Goal: Task Accomplishment & Management: Use online tool/utility

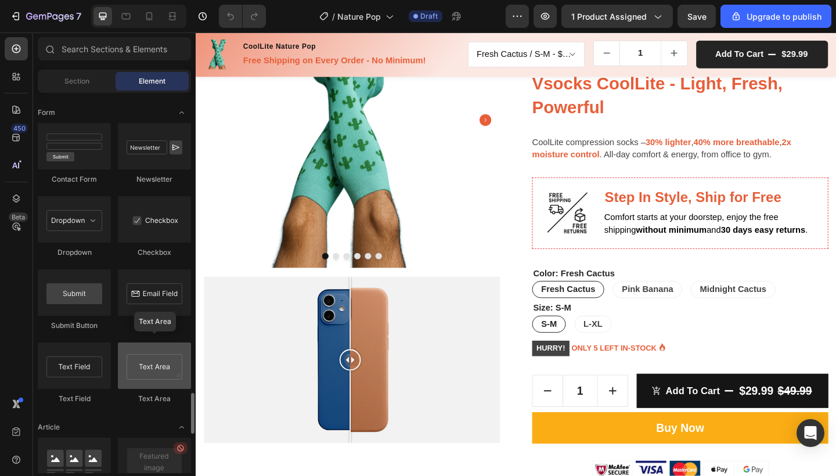
scroll to position [2710, 0]
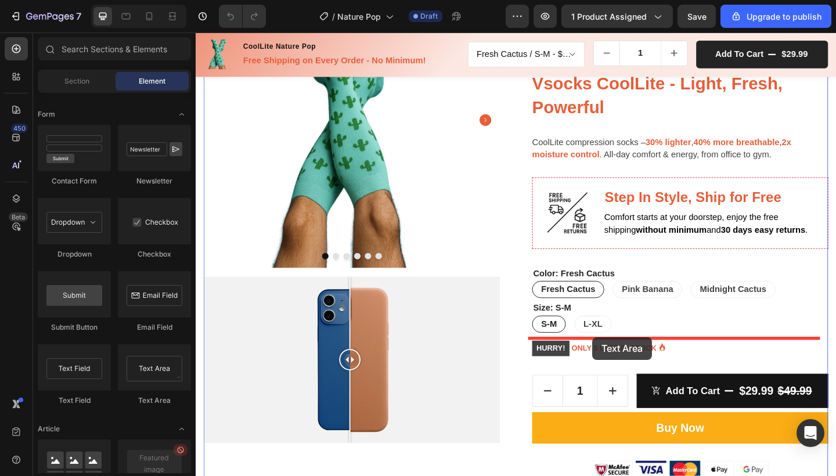
drag, startPoint x: 354, startPoint y: 398, endPoint x: 627, endPoint y: 364, distance: 274.9
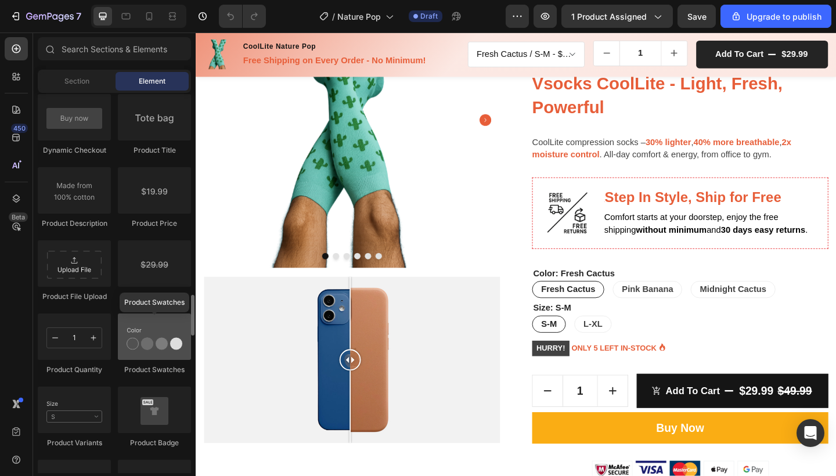
scroll to position [1870, 0]
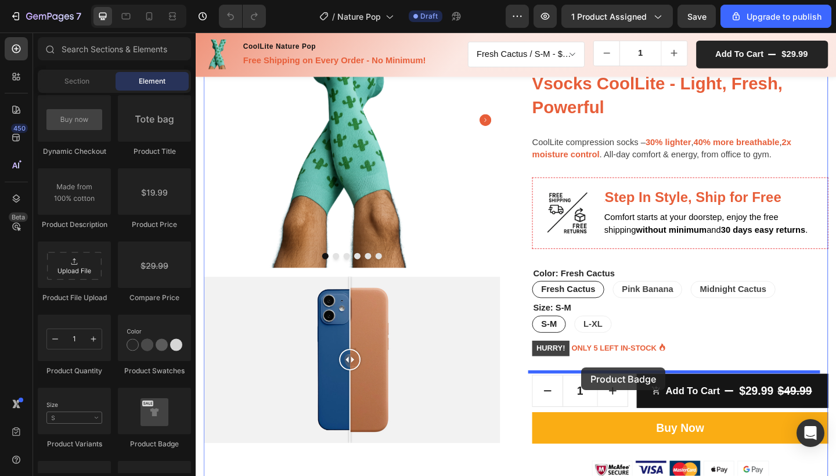
drag, startPoint x: 339, startPoint y: 446, endPoint x: 615, endPoint y: 397, distance: 280.0
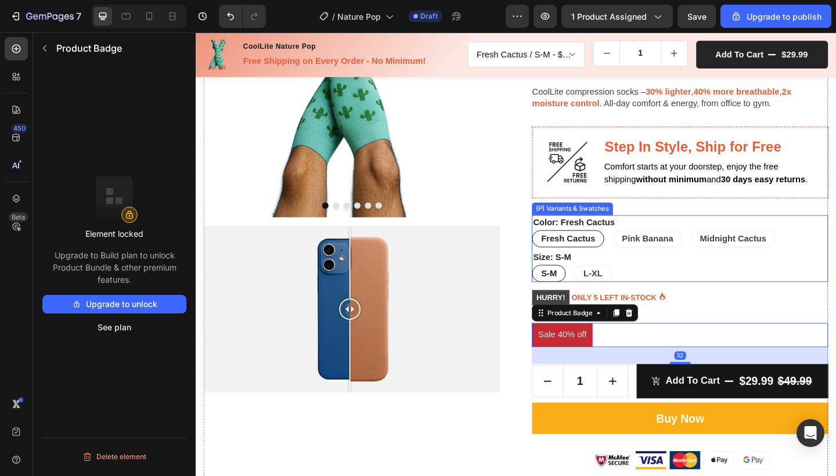
scroll to position [214, 0]
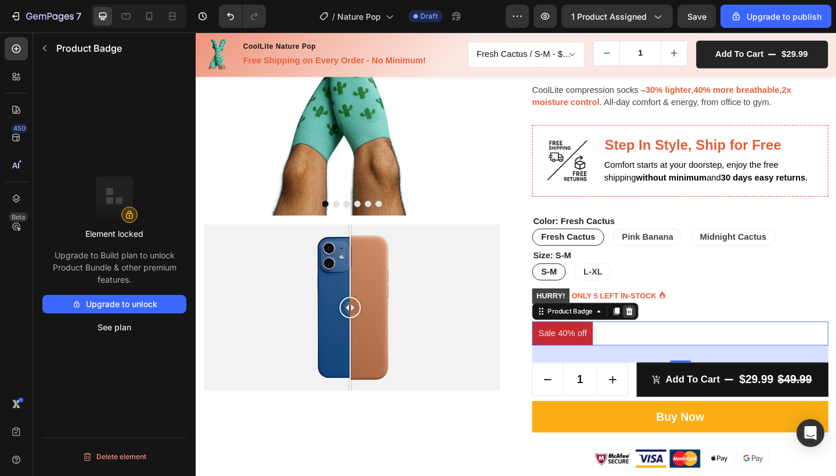
click at [663, 334] on icon at bounding box center [667, 336] width 8 height 8
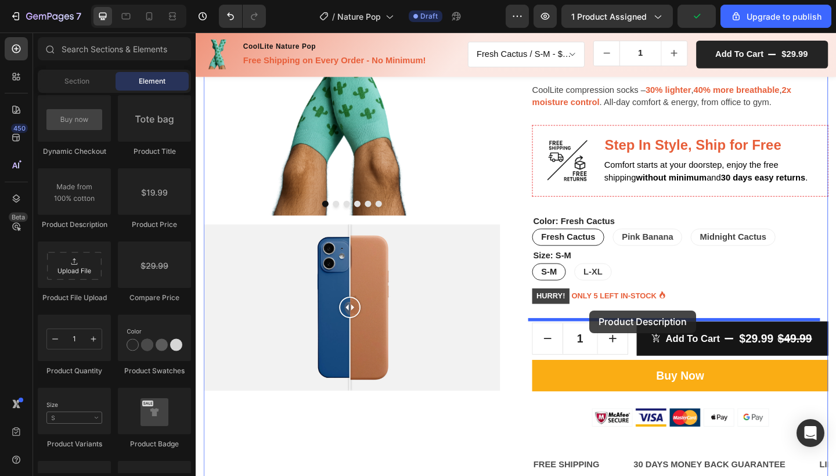
drag, startPoint x: 273, startPoint y: 231, endPoint x: 622, endPoint y: 340, distance: 365.5
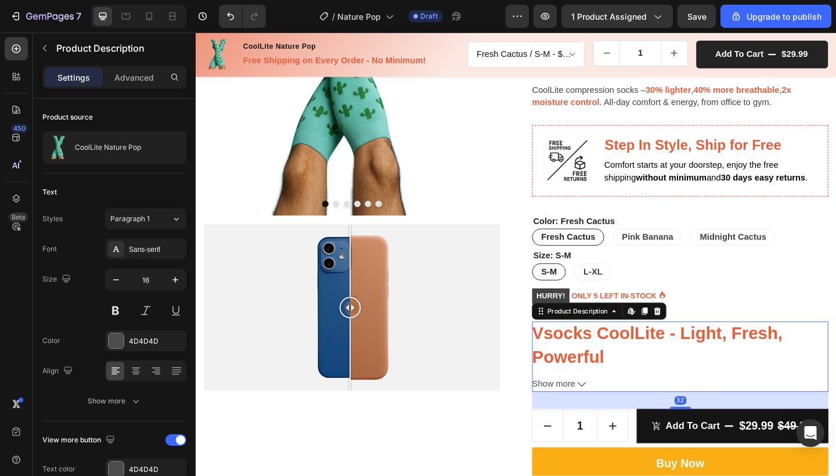
click at [605, 413] on button "Show more" at bounding box center [722, 415] width 322 height 17
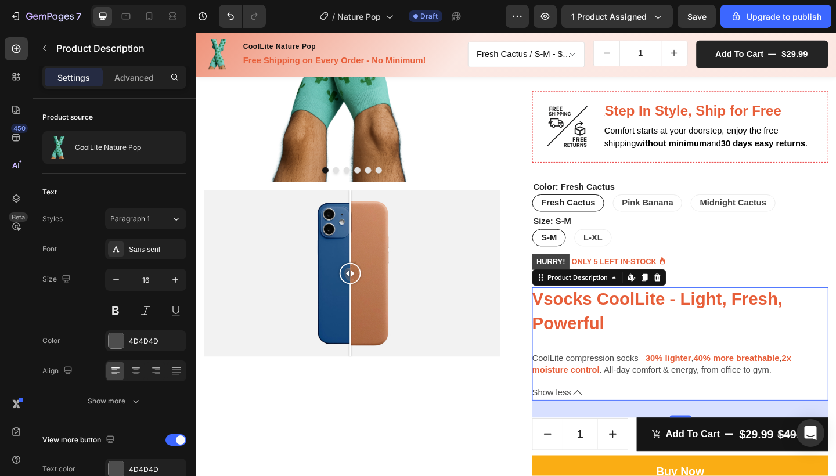
scroll to position [253, 0]
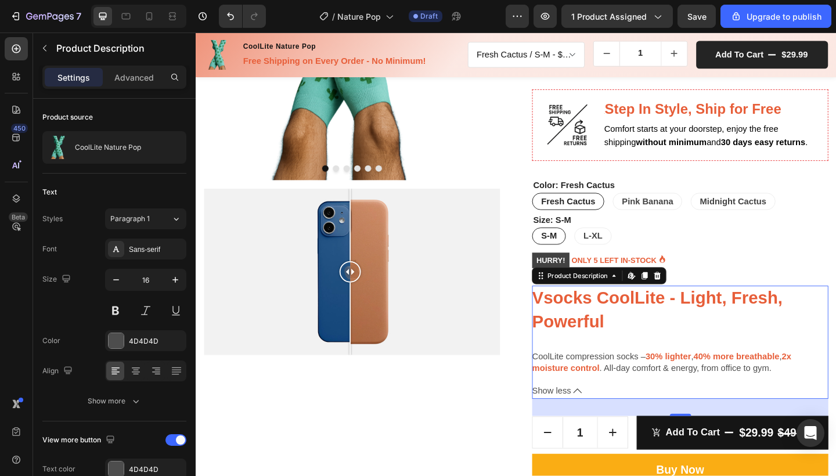
click at [618, 344] on span "Vsocks CoolLite - Light, Fresh, Powerful" at bounding box center [697, 334] width 272 height 47
click at [596, 417] on span "Show less" at bounding box center [582, 422] width 42 height 17
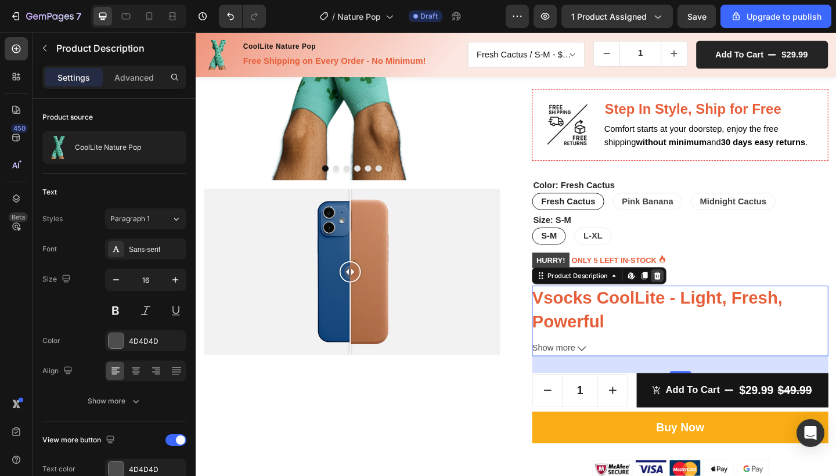
click at [697, 297] on icon at bounding box center [698, 297] width 8 height 8
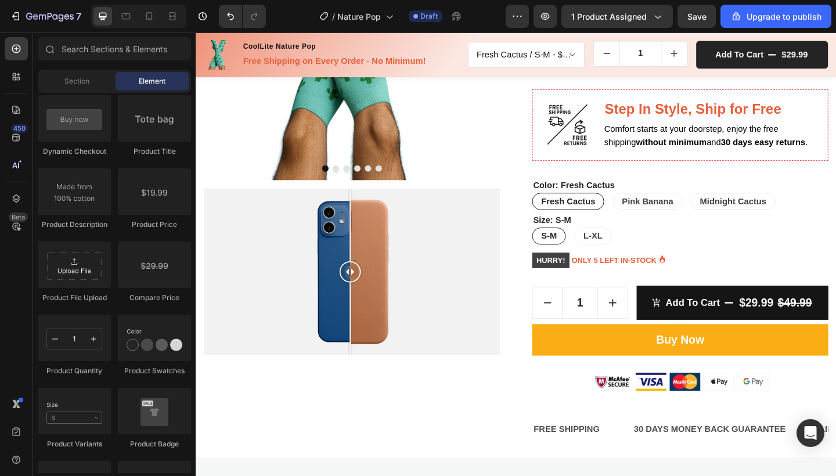
click at [124, 1] on div "7 / Nature Pop Draft Preview 1 product assigned Save Upgrade to publish" at bounding box center [418, 16] width 836 height 33
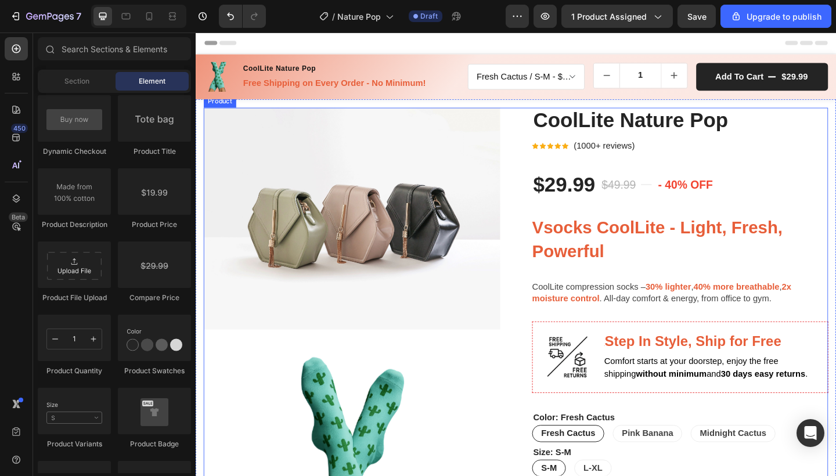
scroll to position [0, 0]
click at [835, 130] on h2 "CoolLite Nature Pop" at bounding box center [722, 128] width 322 height 29
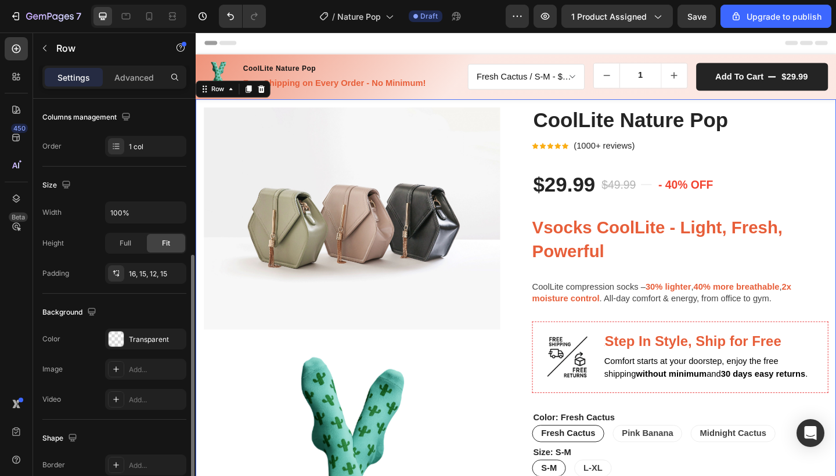
scroll to position [98, 0]
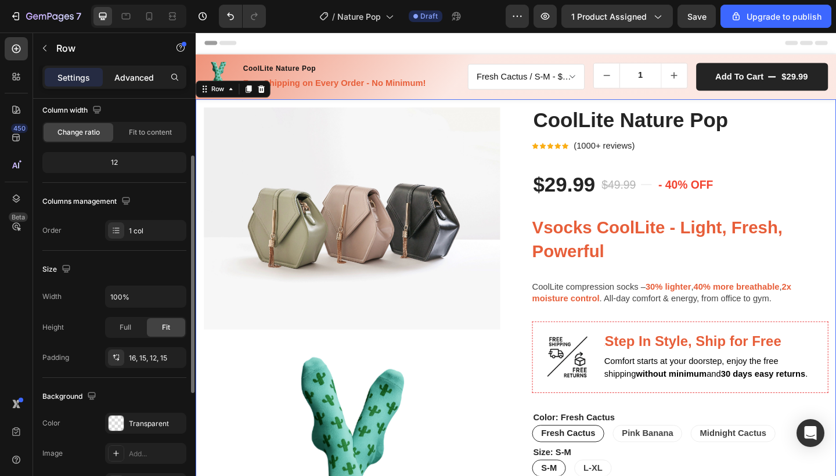
click at [134, 71] on p "Advanced" at bounding box center [133, 77] width 39 height 12
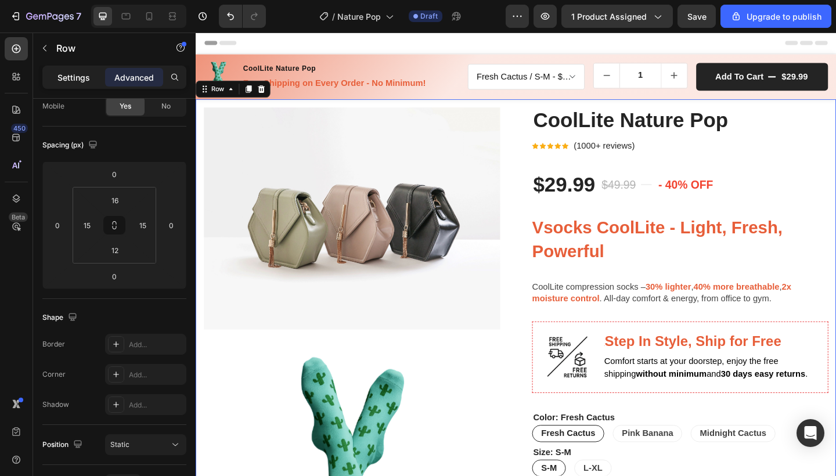
click at [80, 78] on p "Settings" at bounding box center [73, 77] width 33 height 12
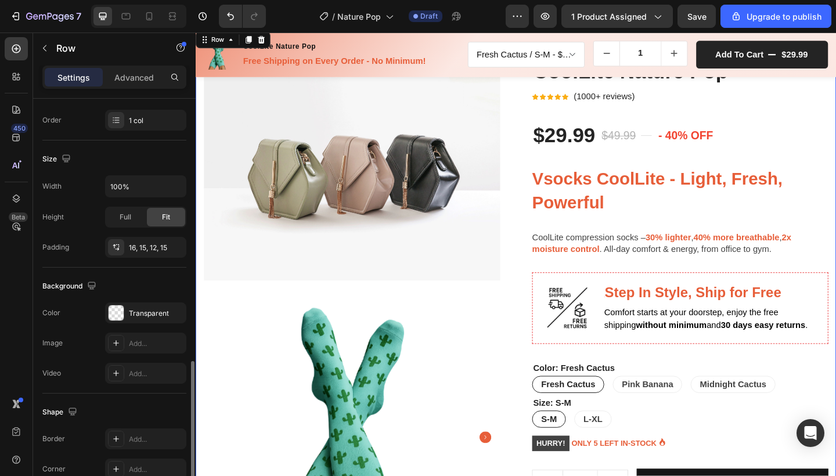
scroll to position [298, 0]
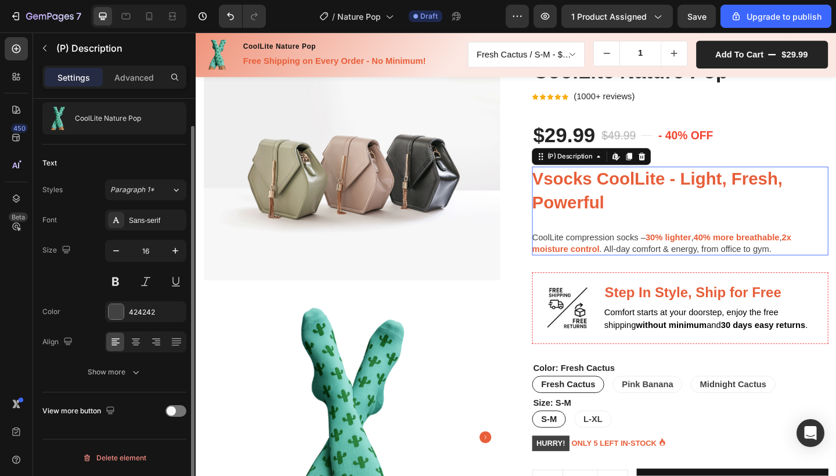
click at [615, 199] on span "Vsocks CoolLite - Light, Fresh, Powerful" at bounding box center [697, 204] width 272 height 47
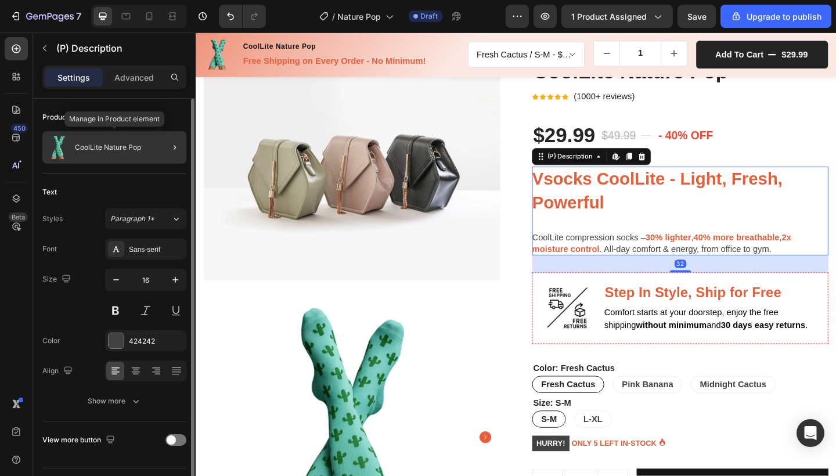
click at [153, 155] on div "CoolLite Nature Pop" at bounding box center [114, 147] width 144 height 33
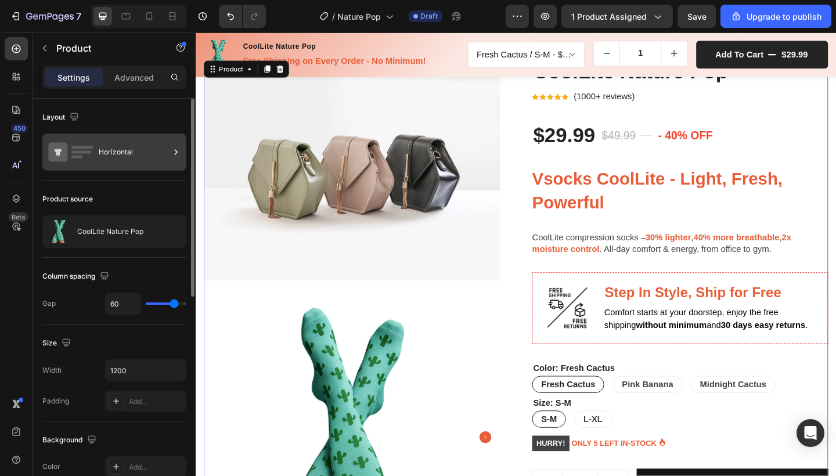
click at [172, 150] on icon at bounding box center [176, 152] width 12 height 12
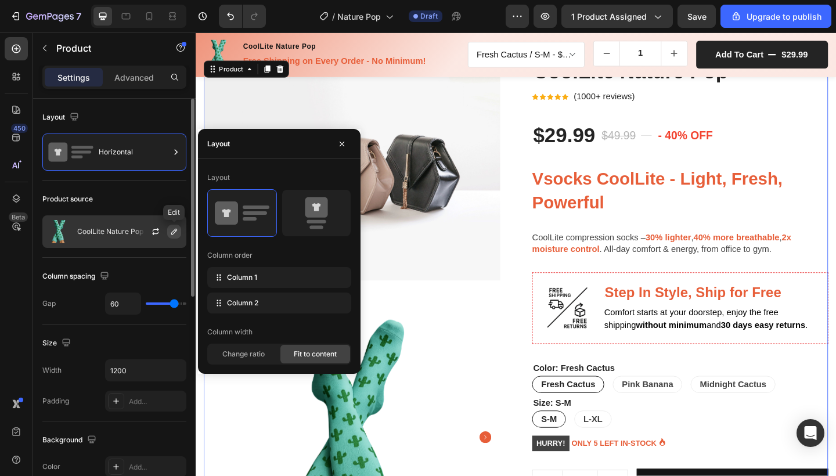
click at [173, 237] on button "button" at bounding box center [174, 232] width 14 height 14
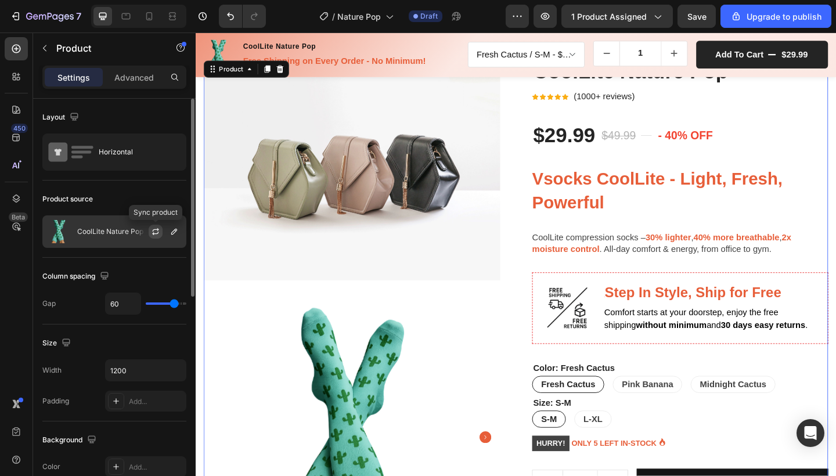
click at [150, 234] on button "button" at bounding box center [156, 232] width 14 height 14
click at [134, 222] on div "CoolLite Nature Pop" at bounding box center [114, 231] width 144 height 33
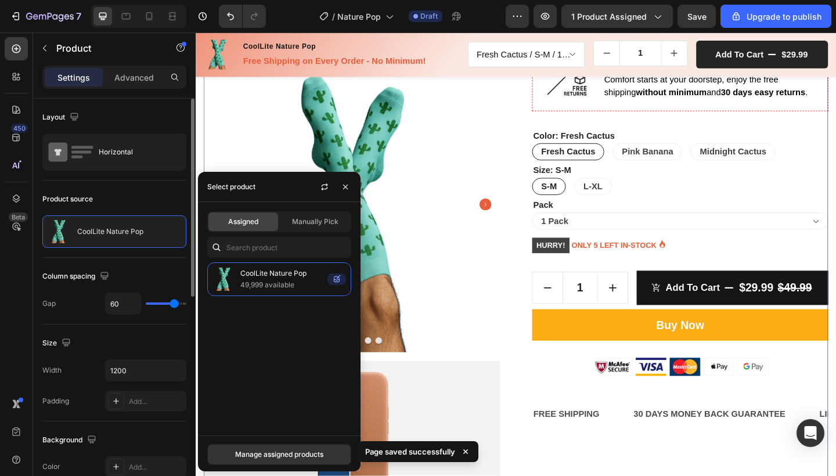
scroll to position [316, 0]
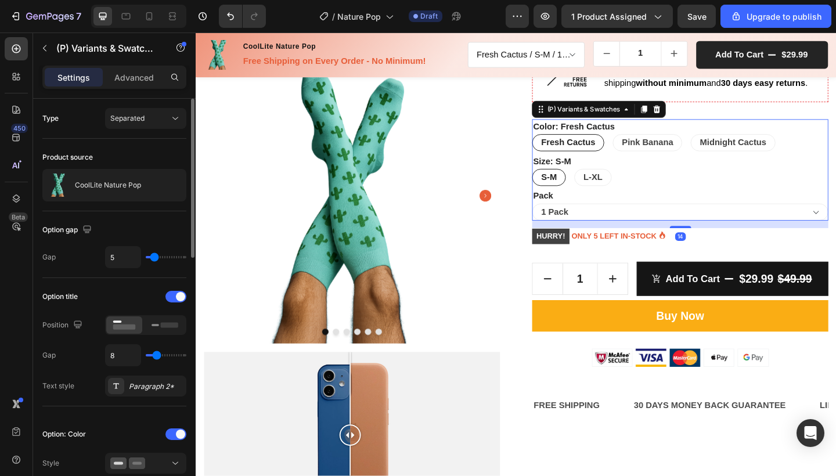
click at [676, 195] on div "S-M S-M S-M L-XL L-XL L-XL" at bounding box center [722, 190] width 322 height 19
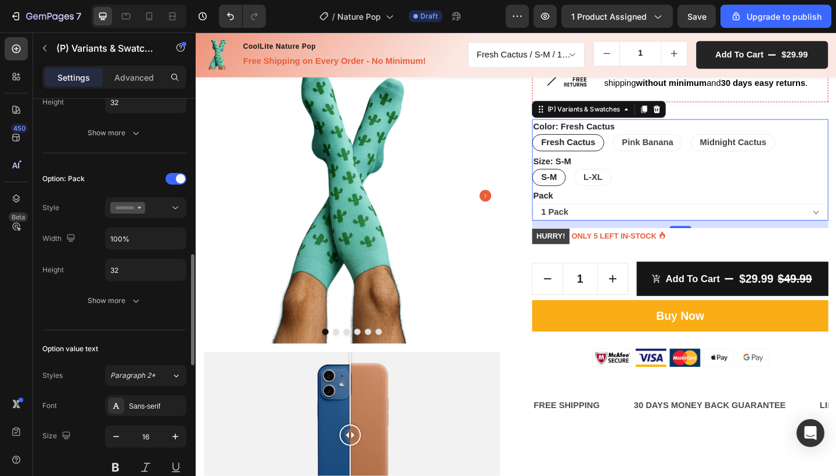
scroll to position [591, 0]
click at [152, 204] on div at bounding box center [145, 208] width 71 height 12
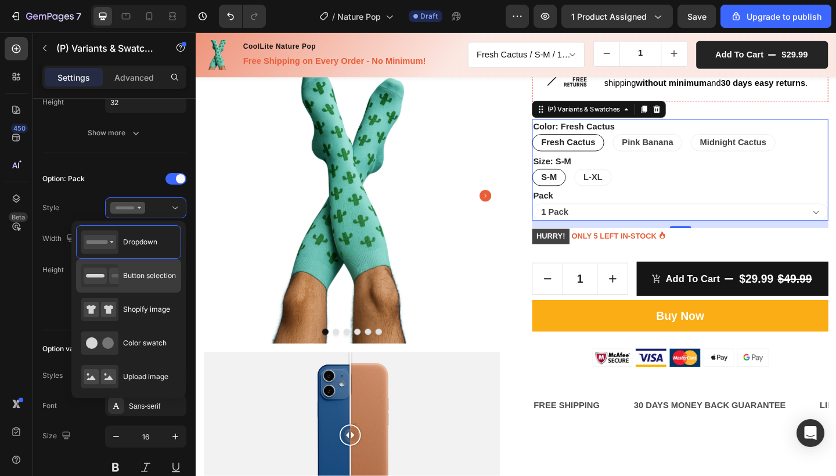
click at [131, 284] on div "Button selection" at bounding box center [128, 275] width 95 height 23
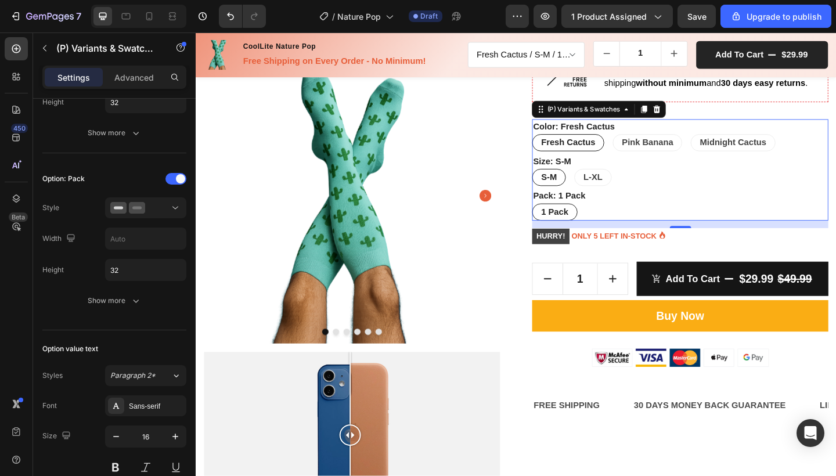
click at [641, 224] on div "1 Pack 1 Pack 1 Pack" at bounding box center [722, 228] width 322 height 19
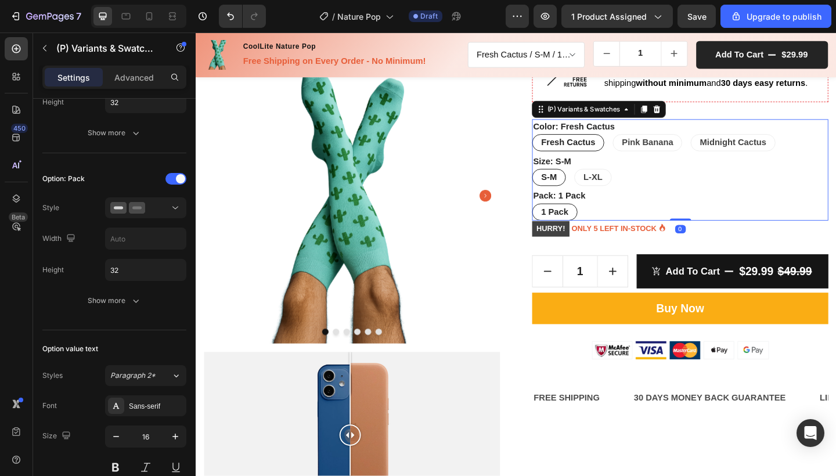
drag, startPoint x: 716, startPoint y: 241, endPoint x: 717, endPoint y: 232, distance: 10.0
click at [717, 232] on div "Color: Fresh Cactus Fresh Cactus Fresh Cactus Fresh Cactus Pink Banana Pink Ban…" at bounding box center [722, 182] width 322 height 110
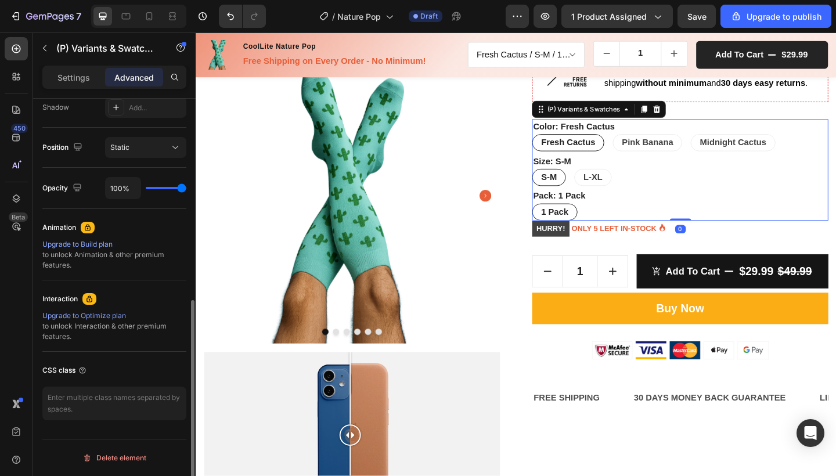
scroll to position [395, 0]
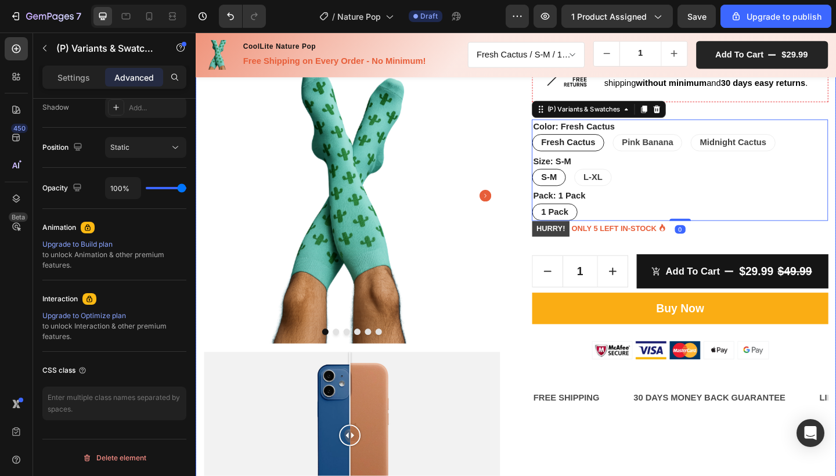
click at [835, 114] on div "Image Product Images Image Comparison CoolLite Nature Pop (P) Title Icon Icon I…" at bounding box center [544, 179] width 697 height 780
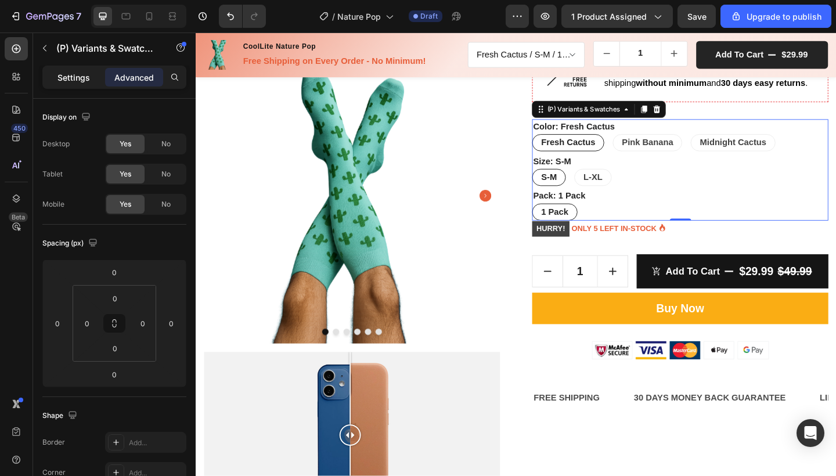
click at [80, 75] on p "Settings" at bounding box center [73, 77] width 33 height 12
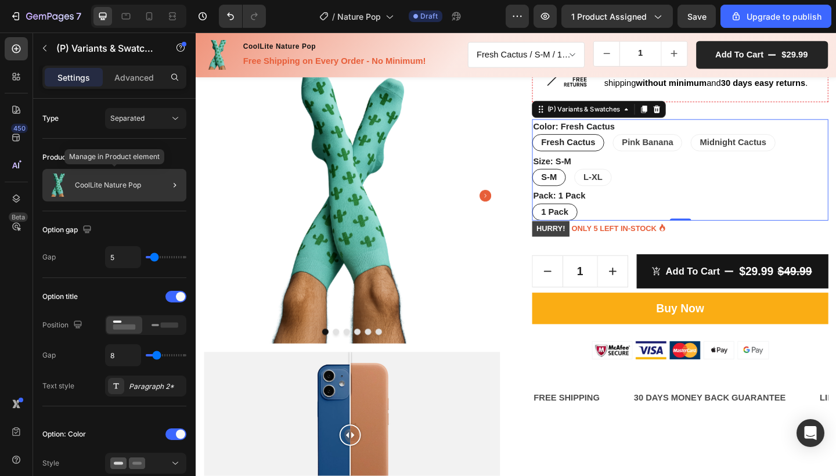
click at [153, 188] on div "CoolLite Nature Pop" at bounding box center [114, 185] width 144 height 33
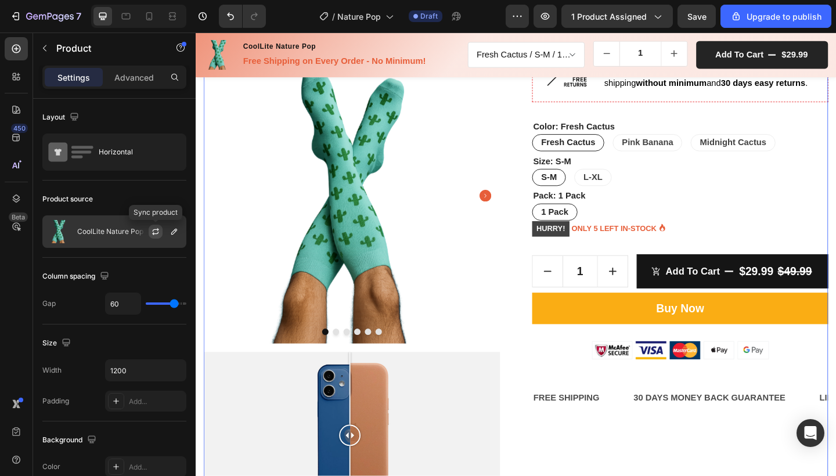
click at [151, 231] on icon "button" at bounding box center [155, 231] width 9 height 9
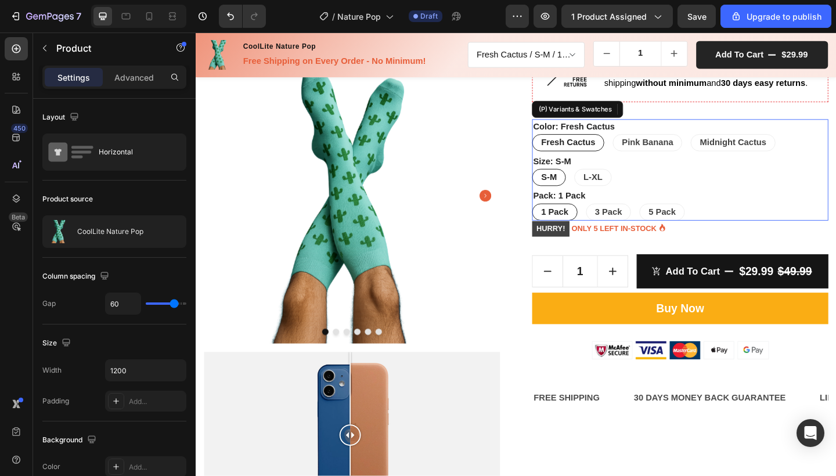
click at [754, 219] on div "1 Pack 1 Pack 1 Pack 3 Pack 3 Pack 3 Pack 5 Pack 5 Pack 5 Pack" at bounding box center [722, 228] width 322 height 19
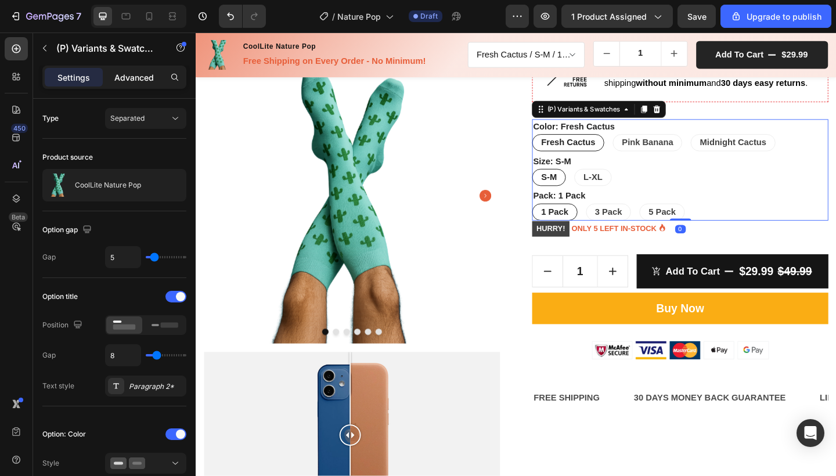
click at [147, 68] on div "Advanced" at bounding box center [134, 77] width 58 height 19
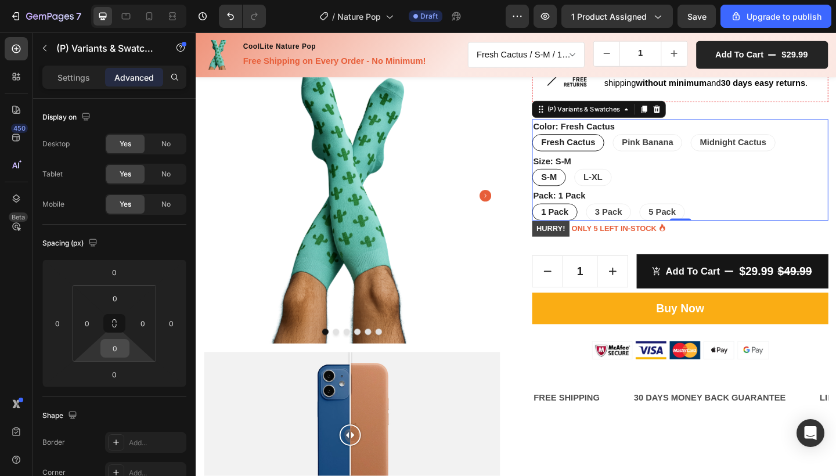
click at [115, 355] on input "0" at bounding box center [114, 348] width 23 height 17
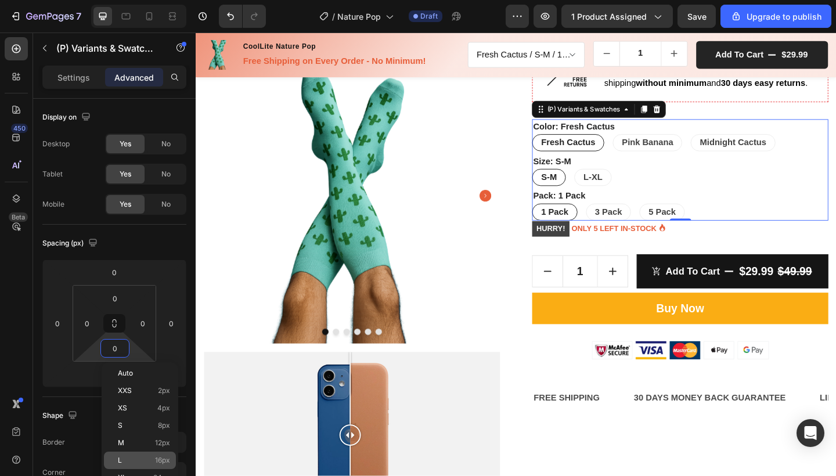
click at [131, 453] on div "L 16px" at bounding box center [140, 460] width 72 height 17
type input "16"
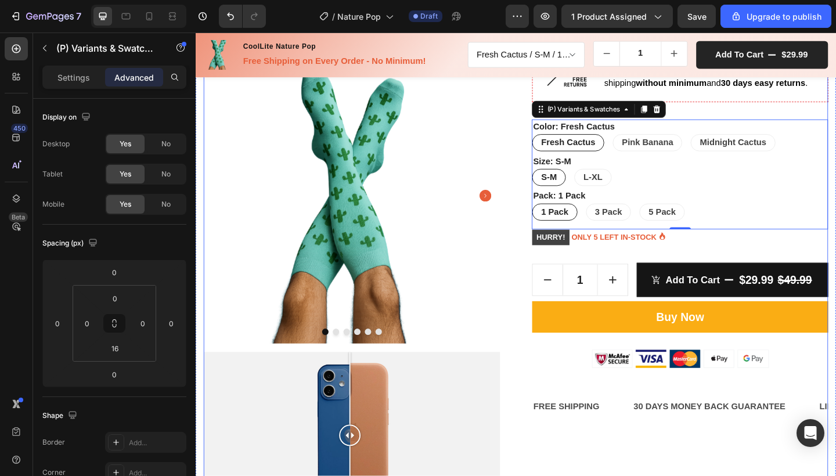
click at [760, 264] on div "CoolLite Nature Pop (P) Title Icon Icon Icon Icon Icon Icon List Hoz (1000+ rev…" at bounding box center [722, 179] width 322 height 763
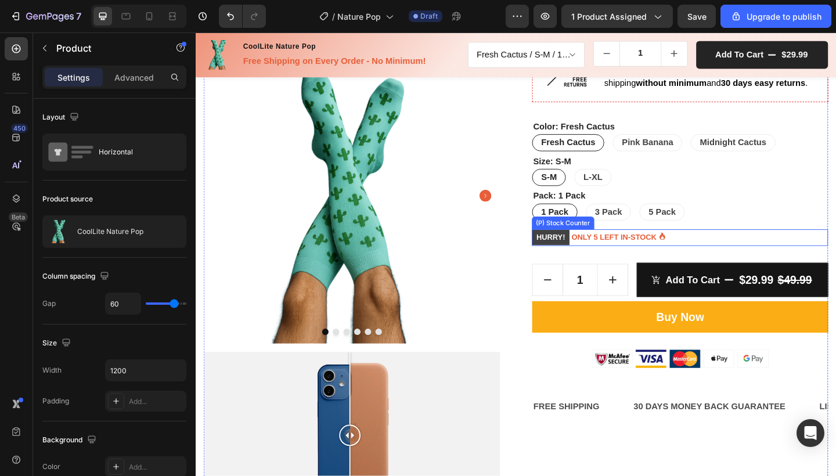
click at [734, 254] on div "HURRY! ONLY 5 LEFT IN-STOCK" at bounding box center [722, 256] width 322 height 18
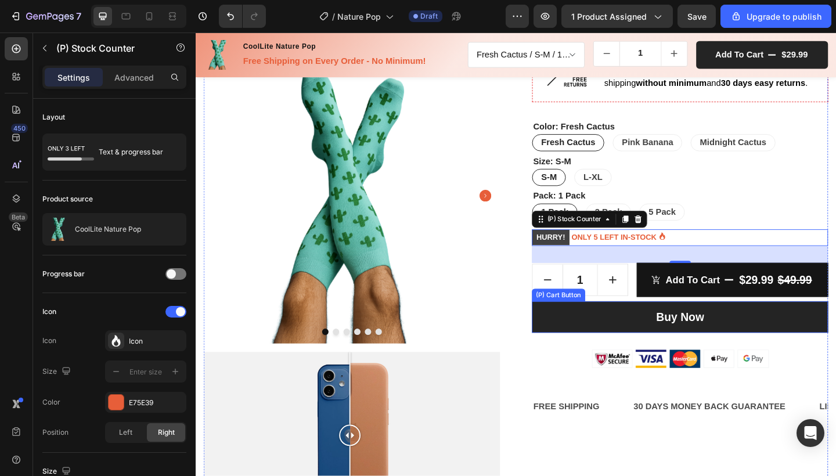
click at [665, 355] on button "Buy Now" at bounding box center [722, 342] width 322 height 35
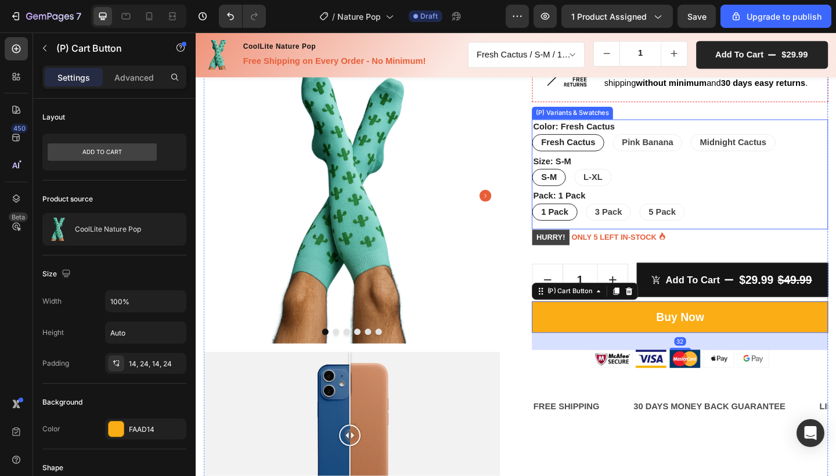
click at [732, 209] on div "Pack: 1 Pack 1 Pack 1 Pack 1 Pack 3 Pack 3 Pack 3 Pack 5 Pack 5 Pack 5 Pack" at bounding box center [722, 220] width 322 height 35
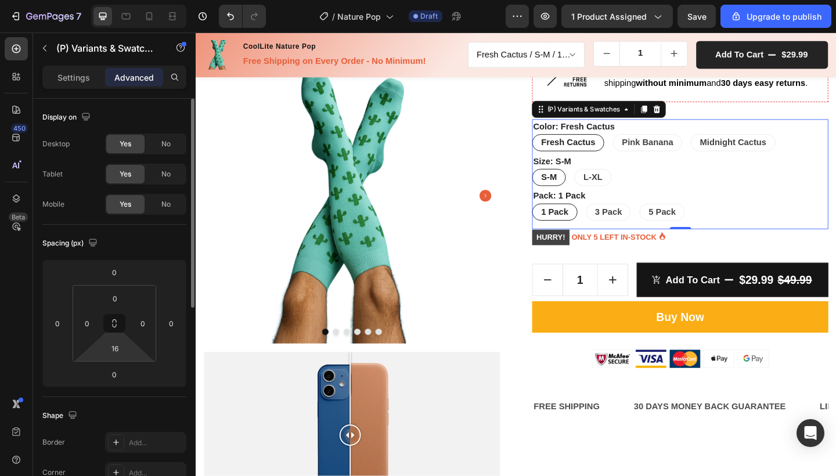
click at [103, 0] on html "7 / Nature Pop Draft Preview 1 product assigned Save Upgrade to publish 450 Bet…" at bounding box center [418, 0] width 836 height 0
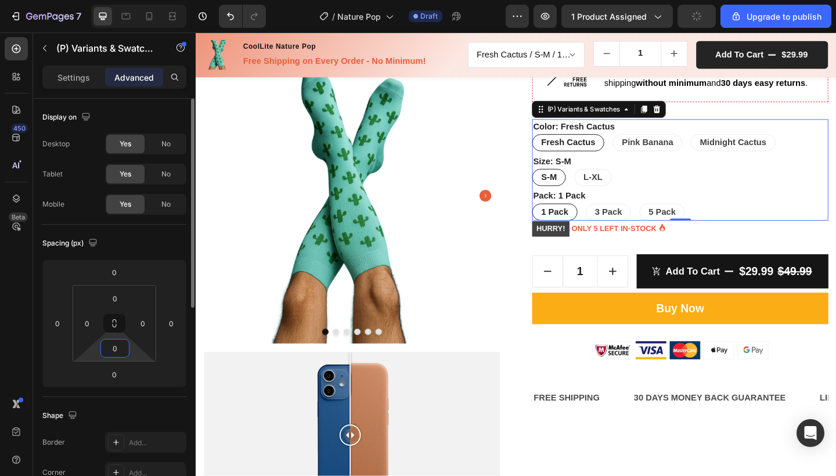
type input "0"
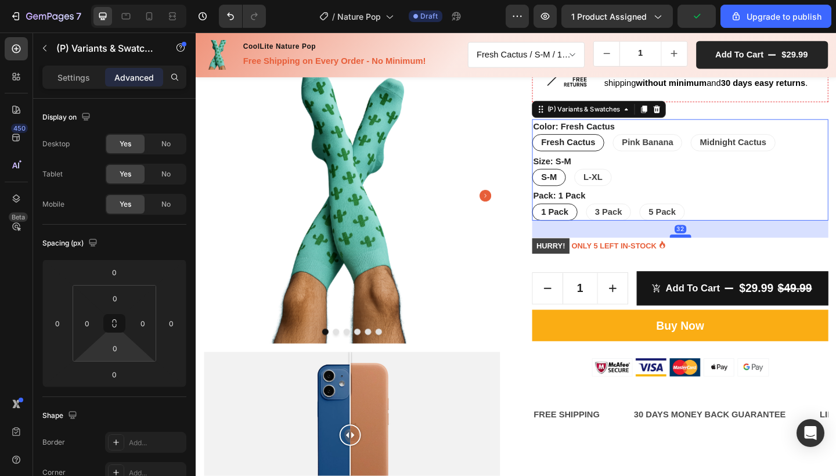
drag, startPoint x: 723, startPoint y: 234, endPoint x: 722, endPoint y: 253, distance: 18.6
click at [722, 253] on div at bounding box center [722, 254] width 23 height 3
type input "32"
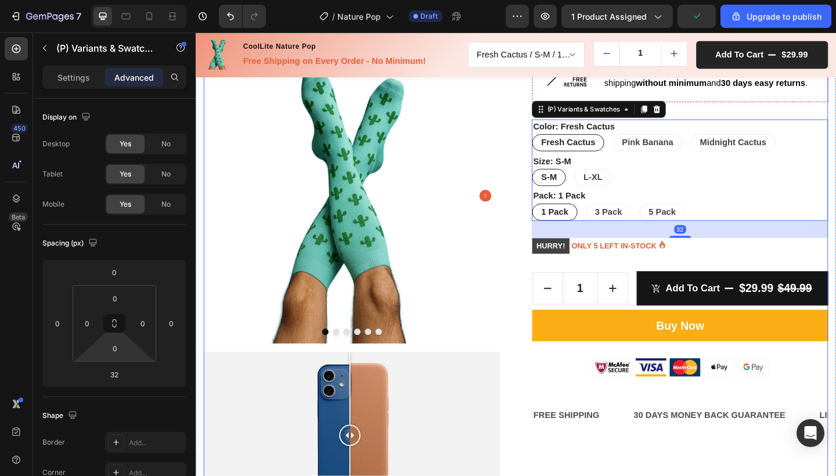
click at [713, 278] on div "CoolLite Nature Pop (P) Title Icon Icon Icon Icon Icon Icon List Hoz (1000+ rev…" at bounding box center [722, 179] width 322 height 763
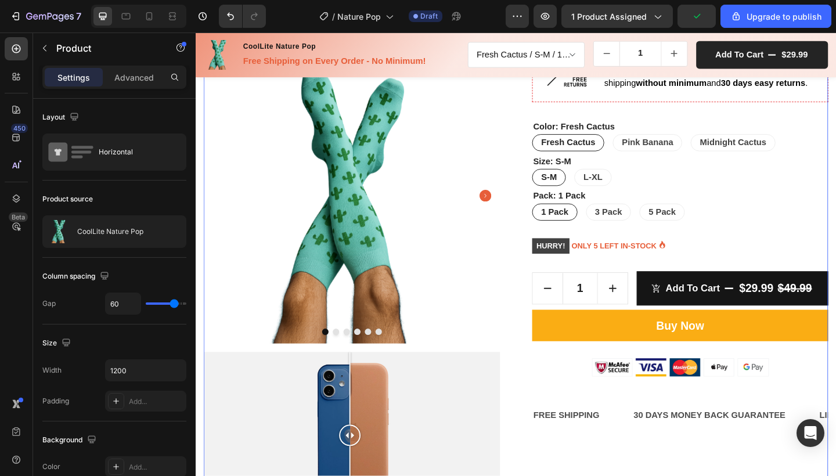
click at [712, 283] on div "CoolLite Nature Pop (P) Title Icon Icon Icon Icon Icon Icon List Hoz (1000+ rev…" at bounding box center [722, 179] width 322 height 763
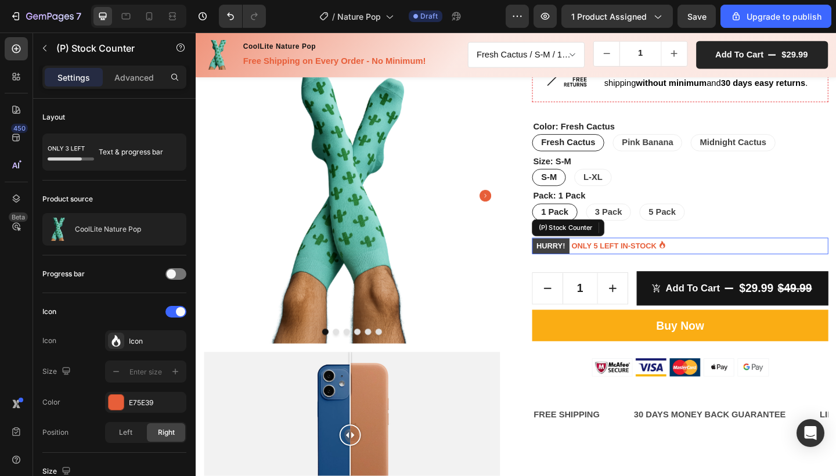
click at [722, 264] on div "HURRY! ONLY 5 LEFT IN-STOCK" at bounding box center [722, 265] width 322 height 18
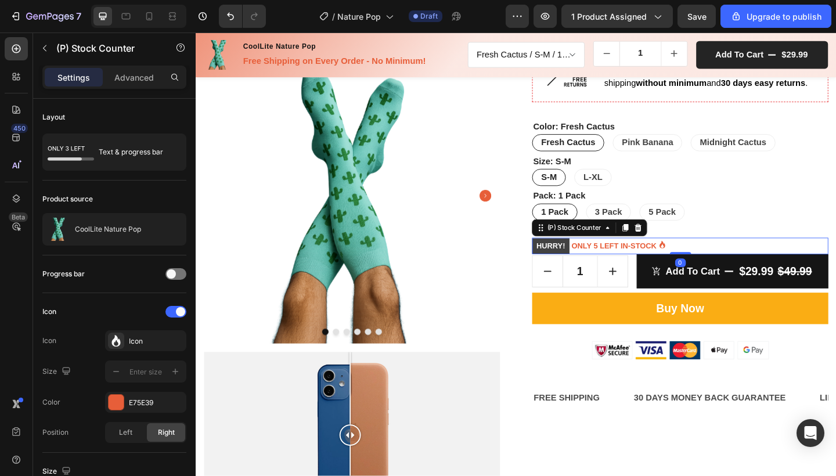
drag, startPoint x: 723, startPoint y: 290, endPoint x: 724, endPoint y: 268, distance: 22.1
click at [724, 268] on div "HURRY! ONLY 5 LEFT IN-STOCK (P) Stock Counter 0" at bounding box center [722, 265] width 322 height 18
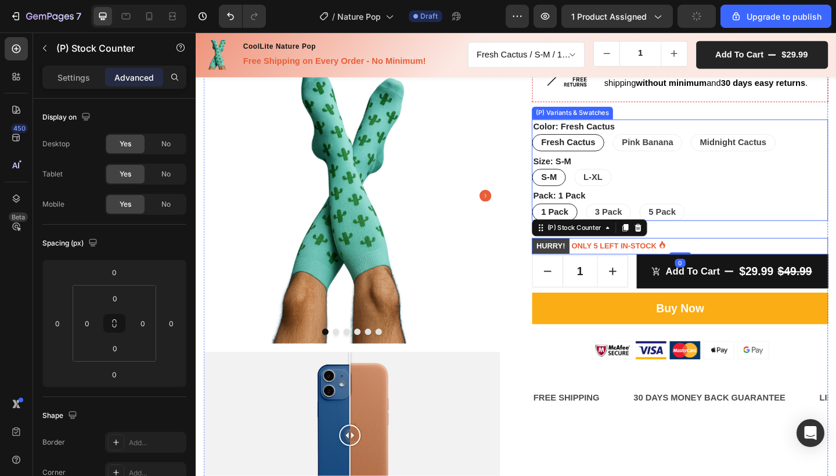
click at [835, 235] on div "1 Pack 1 Pack 1 Pack 3 Pack 3 Pack 3 Pack 5 Pack 5 Pack 5 Pack" at bounding box center [722, 228] width 322 height 19
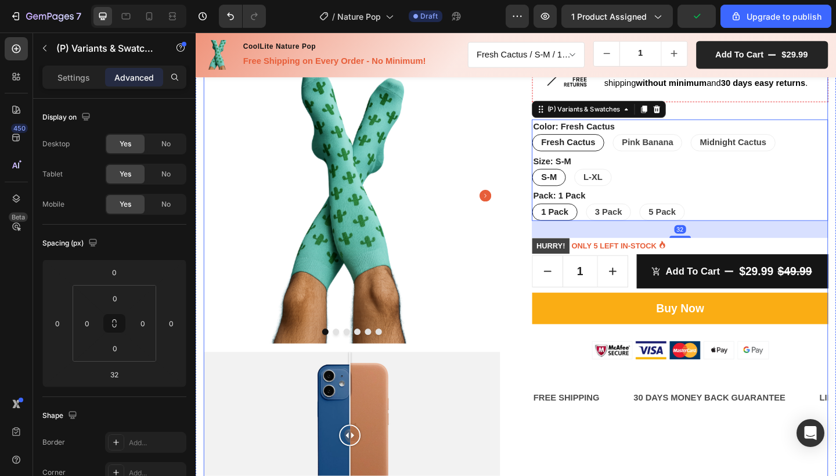
click at [544, 347] on div "Image Product Images Image Comparison CoolLite Nature Pop (P) Title Icon Icon I…" at bounding box center [543, 179] width 679 height 763
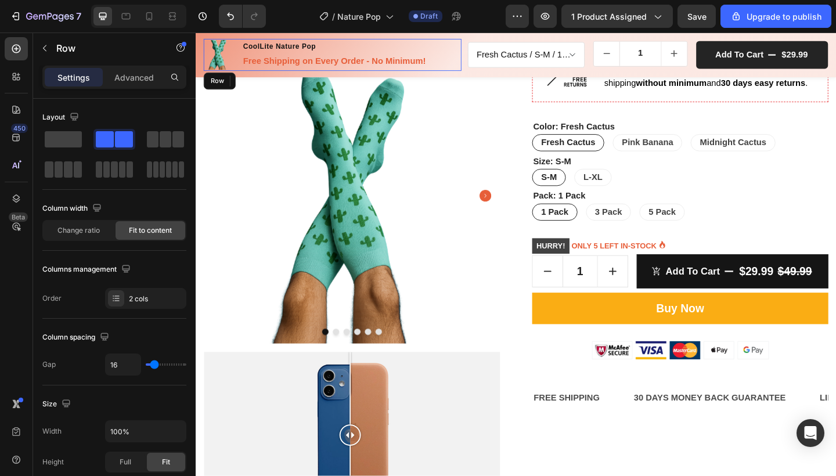
click at [459, 49] on div "Product Images CoolLite Nature Pop Product Title Free Shipping on Every Order -…" at bounding box center [344, 56] width 280 height 35
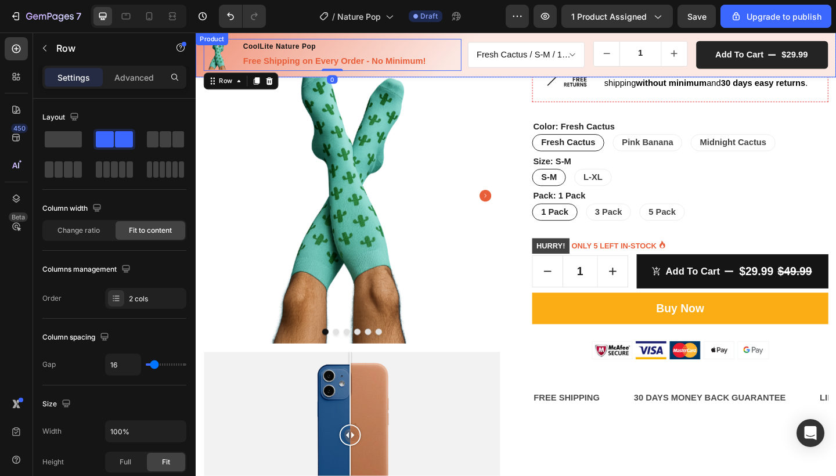
click at [487, 73] on div "Product Images CoolLite Nature Pop Product Title Free Shipping on Every Order -…" at bounding box center [544, 57] width 697 height 49
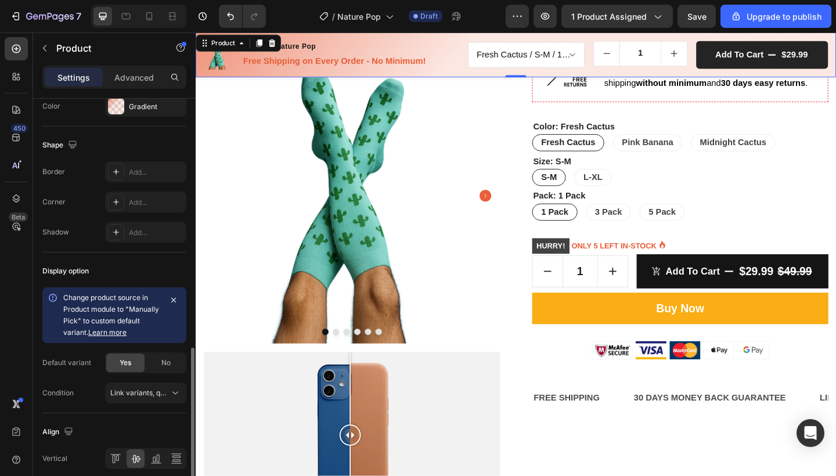
scroll to position [409, 0]
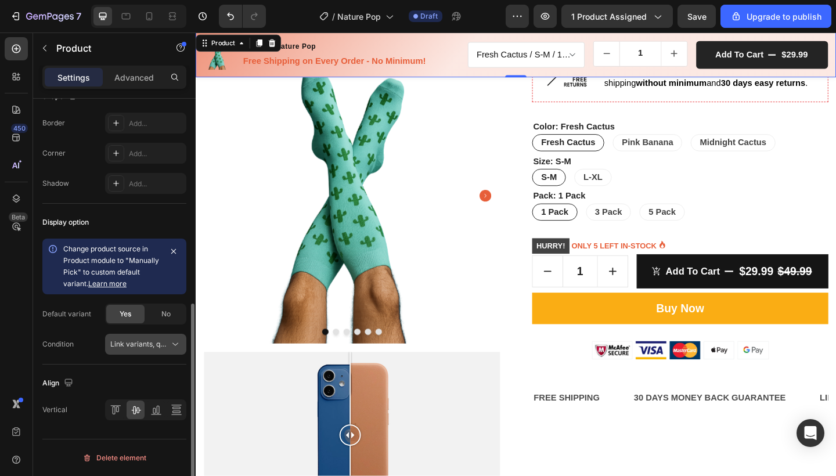
click at [148, 342] on span "Link variants, quantity <br> between same products" at bounding box center [195, 344] width 171 height 9
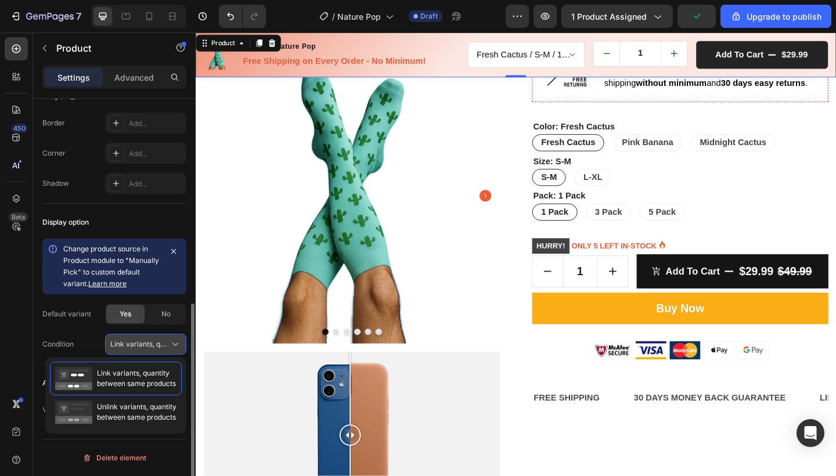
click at [148, 342] on span "Link variants, quantity <br> between same products" at bounding box center [195, 344] width 171 height 9
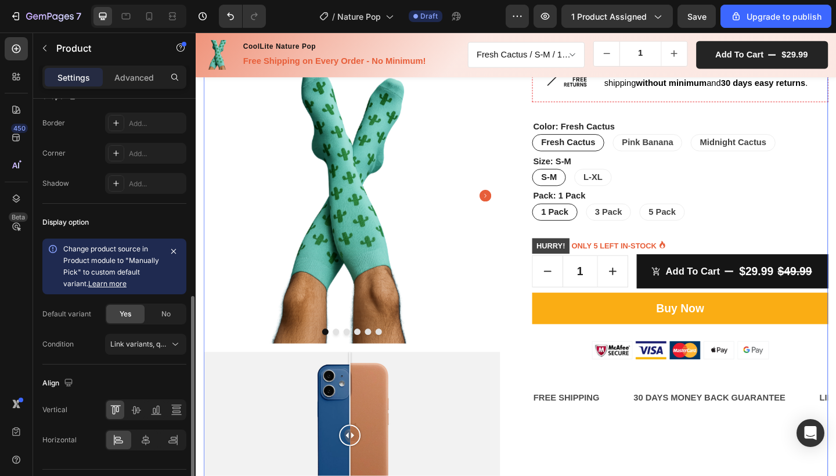
click at [650, 236] on div "CoolLite Nature Pop (P) Title Icon Icon Icon Icon Icon Icon List Hoz (1000+ rev…" at bounding box center [722, 179] width 322 height 763
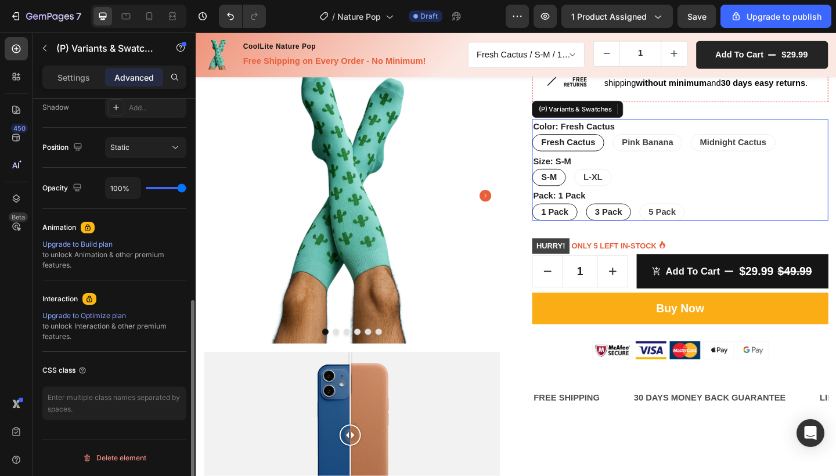
click at [638, 223] on span "3 Pack" at bounding box center [645, 228] width 30 height 10
click at [620, 219] on input "3 Pack 3 Pack 3 Pack" at bounding box center [619, 218] width 1 height 1
radio input "true"
select select "581641817523618796"
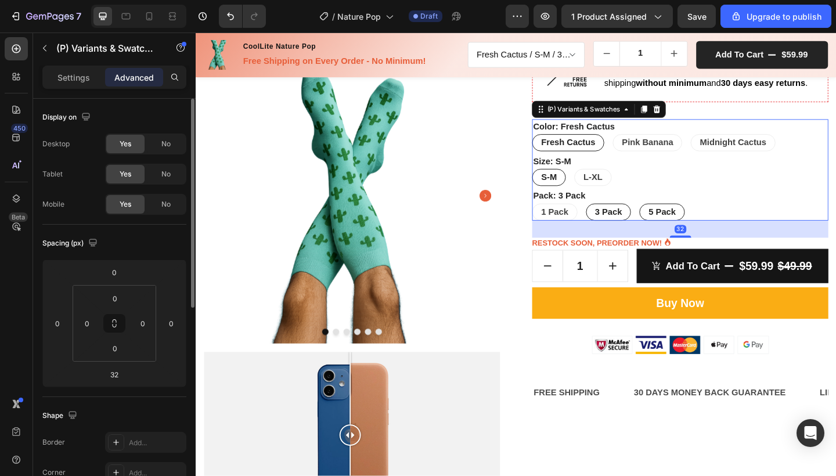
click at [697, 229] on span "5 Pack" at bounding box center [703, 228] width 30 height 10
click at [678, 219] on input "5 Pack 5 Pack 5 Pack" at bounding box center [677, 218] width 1 height 1
radio input "true"
select select "581641817523684332"
click at [657, 224] on div "3 Pack" at bounding box center [645, 228] width 48 height 23
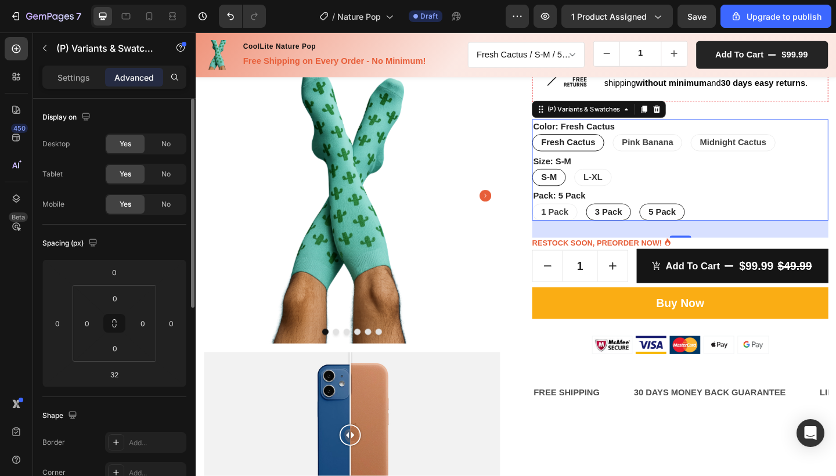
click at [620, 219] on input "3 Pack 3 Pack 3 Pack" at bounding box center [619, 218] width 1 height 1
radio input "true"
select select "581641817523618796"
click at [574, 224] on span "1 Pack" at bounding box center [586, 228] width 30 height 10
click at [561, 219] on input "1 Pack 1 Pack 1 Pack" at bounding box center [561, 218] width 1 height 1
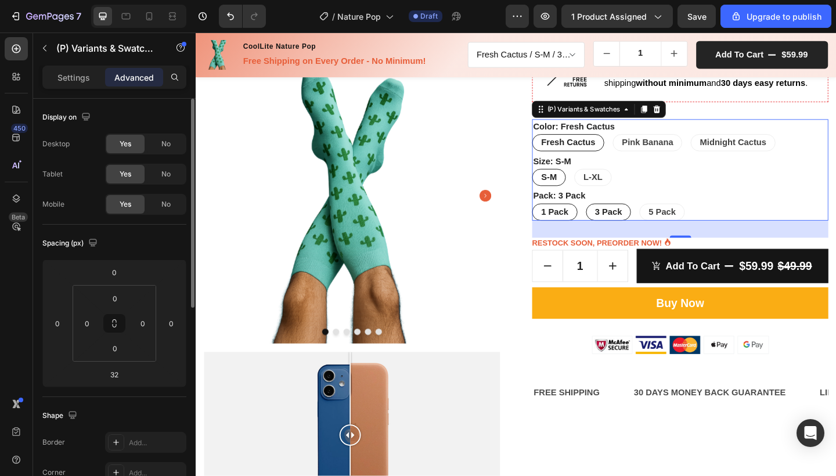
radio input "true"
select select "581482051989406545"
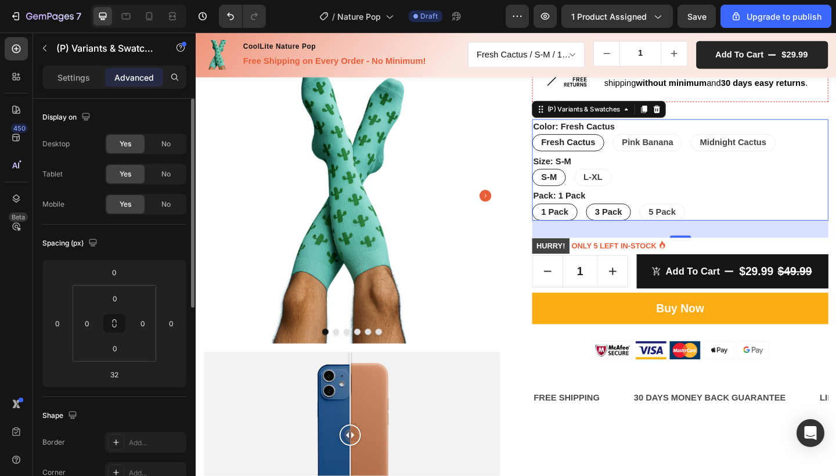
click at [630, 224] on span "3 Pack" at bounding box center [645, 228] width 30 height 10
click at [620, 219] on input "3 Pack 3 Pack 3 Pack" at bounding box center [619, 218] width 1 height 1
radio input "true"
select select "581641817523618796"
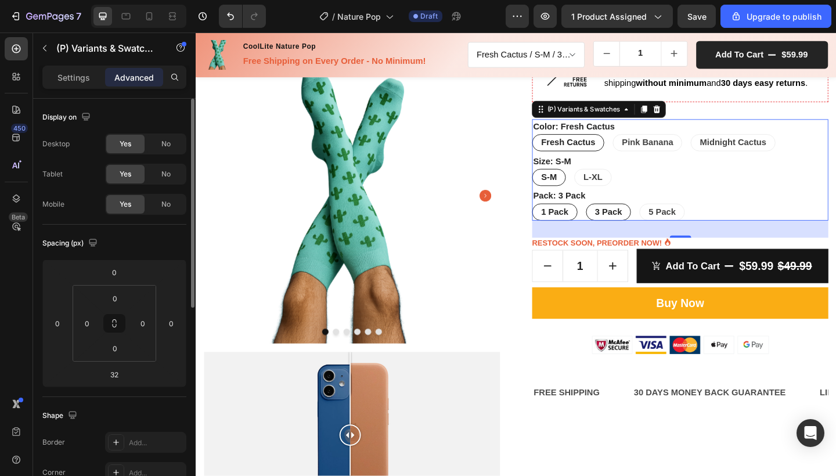
click at [589, 226] on span "1 Pack" at bounding box center [586, 228] width 30 height 10
click at [561, 219] on input "1 Pack 1 Pack 1 Pack" at bounding box center [561, 218] width 1 height 1
radio input "true"
select select "581482051989406545"
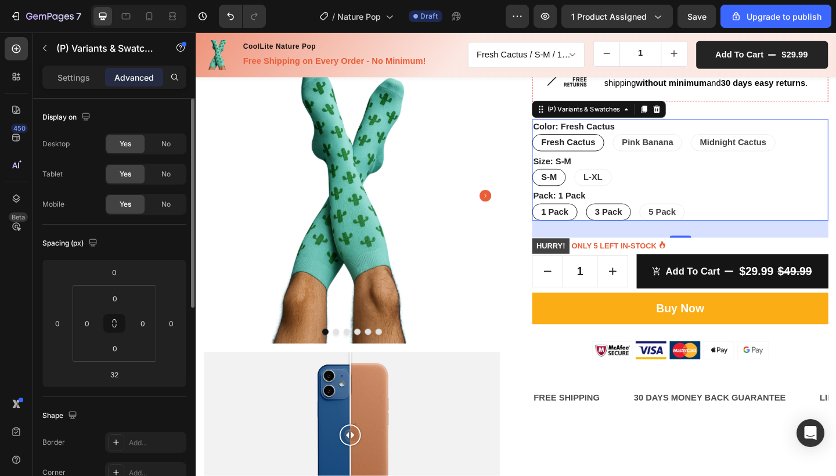
click at [630, 226] on span "3 Pack" at bounding box center [645, 228] width 30 height 10
click at [620, 219] on input "3 Pack 3 Pack 3 Pack" at bounding box center [619, 218] width 1 height 1
radio input "true"
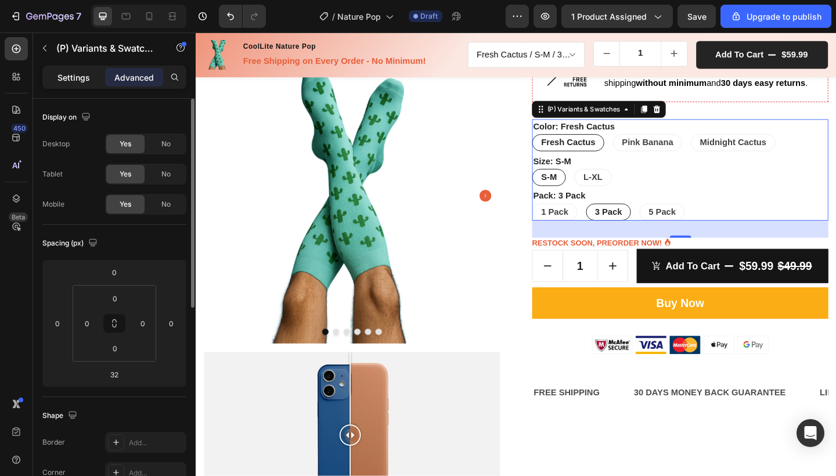
click at [85, 81] on p "Settings" at bounding box center [73, 77] width 33 height 12
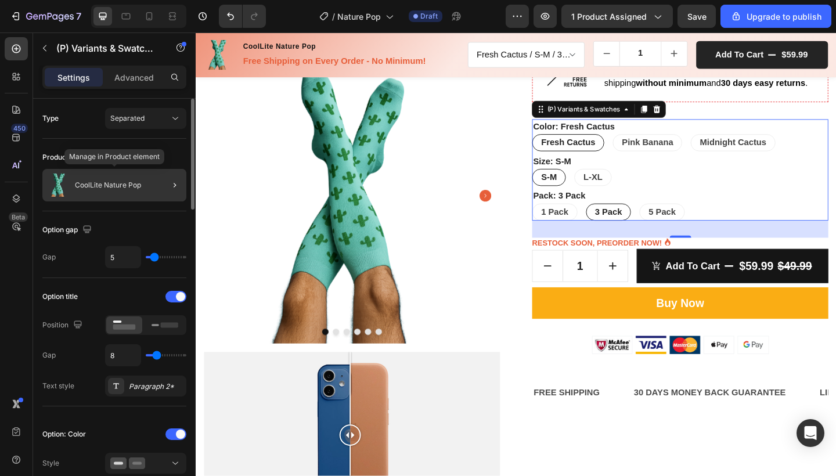
click at [133, 181] on div "CoolLite Nature Pop" at bounding box center [114, 185] width 144 height 33
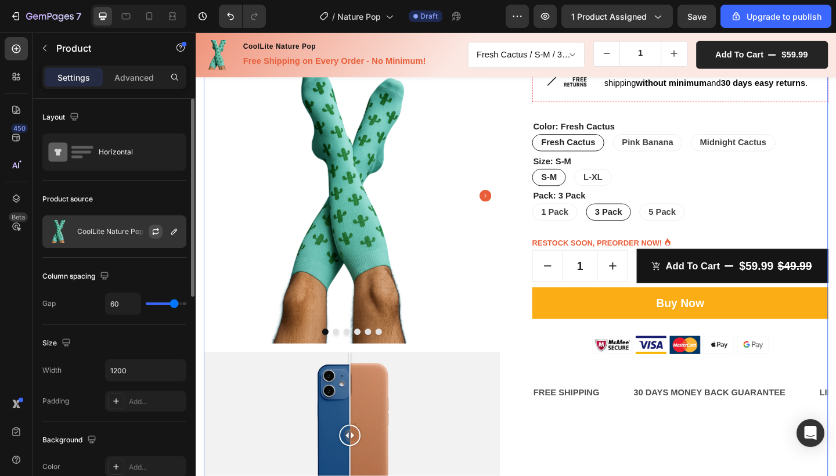
click at [157, 235] on icon "button" at bounding box center [155, 231] width 9 height 9
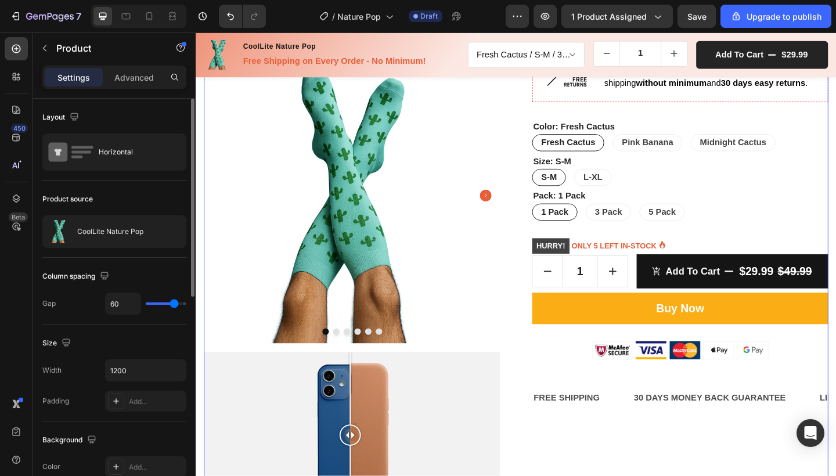
select select "581482051989406545"
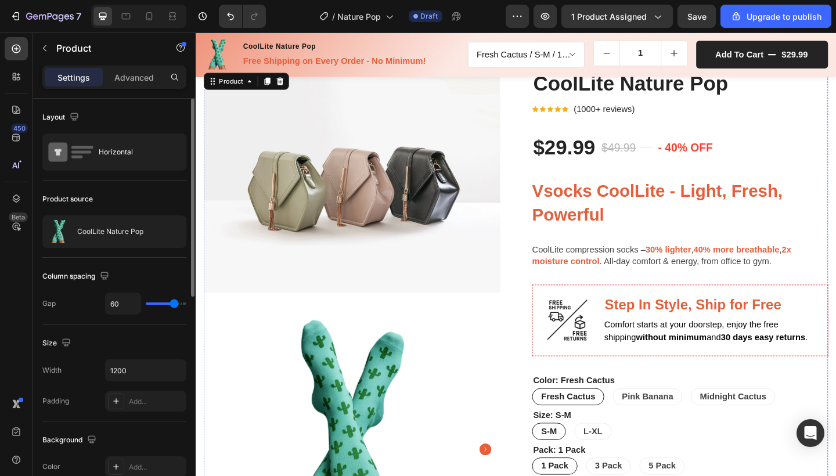
scroll to position [159, 0]
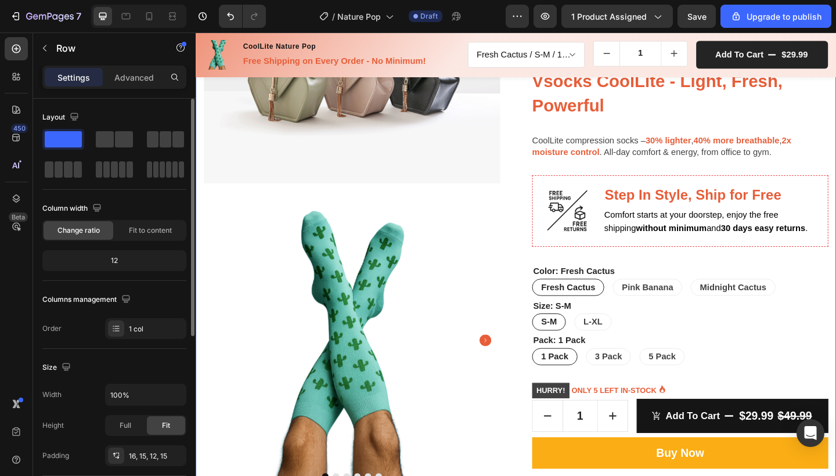
click at [835, 329] on div "Image Product Images Image Comparison CoolLite Nature Pop (P) Title Icon Icon I…" at bounding box center [544, 336] width 697 height 780
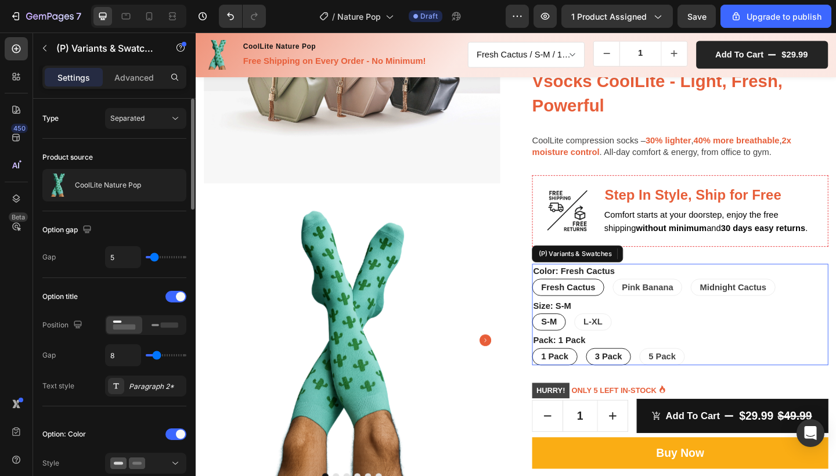
click at [648, 383] on span "3 Pack" at bounding box center [645, 385] width 30 height 10
click at [620, 376] on input "3 Pack 3 Pack 3 Pack" at bounding box center [619, 376] width 1 height 1
radio input "true"
select select "581641817523618796"
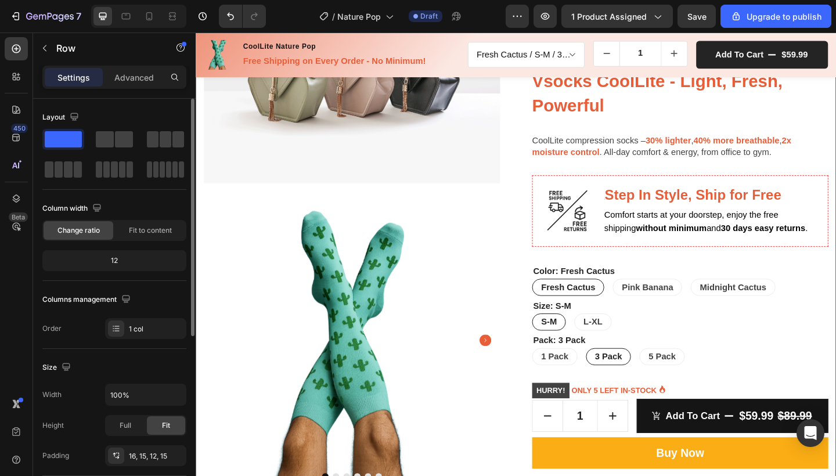
click at [835, 345] on div "Image Product Images Image Comparison CoolLite Nature Pop (P) Title Icon Icon I…" at bounding box center [544, 336] width 697 height 780
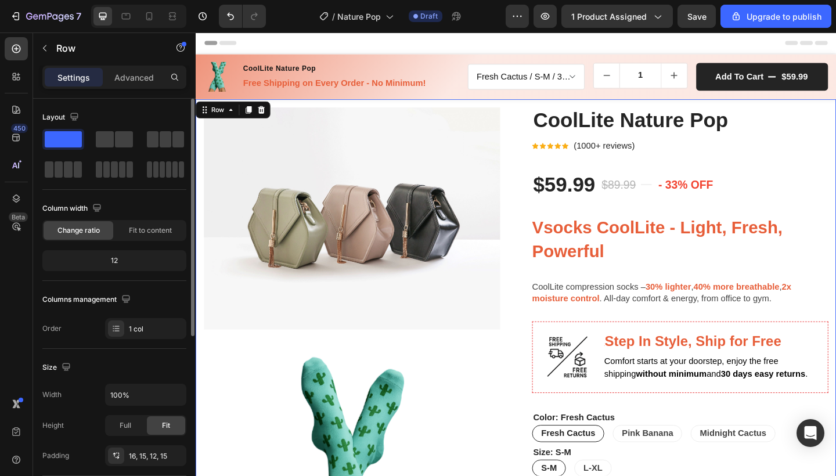
scroll to position [0, 0]
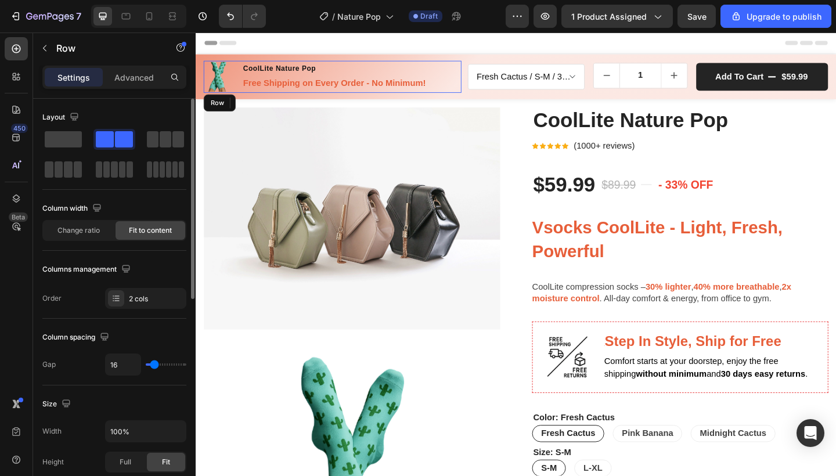
click at [476, 80] on div "Product Images CoolLite Nature Pop Product Title Free Shipping on Every Order -…" at bounding box center [344, 80] width 280 height 35
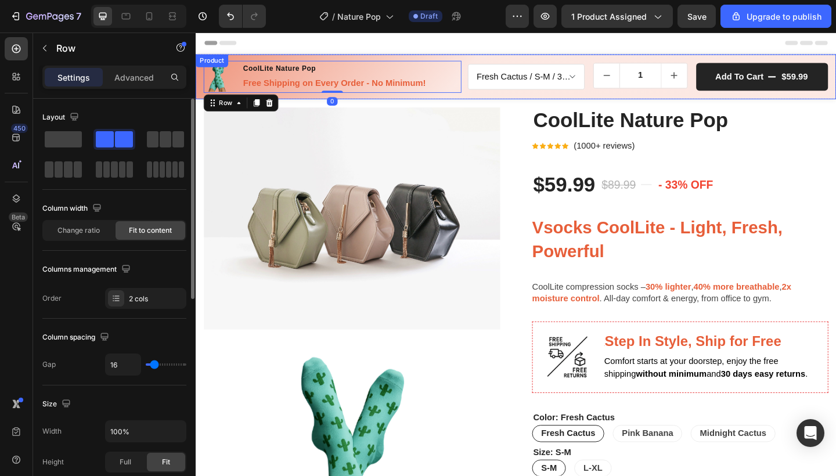
click at [492, 99] on div "Product Images CoolLite Nature Pop Product Title Free Shipping on Every Order -…" at bounding box center [544, 80] width 697 height 49
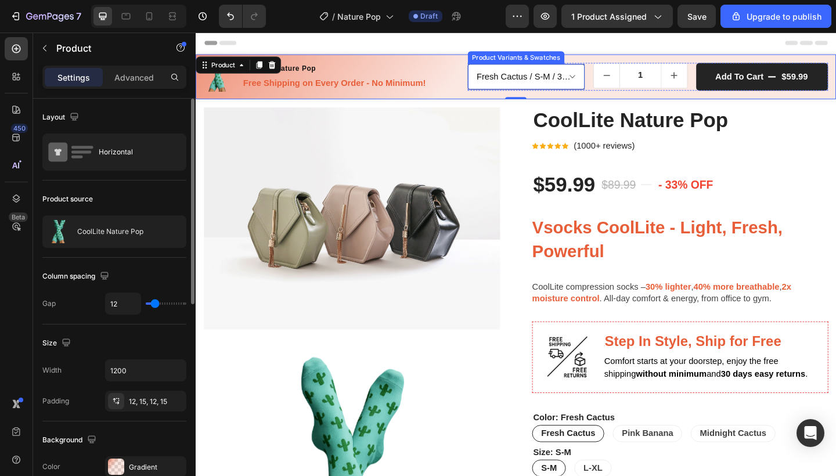
click at [503, 87] on select "Fresh Cactus / S-M / 1 Pack - $29.99 Fresh Cactus / S-M / 3 Pack - $59.99 Fresh…" at bounding box center [556, 81] width 128 height 28
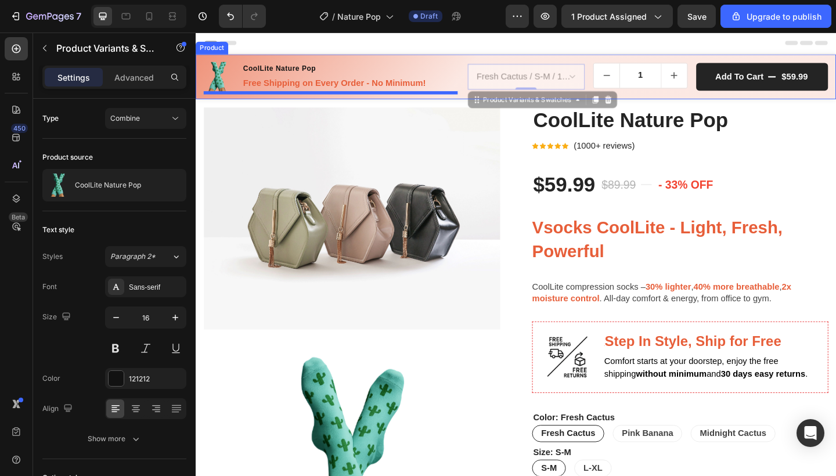
select select "581641817523618796"
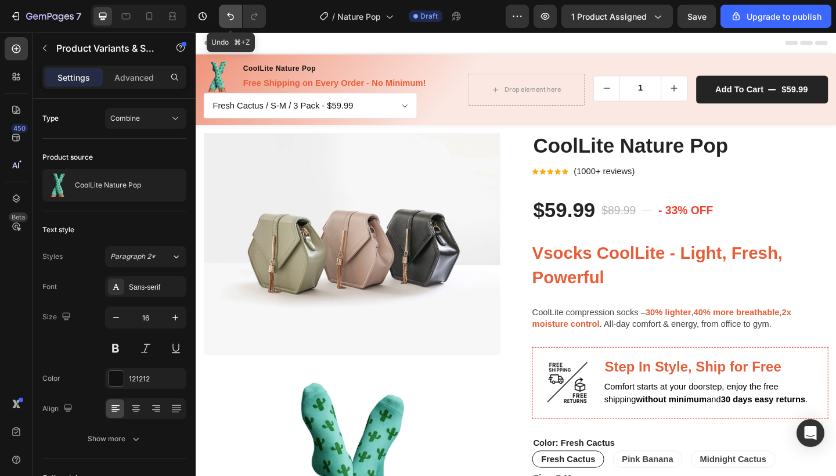
click at [232, 16] on icon "Undo/Redo" at bounding box center [231, 16] width 12 height 12
select select "581641817523618796"
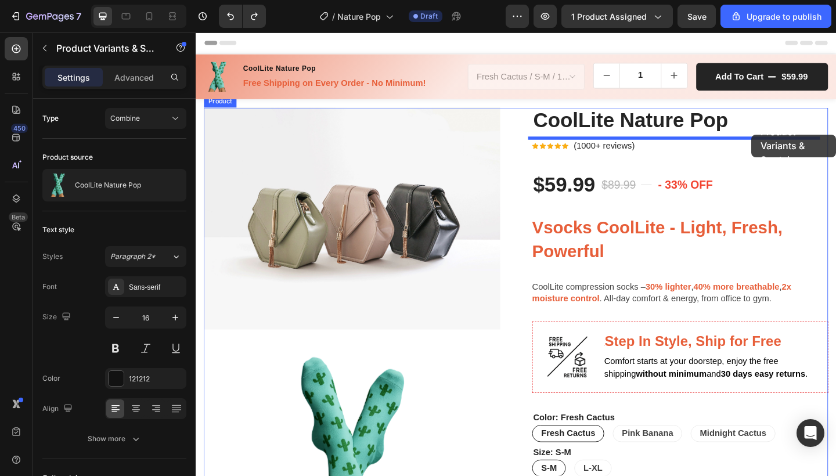
select select "581641817523618796"
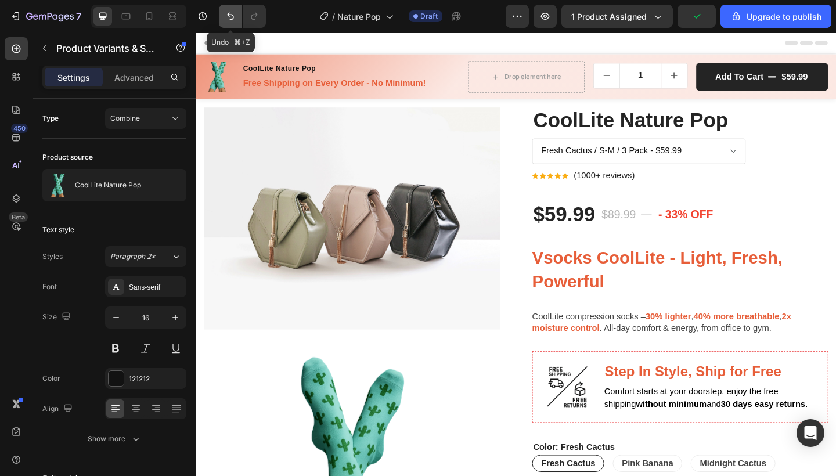
click at [236, 15] on icon "Undo/Redo" at bounding box center [231, 16] width 12 height 12
select select "581641817523618796"
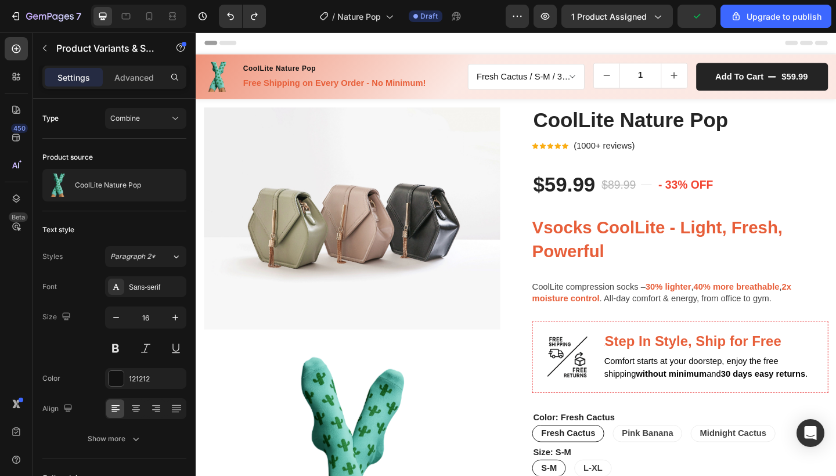
click at [301, 42] on div "Header" at bounding box center [544, 44] width 678 height 23
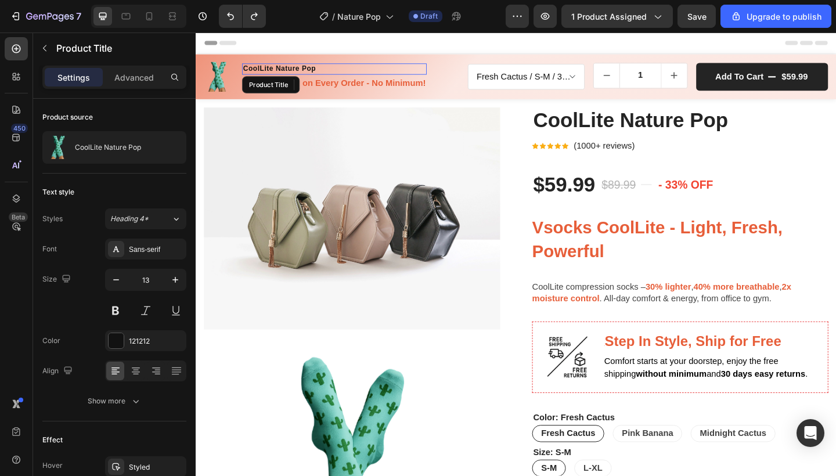
click at [356, 67] on h1 "CoolLite Nature Pop" at bounding box center [346, 72] width 201 height 12
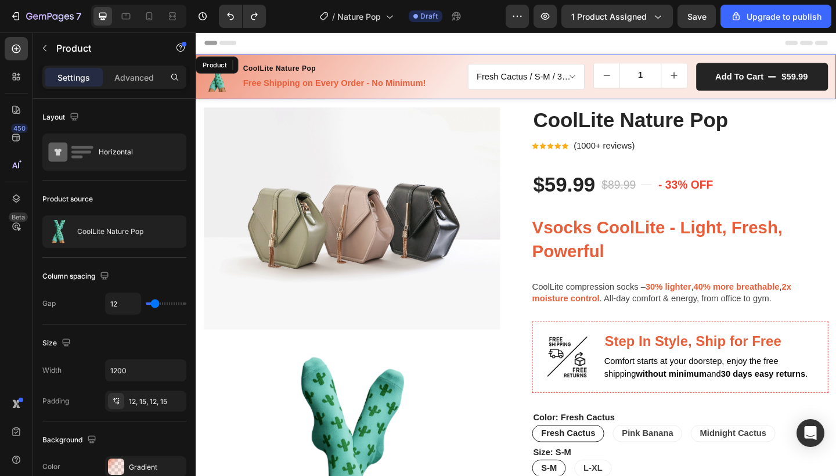
click at [410, 60] on div "Product Images CoolLite Nature Pop Product Title Edit content in Shopify 4 Free…" at bounding box center [544, 80] width 697 height 49
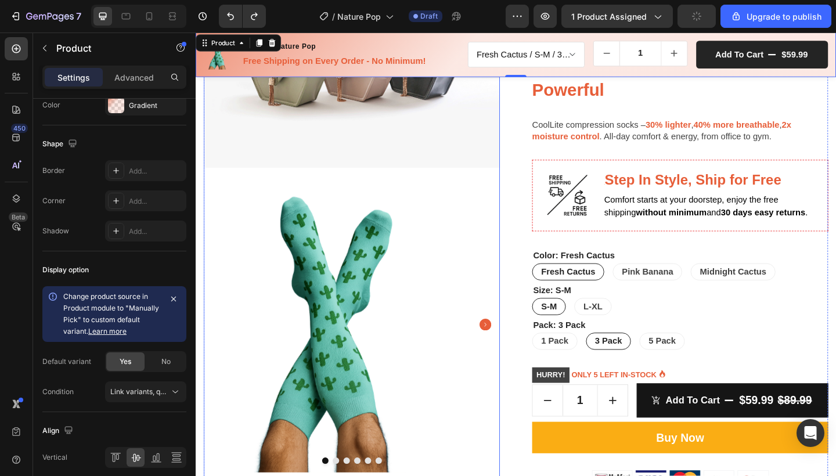
scroll to position [182, 0]
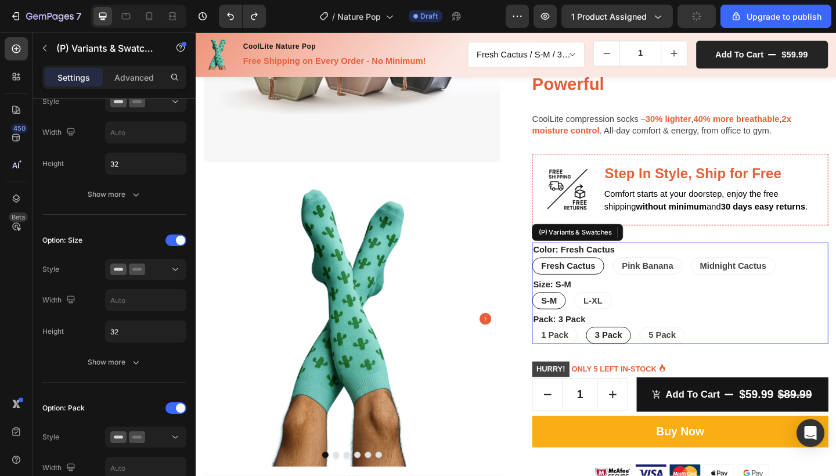
click at [571, 349] on legend "Pack: 3 Pack" at bounding box center [590, 345] width 59 height 16
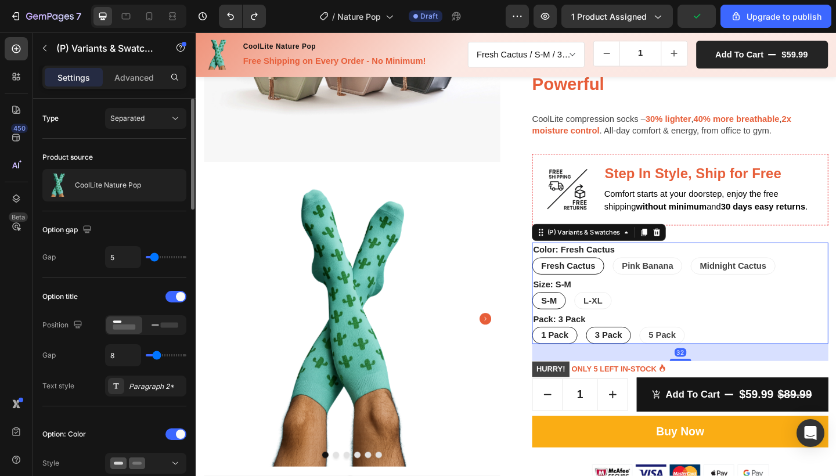
click at [574, 362] on span "1 Pack" at bounding box center [586, 362] width 30 height 10
click at [561, 353] on input "1 Pack 1 Pack 1 Pack" at bounding box center [561, 352] width 1 height 1
radio input "true"
select select "581482051989406545"
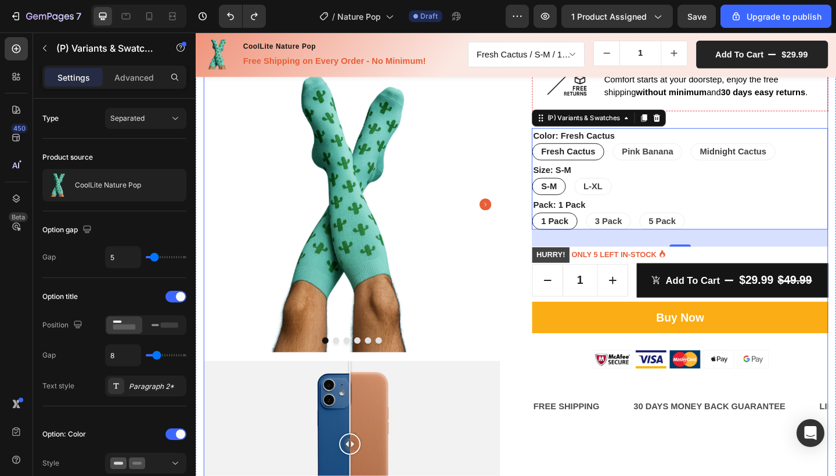
scroll to position [241, 0]
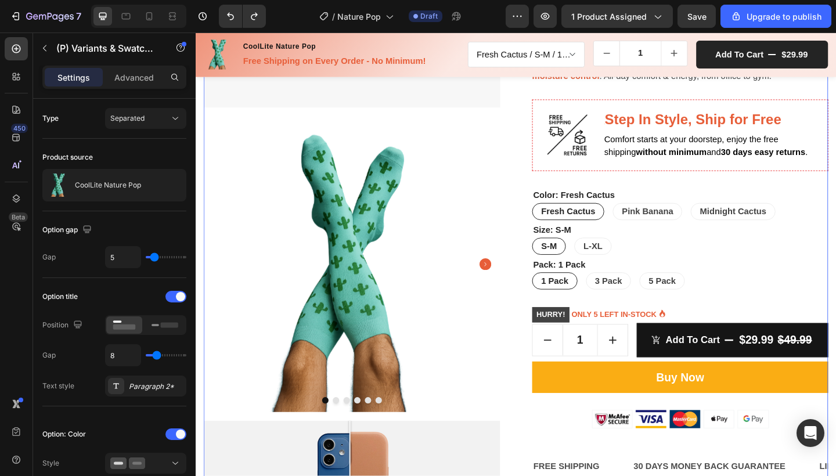
click at [536, 325] on div "Image Product Images Image Comparison CoolLite Nature Pop (P) Title Icon Icon I…" at bounding box center [543, 254] width 679 height 763
click at [663, 226] on span "Pink Banana" at bounding box center [687, 227] width 56 height 10
click at [649, 218] on input "Pink Banana Pink Banana Pink Banana" at bounding box center [648, 218] width 1 height 1
radio input "true"
select select "581482051989865297"
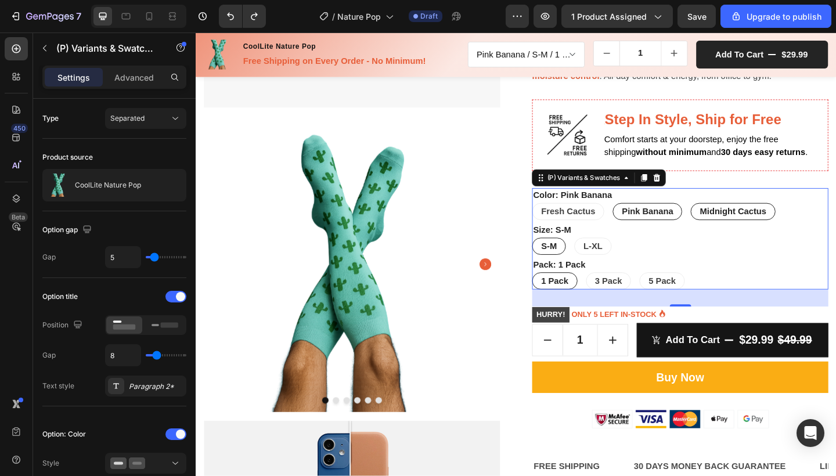
click at [745, 222] on span "Midnight Cactus" at bounding box center [780, 227] width 72 height 10
click at [734, 218] on input "Midnight Cactus Midnight Cactus Midnight Cactus" at bounding box center [733, 218] width 1 height 1
radio input "true"
select select "581482051988816721"
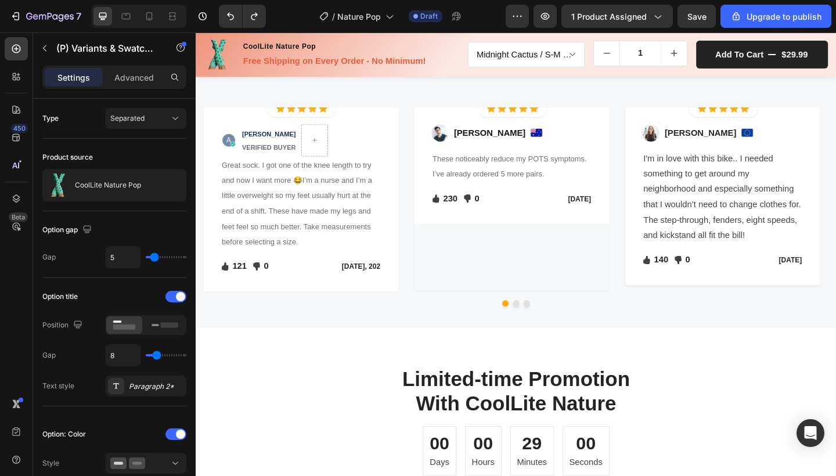
scroll to position [1579, 0]
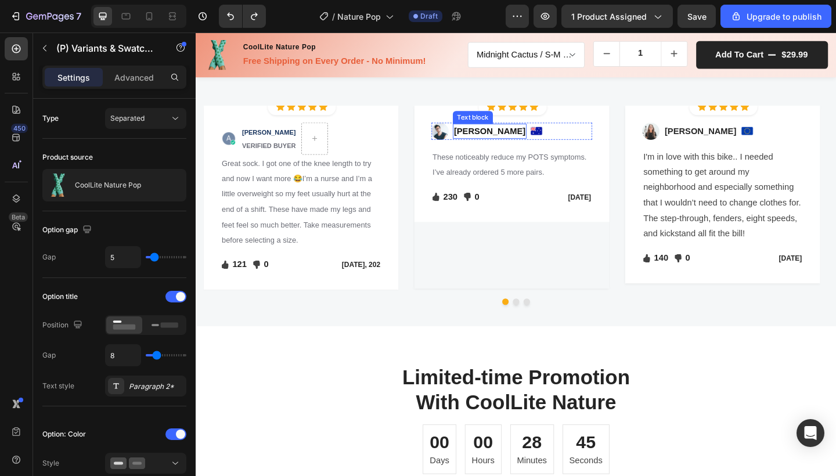
click at [503, 147] on p "Ned Jacobs" at bounding box center [516, 141] width 78 height 14
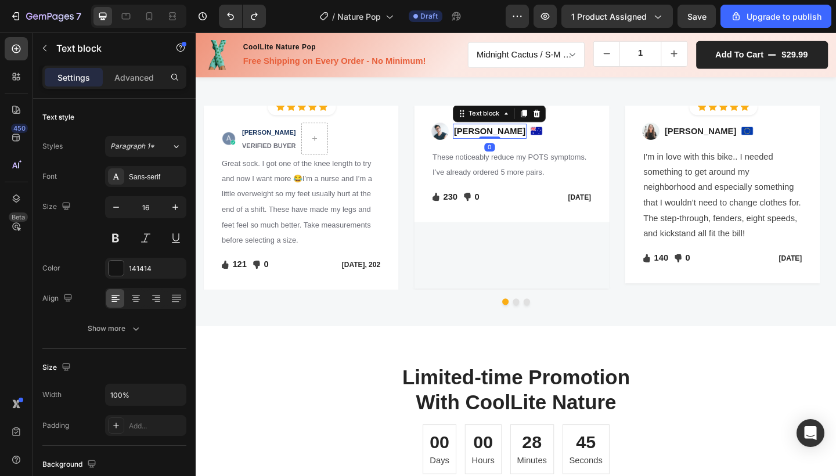
click at [494, 147] on p "Ned Jacobs" at bounding box center [516, 141] width 78 height 14
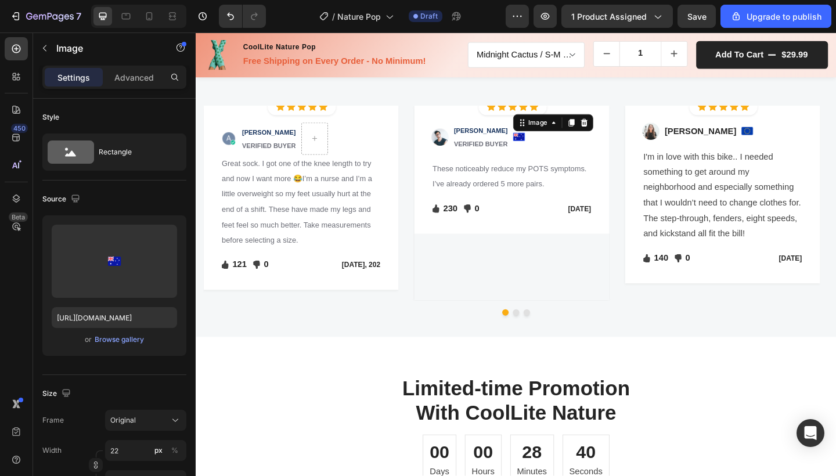
click at [550, 151] on img at bounding box center [547, 146] width 13 height 9
click at [622, 136] on icon at bounding box center [618, 131] width 9 height 9
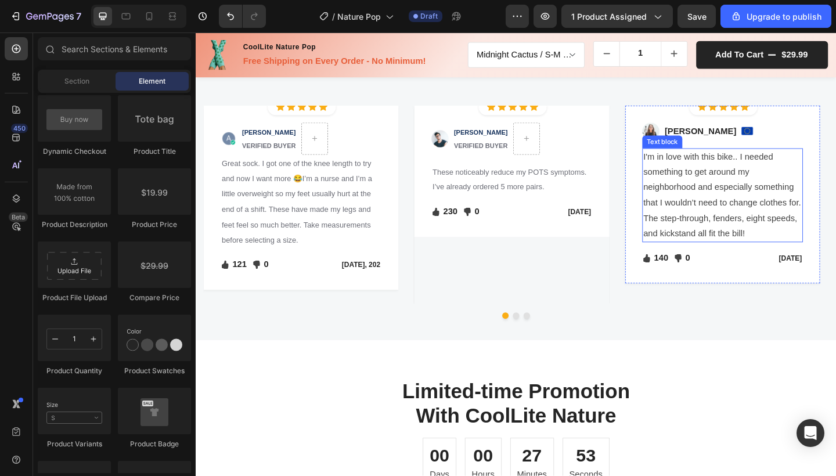
click at [716, 261] on p "I'm in love with this bike.. I needed something to get around my neighborhood a…" at bounding box center [769, 210] width 172 height 100
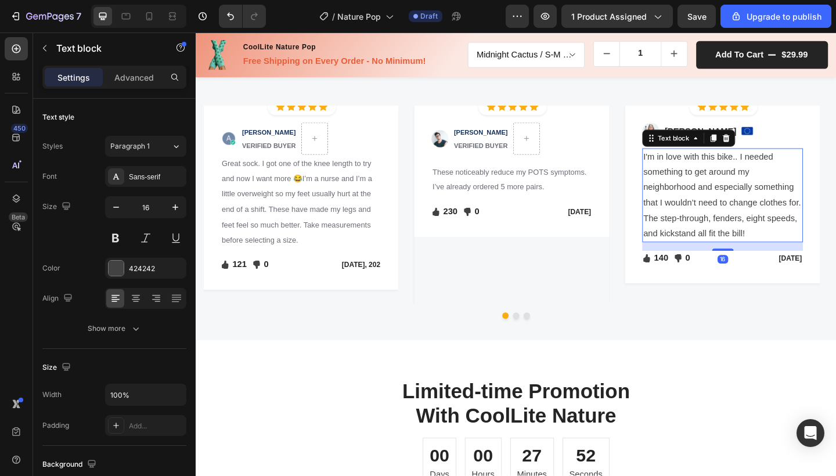
click at [716, 261] on p "I'm in love with this bike.. I needed something to get around my neighborhood a…" at bounding box center [769, 210] width 172 height 100
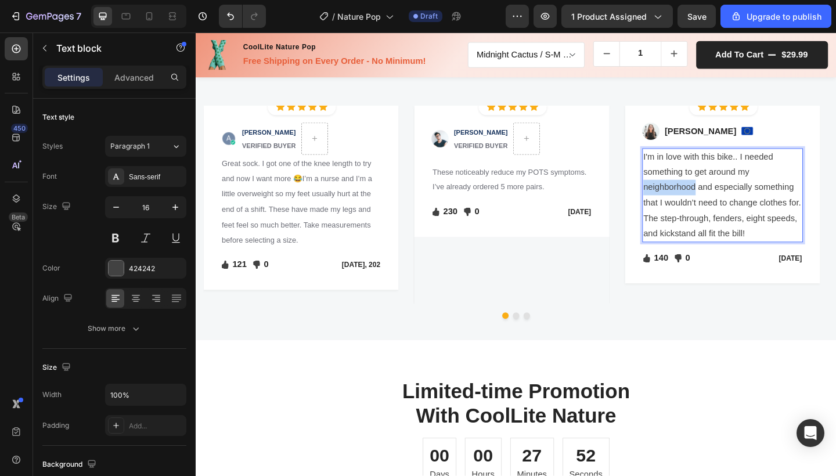
click at [716, 261] on p "I'm in love with this bike.. I needed something to get around my neighborhood a…" at bounding box center [769, 210] width 172 height 100
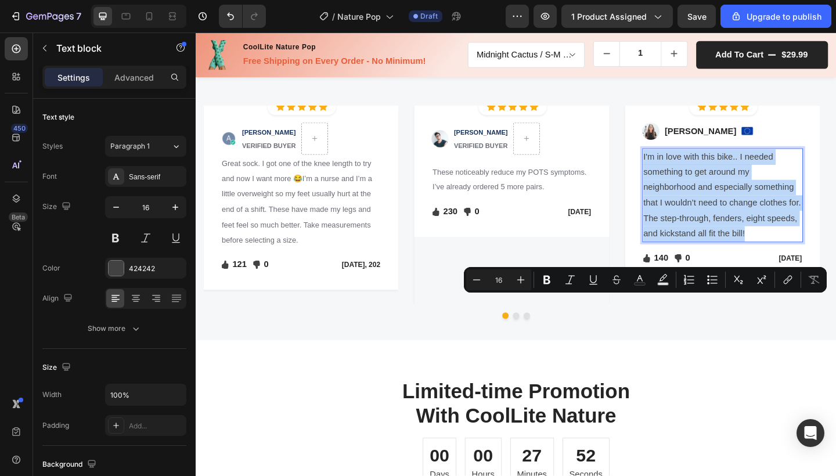
click at [716, 261] on p "I'm in love with this bike.. I needed something to get around my neighborhood a…" at bounding box center [769, 210] width 172 height 100
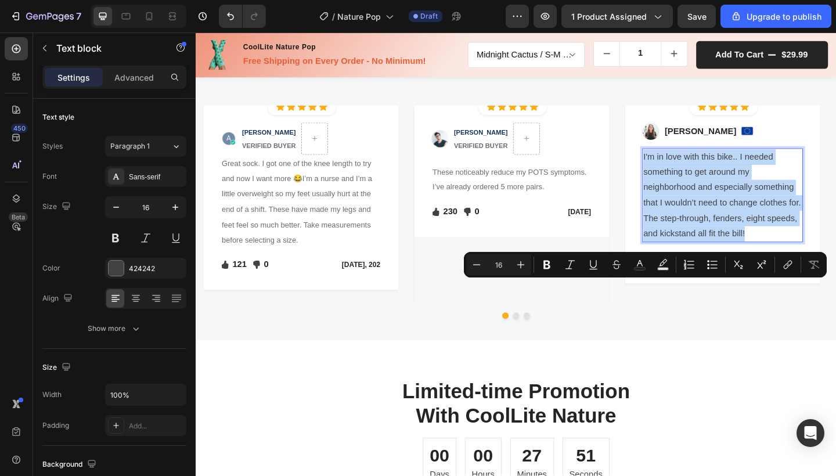
click at [716, 261] on p "I'm in love with this bike.. I needed something to get around my neighborhood a…" at bounding box center [769, 210] width 172 height 100
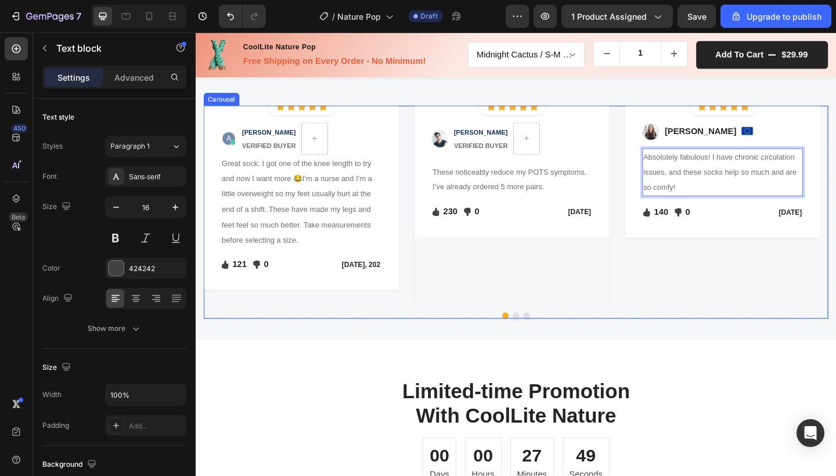
click at [761, 329] on div "Image Icon Icon Icon Icon Icon Icon List Hoz Row Row Image Sabrina Miller Text …" at bounding box center [769, 221] width 212 height 216
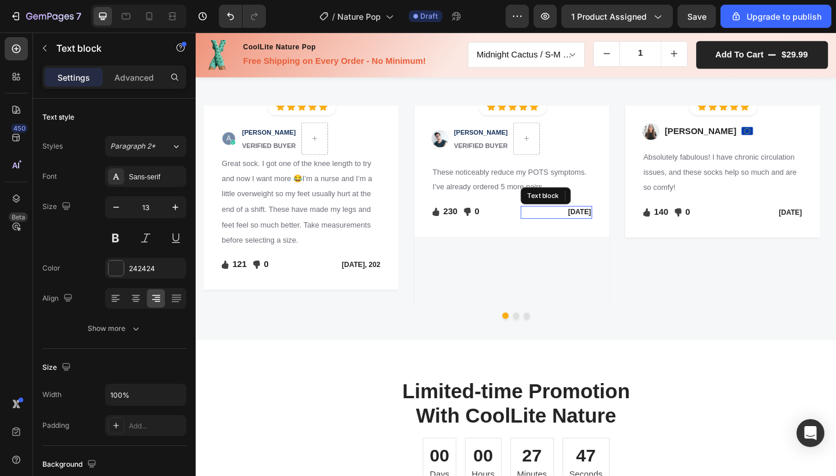
click at [606, 235] on p "Jan 13, 2022" at bounding box center [588, 229] width 76 height 12
click at [591, 235] on p "Jan 13, 2022" at bounding box center [588, 229] width 76 height 12
click at [593, 235] on p "Jan 13, 2022" at bounding box center [588, 229] width 76 height 12
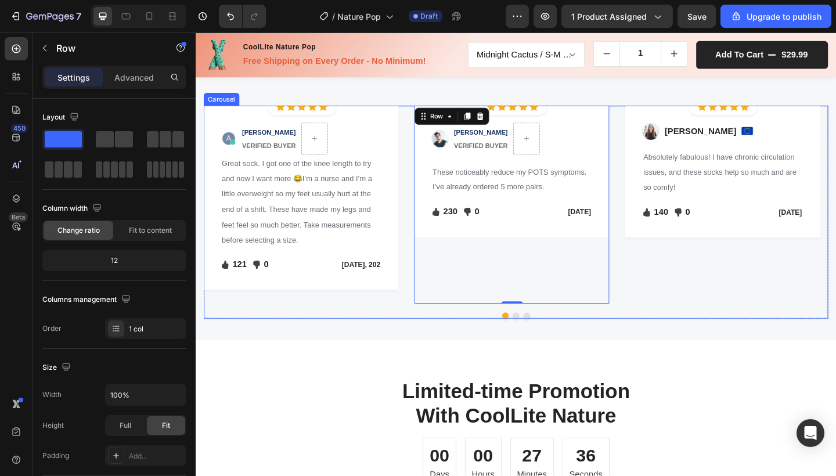
click at [656, 329] on div "Image Icon Icon Icon Icon Icon Icon List Hoz Row Row Image ADRIANA P. VERIFIED …" at bounding box center [543, 221] width 679 height 216
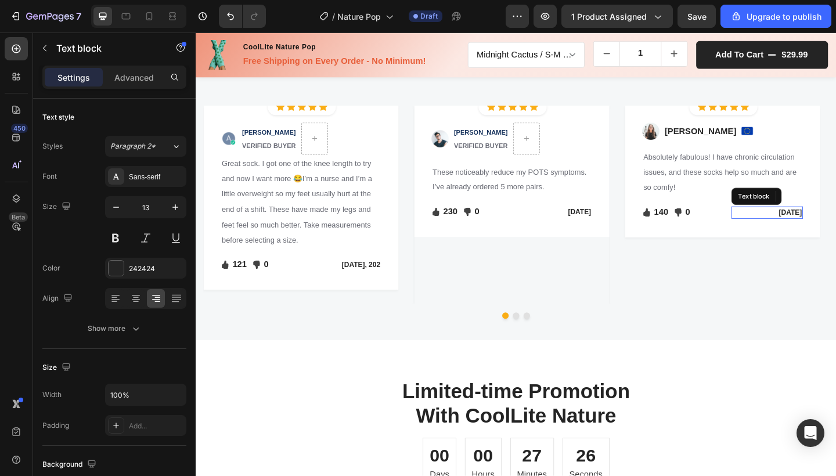
click at [825, 235] on p "Feb 22, 2022" at bounding box center [818, 229] width 76 height 12
click at [823, 235] on p "Feb 22, 2022" at bounding box center [818, 229] width 76 height 12
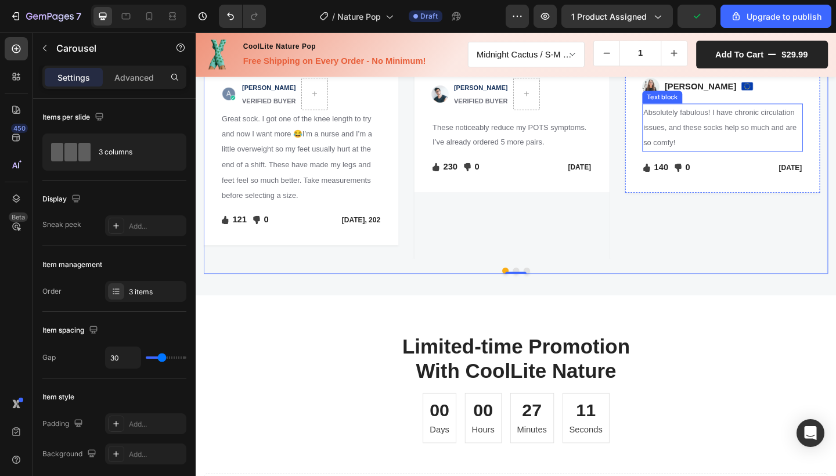
scroll to position [1626, 0]
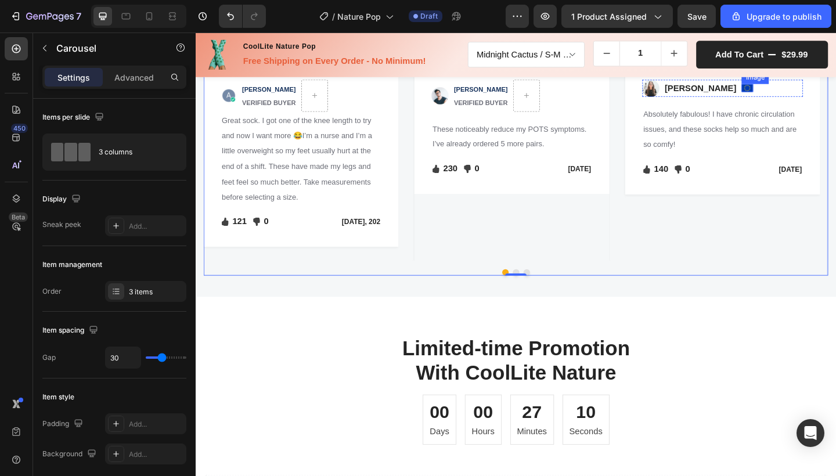
click at [789, 103] on div "Image" at bounding box center [795, 93] width 13 height 19
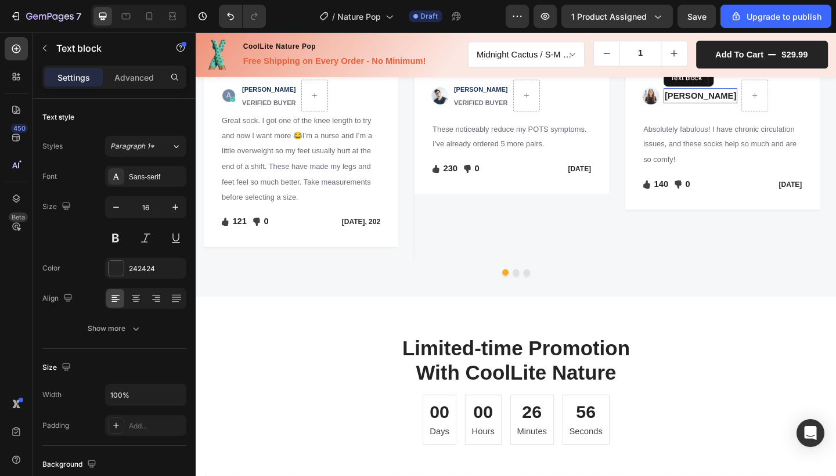
click at [732, 109] on p "Sabrina Miller" at bounding box center [745, 102] width 78 height 14
click at [723, 109] on p "Sabrina Miller" at bounding box center [745, 102] width 78 height 14
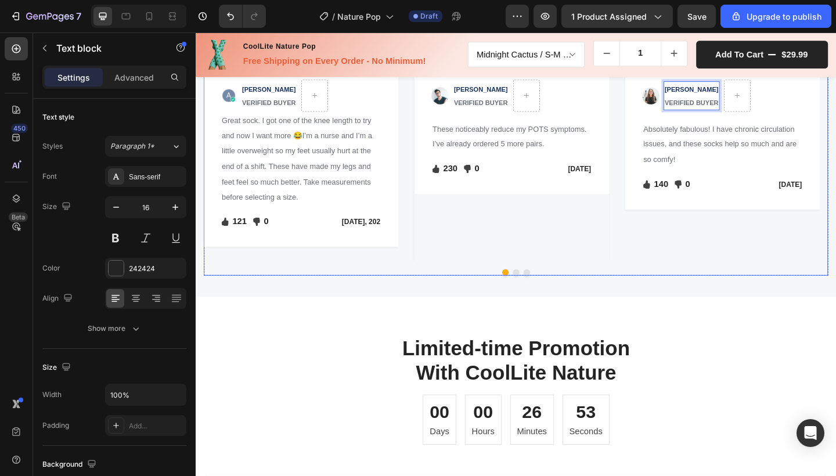
click at [768, 298] on div "Image Icon Icon Icon Icon Icon Icon List Hoz Row Row Image ADRIANA P. VERIFIED …" at bounding box center [543, 182] width 679 height 232
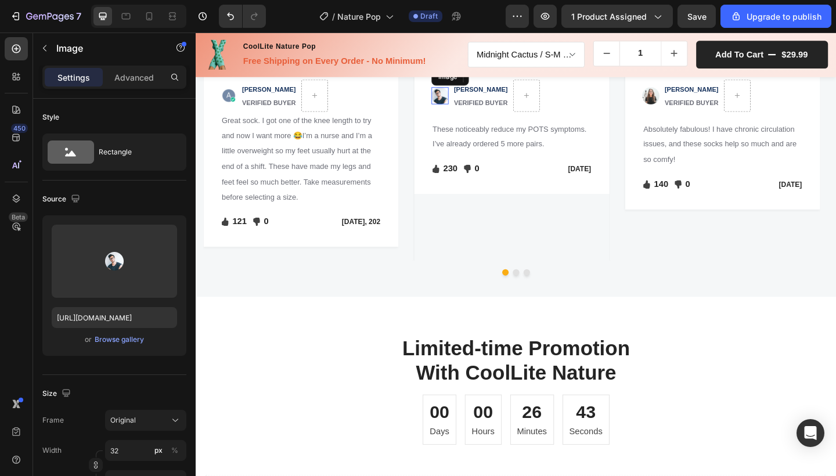
click at [464, 111] on img at bounding box center [461, 101] width 19 height 19
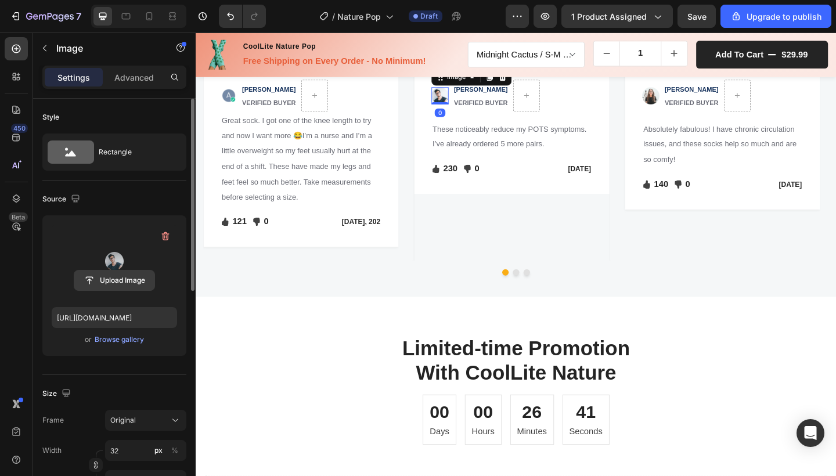
click at [120, 277] on input "file" at bounding box center [114, 281] width 80 height 20
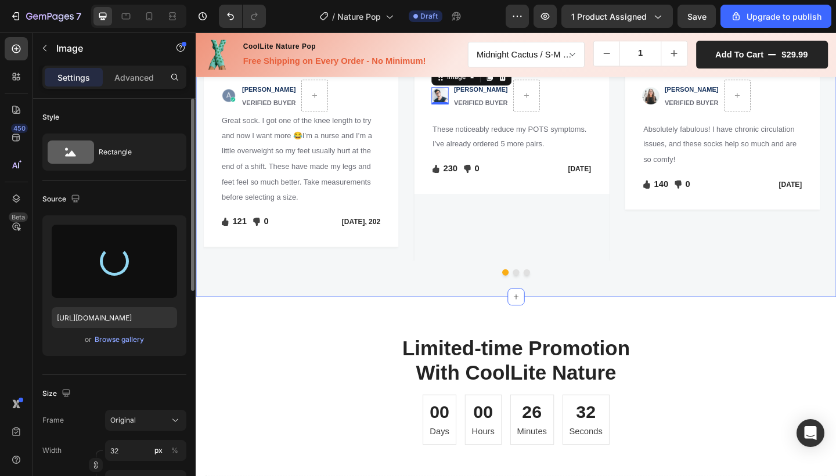
type input "https://cdn.shopify.com/s/files/1/0720/4152/9534/files/gempages_581055782791938…"
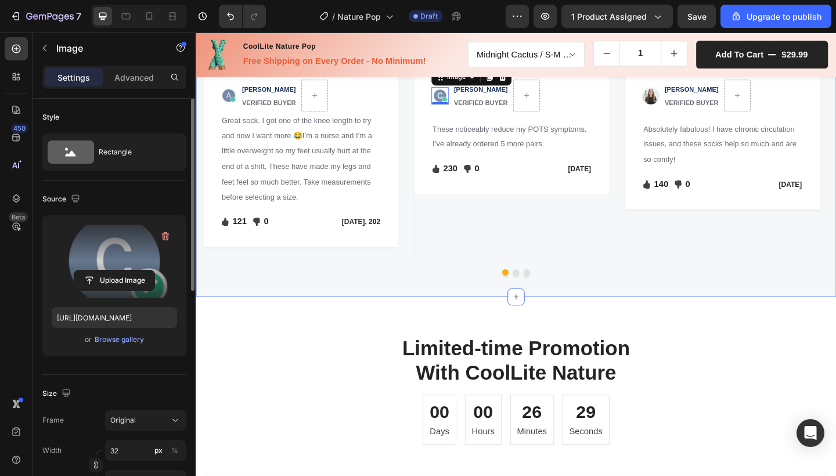
click at [646, 306] on div "Let's Hear What Our Customers Say Heading Row Image Icon Icon Icon Icon Icon Ic…" at bounding box center [543, 141] width 679 height 329
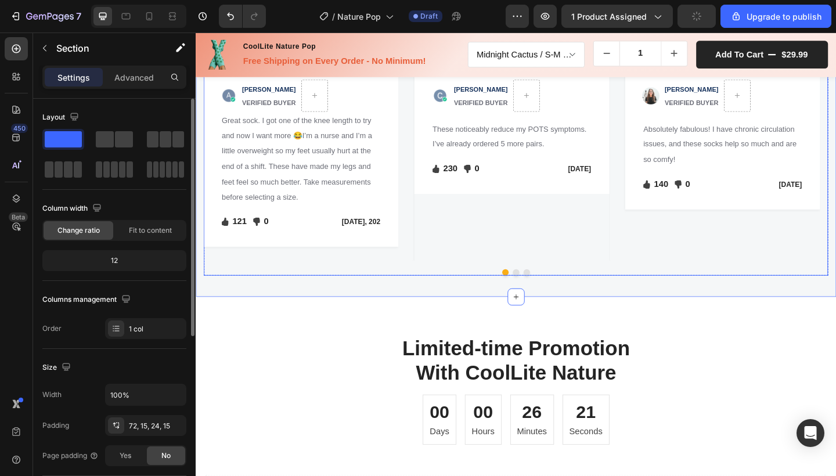
click at [540, 297] on button "Dot" at bounding box center [543, 293] width 7 height 7
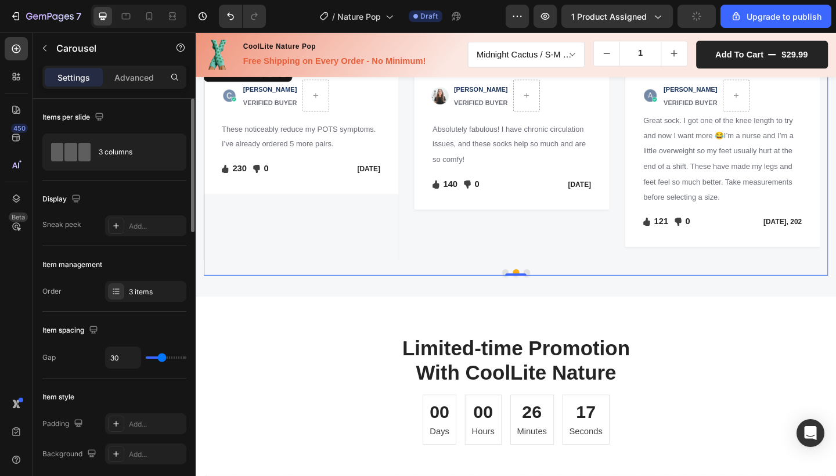
click at [552, 297] on button "Dot" at bounding box center [555, 293] width 7 height 7
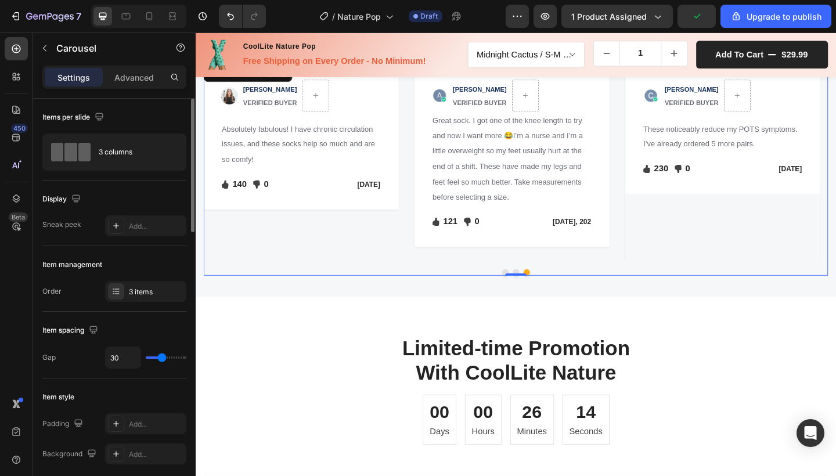
click at [529, 297] on button "Dot" at bounding box center [532, 293] width 7 height 7
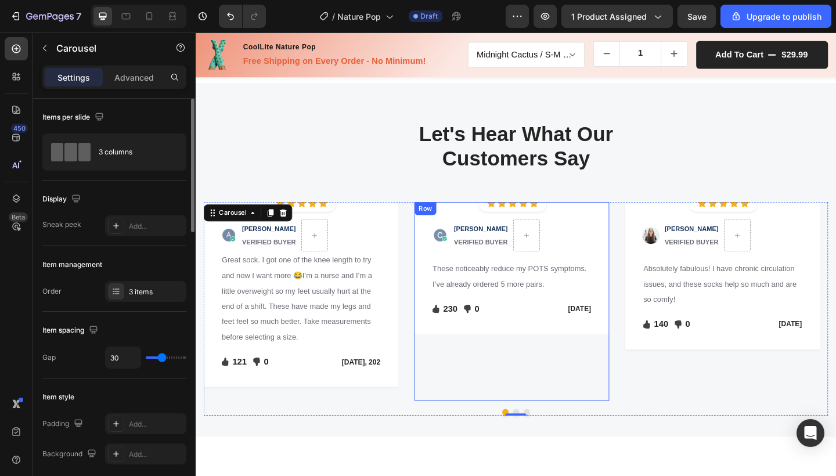
scroll to position [1480, 0]
click at [335, 217] on img at bounding box center [310, 217] width 212 height 0
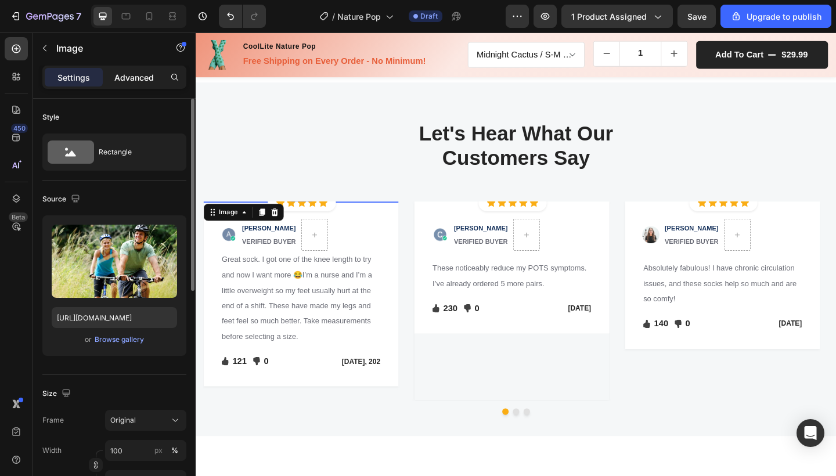
click at [131, 80] on p "Advanced" at bounding box center [133, 77] width 39 height 12
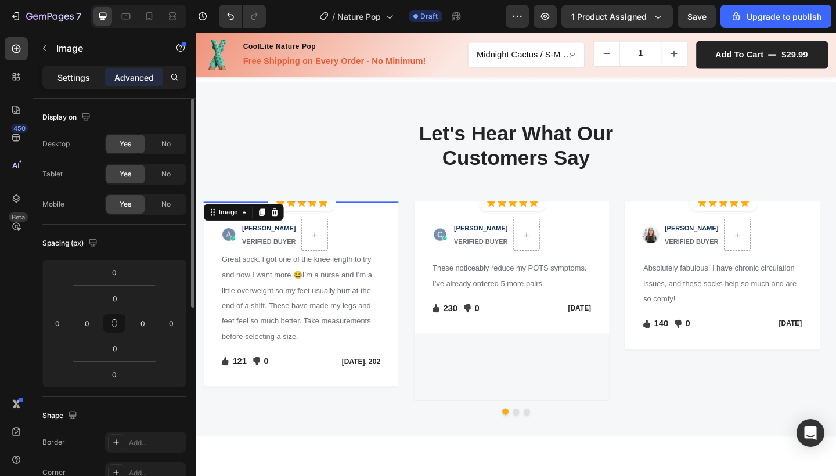
click at [84, 75] on p "Settings" at bounding box center [73, 77] width 33 height 12
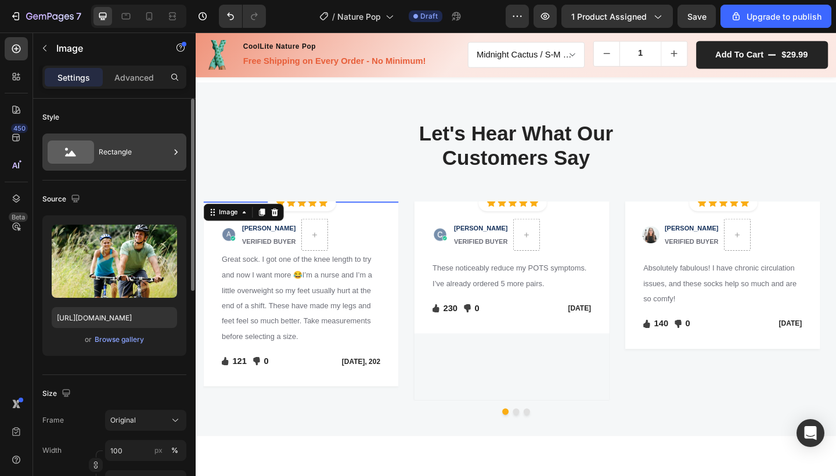
click at [139, 152] on div "Rectangle" at bounding box center [134, 152] width 71 height 27
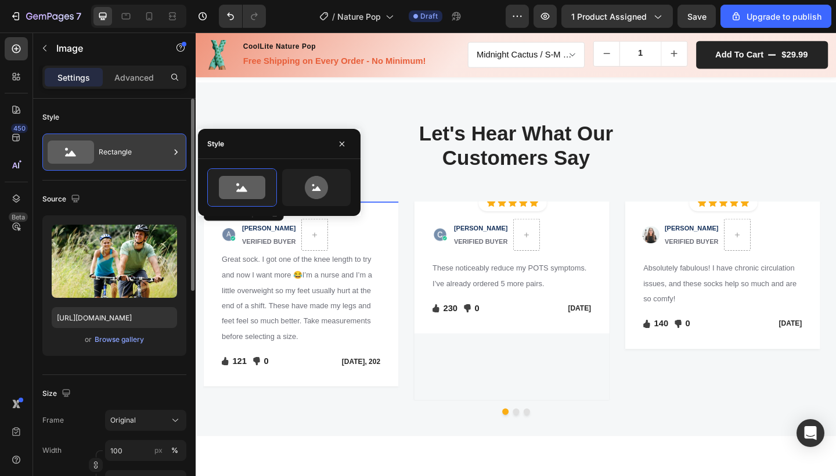
click at [139, 152] on div "Rectangle" at bounding box center [134, 152] width 71 height 27
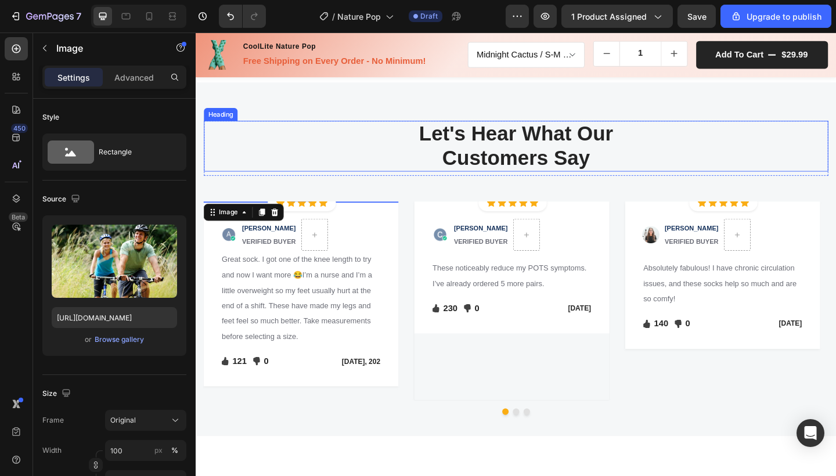
click at [425, 177] on p "Let's Hear What Our Customers Say" at bounding box center [543, 156] width 677 height 53
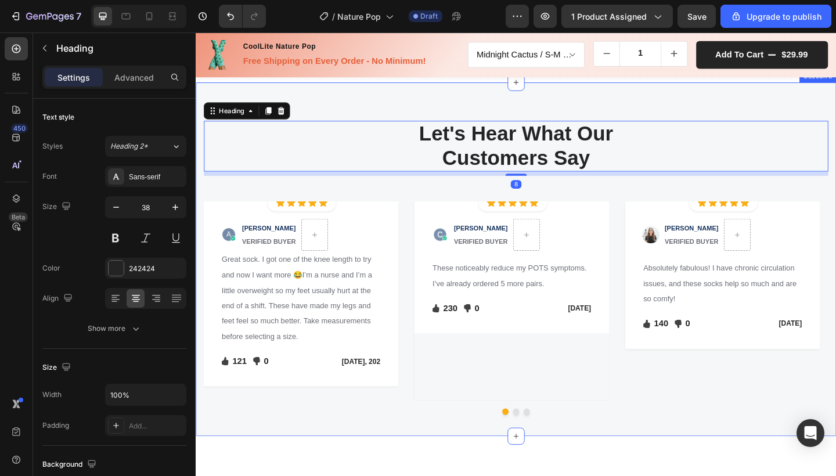
click at [412, 194] on div "Let's Hear What Our Customers Say Heading 8 Row Image Icon Icon Icon Icon Icon …" at bounding box center [543, 293] width 679 height 329
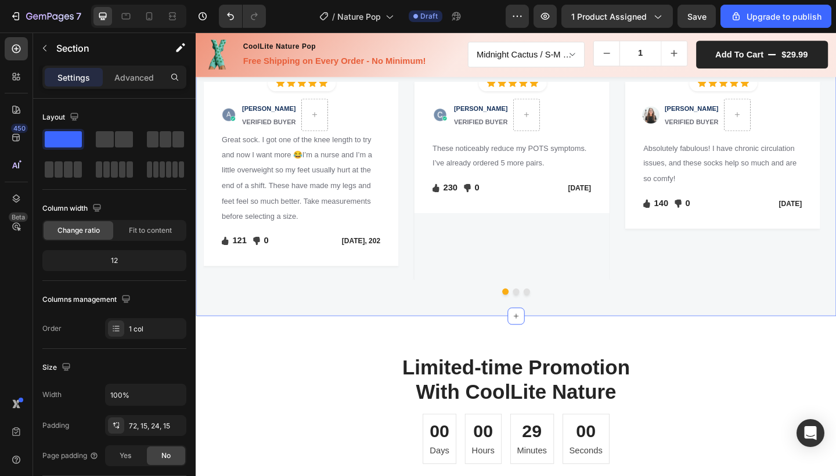
scroll to position [1653, 0]
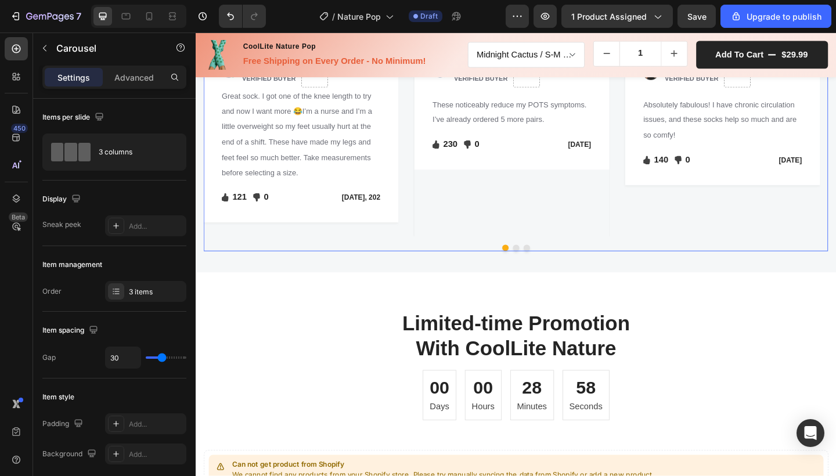
click at [421, 204] on div "Image Icon Icon Icon Icon Icon Icon List Hoz Row Row Image ADRIANA P. VERIFIED …" at bounding box center [543, 147] width 679 height 216
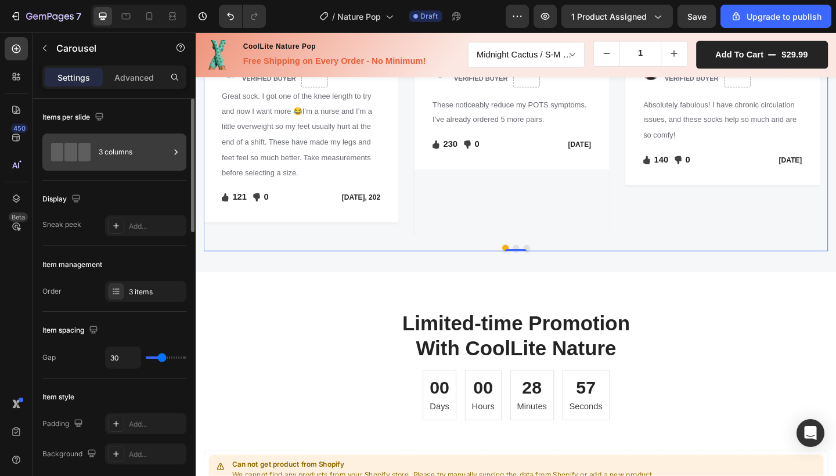
click at [147, 154] on div "3 columns" at bounding box center [134, 152] width 71 height 27
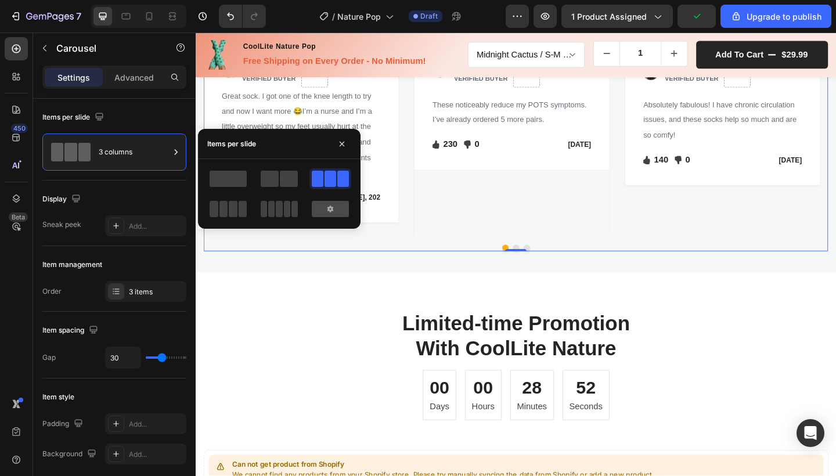
click at [337, 215] on div at bounding box center [330, 209] width 37 height 16
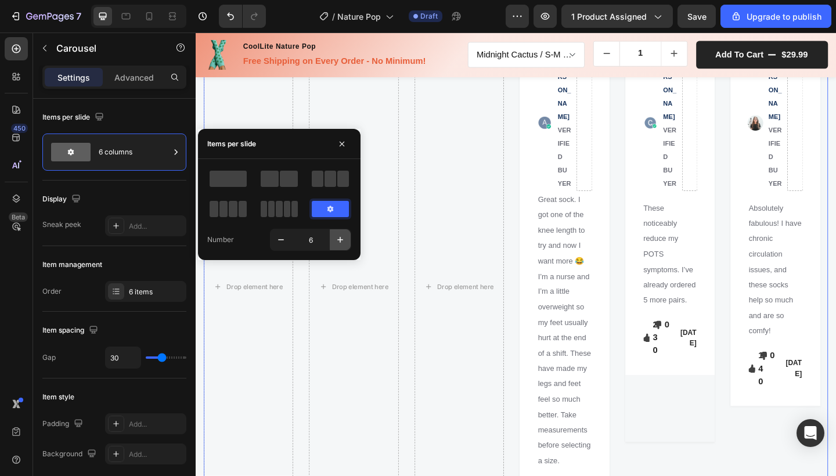
click at [341, 240] on icon "button" at bounding box center [340, 240] width 12 height 12
type input "7"
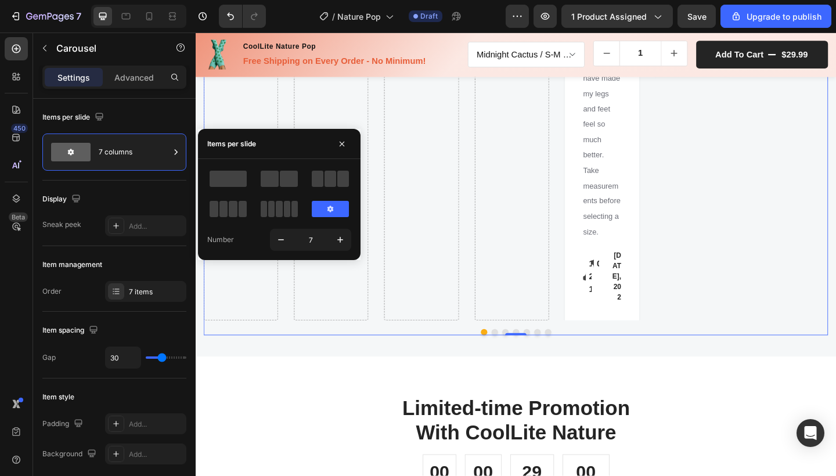
scroll to position [2354, 0]
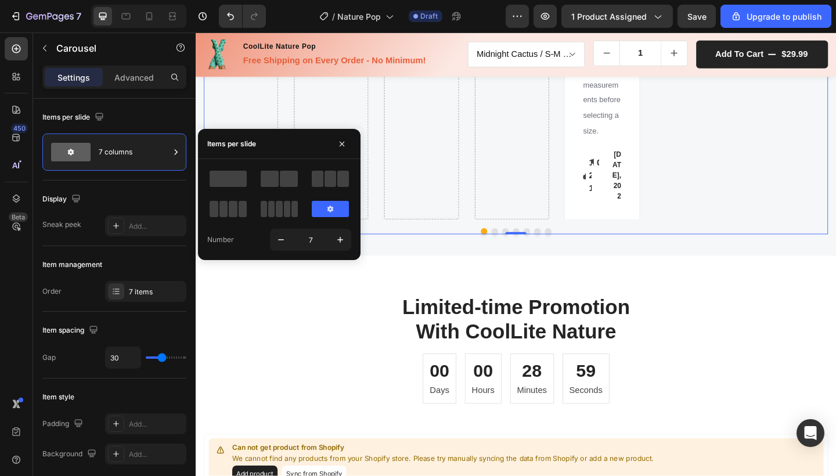
click at [330, 170] on div at bounding box center [330, 178] width 42 height 21
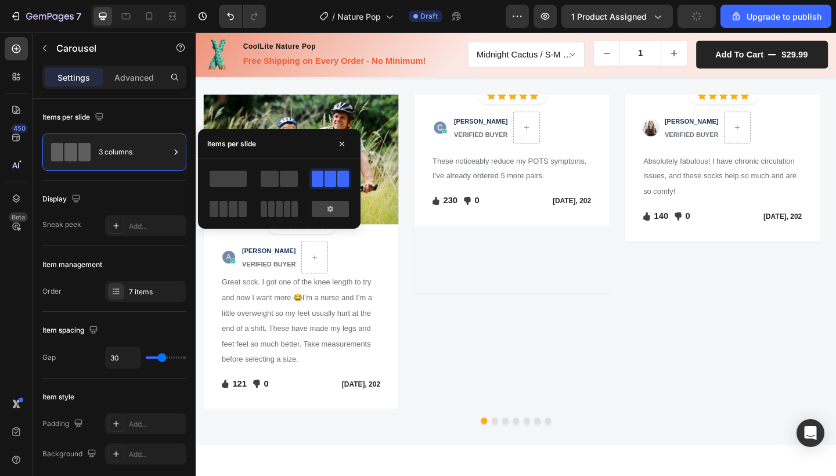
scroll to position [1593, 0]
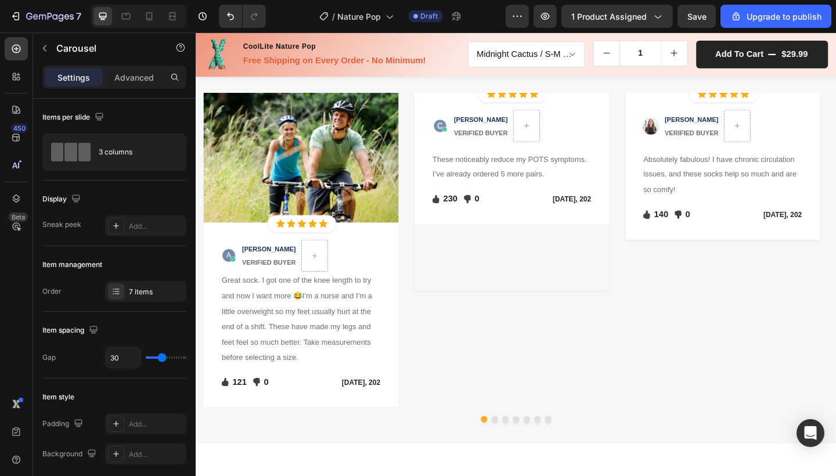
click at [517, 457] on button "Dot" at bounding box center [520, 453] width 7 height 7
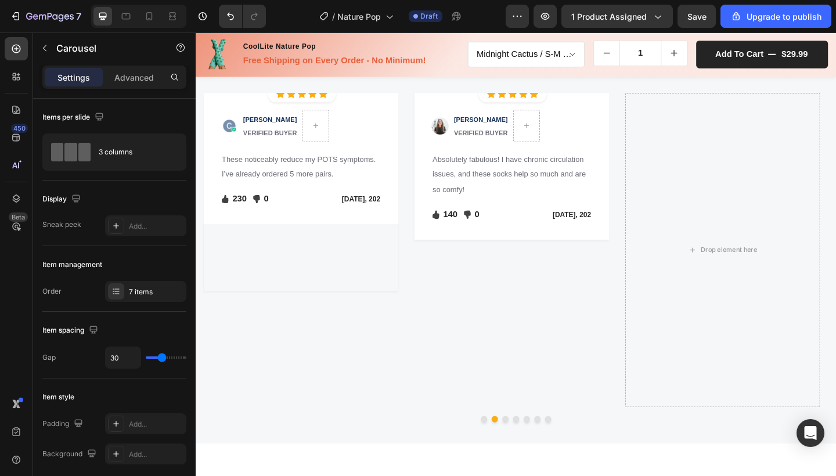
click at [529, 457] on button "Dot" at bounding box center [532, 453] width 7 height 7
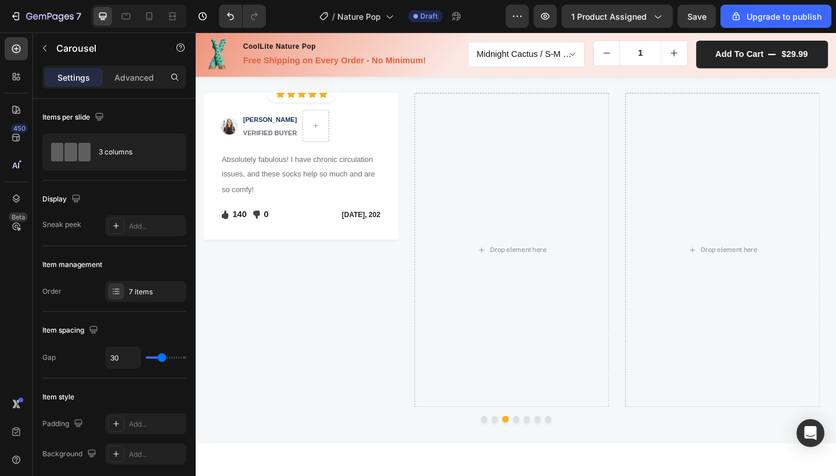
click at [543, 457] on button "Dot" at bounding box center [543, 453] width 7 height 7
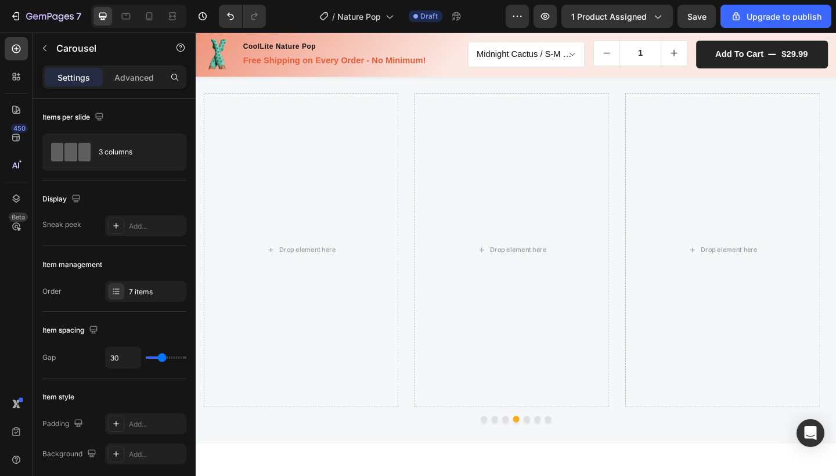
click at [552, 457] on button "Dot" at bounding box center [555, 453] width 7 height 7
click at [567, 457] on div at bounding box center [543, 453] width 679 height 7
click at [565, 457] on div at bounding box center [543, 453] width 679 height 7
click at [564, 457] on button "Dot" at bounding box center [567, 453] width 7 height 7
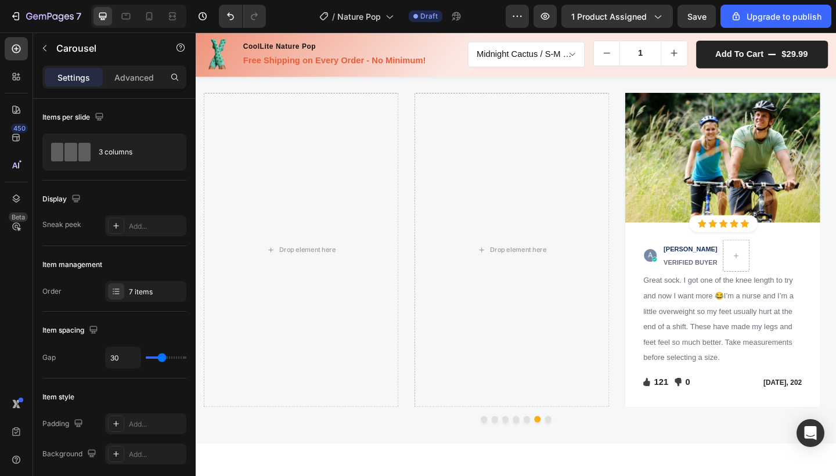
click at [576, 457] on button "Dot" at bounding box center [578, 453] width 7 height 7
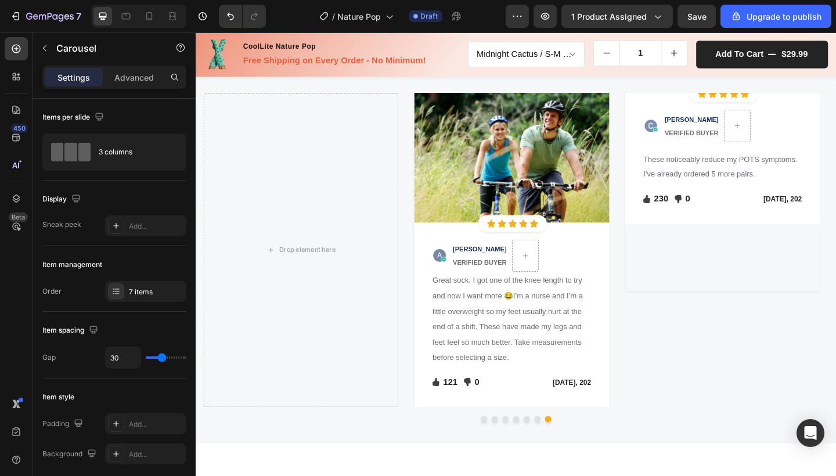
click at [506, 457] on button "Dot" at bounding box center [509, 453] width 7 height 7
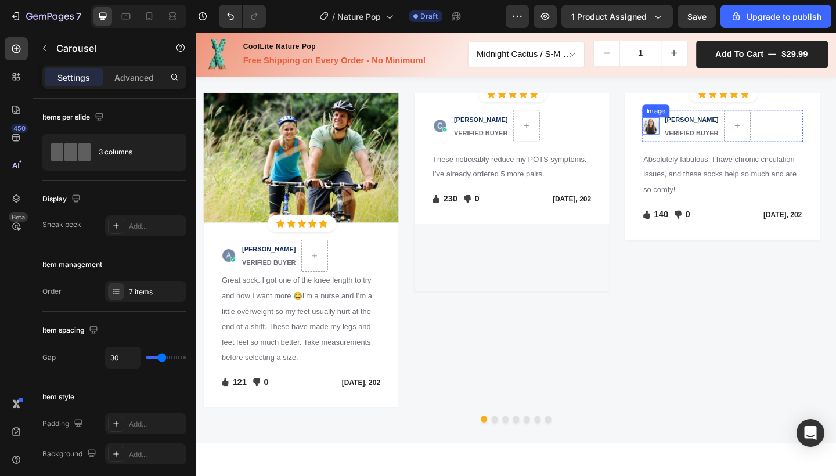
click at [692, 144] on img at bounding box center [690, 134] width 19 height 19
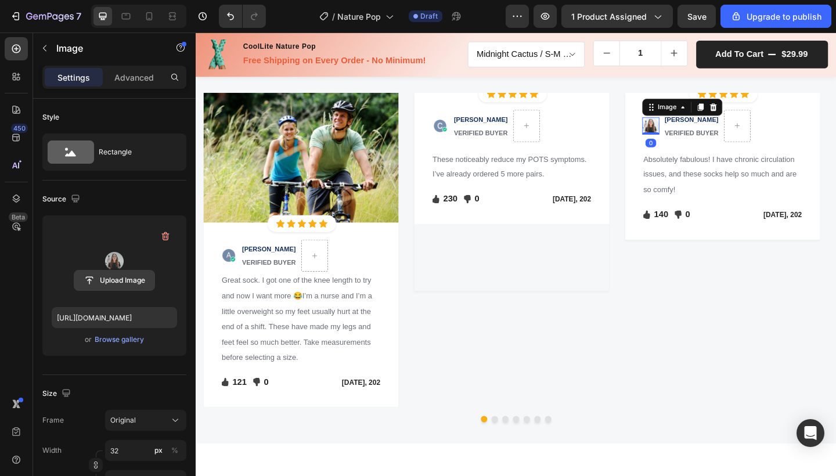
click at [116, 280] on input "file" at bounding box center [114, 281] width 80 height 20
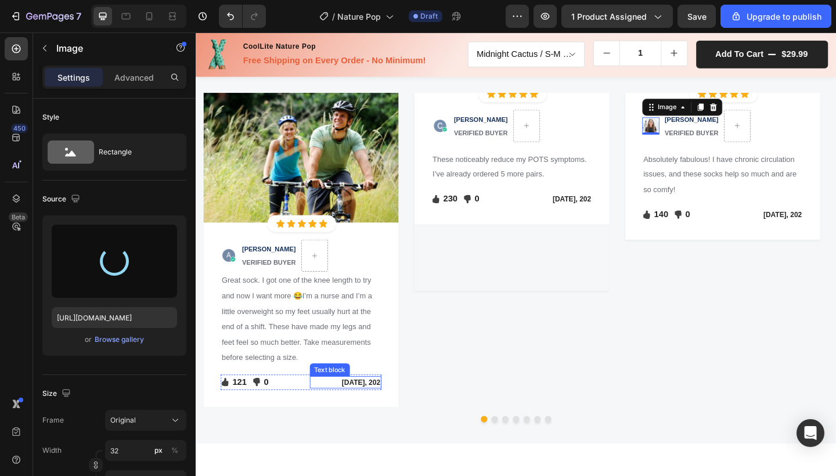
click at [397, 412] on div "[DATE], 202" at bounding box center [359, 414] width 78 height 14
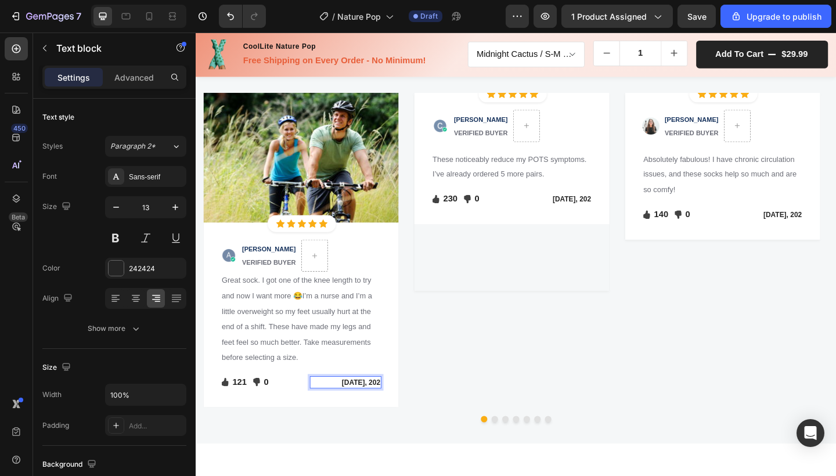
click at [394, 412] on p "[DATE], 202" at bounding box center [359, 414] width 76 height 12
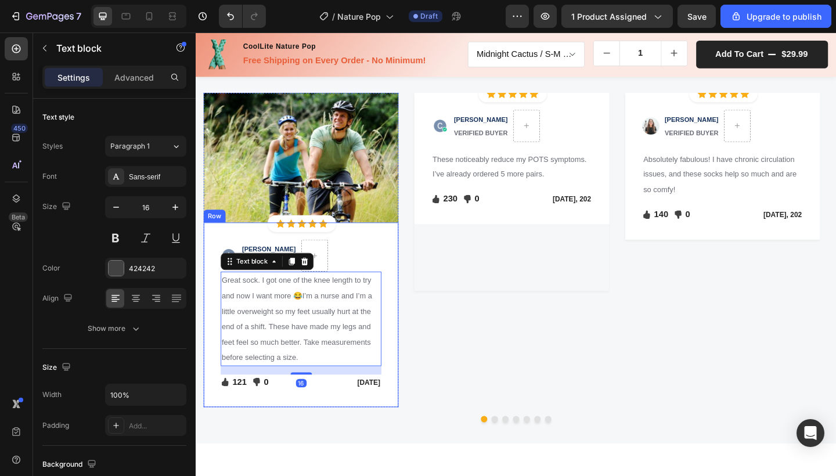
click at [404, 382] on div "Image ADRIANA P. VERIFIED BUYER Text block Row Great sock. I got one of the kne…" at bounding box center [310, 340] width 212 height 201
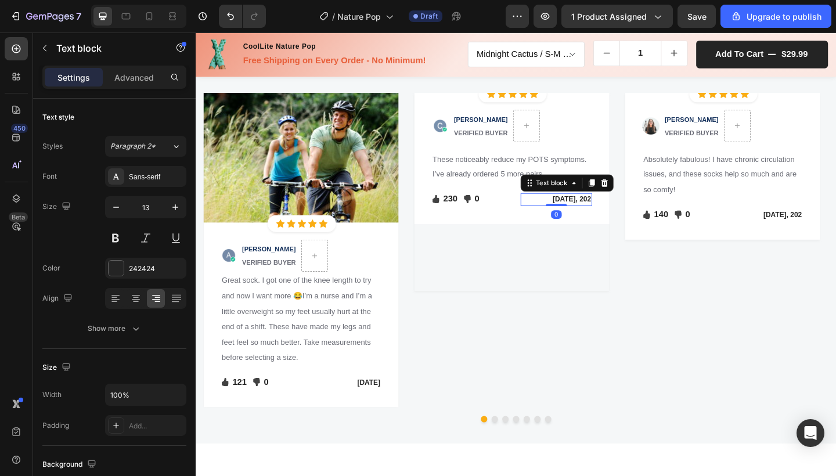
click at [605, 222] on div "[DATE], 202" at bounding box center [588, 215] width 78 height 14
click at [622, 221] on p "[DATE], 202" at bounding box center [588, 215] width 76 height 12
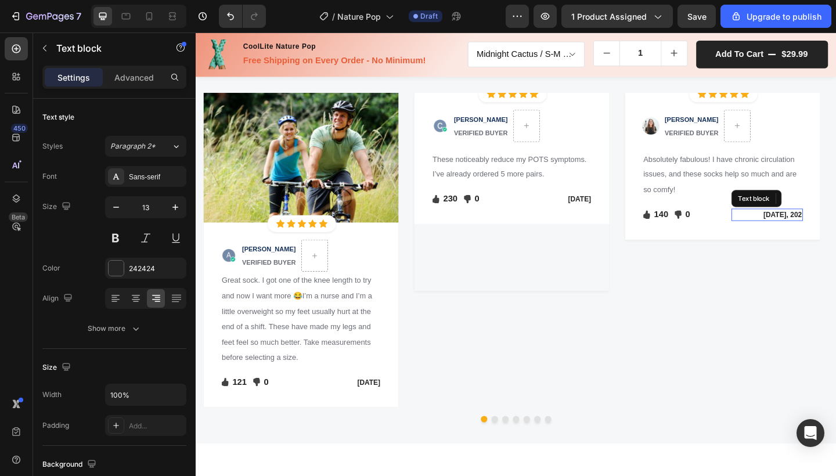
click at [821, 237] on p "[DATE], 202" at bounding box center [818, 232] width 76 height 12
click at [835, 237] on p "[DATE], 202" at bounding box center [818, 232] width 76 height 12
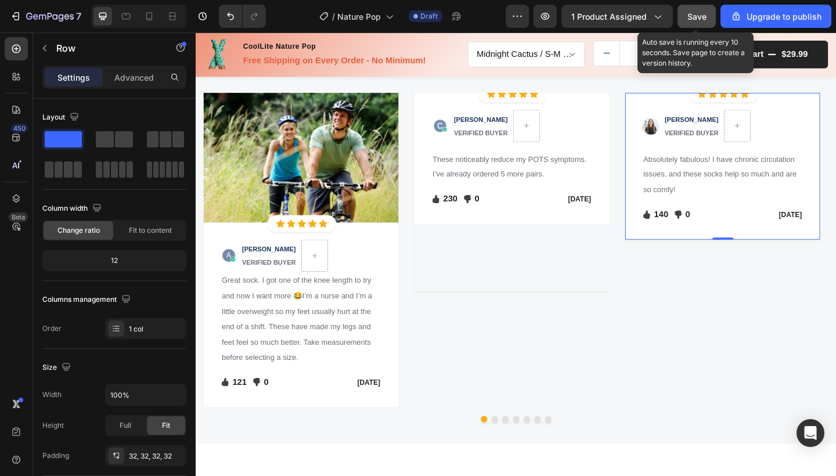
click at [690, 18] on span "Save" at bounding box center [696, 17] width 19 height 10
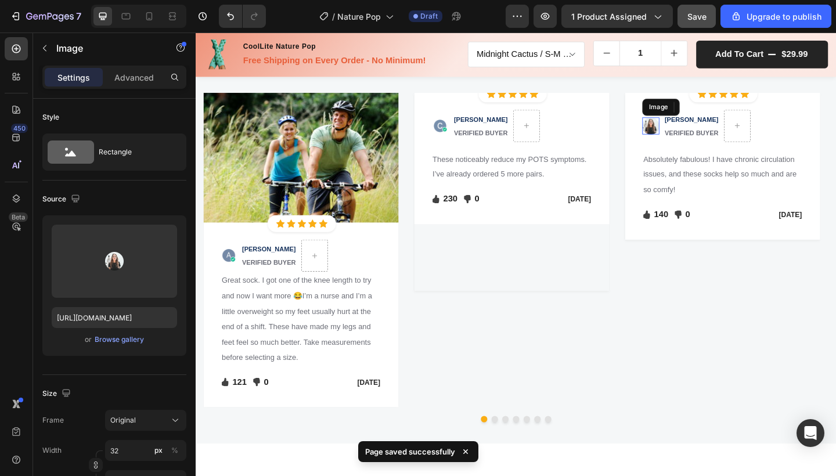
click at [694, 144] on img at bounding box center [690, 134] width 19 height 19
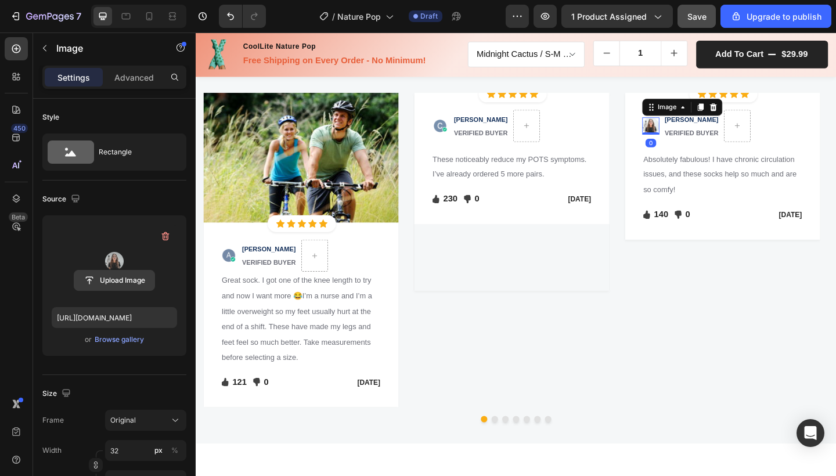
click at [124, 275] on input "file" at bounding box center [114, 281] width 80 height 20
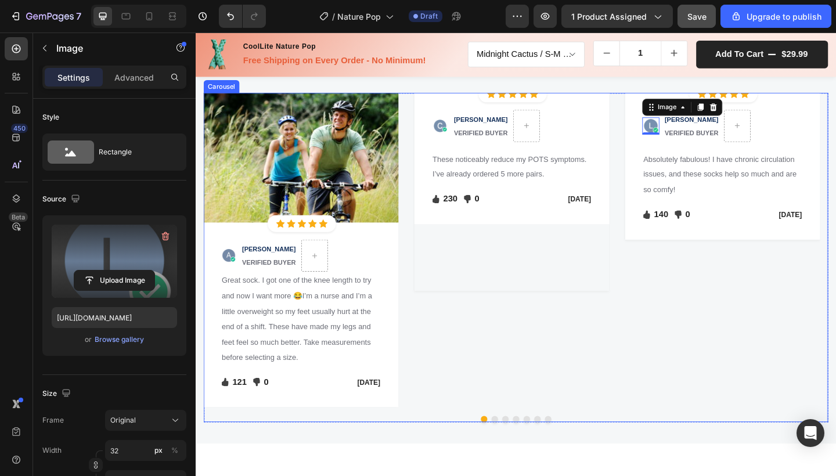
type input "https://cdn.shopify.com/s/files/1/0720/4152/9534/files/gempages_581055782791938…"
click at [517, 457] on button "Dot" at bounding box center [520, 453] width 7 height 7
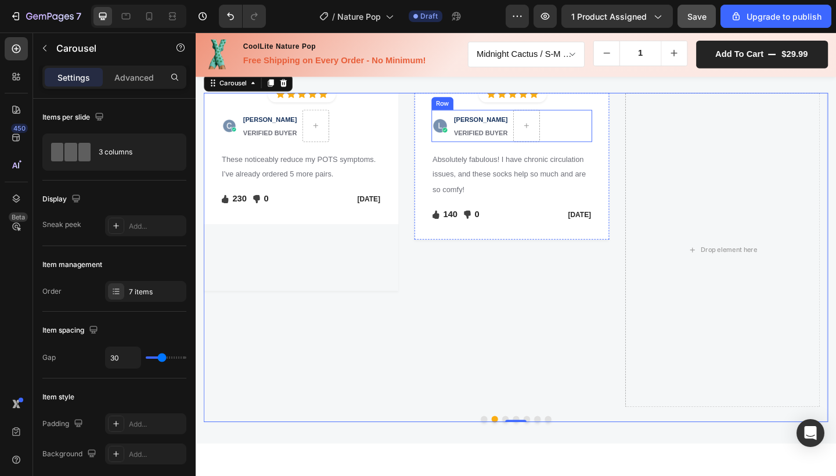
click at [582, 152] on div "Image LEAH V. VERIFIED BUYER Text block Row" at bounding box center [539, 134] width 175 height 35
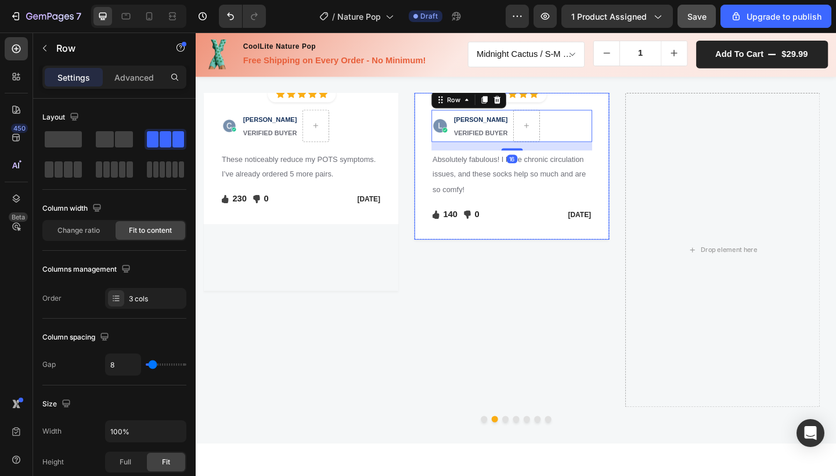
click at [634, 250] on div "Image LEAH V. VERIFIED BUYER Text block Row 16 Absolutely fabulous! I have chro…" at bounding box center [540, 179] width 212 height 160
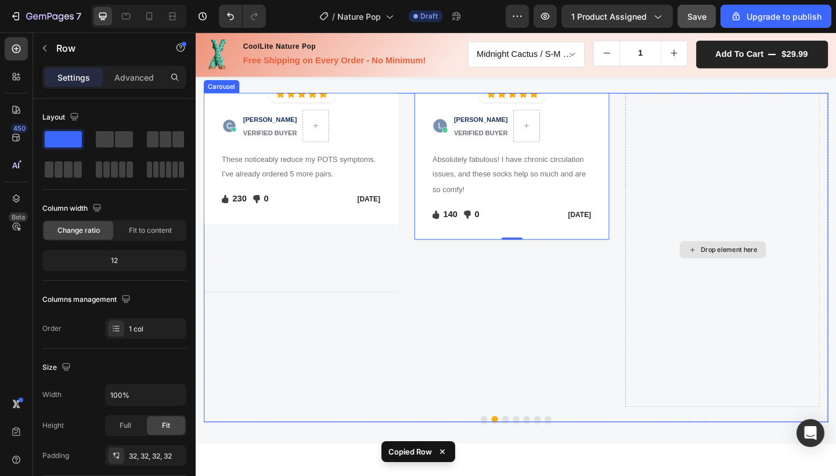
click at [792, 290] on div "Drop element here" at bounding box center [769, 270] width 212 height 342
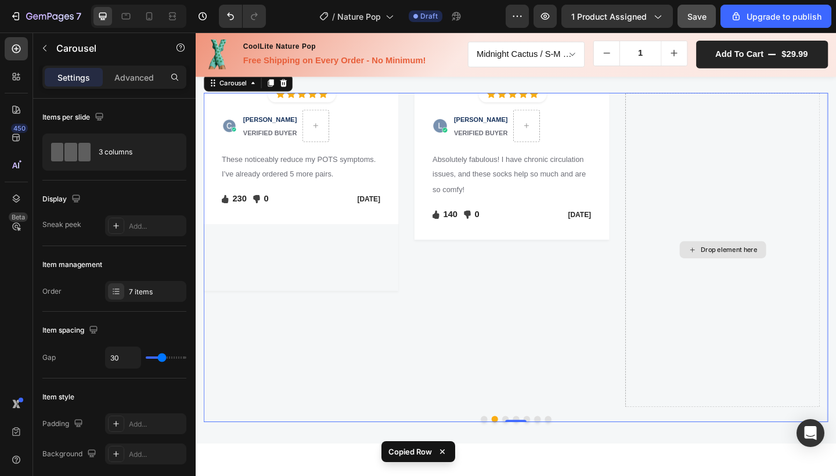
click at [788, 308] on div "Drop element here" at bounding box center [769, 270] width 212 height 342
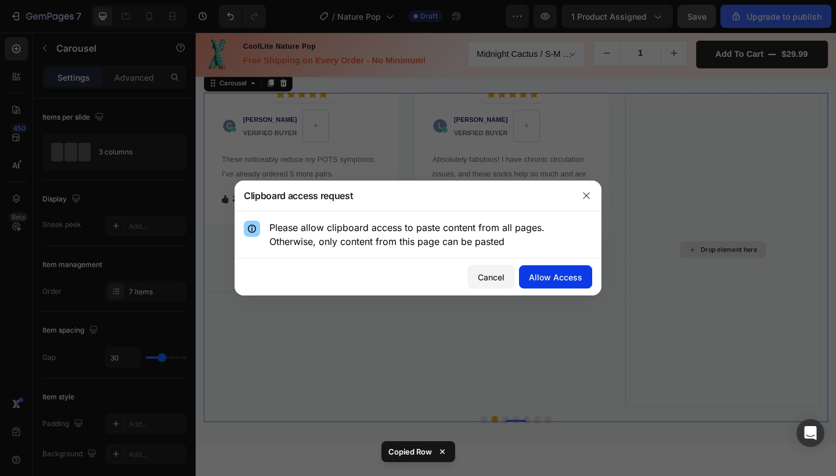
click at [546, 276] on div "Allow Access" at bounding box center [555, 277] width 53 height 12
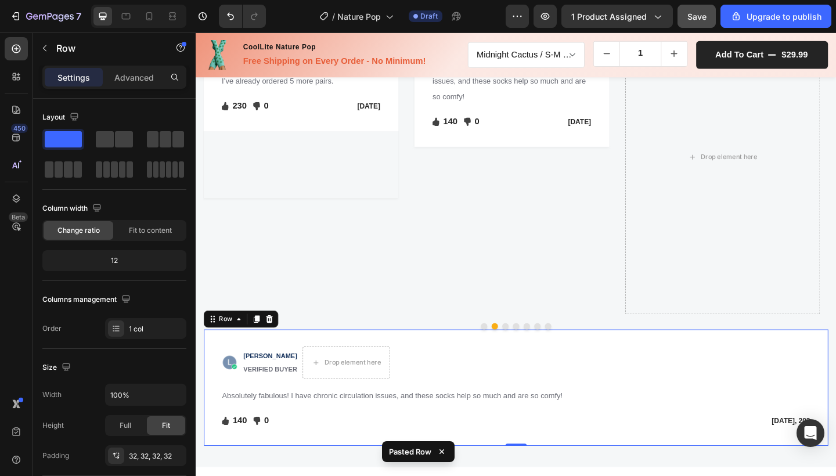
scroll to position [1685, 0]
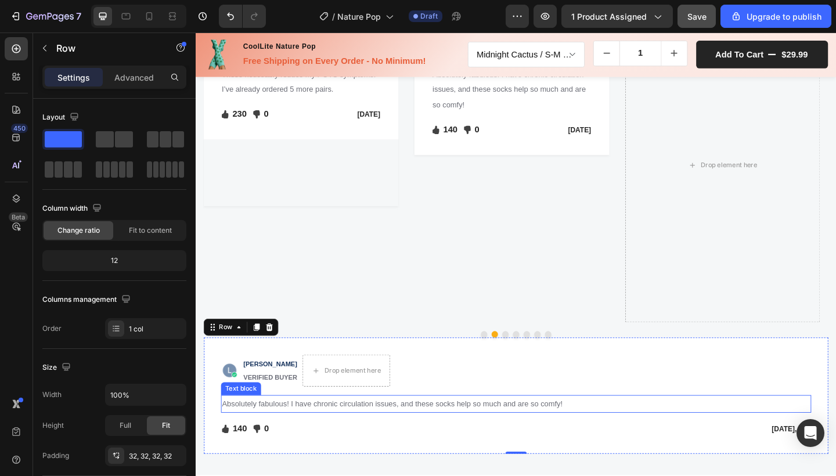
click at [669, 445] on p "Absolutely fabulous! I have chronic circulation issues, and these socks help so…" at bounding box center [544, 436] width 640 height 17
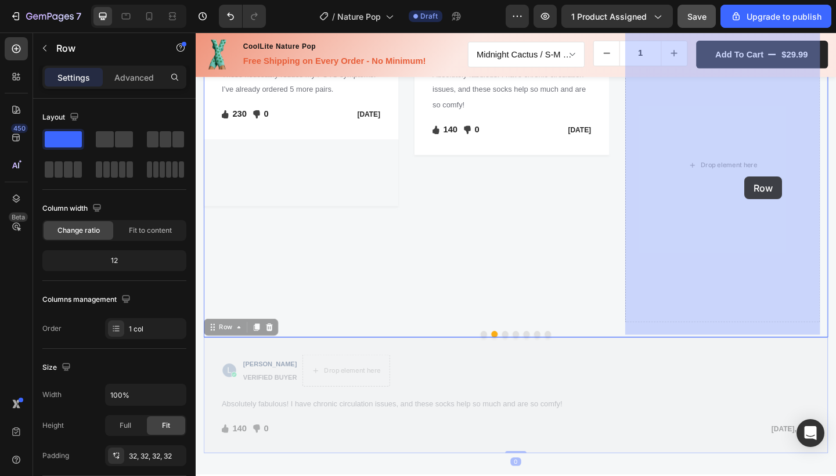
drag, startPoint x: 733, startPoint y: 384, endPoint x: 792, endPoint y: 189, distance: 203.3
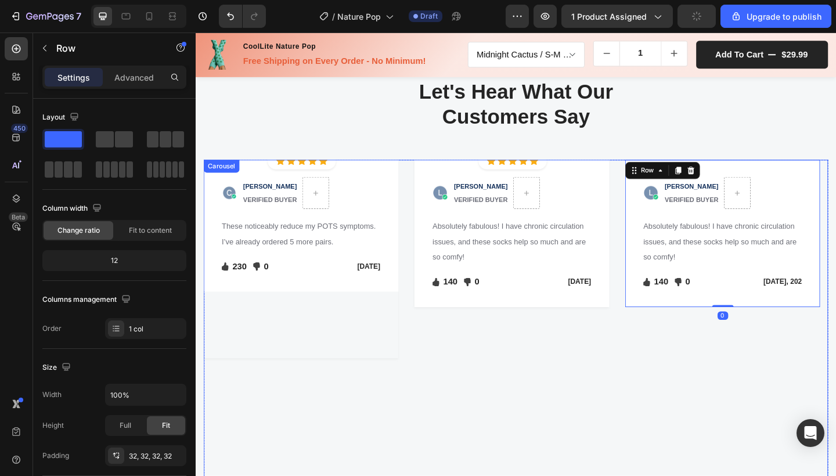
scroll to position [1518, 0]
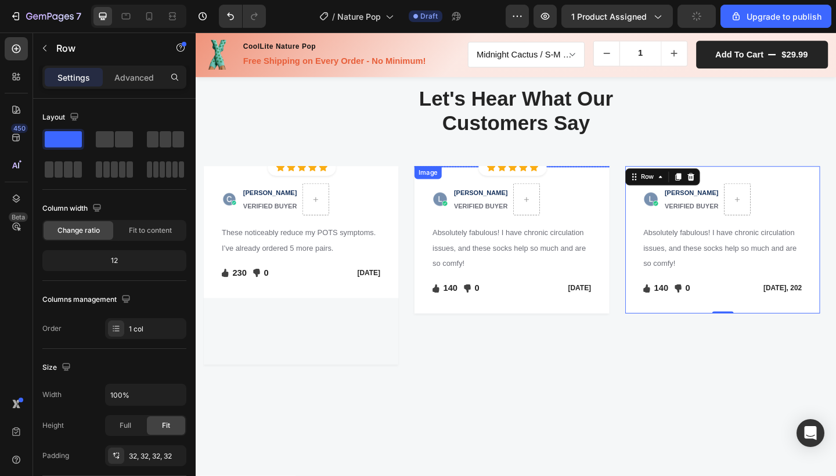
click at [540, 178] on img at bounding box center [540, 178] width 212 height 0
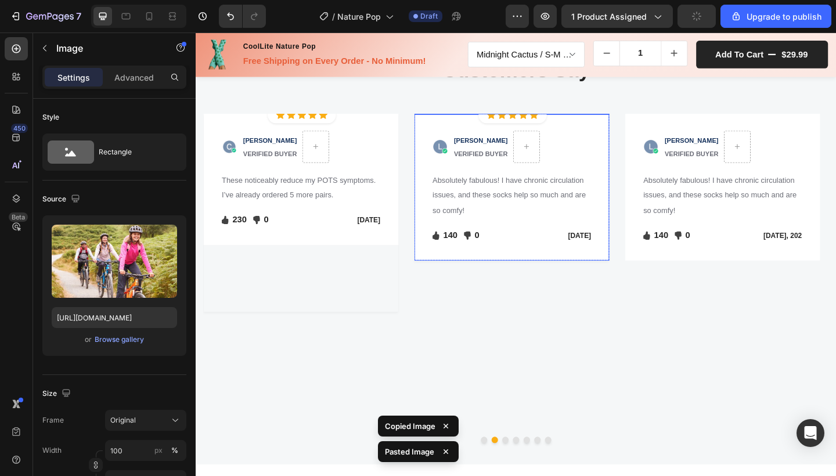
scroll to position [1570, 0]
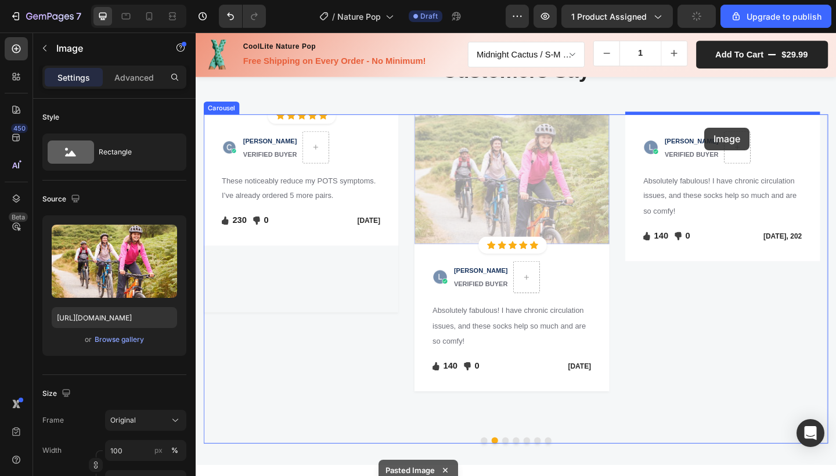
drag, startPoint x: 557, startPoint y: 319, endPoint x: 749, endPoint y: 136, distance: 265.2
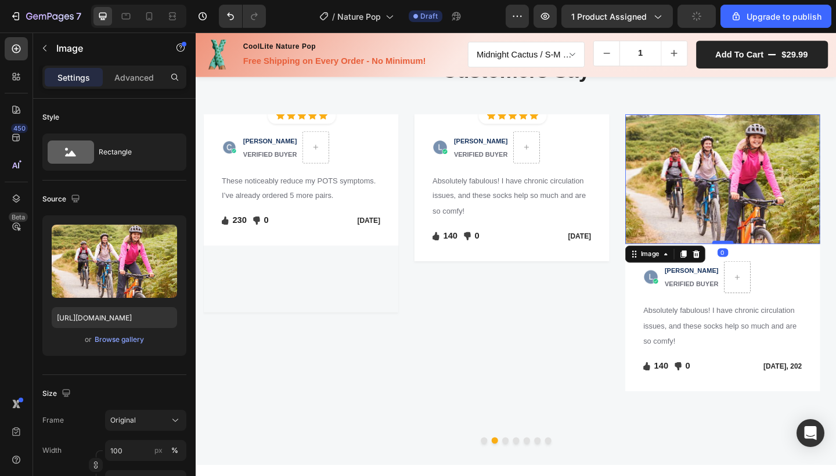
drag, startPoint x: 773, startPoint y: 271, endPoint x: 772, endPoint y: 261, distance: 9.9
click at [772, 261] on div at bounding box center [769, 260] width 23 height 3
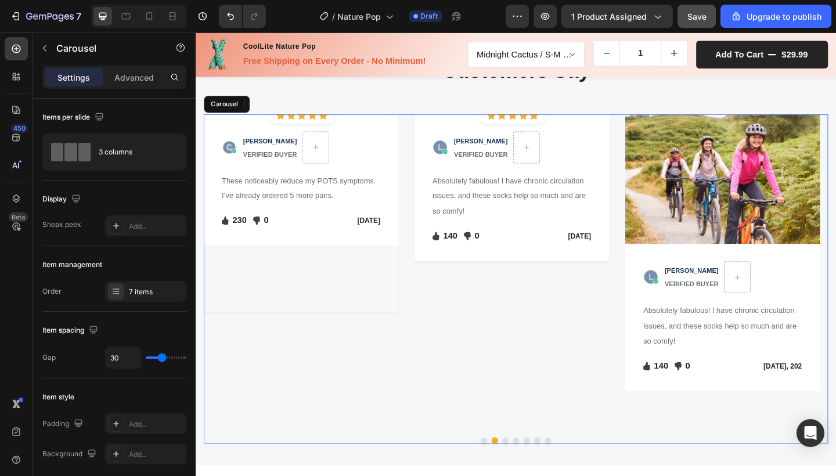
click at [506, 475] on button "Dot" at bounding box center [509, 476] width 7 height 7
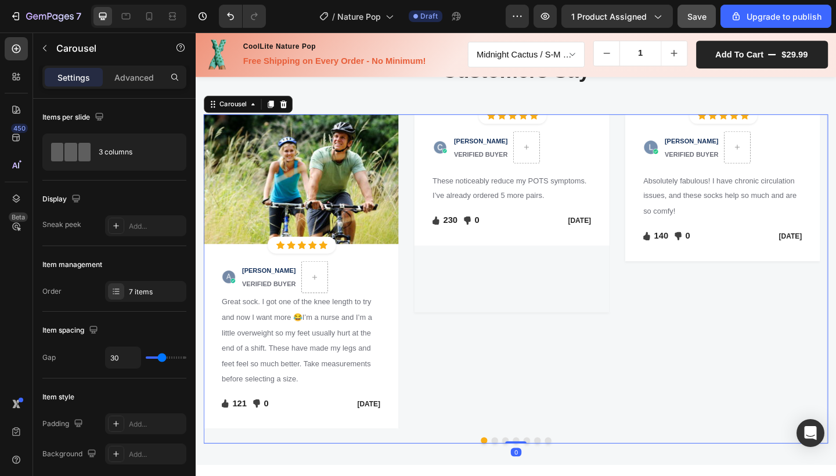
click at [517, 475] on button "Dot" at bounding box center [520, 476] width 7 height 7
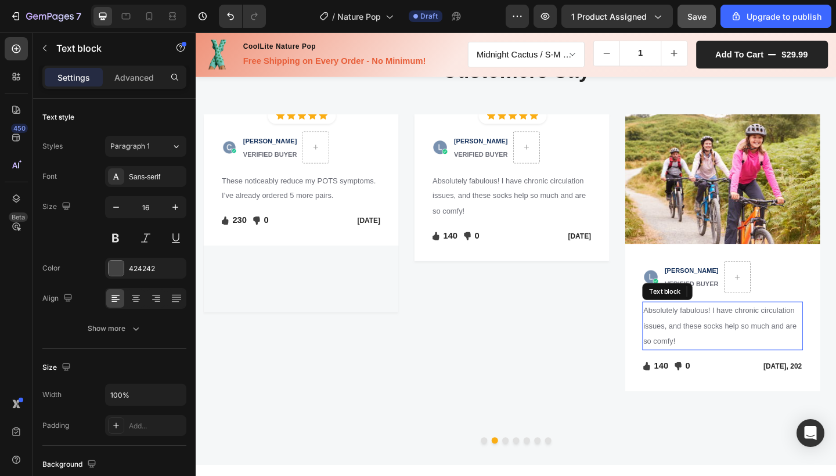
click at [748, 341] on p "Absolutely fabulous! I have chronic circulation issues, and these socks help so…" at bounding box center [769, 352] width 172 height 50
click at [730, 360] on p "Absolutely fabulous! I have chronic circulation issues, and these socks help so…" at bounding box center [769, 352] width 172 height 50
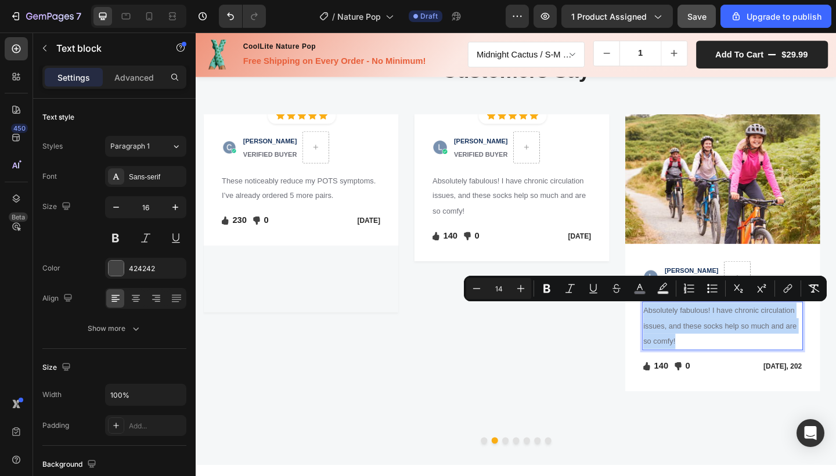
drag, startPoint x: 726, startPoint y: 369, endPoint x: 684, endPoint y: 333, distance: 54.8
click at [684, 333] on p "Absolutely fabulous! I have chronic circulation issues, and these socks help so…" at bounding box center [769, 352] width 172 height 50
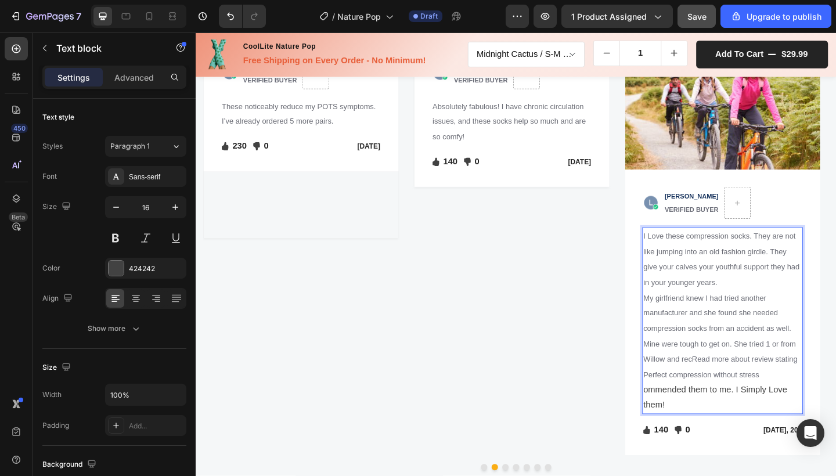
scroll to position [1652, 0]
click at [773, 399] on span "Read more about review stating Perfect compression without stress" at bounding box center [767, 395] width 168 height 26
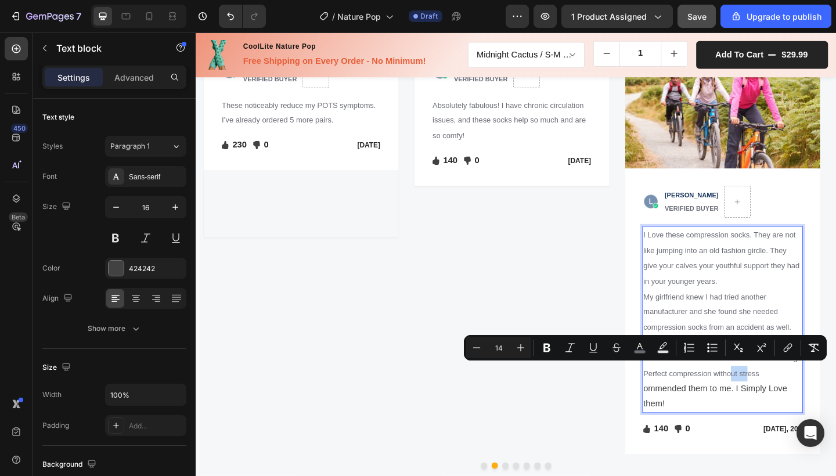
drag, startPoint x: 779, startPoint y: 398, endPoint x: 797, endPoint y: 398, distance: 18.0
click at [797, 398] on span "Read more about review stating Perfect compression without stress" at bounding box center [767, 395] width 168 height 26
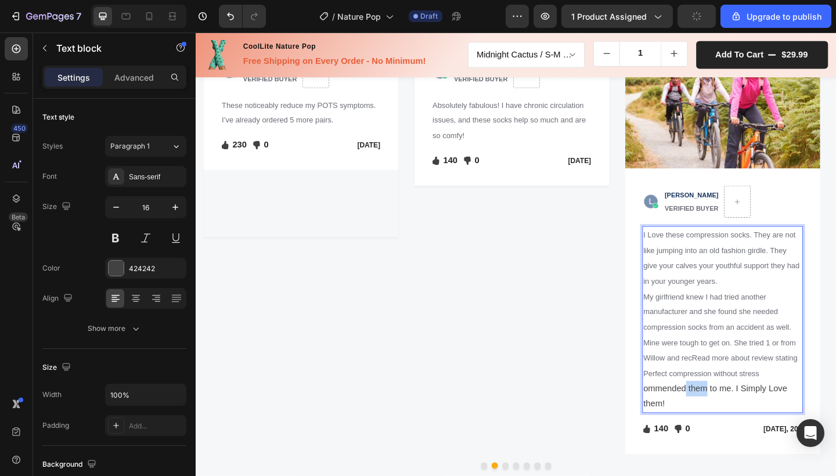
drag, startPoint x: 729, startPoint y: 416, endPoint x: 749, endPoint y: 416, distance: 19.7
click at [749, 416] on p "ommended them to me. I Simply Love them!" at bounding box center [769, 429] width 172 height 34
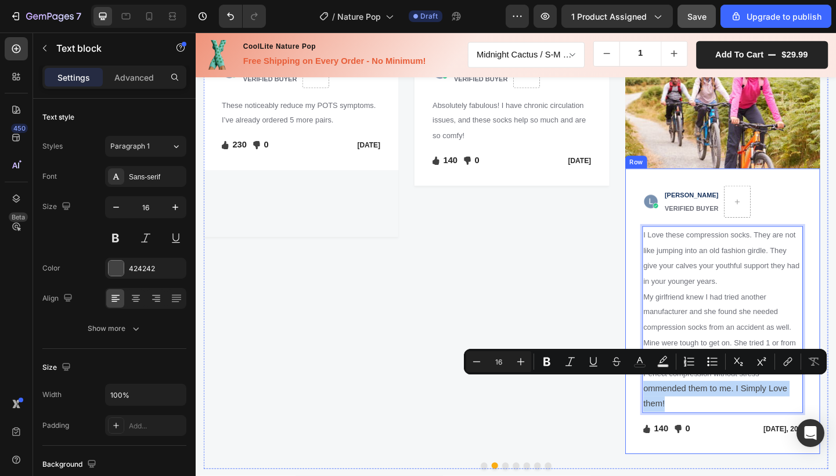
drag, startPoint x: 711, startPoint y: 434, endPoint x: 681, endPoint y: 414, distance: 36.1
click at [681, 414] on div "Image LEAH V. VERIFIED BUYER Text block Row I Love these compression socks. The…" at bounding box center [769, 336] width 212 height 311
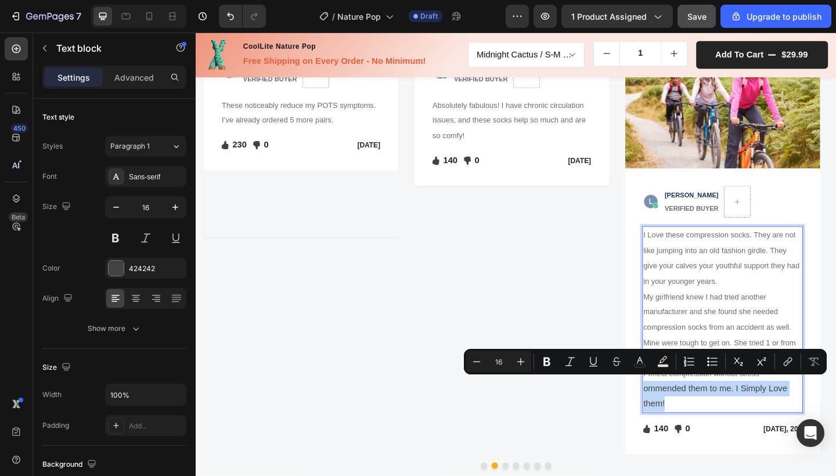
click at [727, 433] on p "ommended them to me. I Simply Love them!" at bounding box center [769, 429] width 172 height 34
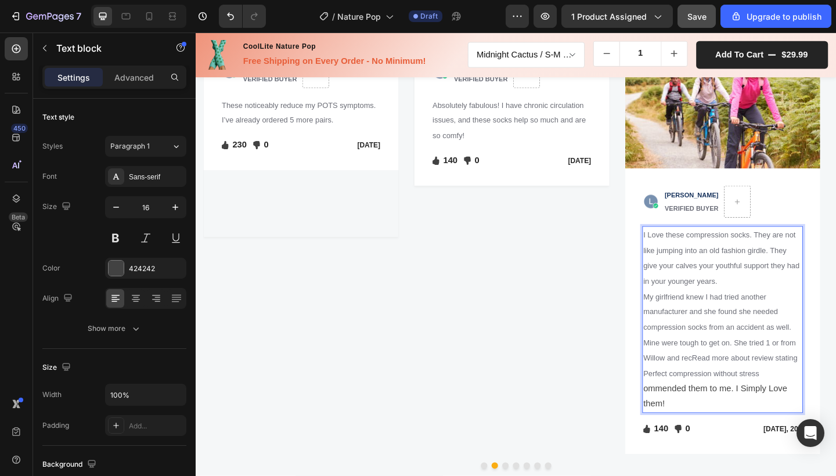
click at [709, 430] on p "ommended them to me. I Simply Love them!" at bounding box center [769, 429] width 172 height 34
click at [685, 415] on p "ommended them to me. I Simply Love them!" at bounding box center [769, 429] width 172 height 34
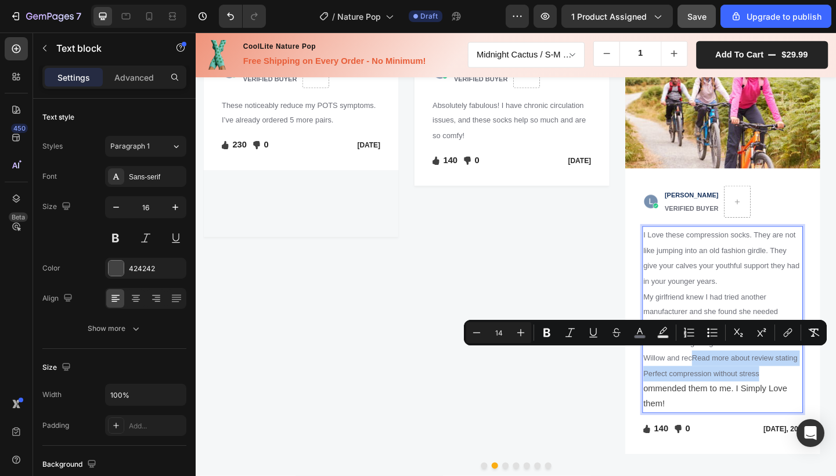
drag, startPoint x: 737, startPoint y: 383, endPoint x: 809, endPoint y: 403, distance: 75.4
click at [809, 403] on span "Read more about review stating Perfect compression without stress" at bounding box center [767, 395] width 168 height 26
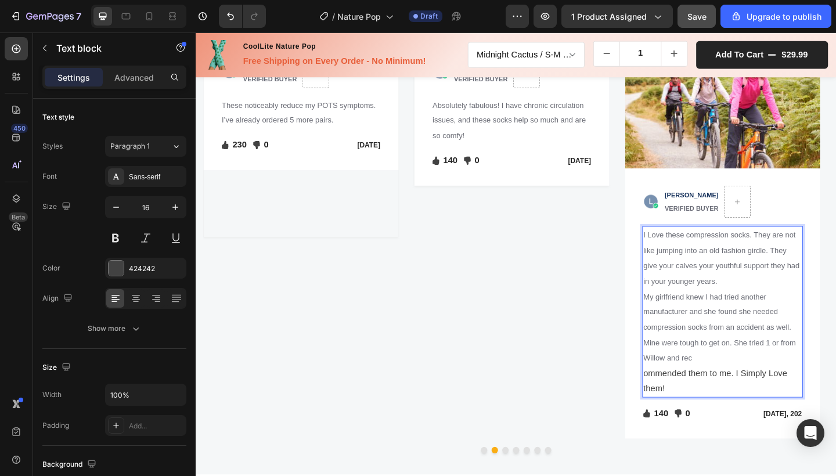
click at [684, 399] on p "ommended them to me. I Simply Love them!" at bounding box center [769, 412] width 172 height 34
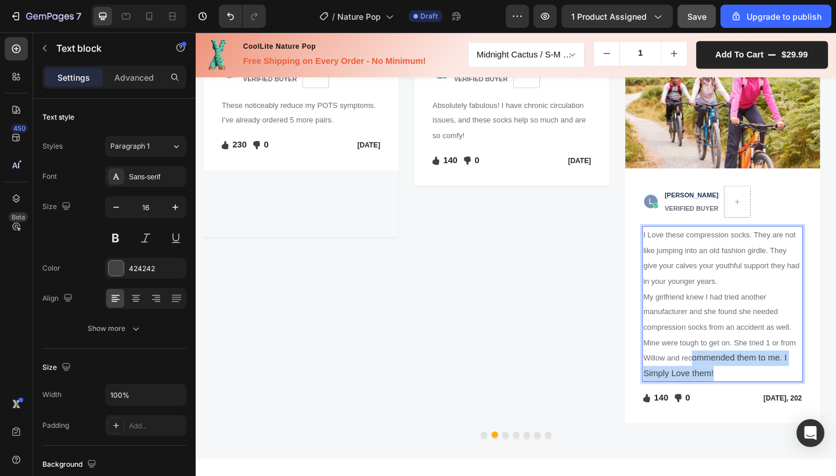
drag, startPoint x: 767, startPoint y: 395, endPoint x: 736, endPoint y: 383, distance: 33.4
click at [736, 383] on p "I Love these compression socks. They are not like jumping into an old fashion g…" at bounding box center [769, 327] width 172 height 167
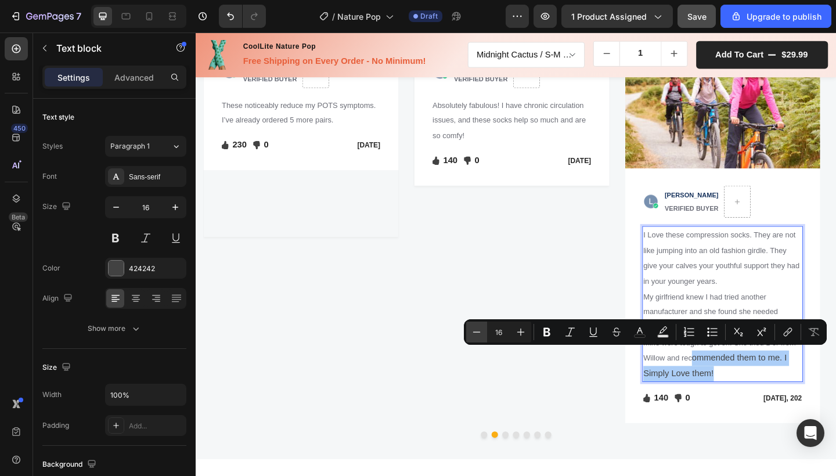
click at [482, 335] on icon "Editor contextual toolbar" at bounding box center [477, 332] width 12 height 12
click at [476, 334] on icon "Editor contextual toolbar" at bounding box center [477, 332] width 12 height 12
type input "14"
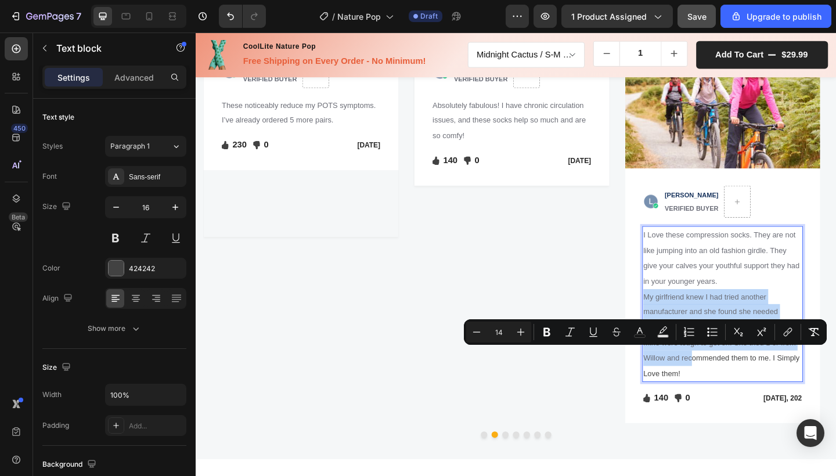
click at [744, 385] on span "ommended them to me. I Simply Love them!" at bounding box center [768, 395] width 170 height 26
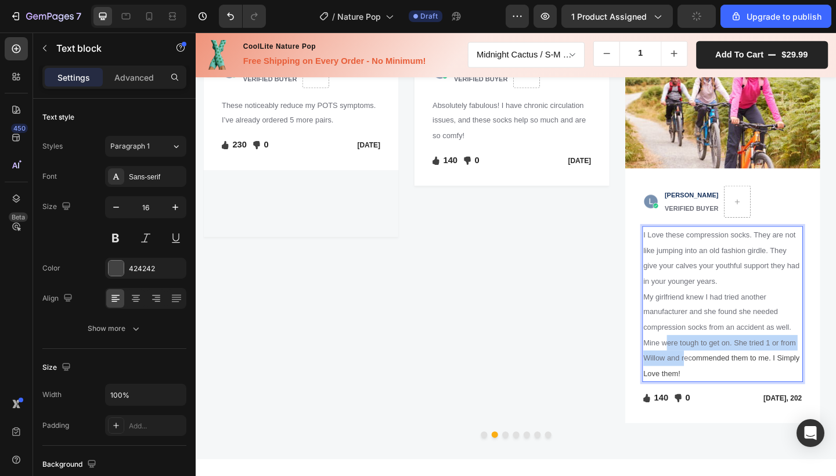
drag, startPoint x: 726, startPoint y: 383, endPoint x: 708, endPoint y: 367, distance: 23.4
click at [708, 367] on span "My girlfriend knew I had tried another manufacturer and she found she needed co…" at bounding box center [766, 353] width 166 height 76
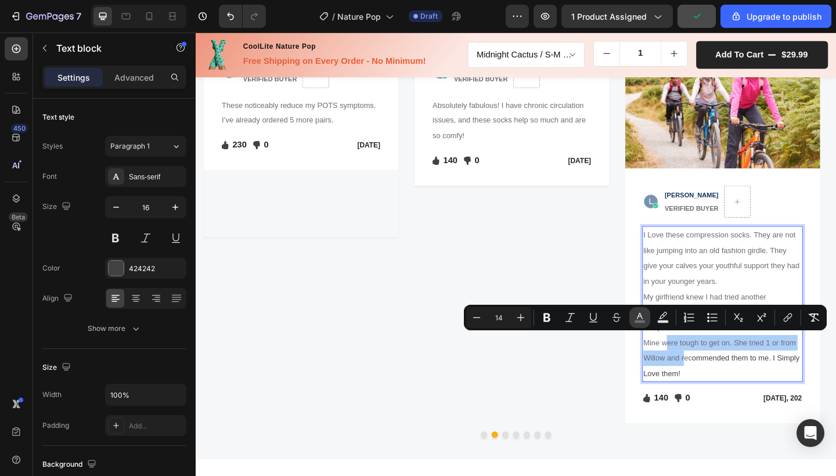
click at [641, 322] on rect "Editor contextual toolbar" at bounding box center [639, 321] width 11 height 3
type input "6B6D76"
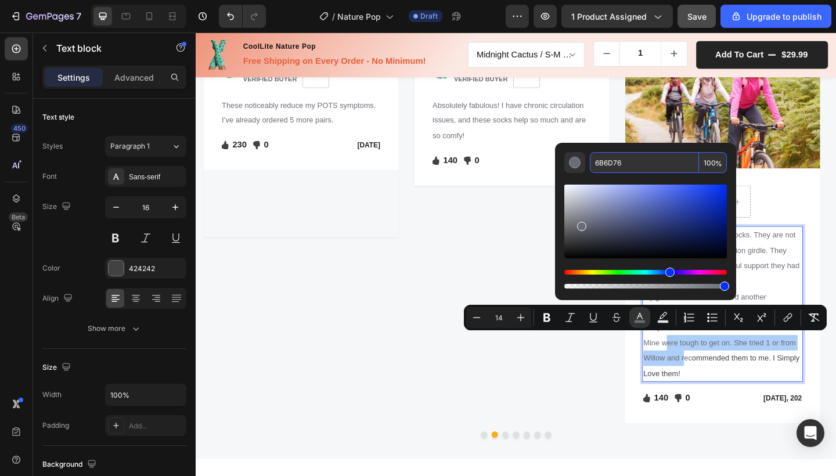
click at [607, 165] on input "6B6D76" at bounding box center [644, 162] width 109 height 21
click at [731, 393] on p "I Love these compression socks. They are not like jumping into an old fashion g…" at bounding box center [769, 327] width 172 height 167
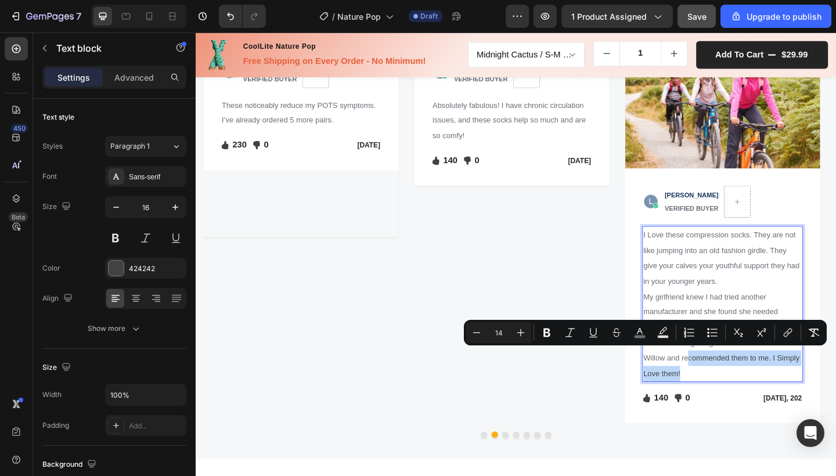
drag, startPoint x: 726, startPoint y: 399, endPoint x: 733, endPoint y: 384, distance: 16.9
click at [733, 384] on p "I Love these compression socks. They are not like jumping into an old fashion g…" at bounding box center [769, 327] width 172 height 167
click at [639, 333] on icon "Editor contextual toolbar" at bounding box center [640, 333] width 12 height 12
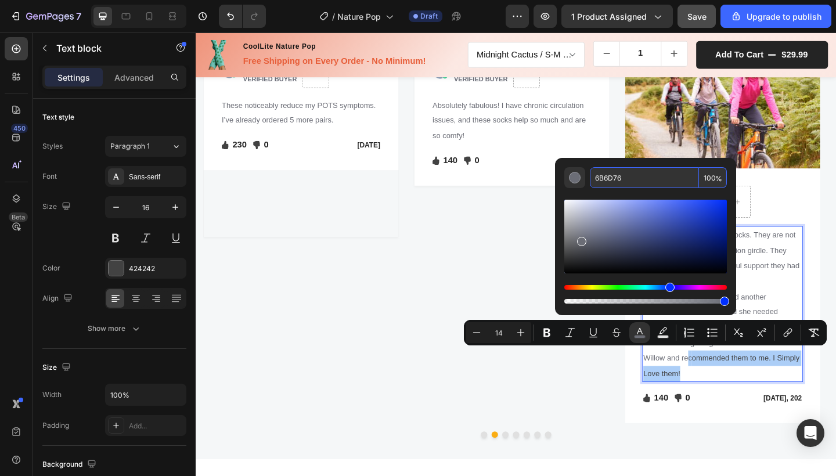
click at [609, 173] on input "6B6D76" at bounding box center [644, 177] width 109 height 21
paste input "6B6D76"
click at [624, 181] on input "6B6D76 6B6D76" at bounding box center [644, 177] width 109 height 21
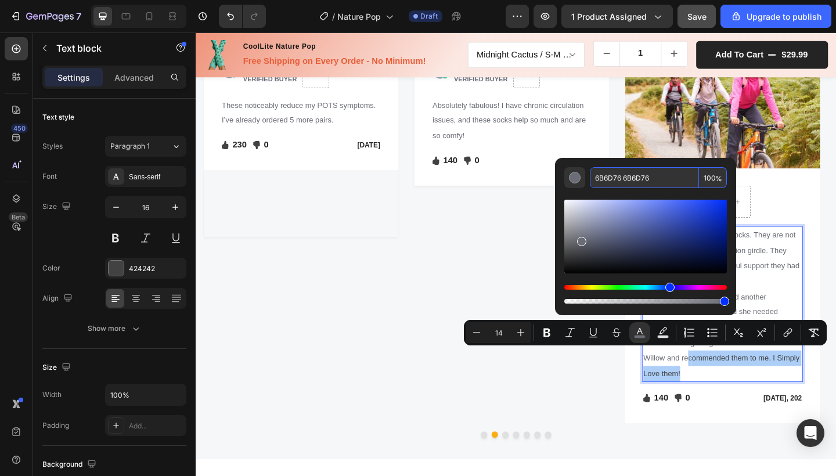
paste input "Editor contextual toolbar"
type input "6B6D76"
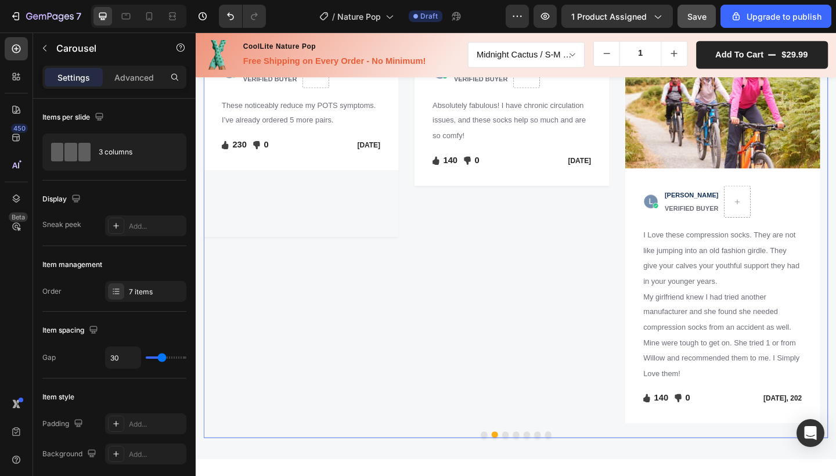
click at [647, 403] on div "Image Icon Icon Icon Icon Icon Icon List Hoz Row Row Image ADRIANA P. VERIFIED …" at bounding box center [543, 248] width 679 height 419
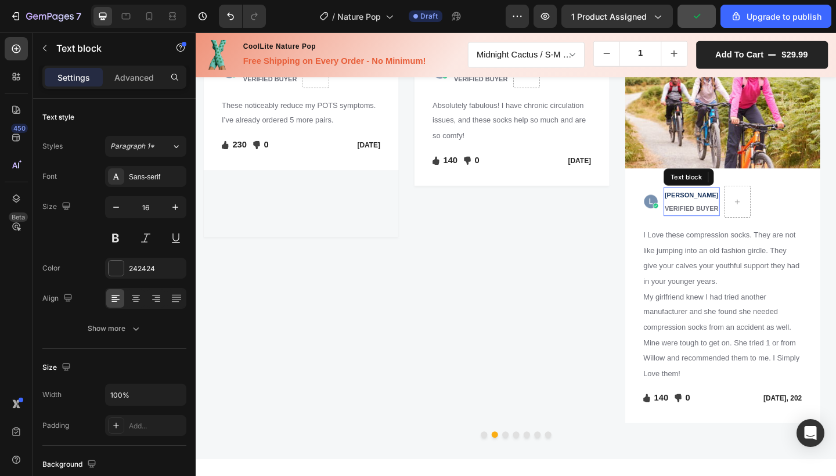
click at [740, 214] on p "[PERSON_NAME]" at bounding box center [735, 209] width 59 height 15
click at [729, 217] on p "VERIFIED BUYER" at bounding box center [735, 224] width 59 height 15
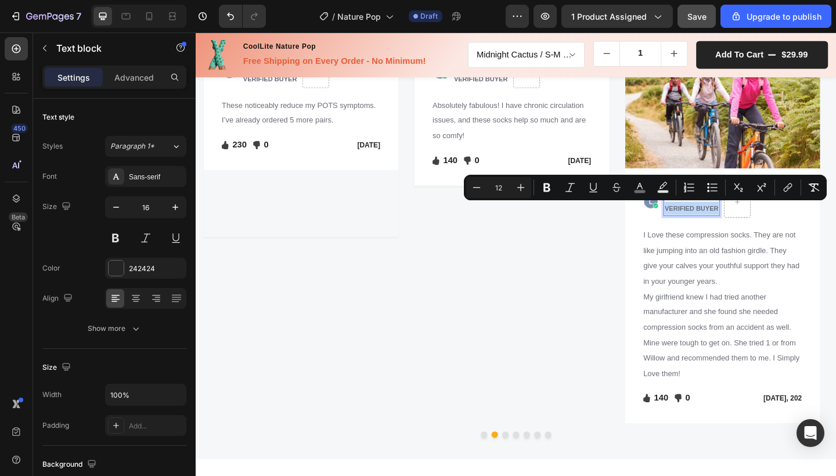
click at [729, 222] on span "VERIFIED BUYER" at bounding box center [735, 224] width 59 height 8
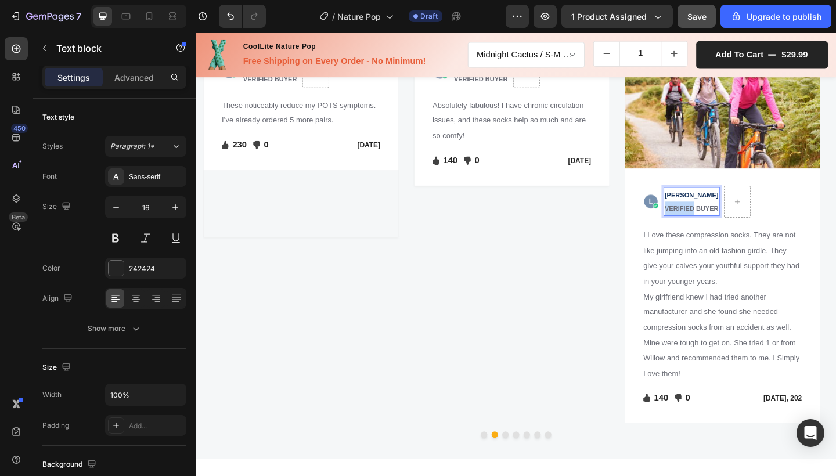
click at [729, 222] on span "VERIFIED BUYER" at bounding box center [735, 224] width 59 height 8
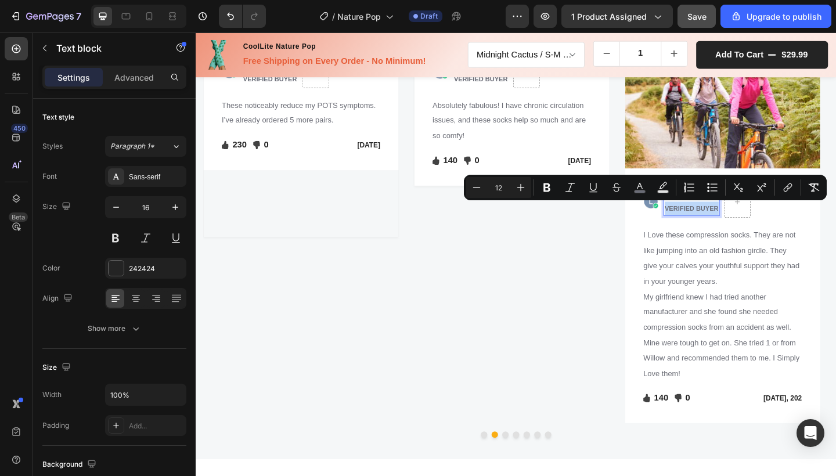
click at [729, 222] on span "VERIFIED BUYER" at bounding box center [735, 224] width 59 height 8
click at [719, 217] on p "VERIFIED BUYER" at bounding box center [735, 224] width 59 height 15
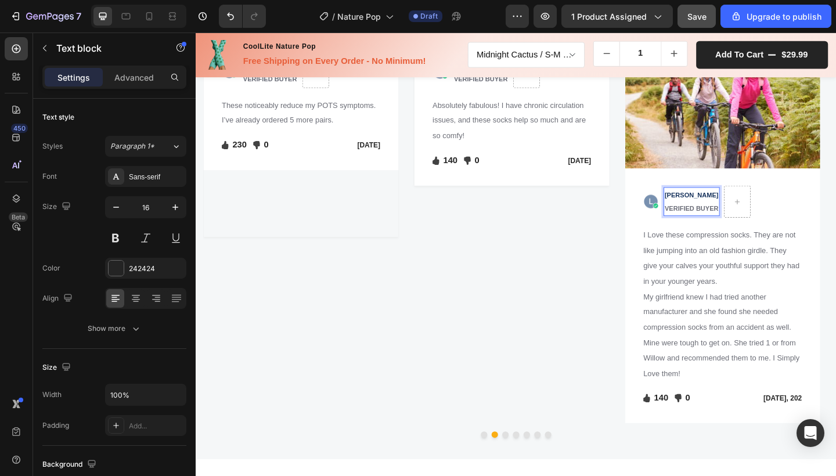
click at [708, 208] on span "[PERSON_NAME]" at bounding box center [735, 209] width 59 height 8
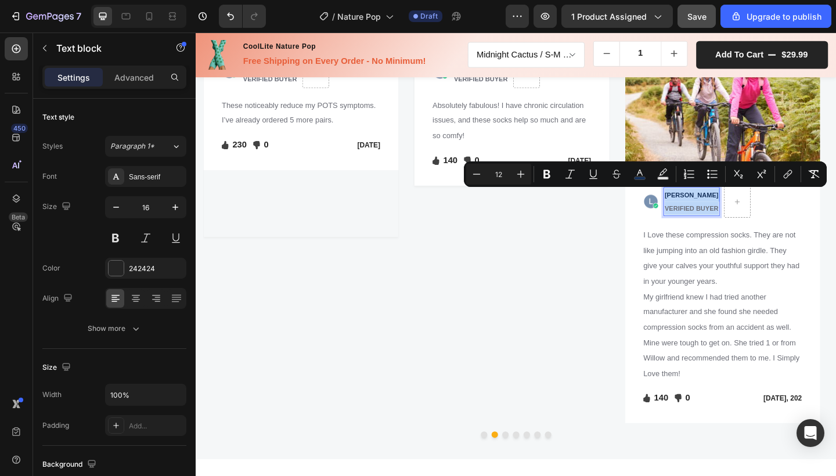
drag, startPoint x: 707, startPoint y: 209, endPoint x: 761, endPoint y: 229, distance: 57.7
click at [761, 229] on div "LEAH V. VERIFIED BUYER" at bounding box center [735, 216] width 61 height 31
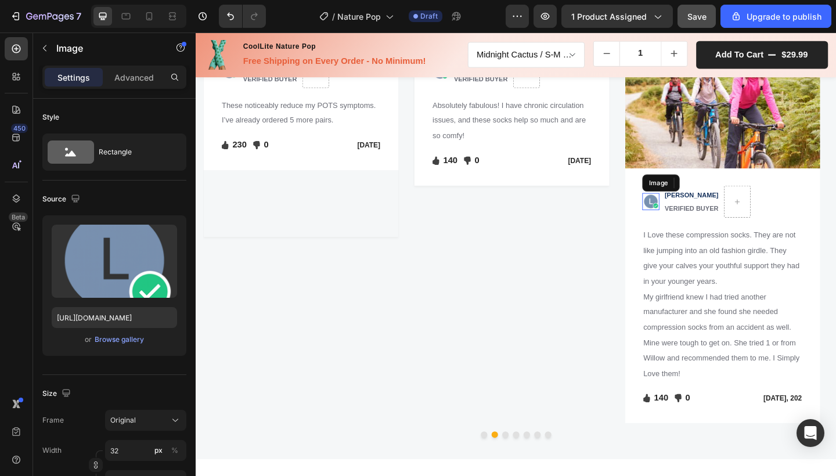
click at [687, 216] on img at bounding box center [690, 216] width 19 height 19
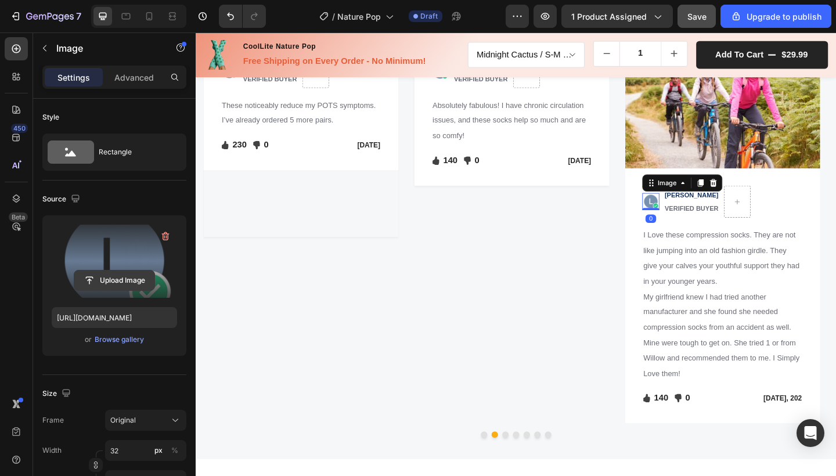
click at [110, 274] on input "file" at bounding box center [114, 281] width 80 height 20
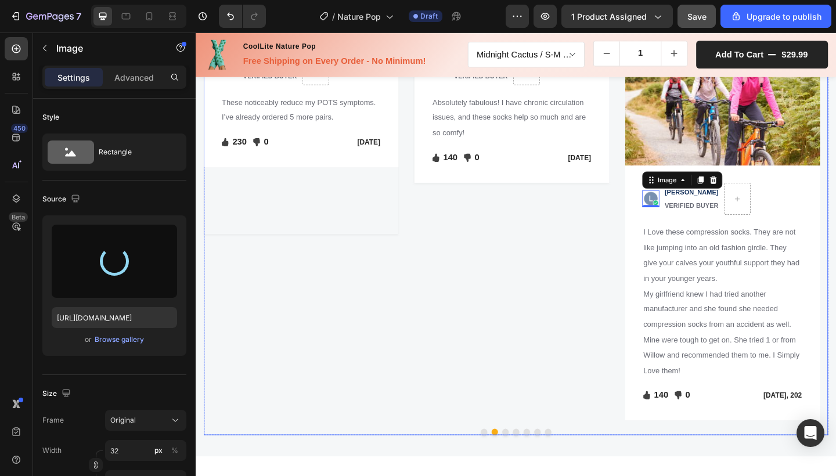
scroll to position [1654, 0]
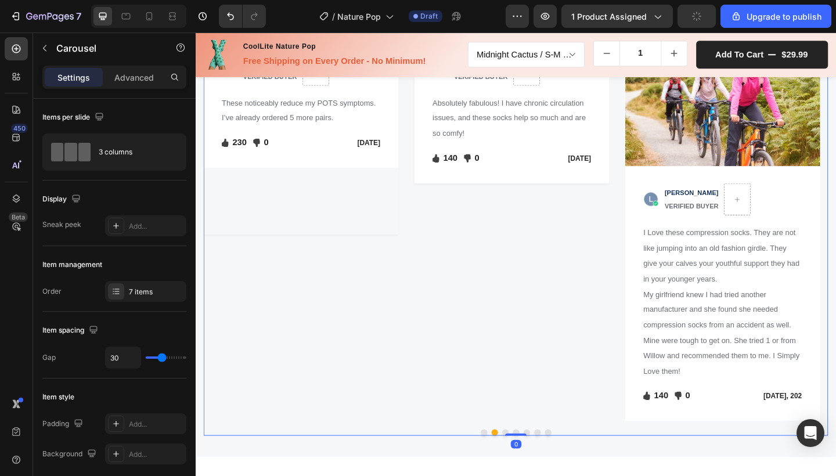
click at [529, 464] on button "Dot" at bounding box center [532, 467] width 7 height 7
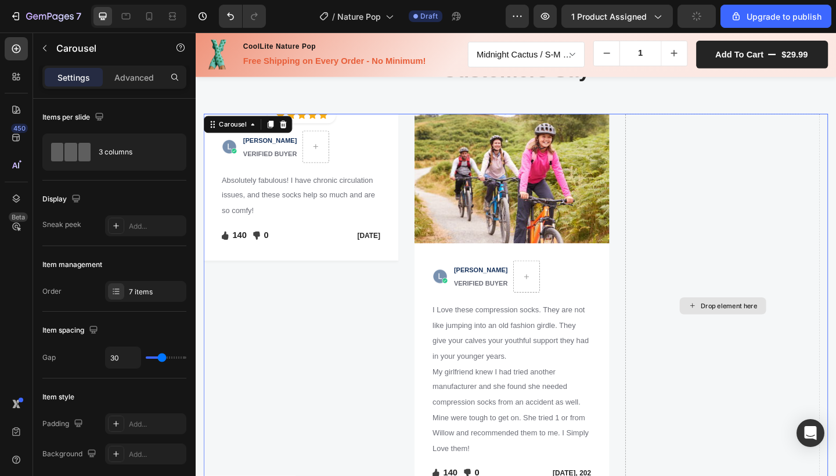
scroll to position [1567, 0]
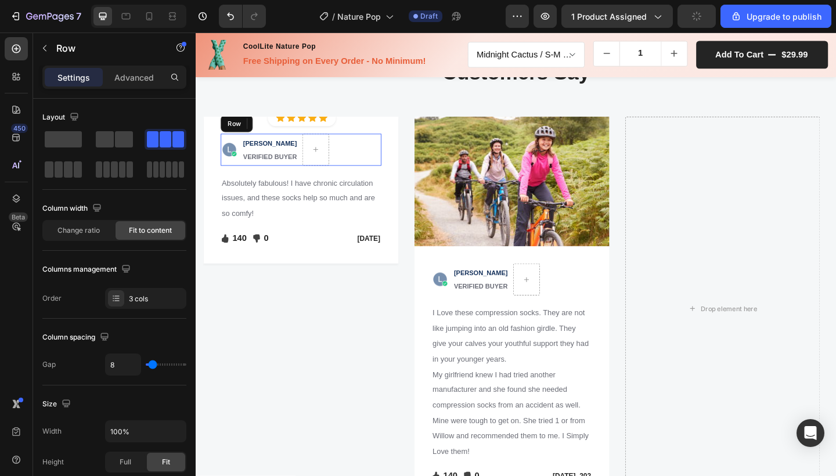
click at [385, 178] on div "Image LEAH V. VERIFIED BUYER Text block Row" at bounding box center [310, 160] width 175 height 35
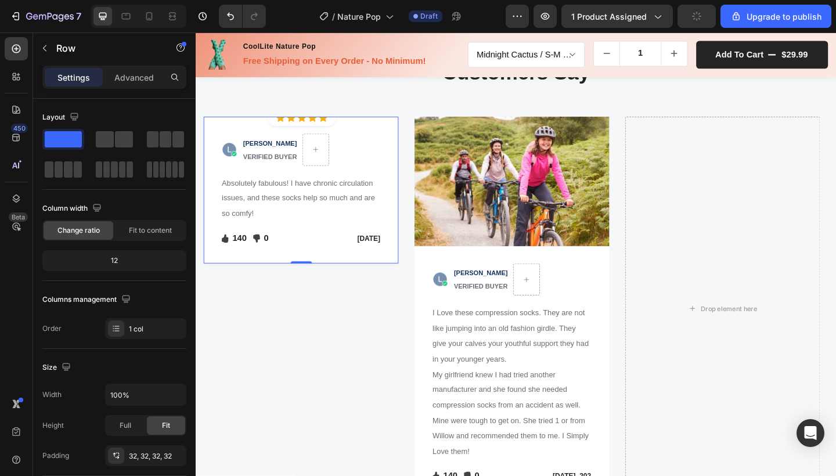
click at [406, 277] on div "Image LEAH V. VERIFIED BUYER Text block Row Absolutely fabulous! I have chronic…" at bounding box center [310, 204] width 212 height 160
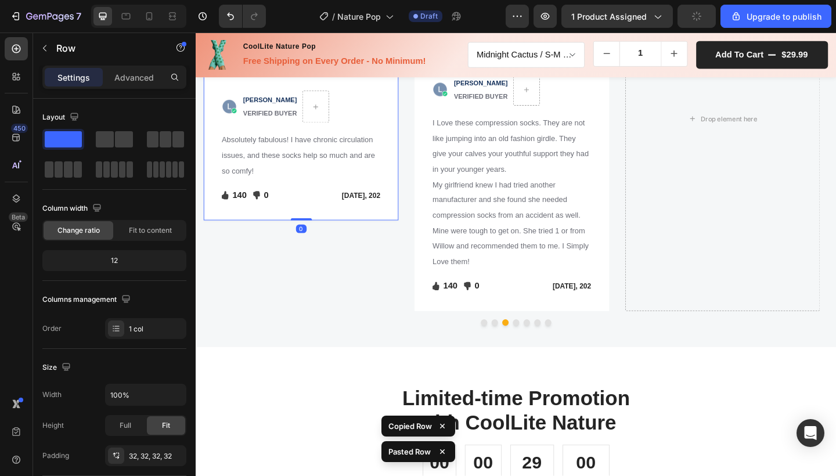
scroll to position [1775, 0]
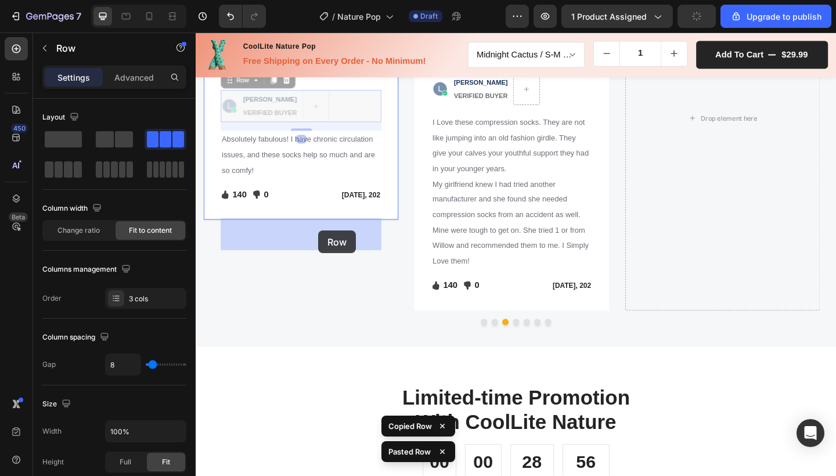
drag, startPoint x: 392, startPoint y: 241, endPoint x: 330, endPoint y: 248, distance: 62.5
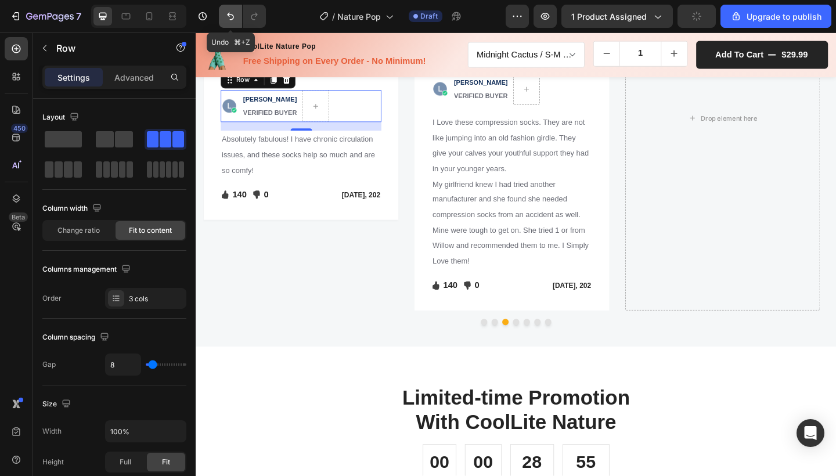
click at [231, 18] on icon "Undo/Redo" at bounding box center [231, 16] width 12 height 12
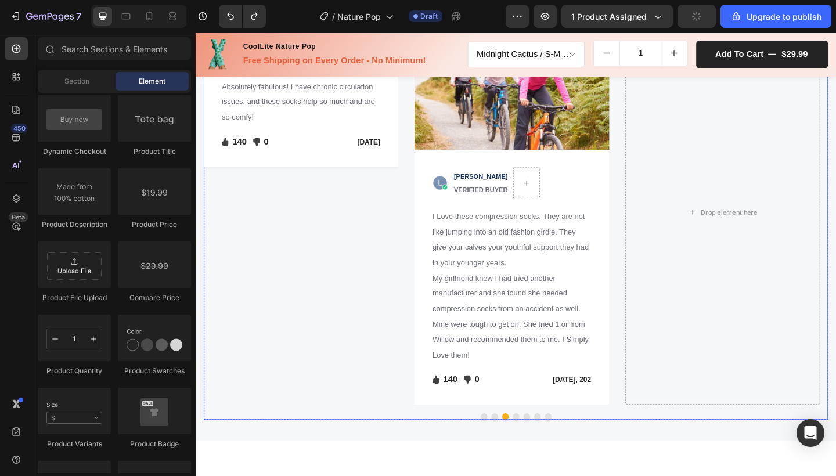
scroll to position [1672, 0]
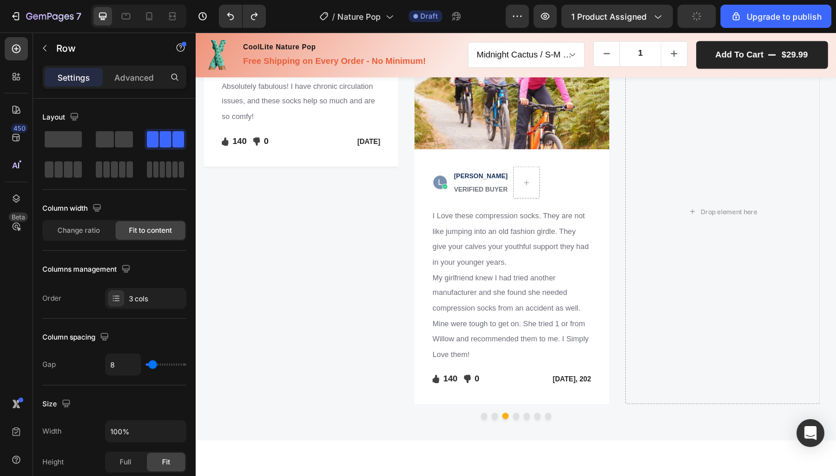
click at [395, 73] on div "Image LEAH V. VERIFIED BUYER Text block Row" at bounding box center [310, 55] width 175 height 35
click at [412, 176] on div "Image LEAH V. VERIFIED BUYER Text block Row 16 Absolutely fabulous! I have chro…" at bounding box center [310, 99] width 212 height 160
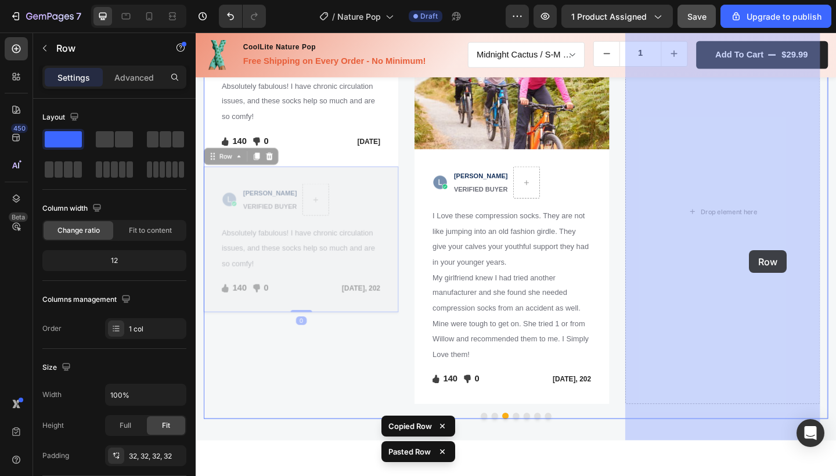
drag, startPoint x: 401, startPoint y: 336, endPoint x: 798, endPoint y: 269, distance: 402.0
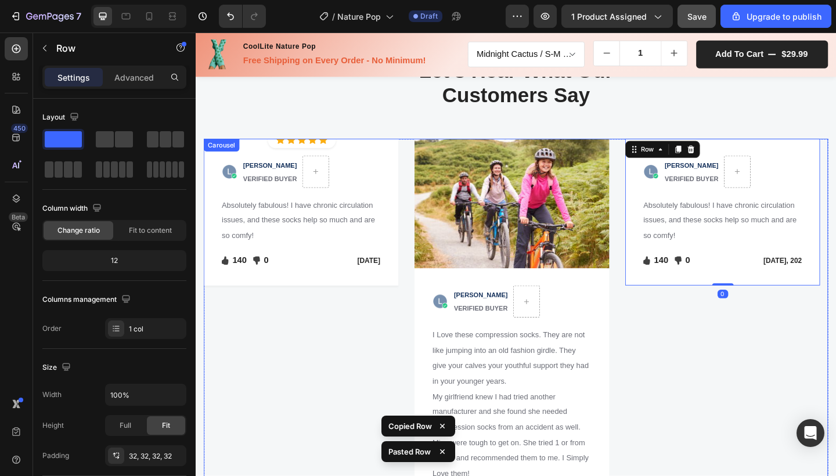
scroll to position [1531, 0]
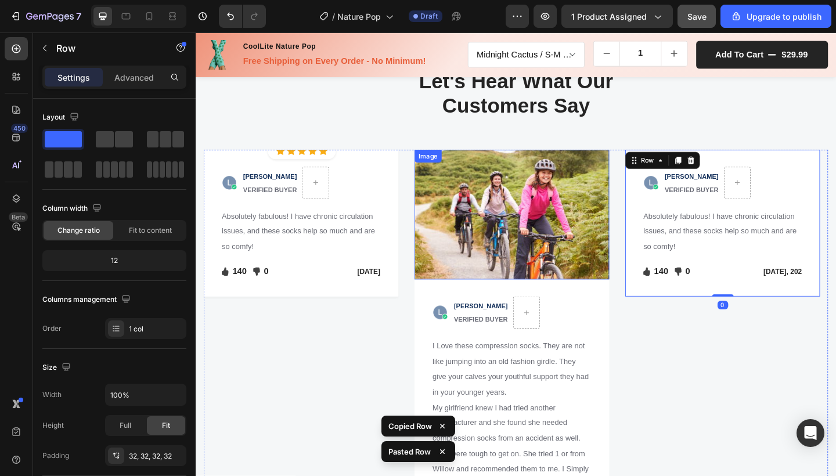
click at [559, 235] on img at bounding box center [540, 231] width 212 height 142
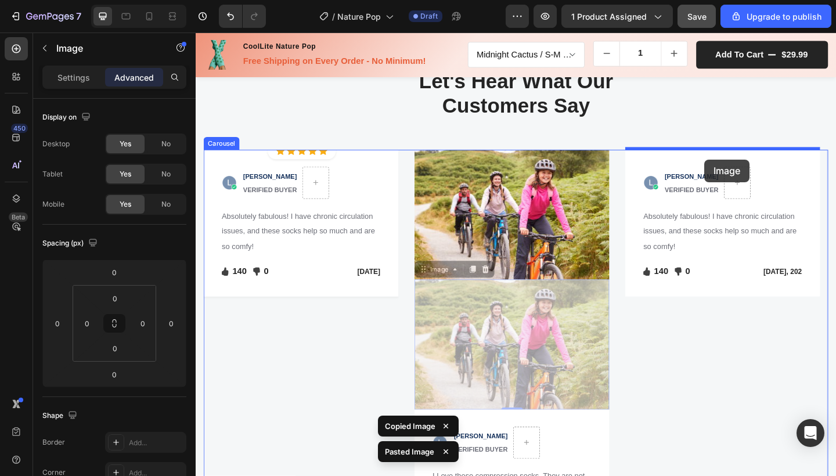
drag, startPoint x: 538, startPoint y: 369, endPoint x: 749, endPoint y: 171, distance: 289.5
type input "16"
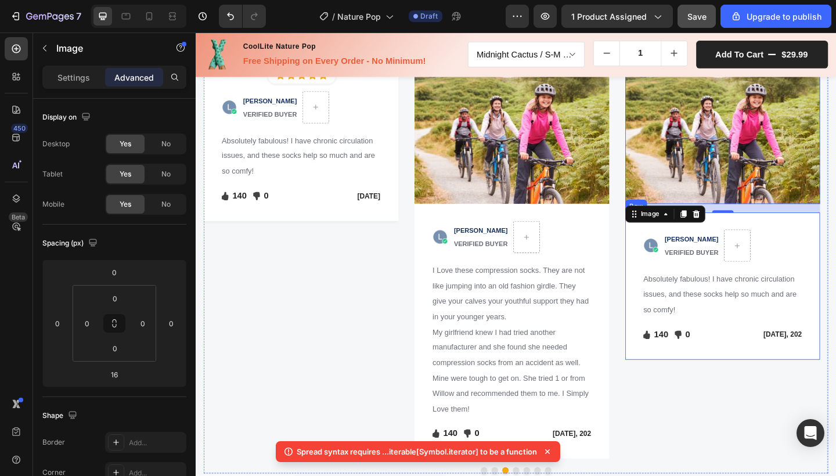
scroll to position [1612, 0]
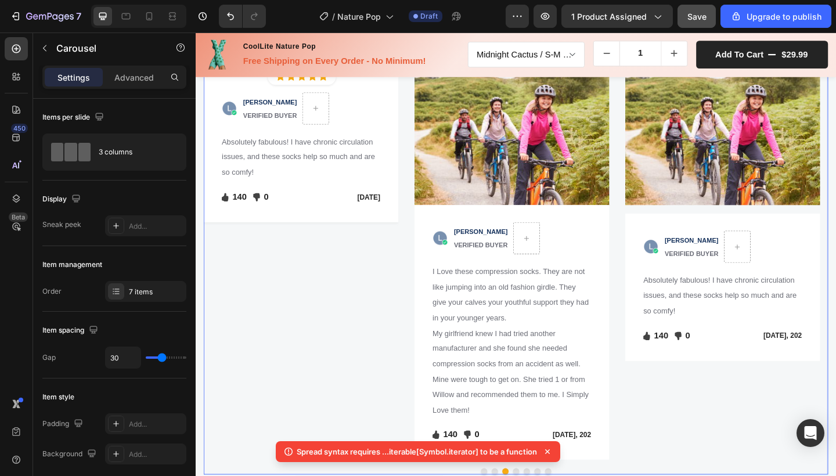
click at [787, 455] on div "Image 16 Image LEAH V. VERIFIED BUYER Text block Row Absolutely fabulous! I hav…" at bounding box center [769, 289] width 212 height 419
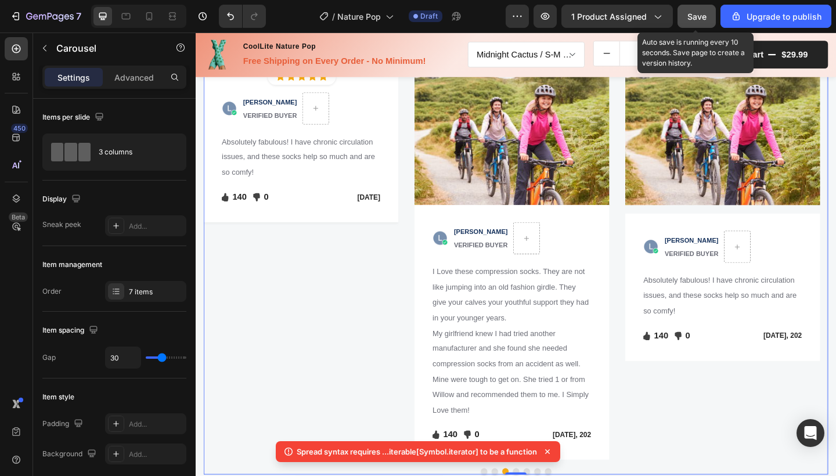
click at [685, 21] on button "Save" at bounding box center [696, 16] width 38 height 23
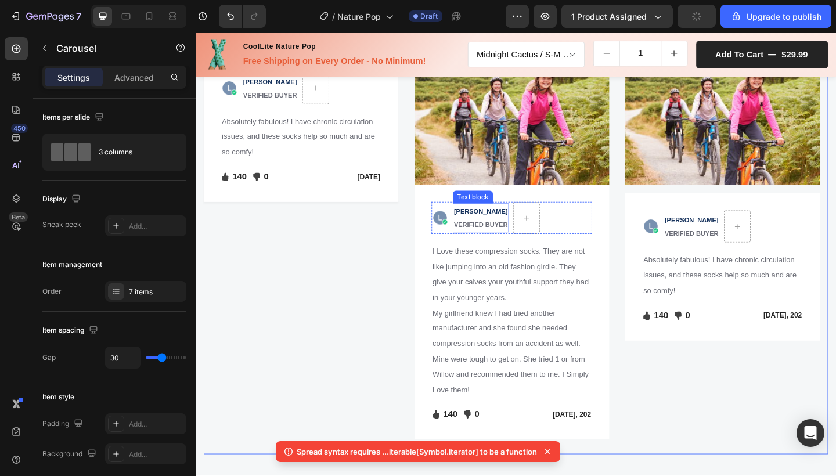
scroll to position [1617, 0]
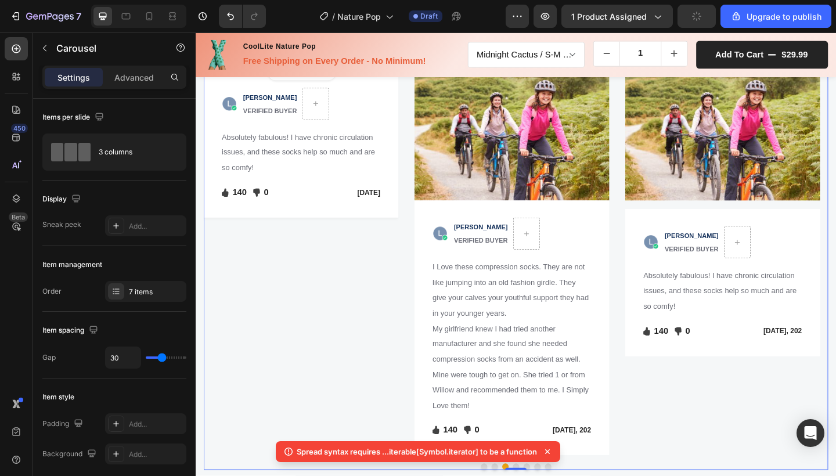
click at [439, 452] on p "Spread syntax requires ...iterable[Symbol.iterator] to be a function" at bounding box center [417, 452] width 240 height 12
click at [288, 453] on icon at bounding box center [289, 452] width 12 height 12
click at [549, 450] on icon at bounding box center [547, 451] width 5 height 5
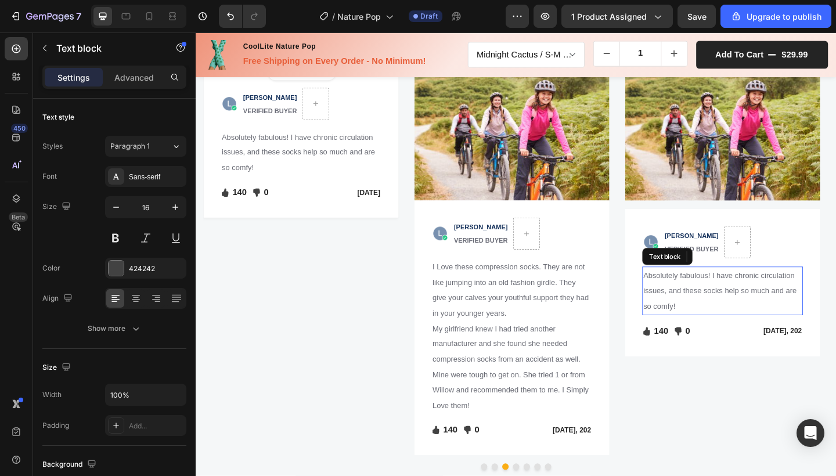
click at [713, 313] on span "Absolutely fabulous! I have chronic circulation issues, and these socks help so…" at bounding box center [766, 313] width 167 height 43
click at [722, 329] on p "Absolutely fabulous! I have chronic circulation issues, and these socks help so…" at bounding box center [769, 313] width 172 height 50
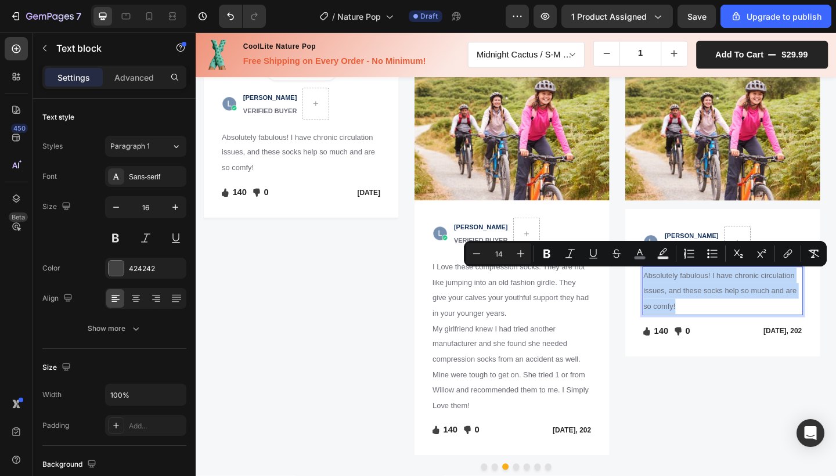
drag, startPoint x: 727, startPoint y: 329, endPoint x: 684, endPoint y: 298, distance: 52.8
click at [684, 298] on p "Absolutely fabulous! I have chronic circulation issues, and these socks help so…" at bounding box center [769, 313] width 172 height 50
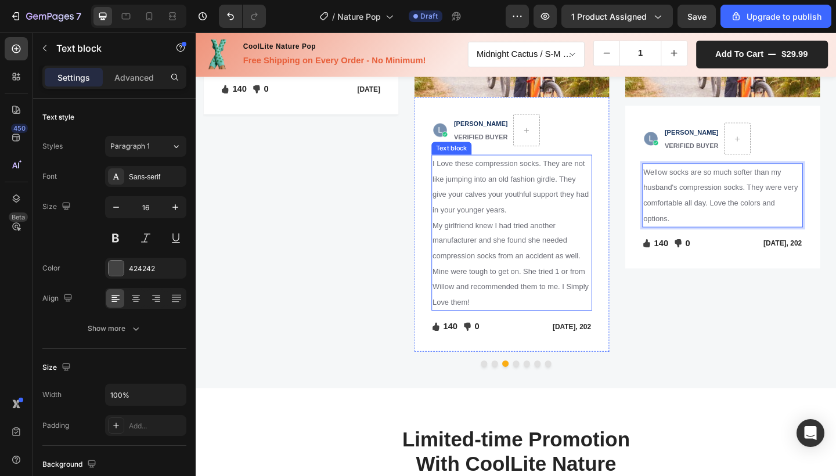
scroll to position [1729, 0]
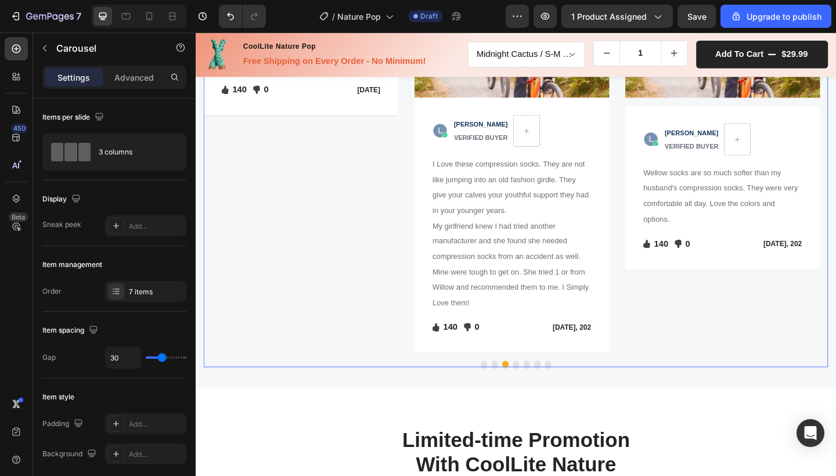
click at [517, 390] on button "Dot" at bounding box center [520, 393] width 7 height 7
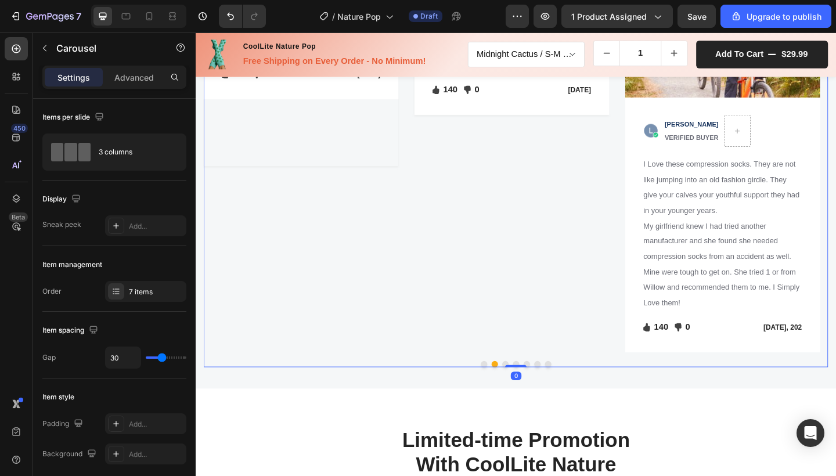
click at [506, 390] on button "Dot" at bounding box center [509, 393] width 7 height 7
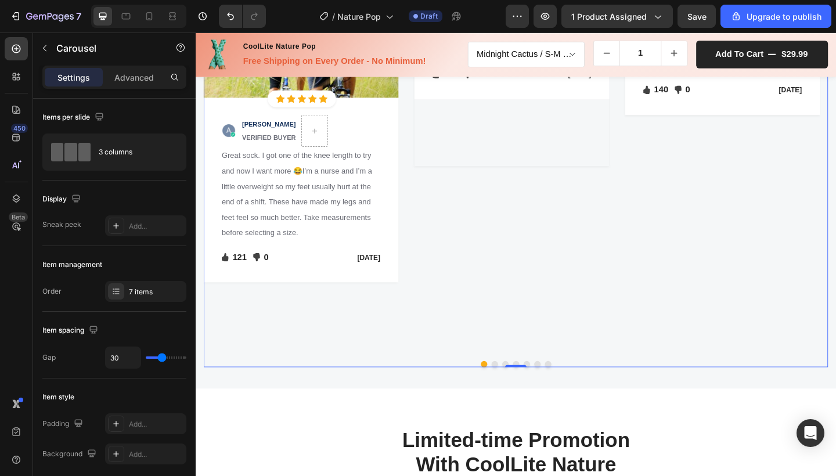
click at [517, 390] on button "Dot" at bounding box center [520, 393] width 7 height 7
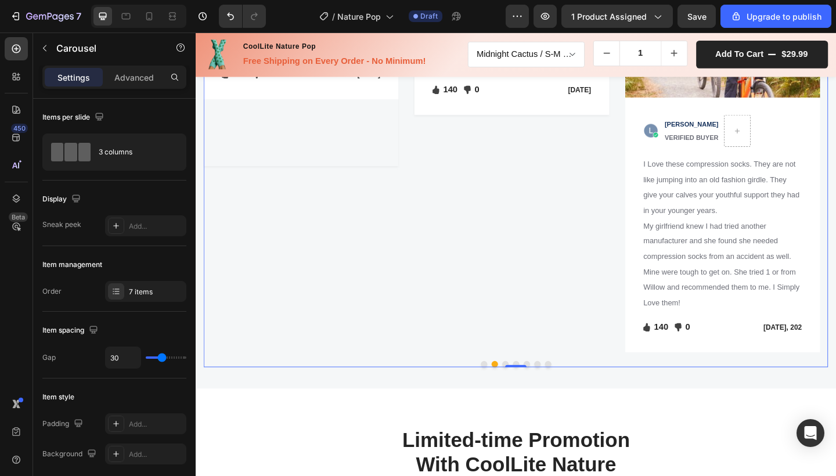
click at [529, 390] on button "Dot" at bounding box center [532, 393] width 7 height 7
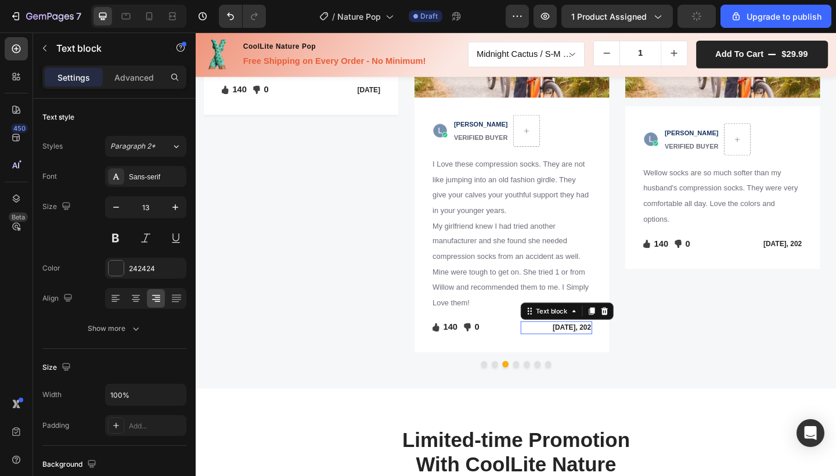
click at [614, 348] on p "[DATE], 202" at bounding box center [588, 354] width 76 height 12
click at [604, 349] on p "[DATE], 202" at bounding box center [588, 354] width 76 height 12
click at [607, 350] on p "[DATE], 202" at bounding box center [588, 354] width 76 height 12
click at [610, 350] on p "[DATE], 202" at bounding box center [588, 354] width 76 height 12
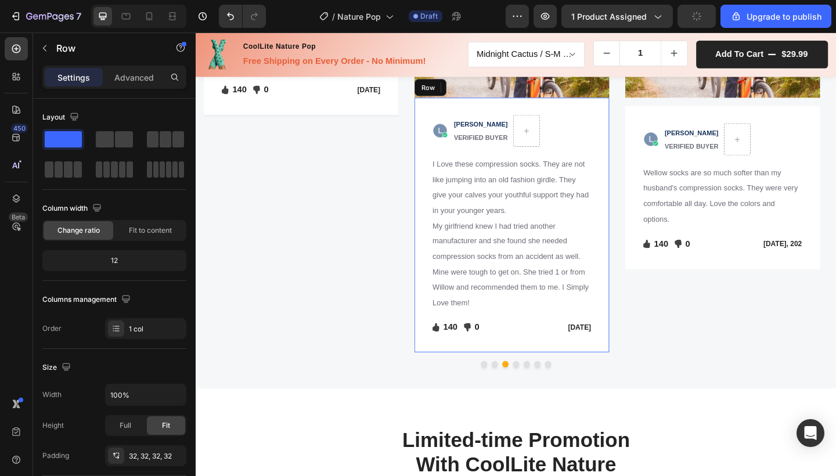
click at [633, 318] on div "Image CHRISTINE N. VERIFIED BUYER Text block Row I Love these compression socks…" at bounding box center [540, 242] width 212 height 277
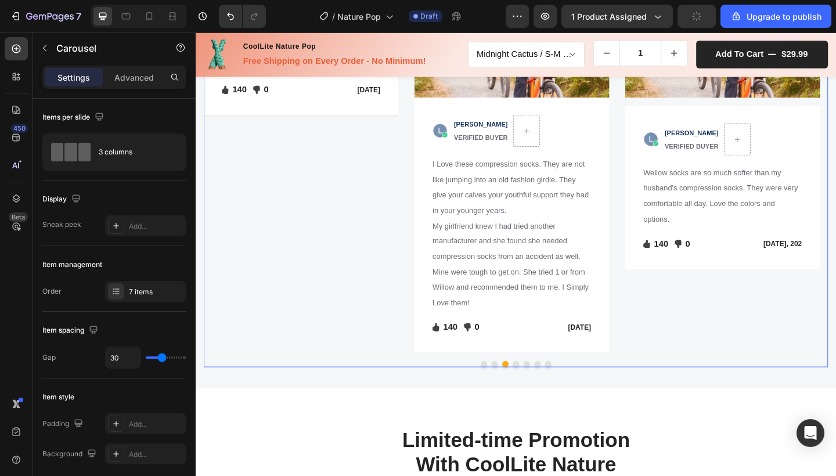
click at [517, 390] on button "Dot" at bounding box center [520, 393] width 7 height 7
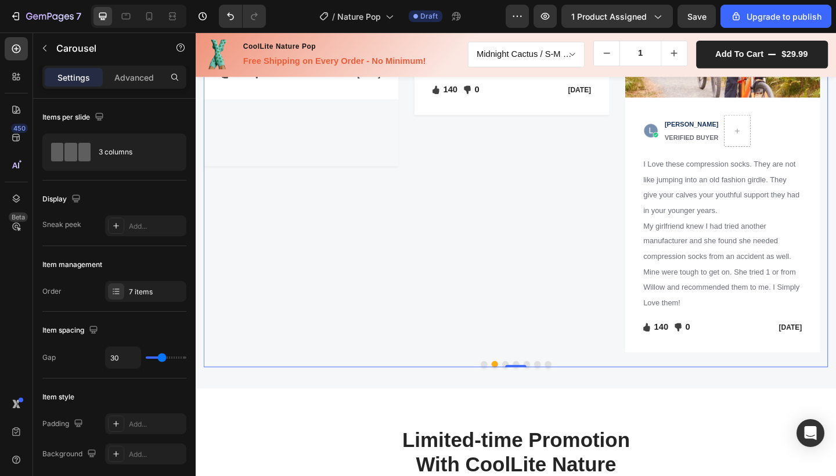
click at [506, 390] on button "Dot" at bounding box center [509, 393] width 7 height 7
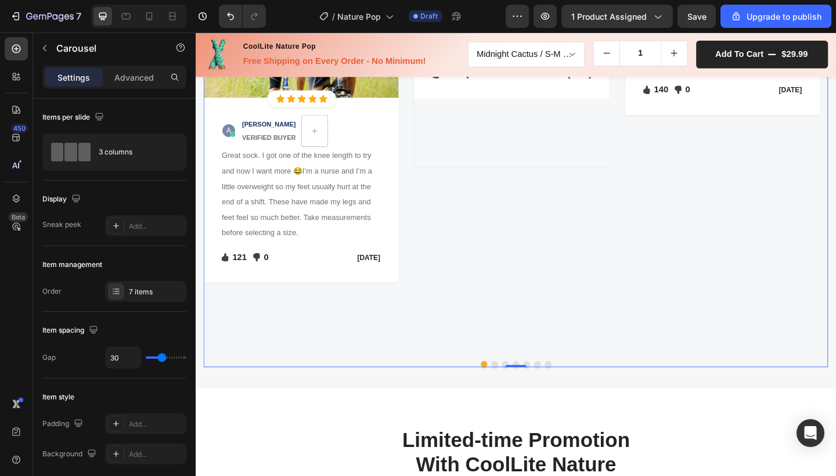
click at [540, 390] on button "Dot" at bounding box center [543, 393] width 7 height 7
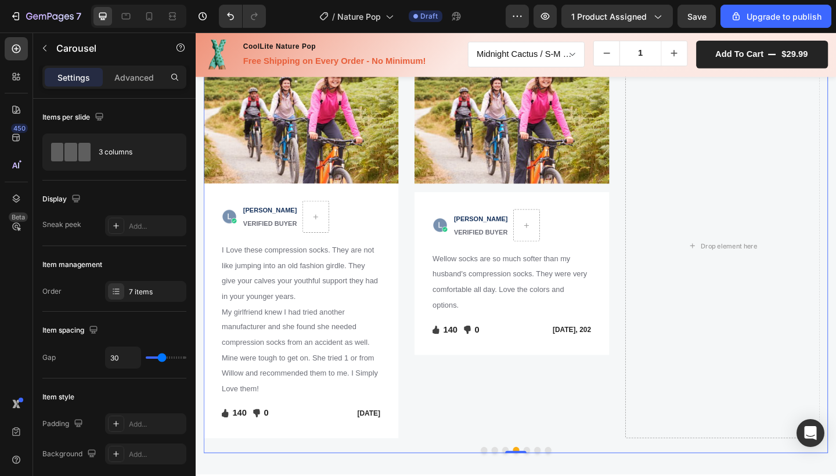
scroll to position [1632, 0]
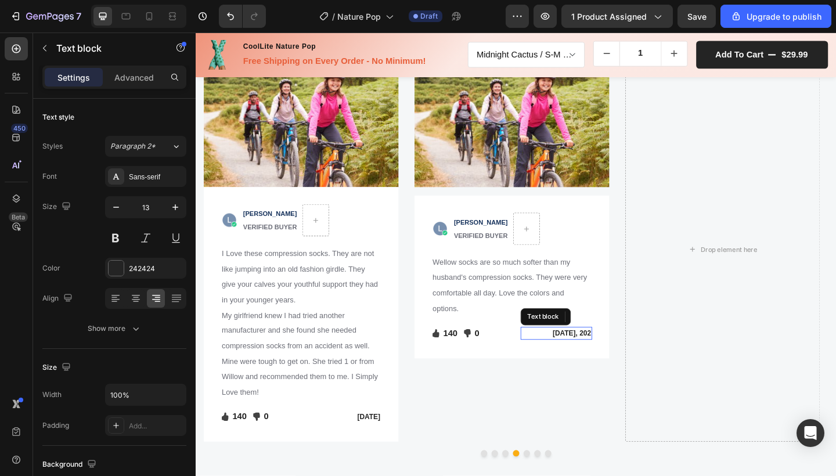
click at [611, 361] on p "[DATE], 202" at bounding box center [588, 360] width 76 height 12
click at [608, 359] on p "[DATE], 202" at bounding box center [588, 360] width 76 height 12
click at [604, 360] on p "Aug , 202" at bounding box center [588, 360] width 76 height 12
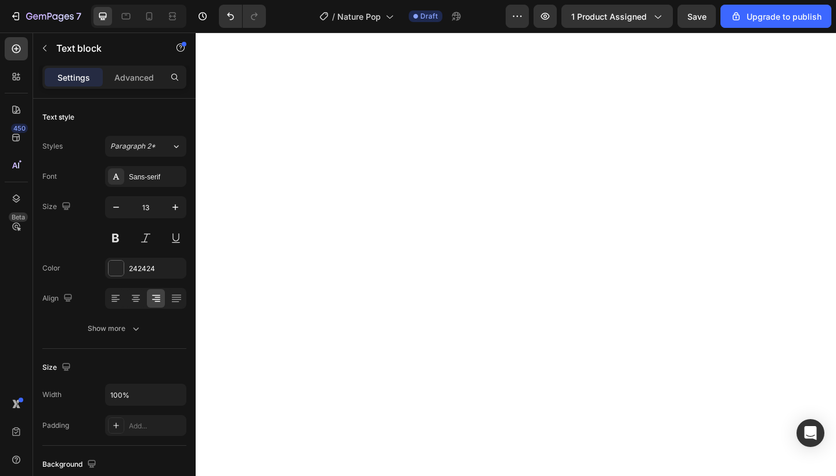
select select "581482051988816721"
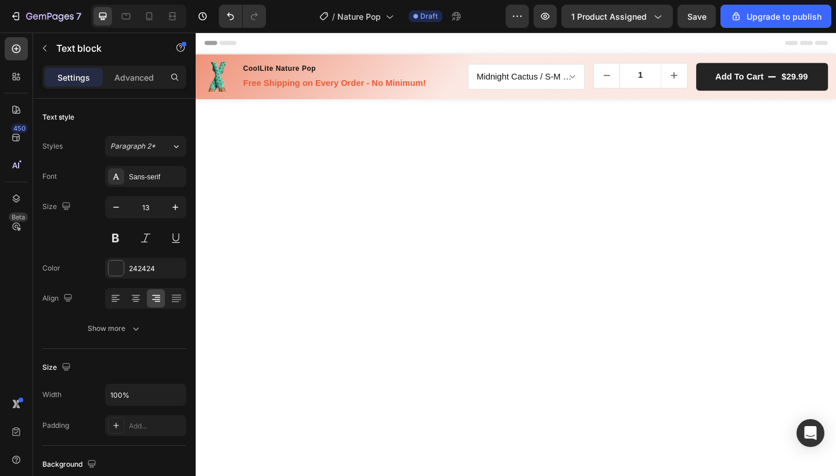
scroll to position [1632, 0]
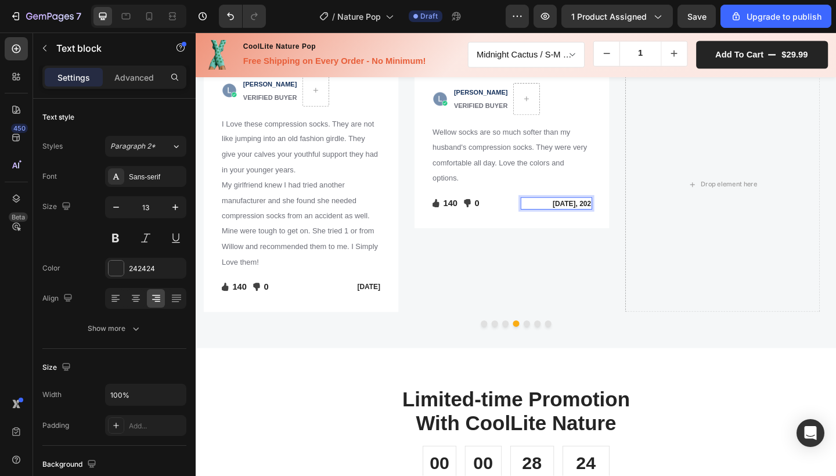
click at [625, 225] on p "Aug 11, 202" at bounding box center [588, 219] width 76 height 12
click at [497, 102] on span "[PERSON_NAME]" at bounding box center [506, 98] width 59 height 8
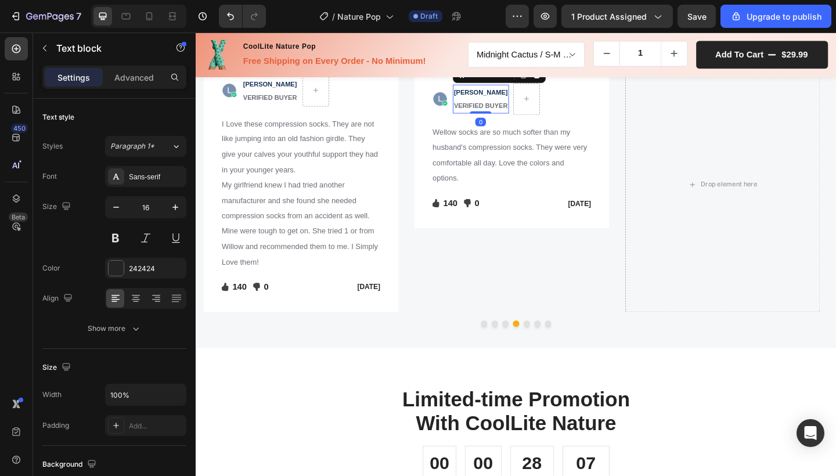
click at [496, 120] on p "VERIFIED BUYER" at bounding box center [506, 112] width 59 height 15
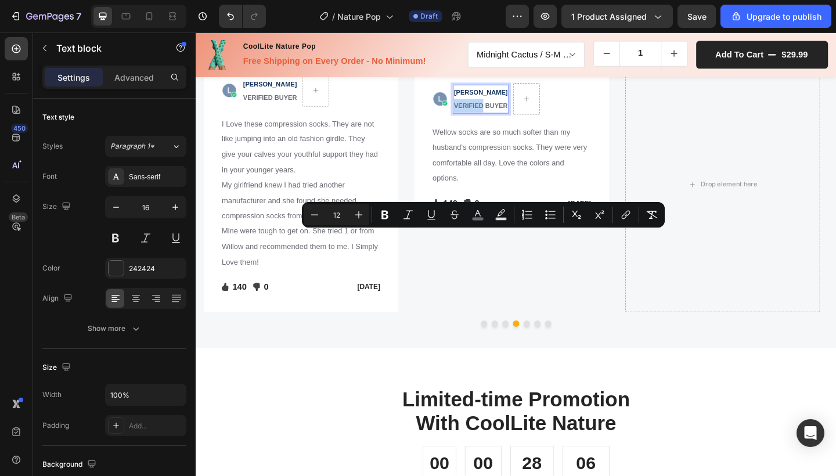
click at [496, 120] on p "VERIFIED BUYER" at bounding box center [506, 112] width 59 height 15
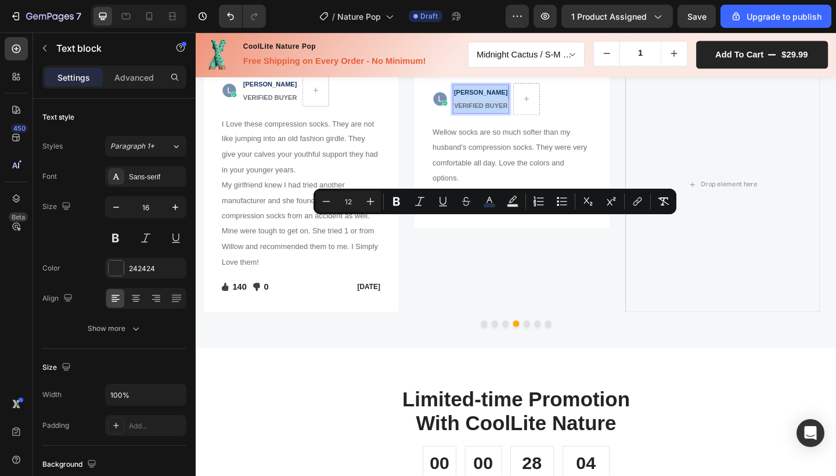
drag, startPoint x: 478, startPoint y: 239, endPoint x: 535, endPoint y: 255, distance: 59.2
click at [535, 121] on div "[PERSON_NAME] VERIFIED BUYER" at bounding box center [505, 104] width 61 height 31
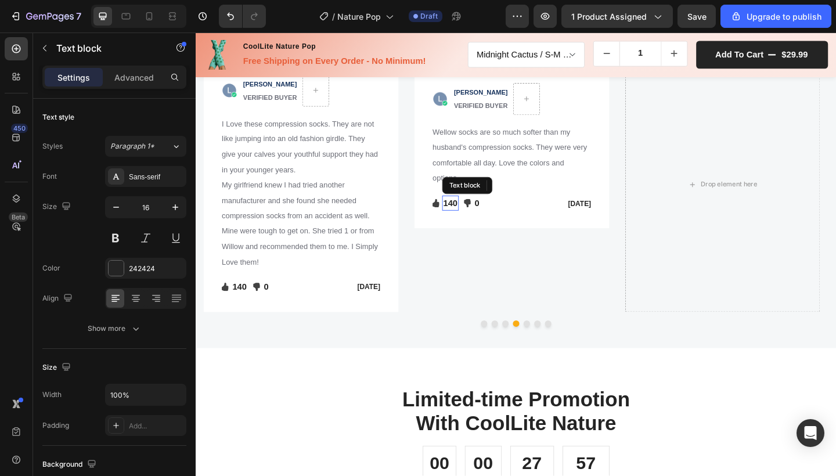
click at [474, 225] on p "140" at bounding box center [473, 218] width 16 height 14
click at [475, 225] on p "140" at bounding box center [473, 218] width 16 height 14
click at [474, 225] on p "10" at bounding box center [470, 218] width 10 height 14
click at [235, 19] on icon "Undo/Redo" at bounding box center [231, 16] width 12 height 12
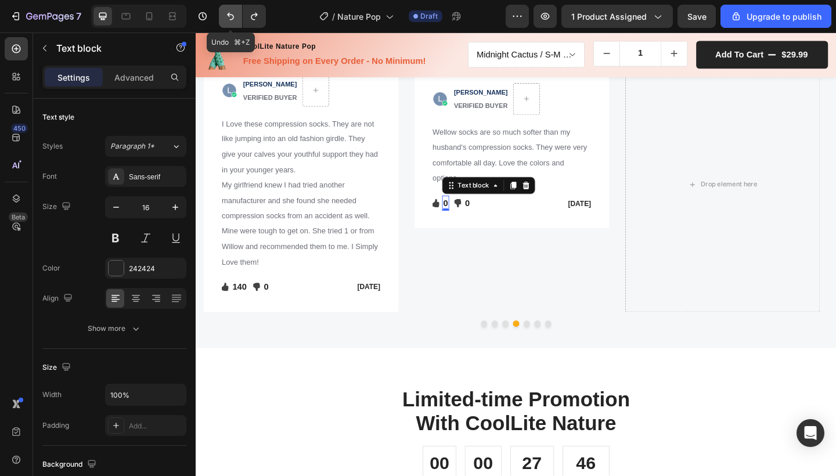
scroll to position [0, 0]
click at [468, 231] on div "0" at bounding box center [467, 226] width 12 height 9
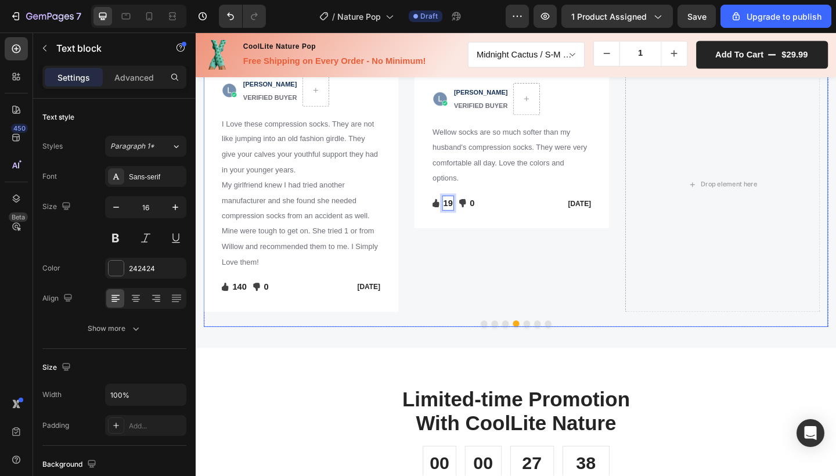
click at [480, 337] on div "Image Image PAULA S. VERIFIED BUYER Text block Row Wellow socks are so much sof…" at bounding box center [540, 198] width 212 height 277
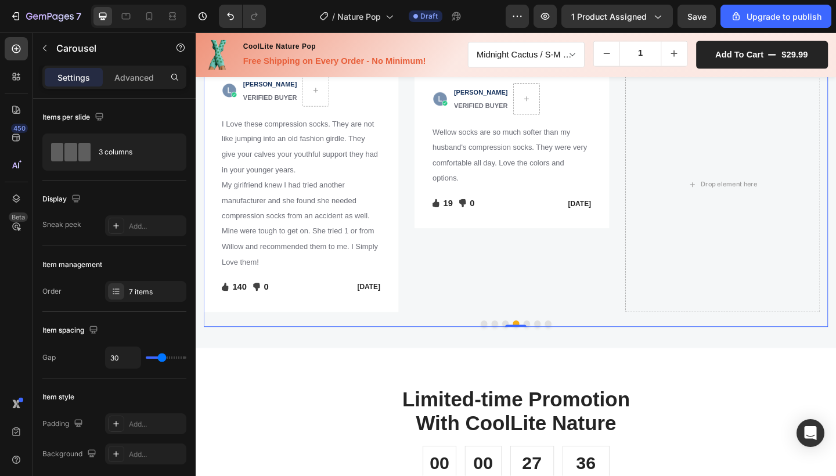
click at [529, 353] on button "Dot" at bounding box center [532, 349] width 7 height 7
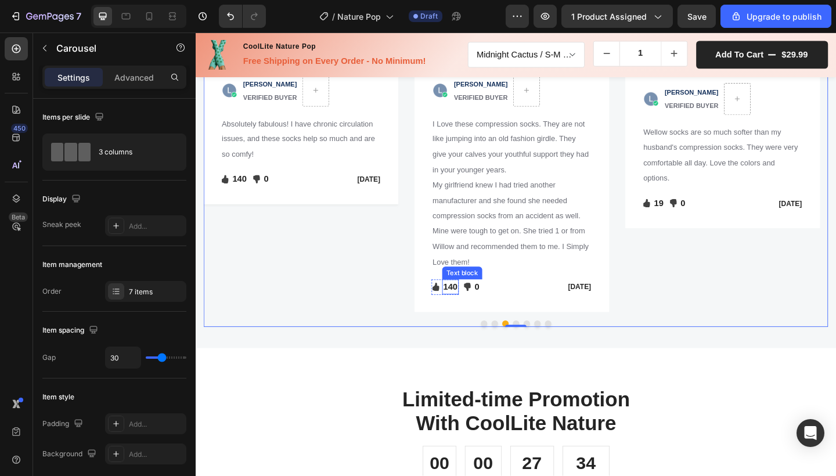
click at [475, 318] on div "140 Text block" at bounding box center [473, 309] width 18 height 16
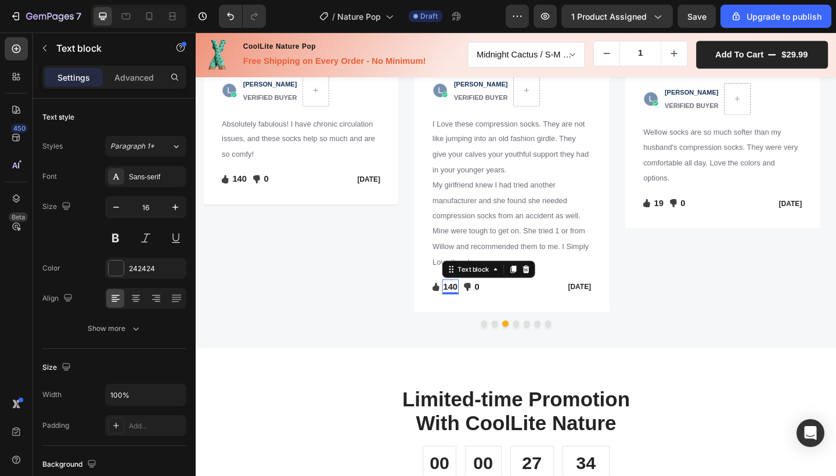
click at [475, 316] on p "140" at bounding box center [473, 309] width 16 height 14
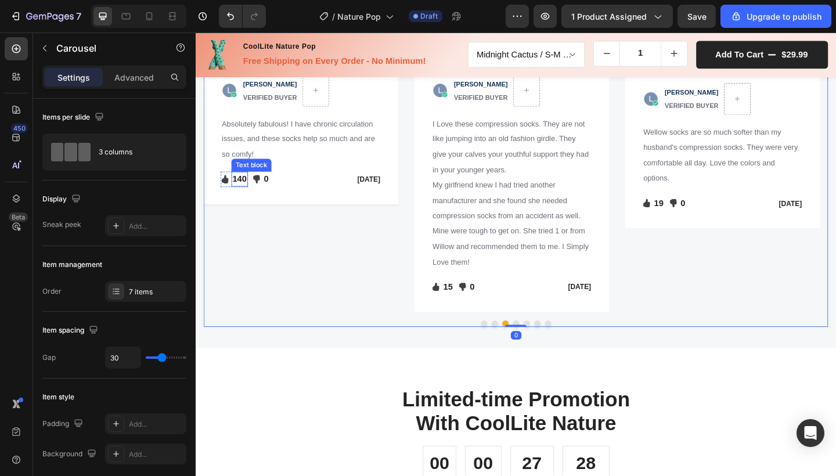
click at [240, 199] on p "140" at bounding box center [244, 192] width 16 height 14
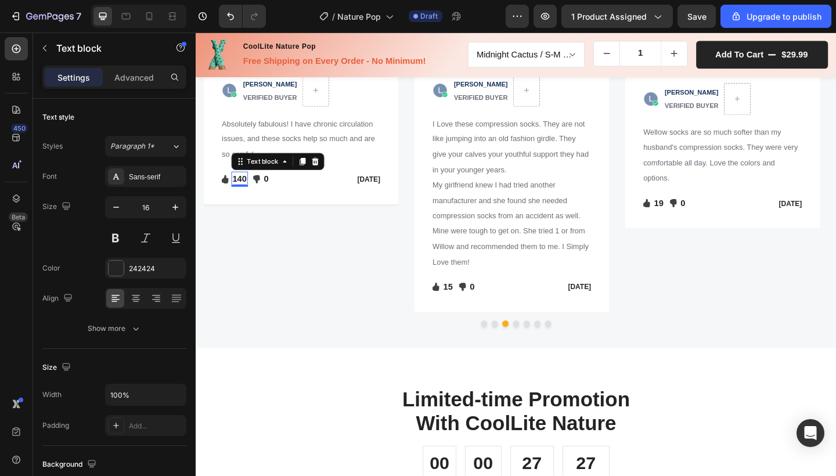
click at [246, 199] on p "140" at bounding box center [244, 192] width 16 height 14
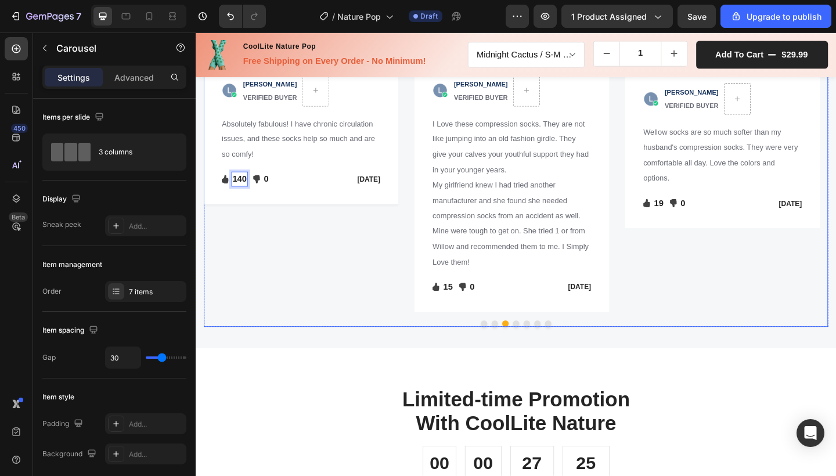
click at [517, 353] on button "Dot" at bounding box center [520, 349] width 7 height 7
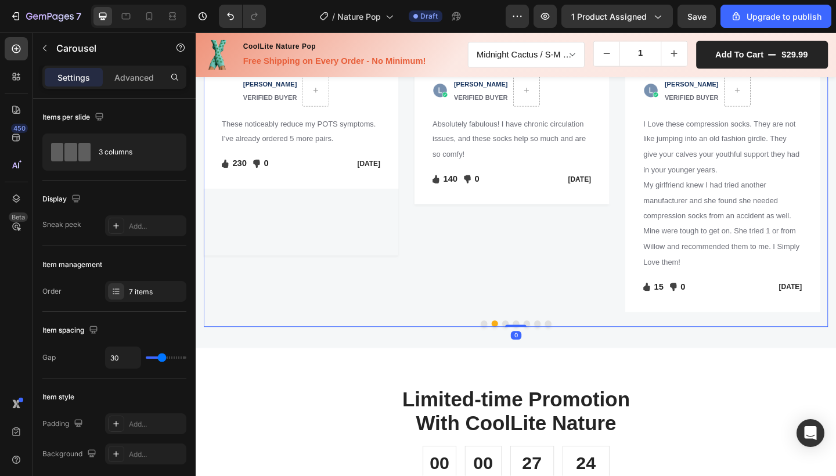
click at [506, 353] on button "Dot" at bounding box center [509, 349] width 7 height 7
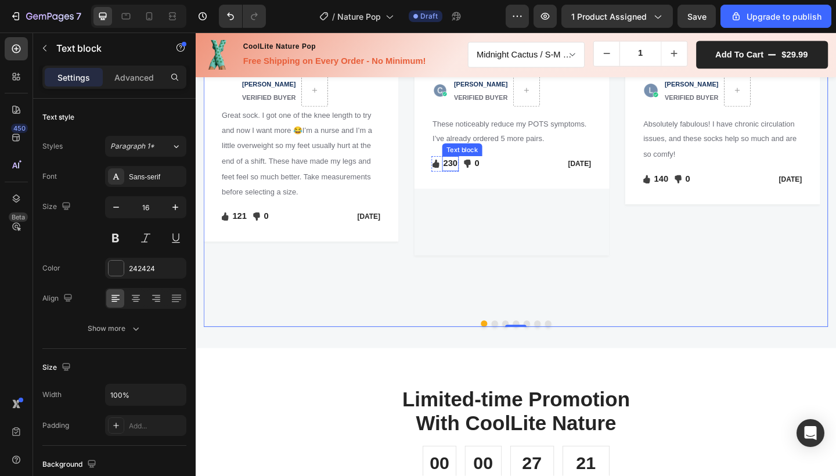
click at [474, 182] on p "230" at bounding box center [473, 175] width 16 height 14
click at [477, 182] on p "230" at bounding box center [473, 175] width 16 height 14
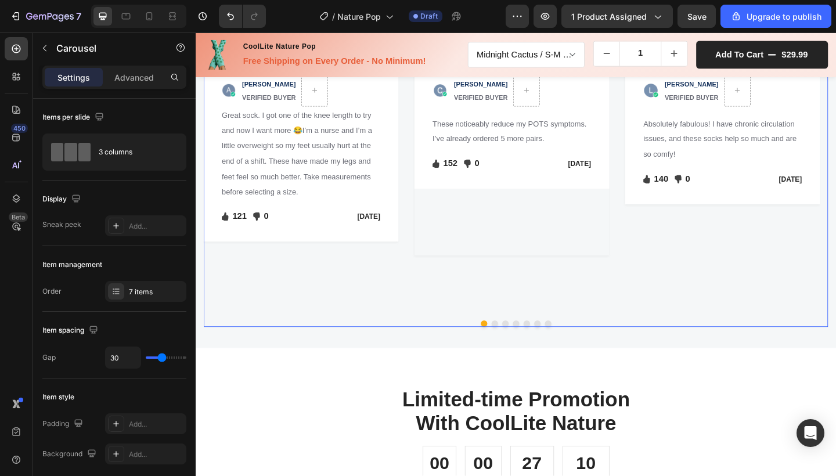
click at [703, 337] on div "Image Icon Icon Icon Icon Icon Icon List Hoz Row Row Image LEAH V. VERIFIED BUY…" at bounding box center [769, 198] width 212 height 277
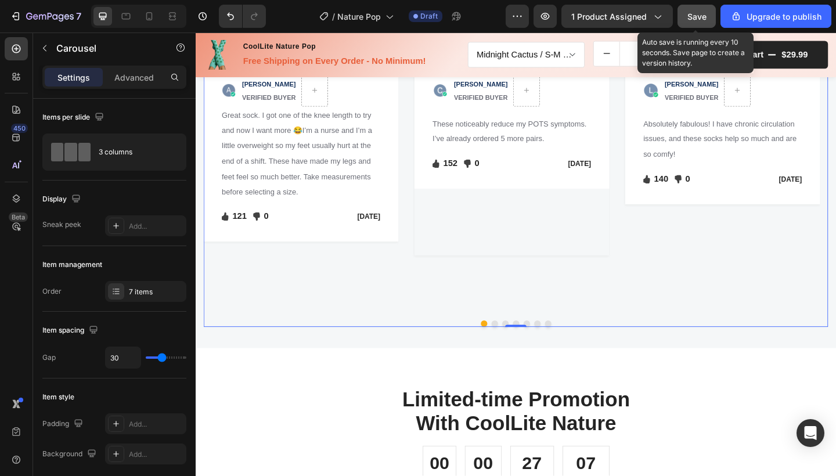
click at [691, 19] on span "Save" at bounding box center [696, 17] width 19 height 10
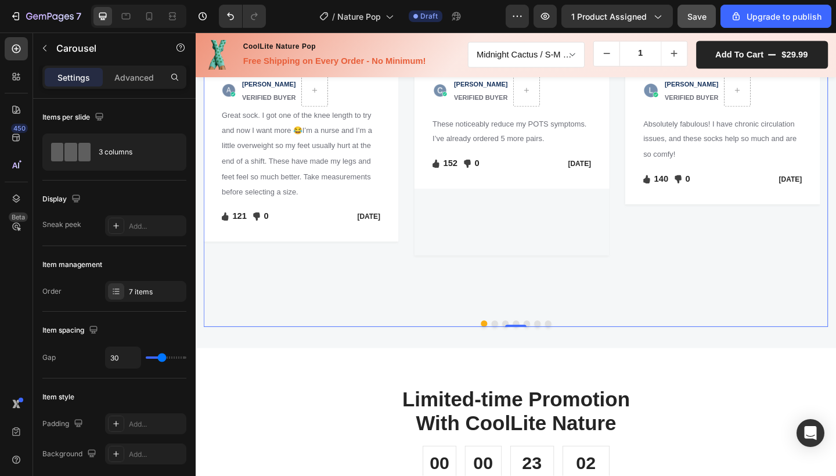
click at [517, 353] on button "Dot" at bounding box center [520, 349] width 7 height 7
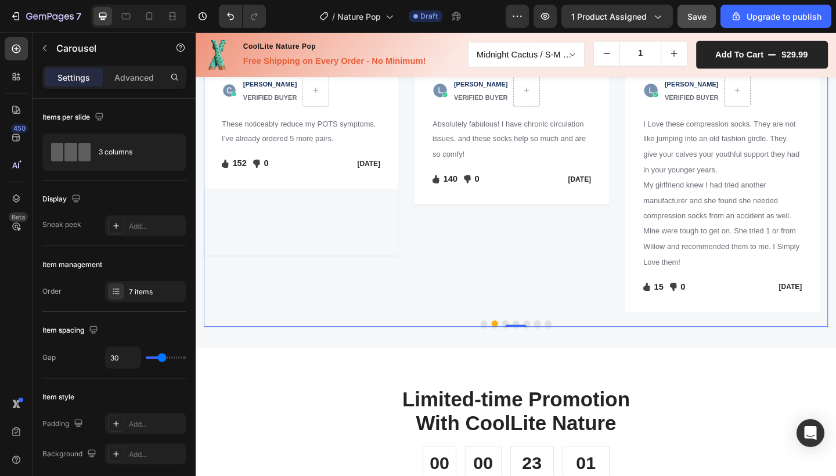
click at [529, 353] on button "Dot" at bounding box center [532, 349] width 7 height 7
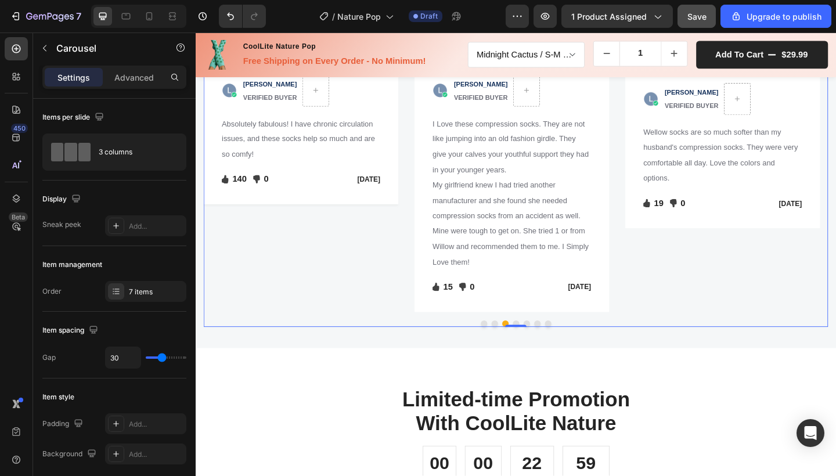
click at [540, 353] on button "Dot" at bounding box center [543, 349] width 7 height 7
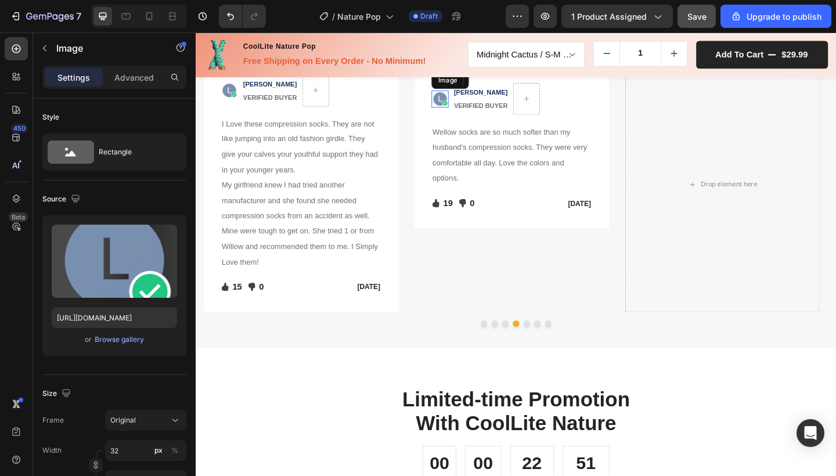
click at [461, 114] on img at bounding box center [461, 105] width 19 height 19
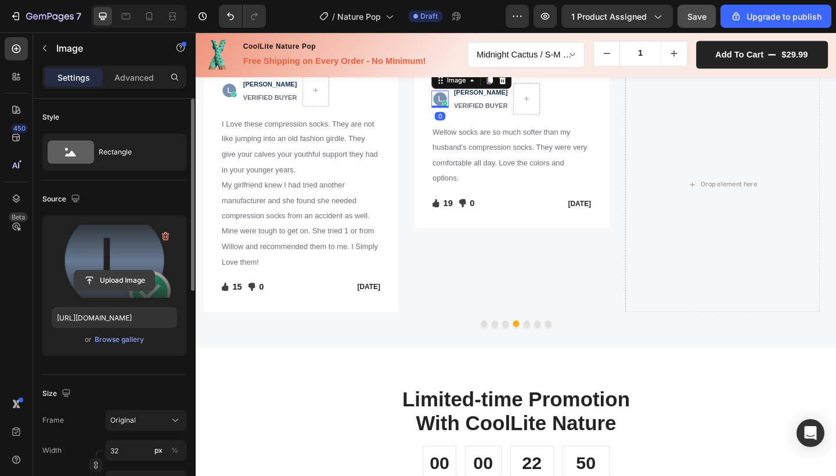
click at [124, 282] on input "file" at bounding box center [114, 281] width 80 height 20
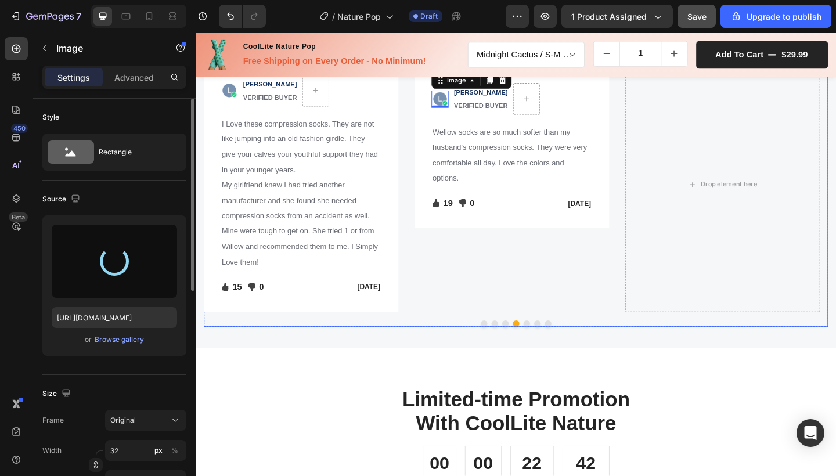
click at [529, 353] on button "Dot" at bounding box center [532, 349] width 7 height 7
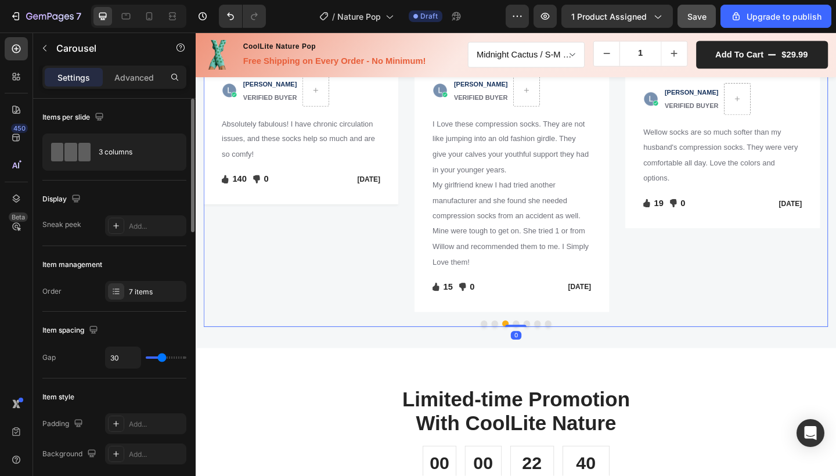
click at [517, 353] on button "Dot" at bounding box center [520, 349] width 7 height 7
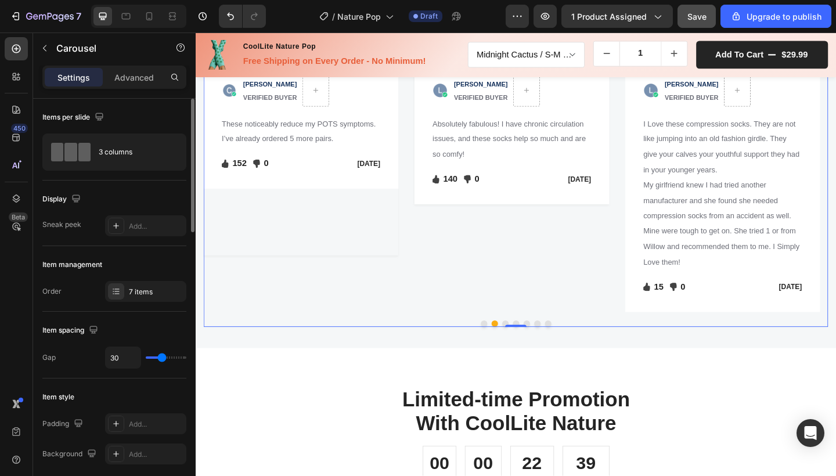
click at [506, 353] on button "Dot" at bounding box center [509, 349] width 7 height 7
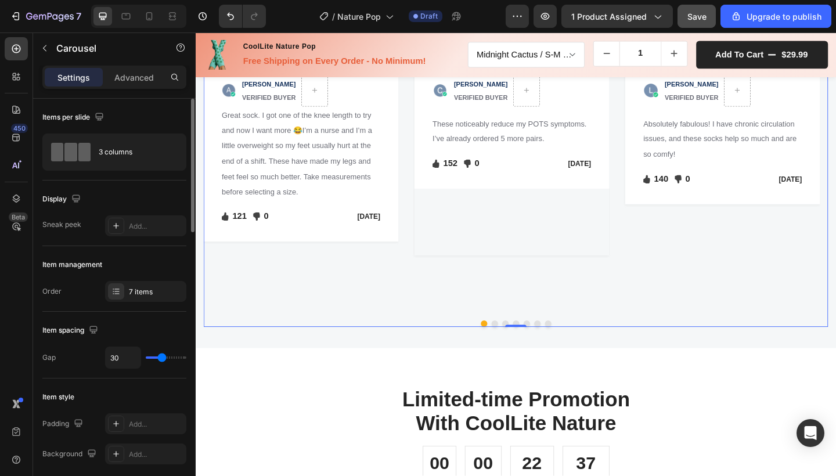
click at [520, 353] on button "Dot" at bounding box center [520, 349] width 7 height 7
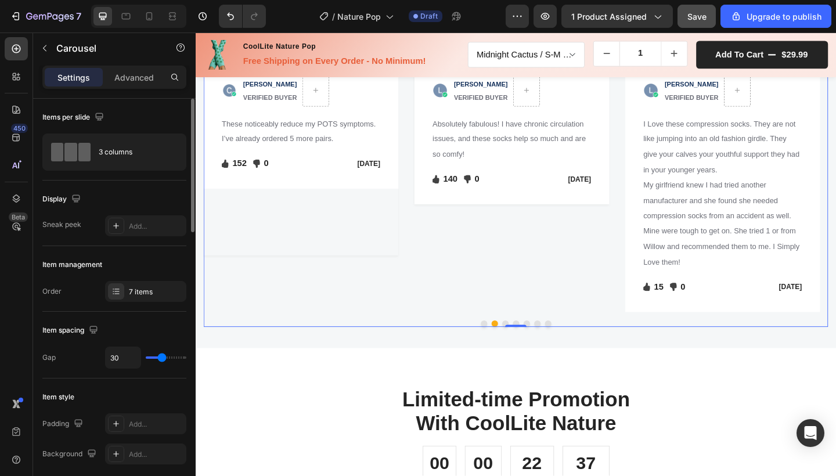
click at [529, 353] on button "Dot" at bounding box center [532, 349] width 7 height 7
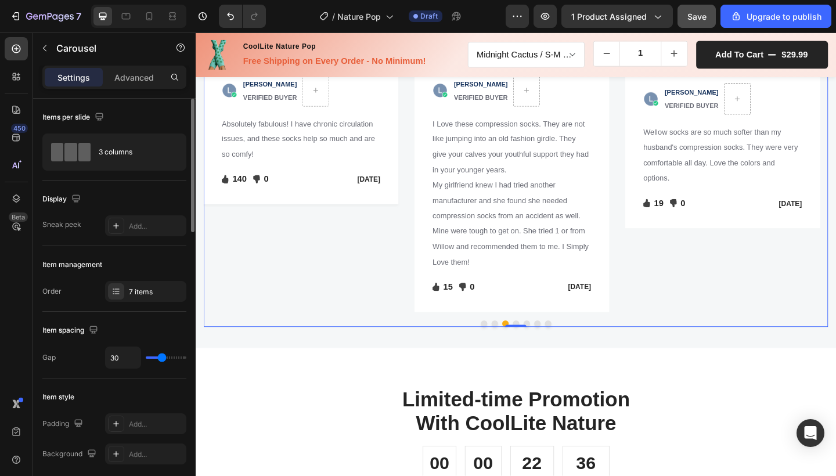
click at [540, 353] on button "Dot" at bounding box center [543, 349] width 7 height 7
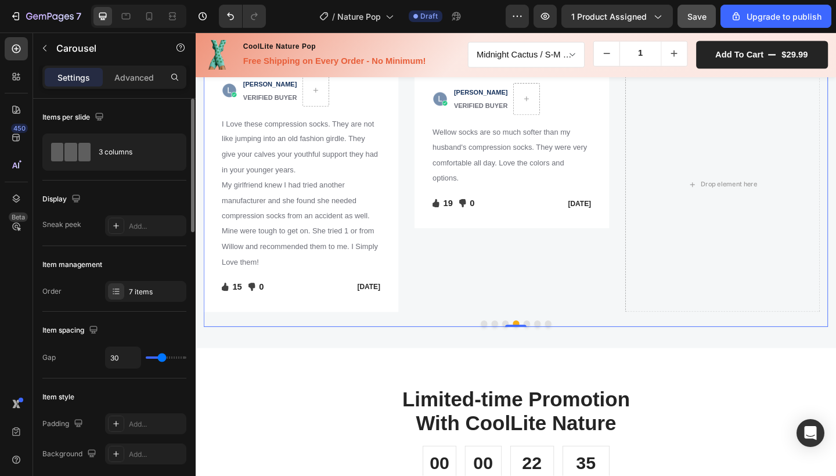
click at [552, 353] on button "Dot" at bounding box center [555, 349] width 7 height 7
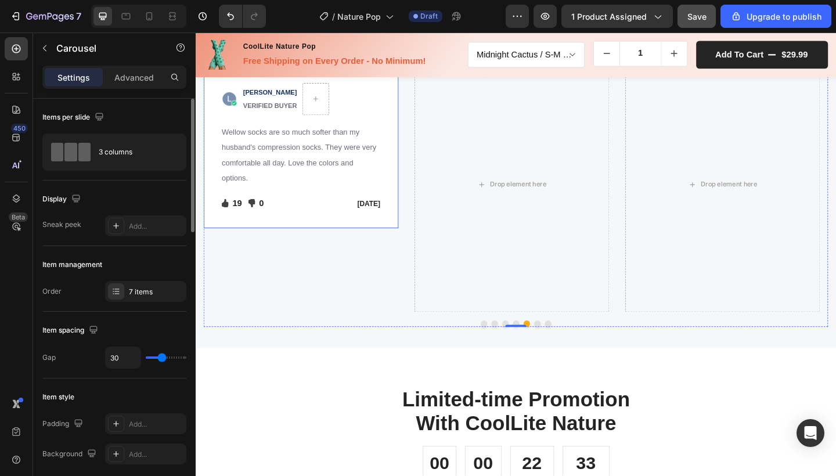
click at [383, 220] on div "Image PAULA S. VERIFIED BUYER Text block Row Wellow socks are so much softer th…" at bounding box center [310, 157] width 212 height 176
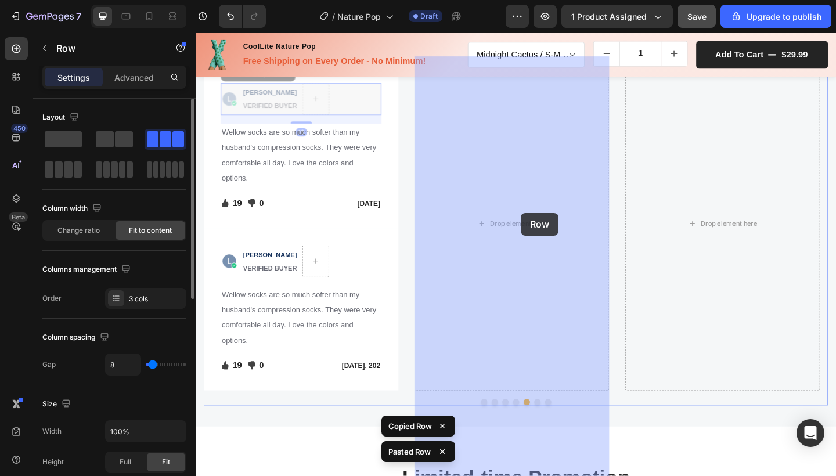
drag, startPoint x: 383, startPoint y: 231, endPoint x: 549, endPoint y: 229, distance: 166.6
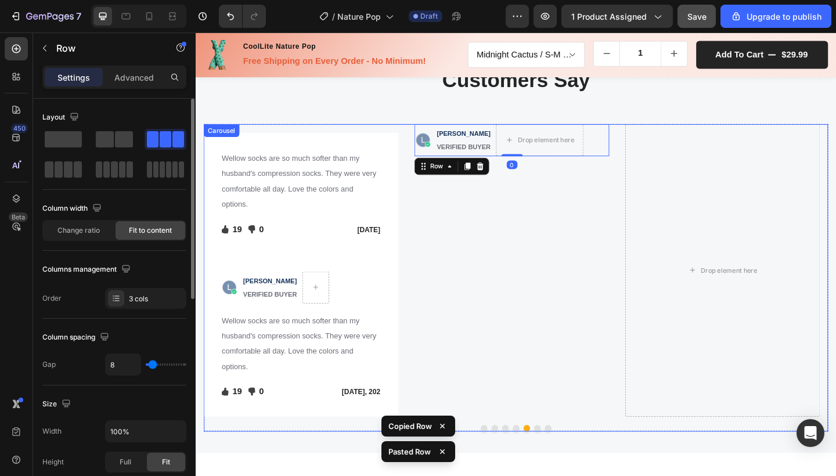
scroll to position [1558, 0]
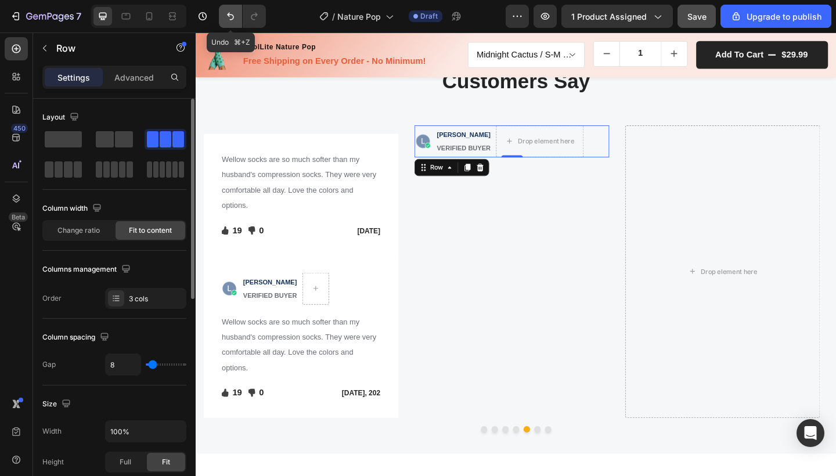
click at [238, 23] on button "Undo/Redo" at bounding box center [230, 16] width 23 height 23
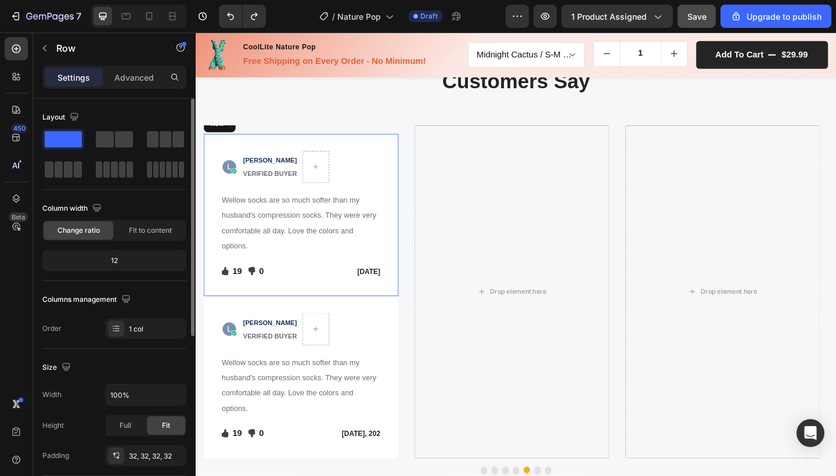
click at [407, 301] on div "Image PAULA S. VERIFIED BUYER Text block Row Wellow socks are so much softer th…" at bounding box center [310, 231] width 212 height 176
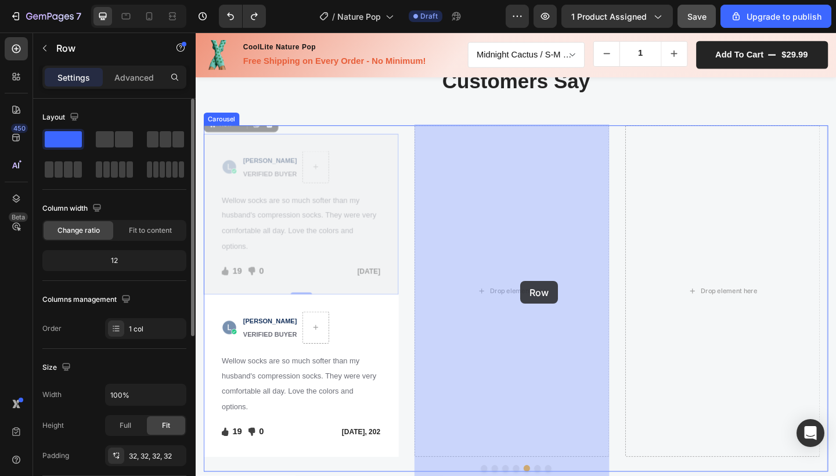
drag, startPoint x: 400, startPoint y: 298, endPoint x: 547, endPoint y: 304, distance: 147.6
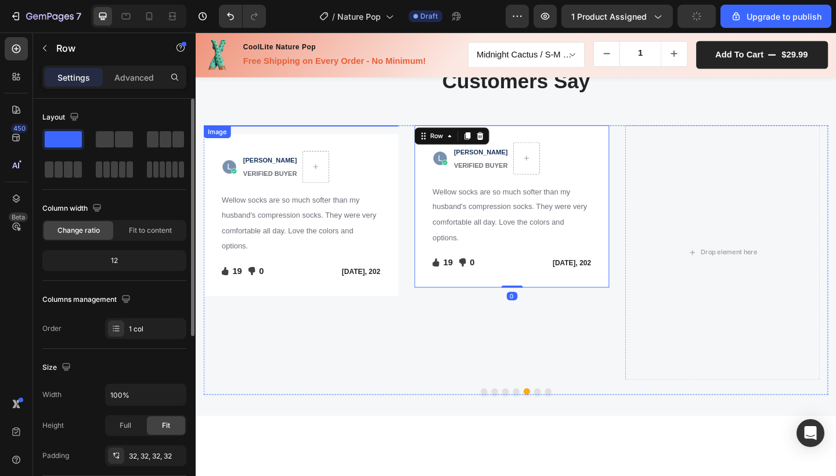
click at [385, 134] on img at bounding box center [310, 134] width 212 height 0
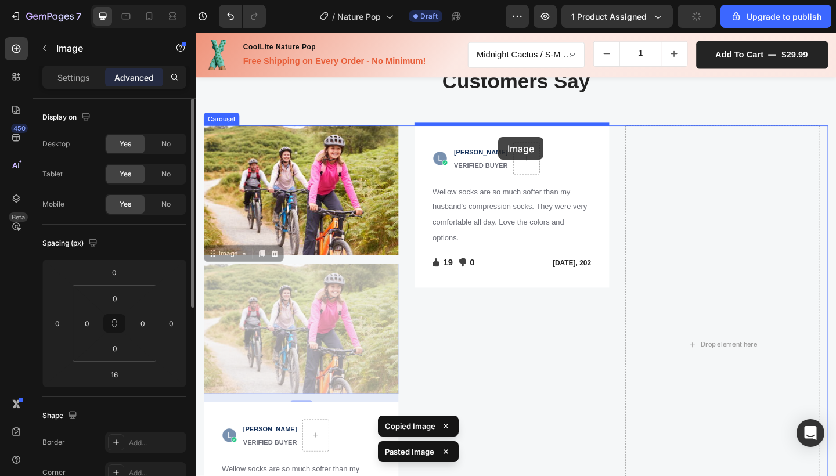
drag, startPoint x: 347, startPoint y: 362, endPoint x: 525, endPoint y: 146, distance: 280.0
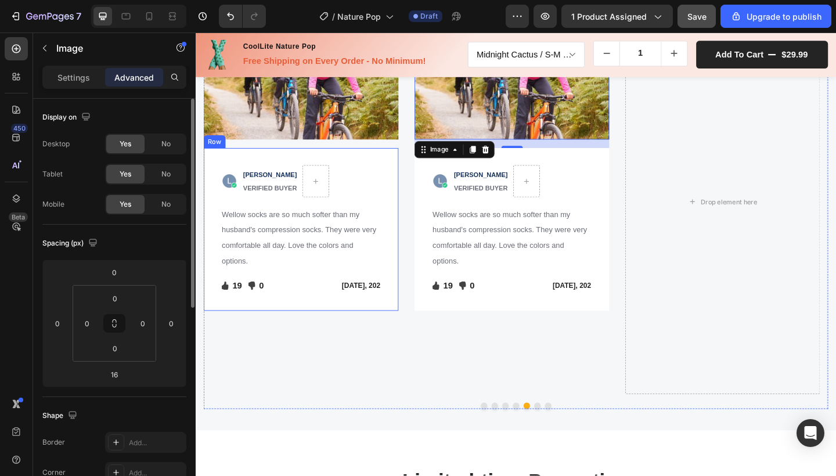
scroll to position [1682, 0]
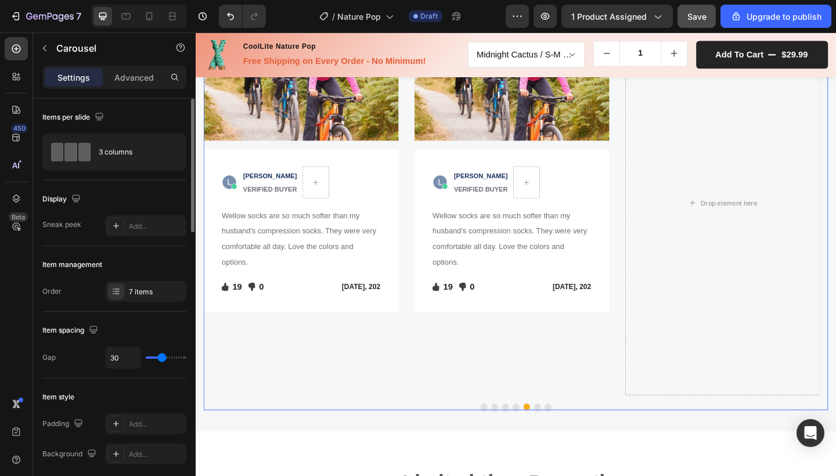
click at [540, 437] on button "Dot" at bounding box center [543, 440] width 7 height 7
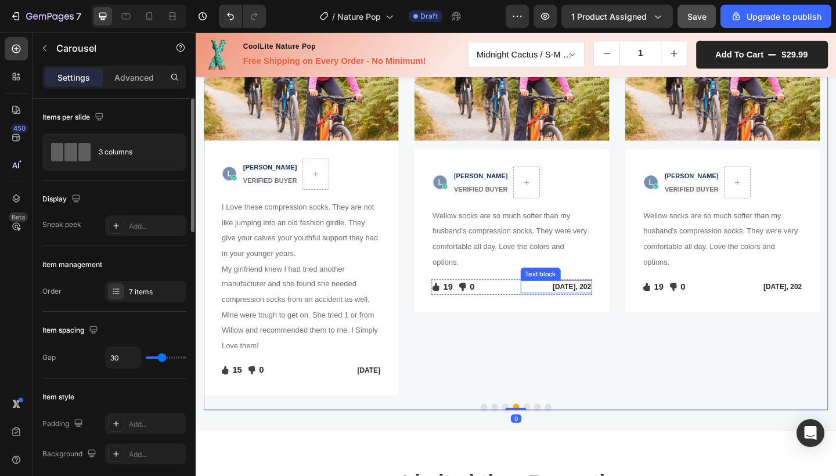
click at [624, 308] on p "[DATE], 202" at bounding box center [588, 310] width 76 height 12
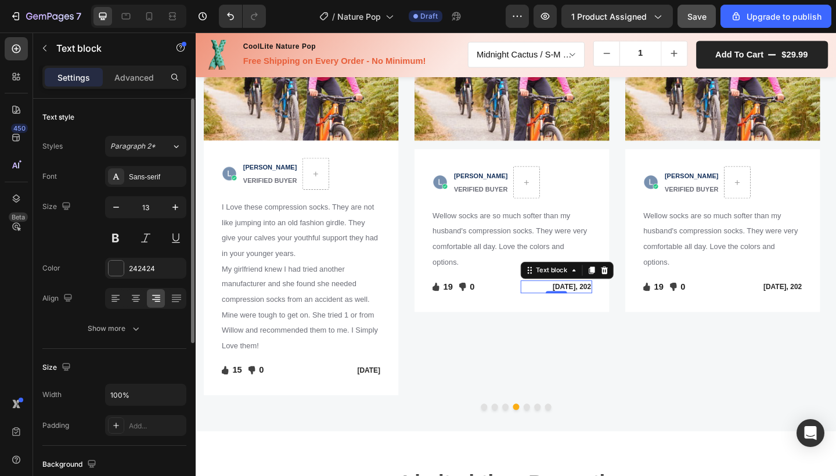
click at [624, 306] on p "[DATE], 202" at bounding box center [588, 310] width 76 height 12
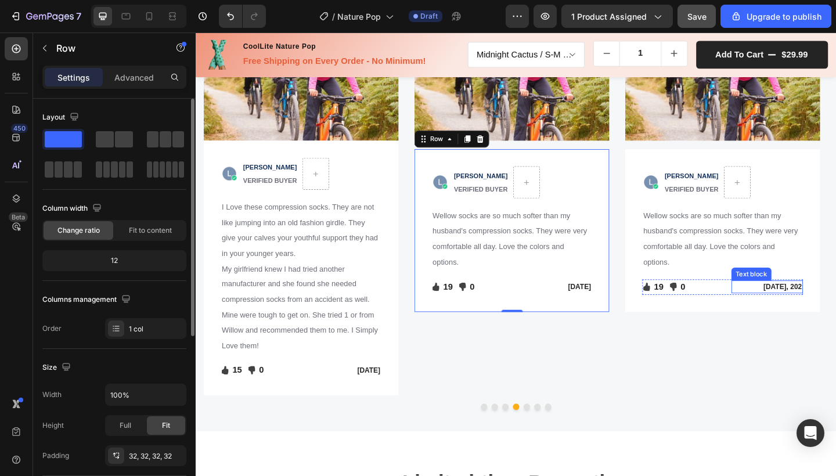
click at [827, 308] on p "[DATE], 202" at bounding box center [818, 310] width 76 height 12
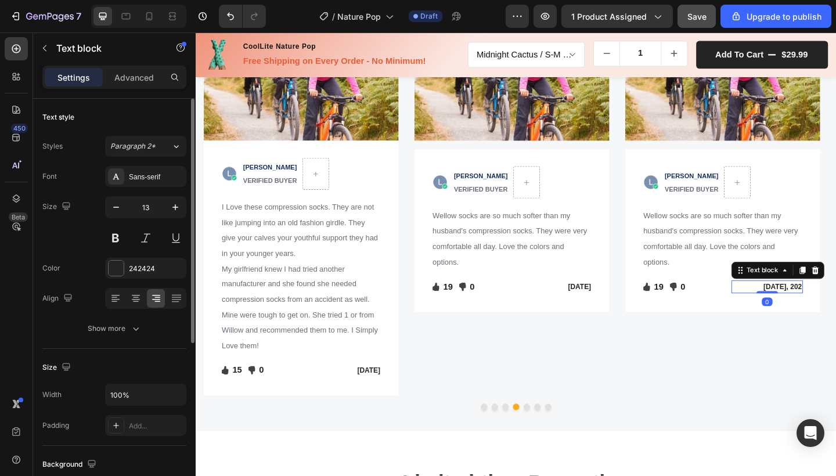
click at [835, 309] on p "[DATE], 202" at bounding box center [818, 310] width 76 height 12
click at [835, 306] on p "Aug , 202" at bounding box center [818, 310] width 76 height 12
click at [835, 308] on p "[DATE], 202" at bounding box center [818, 310] width 76 height 12
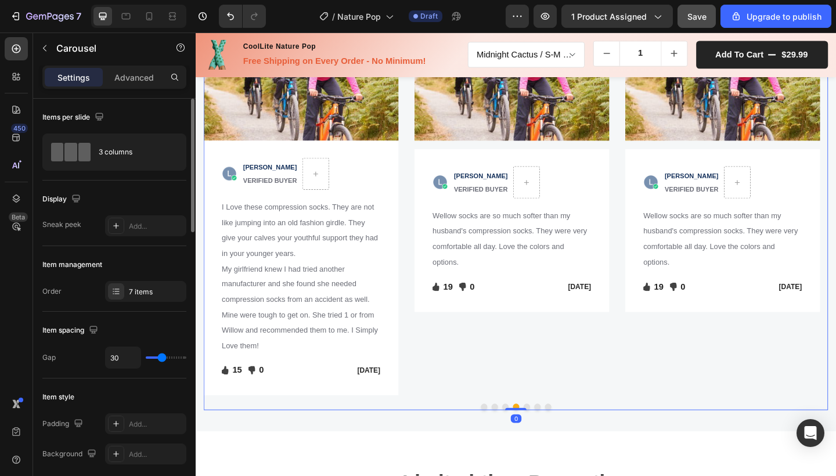
click at [821, 389] on div "Image Image PAULA S. VERIFIED BUYER Text block Row Wellow socks are so much sof…" at bounding box center [769, 218] width 212 height 419
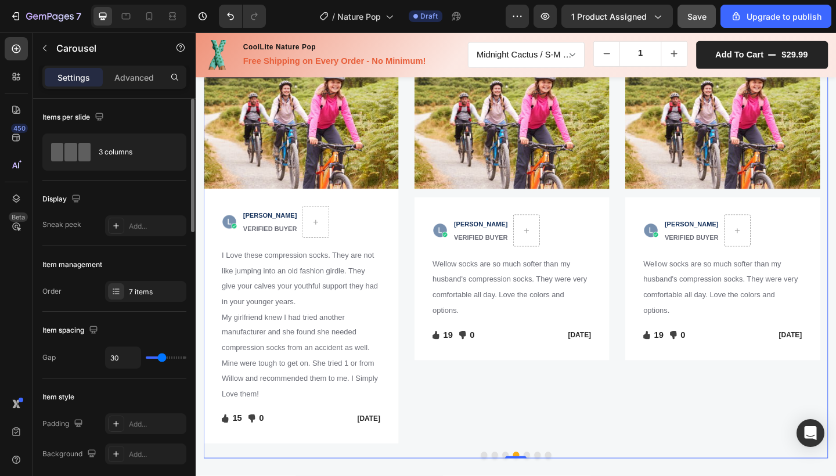
scroll to position [1616, 0]
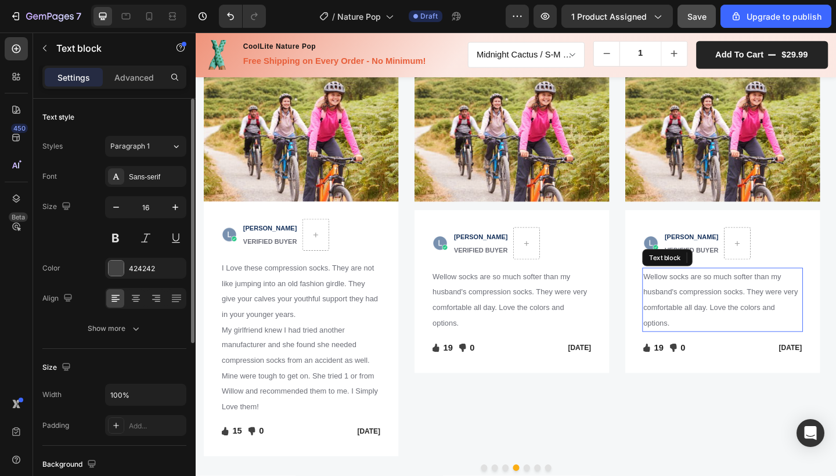
click at [759, 299] on span "Wellow socks are so much softer than my husband's compression socks. They were …" at bounding box center [767, 322] width 168 height 59
click at [719, 346] on p "Wellow socks are so much softer than my husband's compression socks. They were …" at bounding box center [769, 323] width 172 height 67
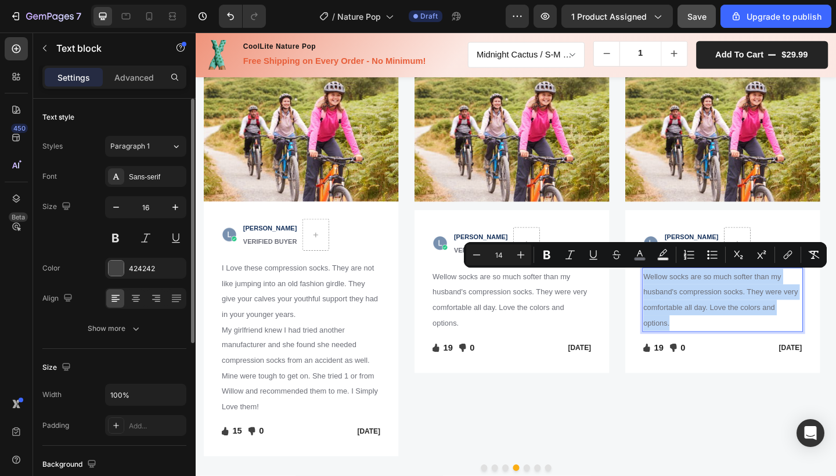
drag, startPoint x: 718, startPoint y: 346, endPoint x: 683, endPoint y: 295, distance: 61.7
click at [683, 295] on div "Wellow socks are so much softer than my husband's compression socks. They were …" at bounding box center [768, 322] width 175 height 69
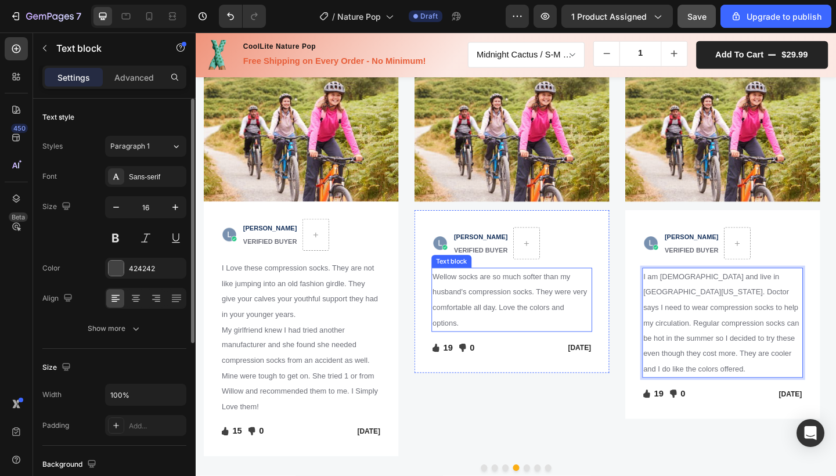
click at [464, 297] on span "Wellow socks are so much softer than my husband's compression socks. They were …" at bounding box center [537, 322] width 168 height 59
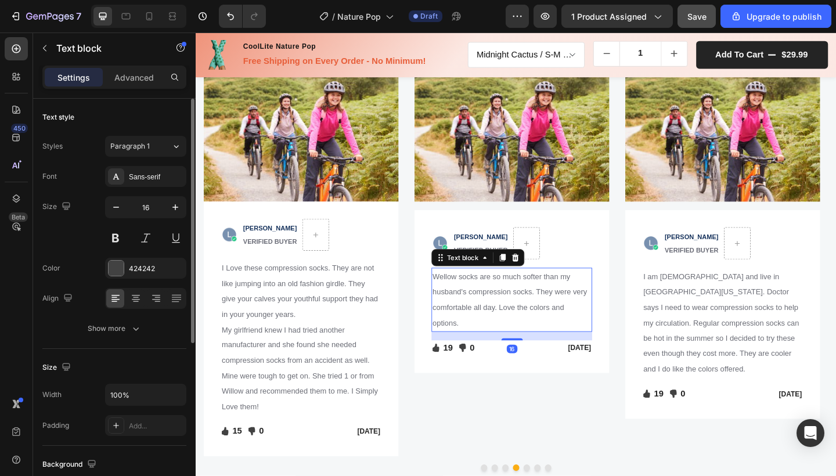
click at [466, 298] on span "Wellow socks are so much softer than my husband's compression socks. They were …" at bounding box center [537, 322] width 168 height 59
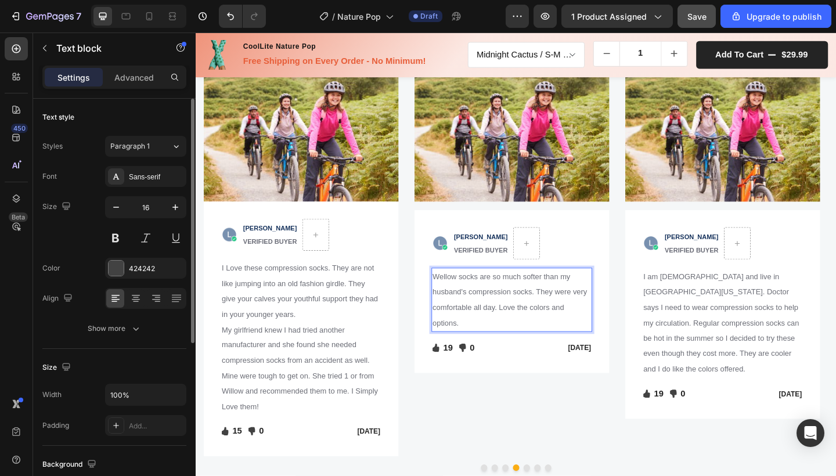
click at [468, 295] on span "Wellow socks are so much softer than my husband's compression socks. They were …" at bounding box center [537, 322] width 168 height 59
click at [456, 297] on span "socks are so much softer than my husband's compression socks. They were very co…" at bounding box center [533, 322] width 161 height 59
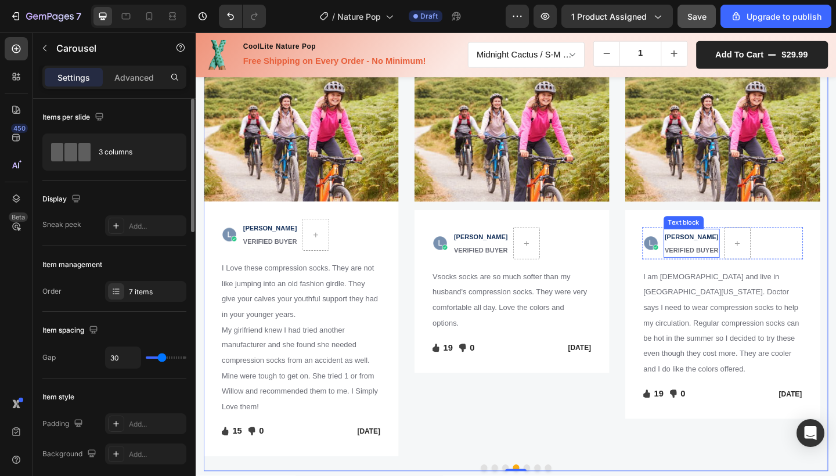
click at [758, 269] on span "VERIFIED BUYER" at bounding box center [735, 269] width 59 height 8
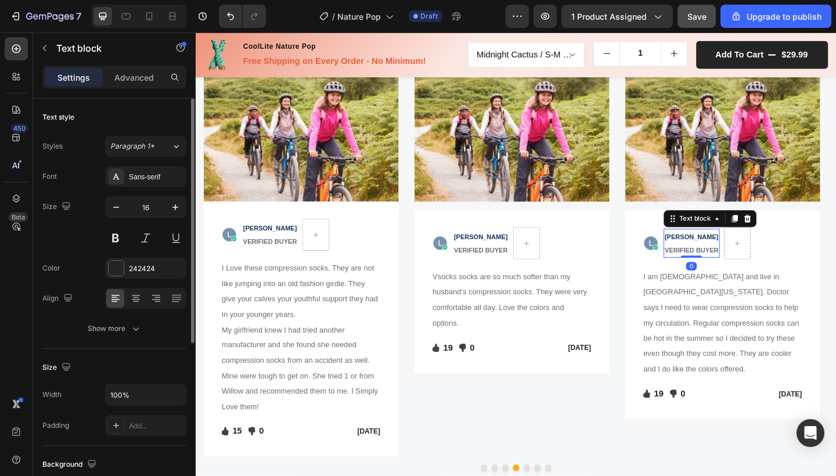
click at [738, 259] on p "[PERSON_NAME]" at bounding box center [735, 254] width 59 height 15
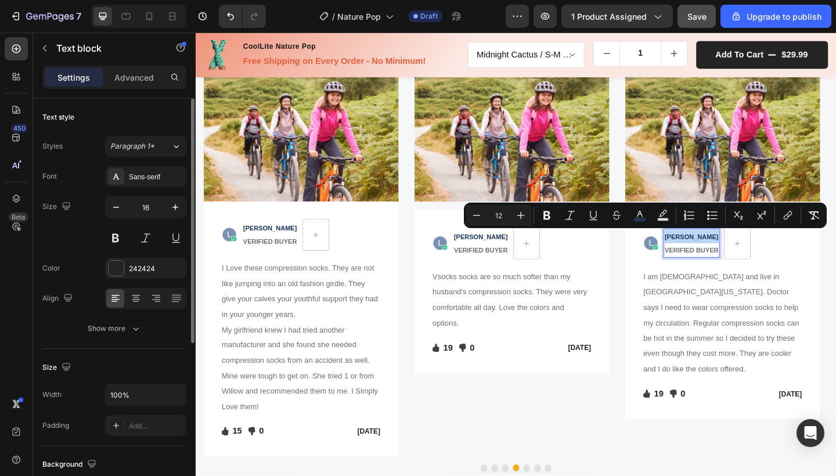
click at [738, 259] on p "[PERSON_NAME]" at bounding box center [735, 254] width 59 height 15
drag, startPoint x: 707, startPoint y: 254, endPoint x: 758, endPoint y: 274, distance: 54.8
click at [758, 274] on div "PAULA S. VERIFIED BUYER" at bounding box center [735, 261] width 61 height 31
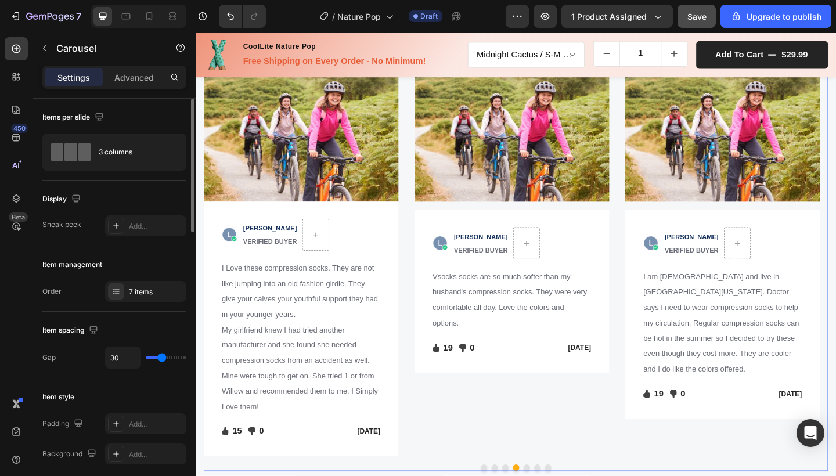
click at [726, 475] on div "Image Icon Icon Icon Icon Icon Icon List Hoz Row Row Image ADRIANA P. VERIFIED …" at bounding box center [543, 292] width 679 height 435
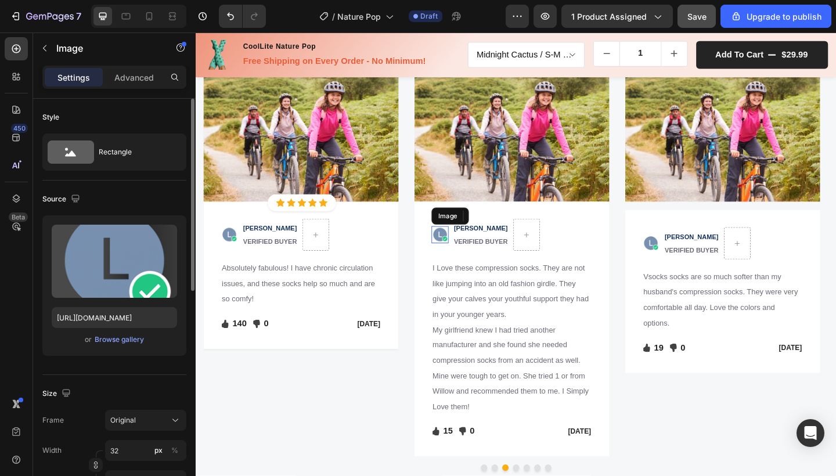
click at [461, 253] on img at bounding box center [461, 252] width 19 height 19
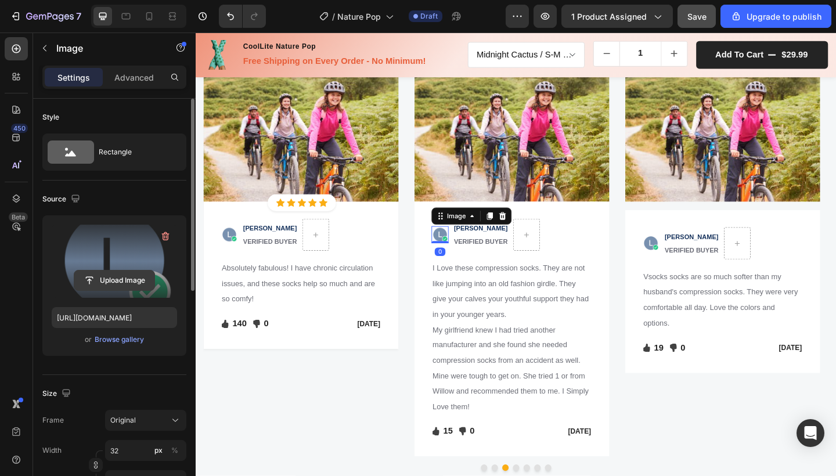
click at [123, 280] on input "file" at bounding box center [114, 281] width 80 height 20
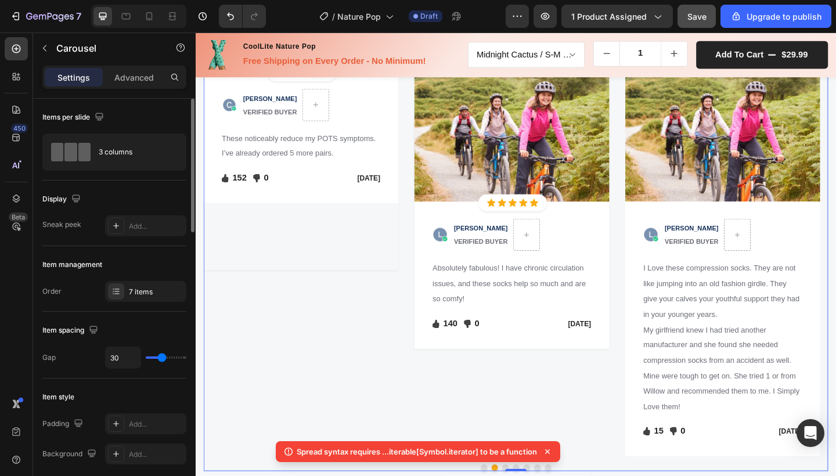
click at [547, 450] on icon at bounding box center [547, 451] width 5 height 5
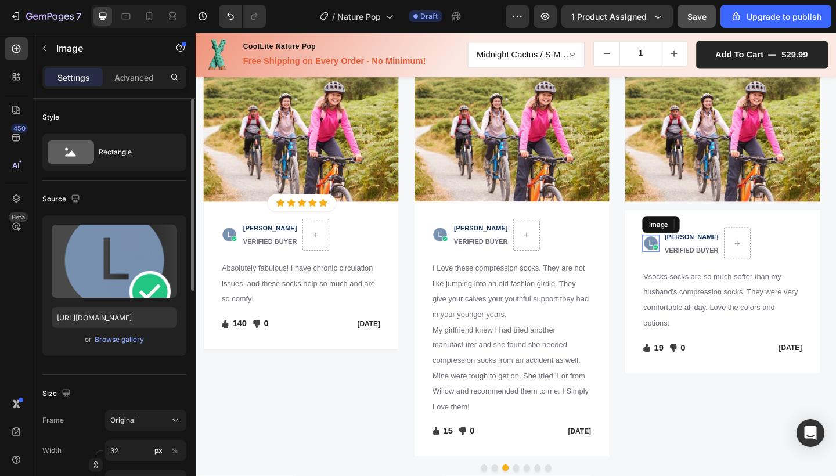
click at [693, 258] on img at bounding box center [690, 262] width 19 height 19
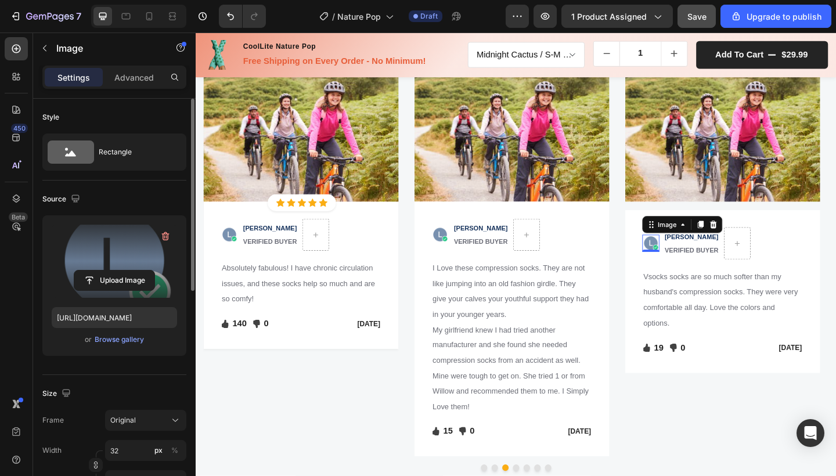
click at [112, 265] on label at bounding box center [114, 261] width 125 height 73
click at [112, 271] on input "file" at bounding box center [114, 281] width 80 height 20
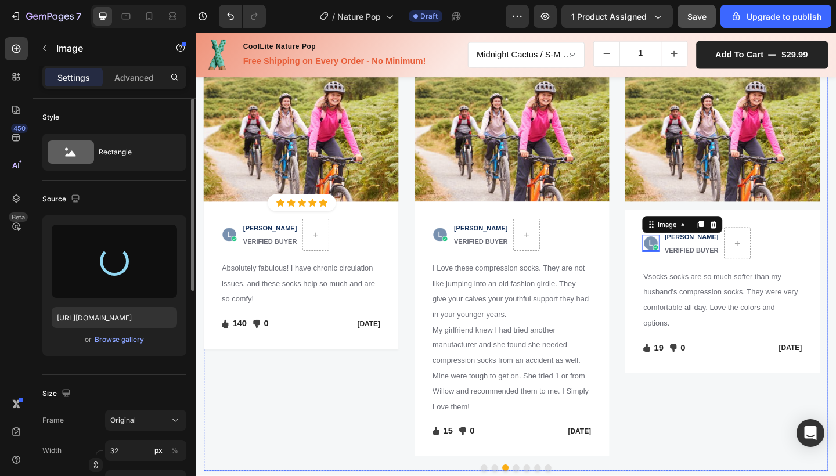
type input "https://cdn.shopify.com/s/files/1/0720/4152/9534/files/gempages_581055782791938…"
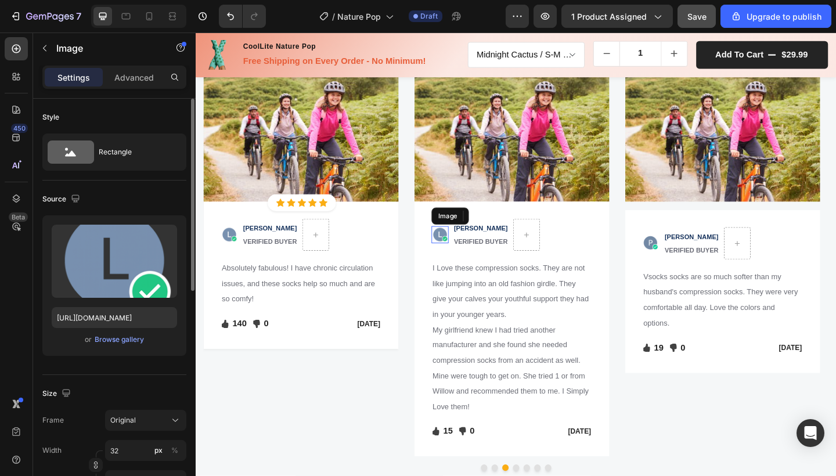
click at [463, 256] on img at bounding box center [461, 252] width 19 height 19
click at [529, 234] on icon at bounding box center [529, 232] width 9 height 9
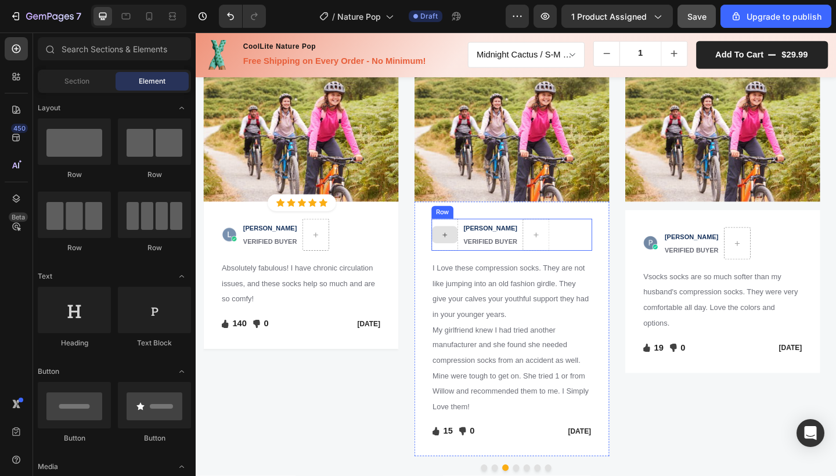
click at [464, 250] on icon at bounding box center [466, 253] width 9 height 10
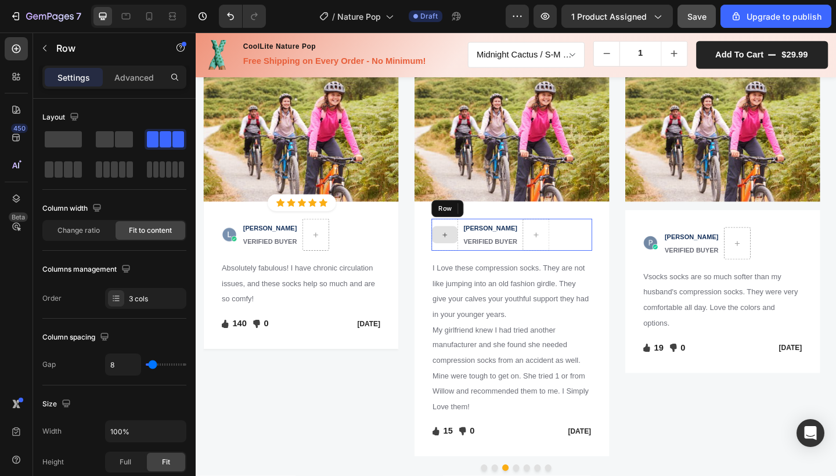
click at [477, 239] on div at bounding box center [466, 252] width 29 height 35
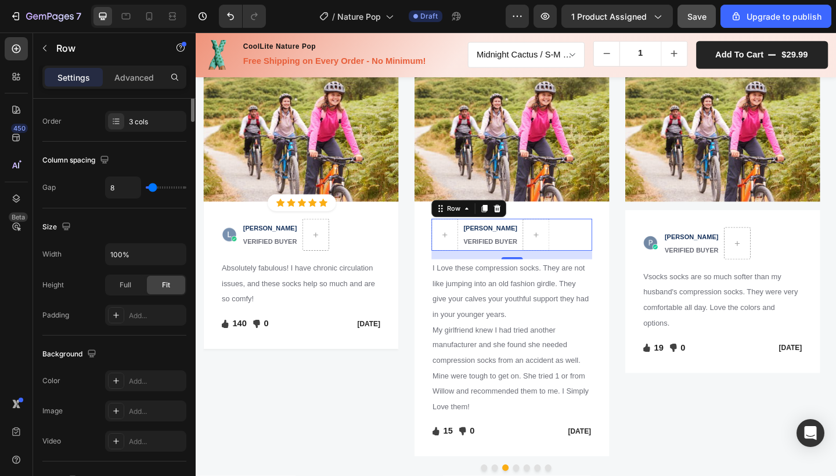
scroll to position [0, 0]
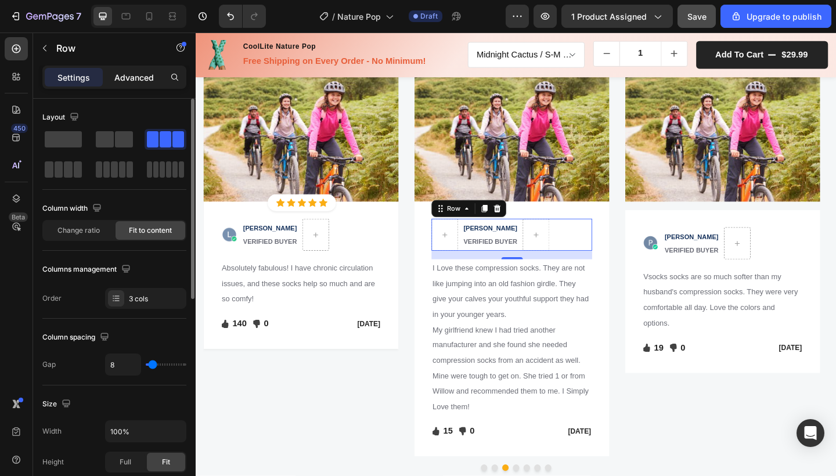
click at [142, 75] on p "Advanced" at bounding box center [133, 77] width 39 height 12
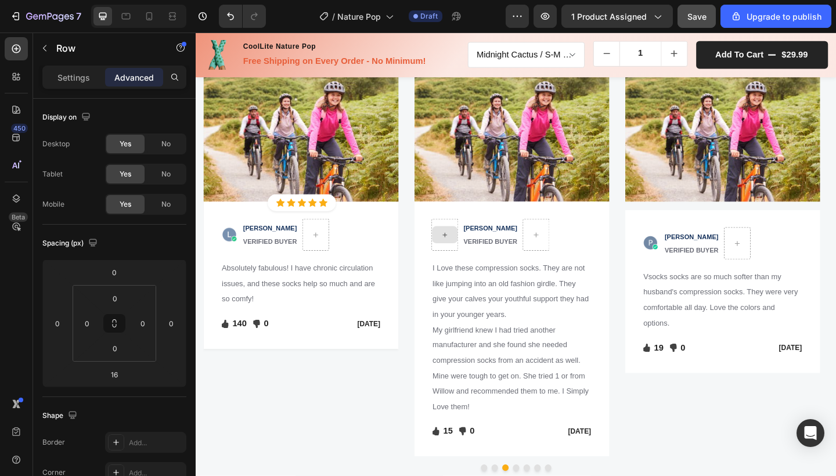
click at [468, 255] on icon at bounding box center [466, 253] width 9 height 10
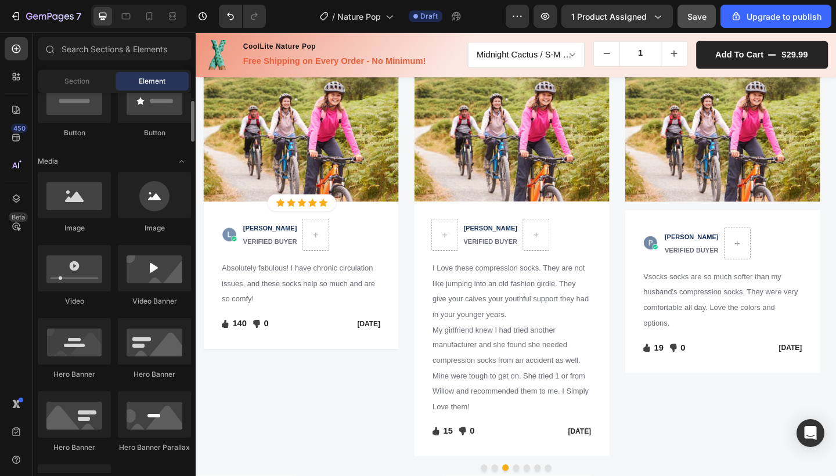
scroll to position [373, 0]
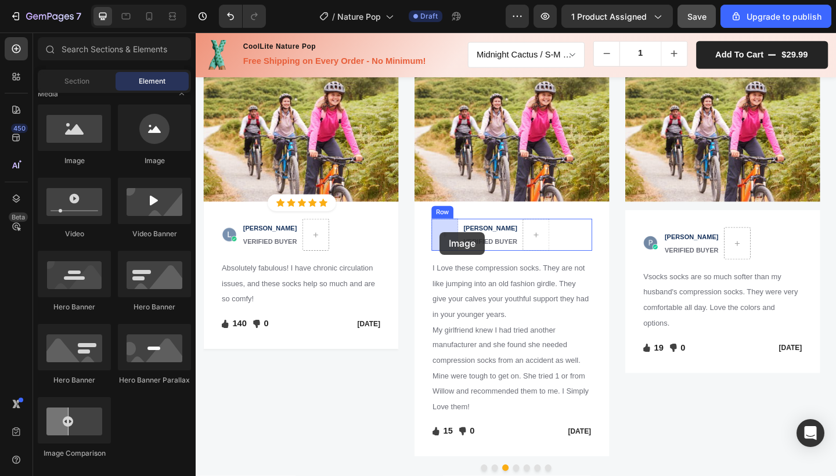
drag, startPoint x: 348, startPoint y: 167, endPoint x: 461, endPoint y: 250, distance: 140.8
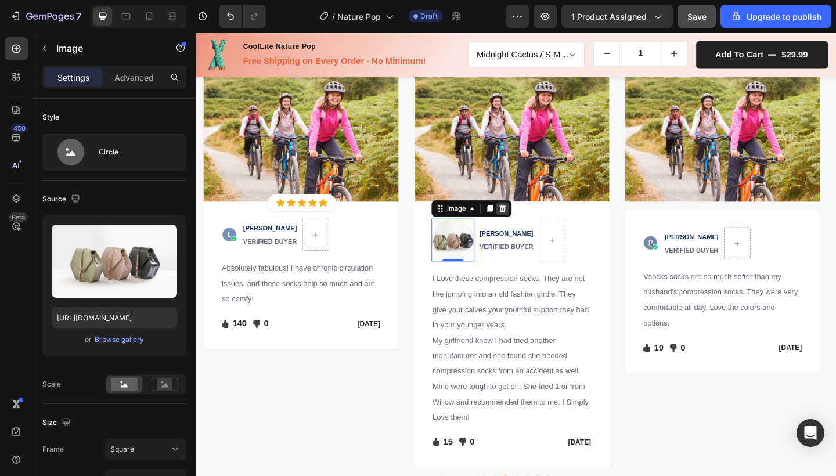
click at [526, 225] on icon at bounding box center [529, 223] width 9 height 9
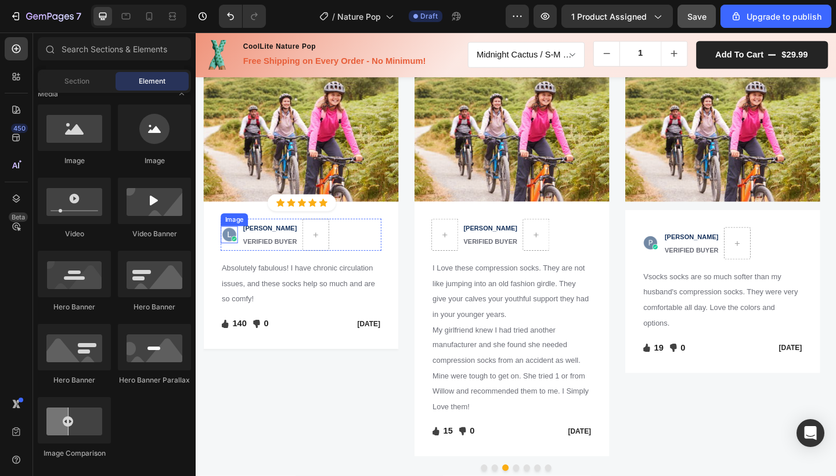
click at [232, 247] on img at bounding box center [232, 252] width 19 height 19
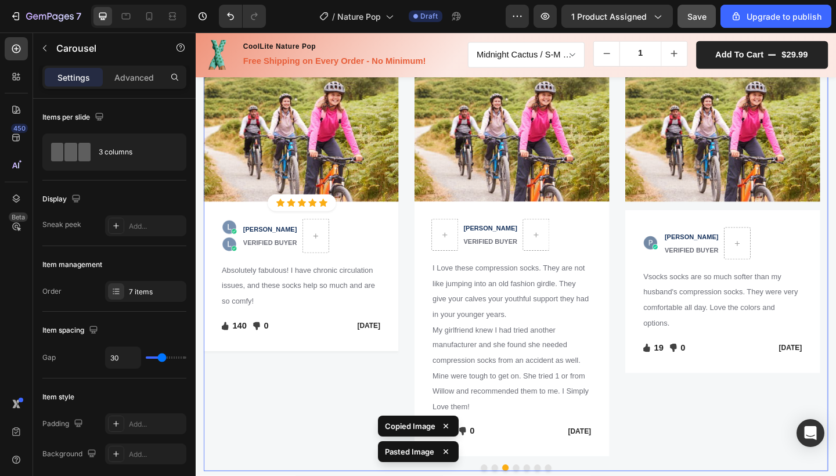
click at [274, 404] on div "Image Icon Icon Icon Icon Icon Icon List Hoz Row Row Image Image 0 LEAH V. VERI…" at bounding box center [310, 284] width 212 height 419
click at [234, 246] on div "Image" at bounding box center [237, 246] width 25 height 10
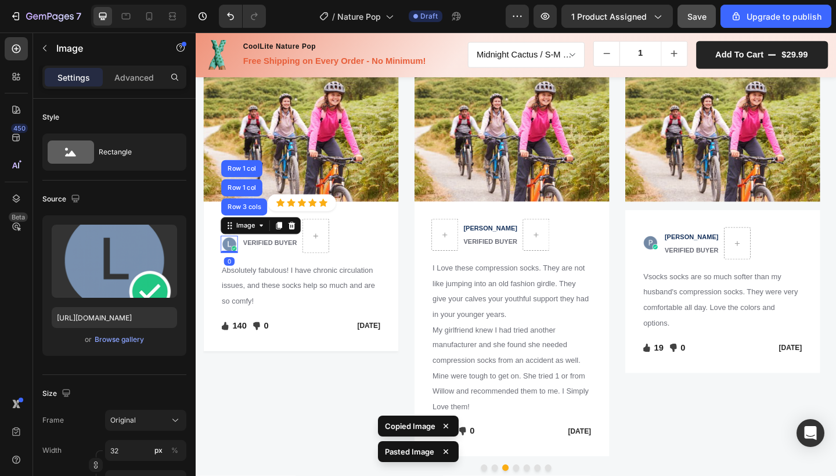
click at [232, 261] on img at bounding box center [232, 263] width 19 height 19
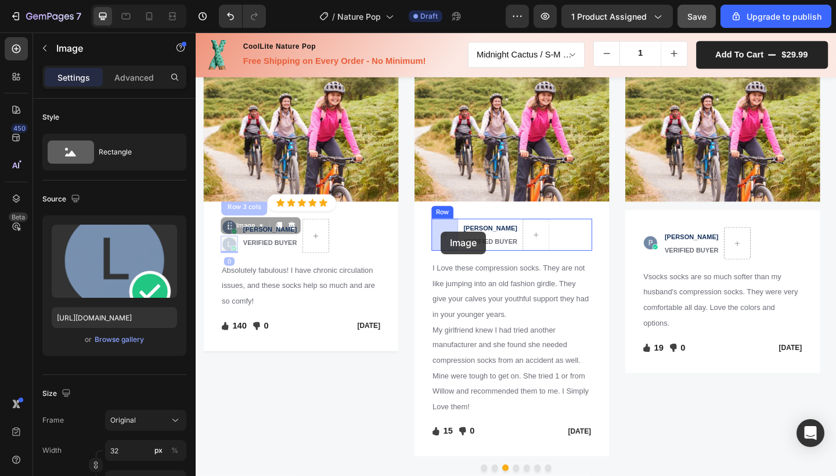
drag, startPoint x: 231, startPoint y: 261, endPoint x: 462, endPoint y: 249, distance: 231.3
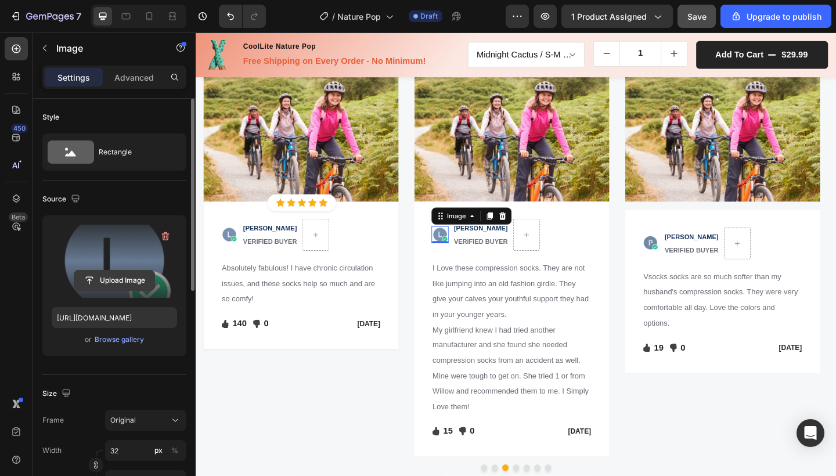
click at [89, 281] on input "file" at bounding box center [114, 281] width 80 height 20
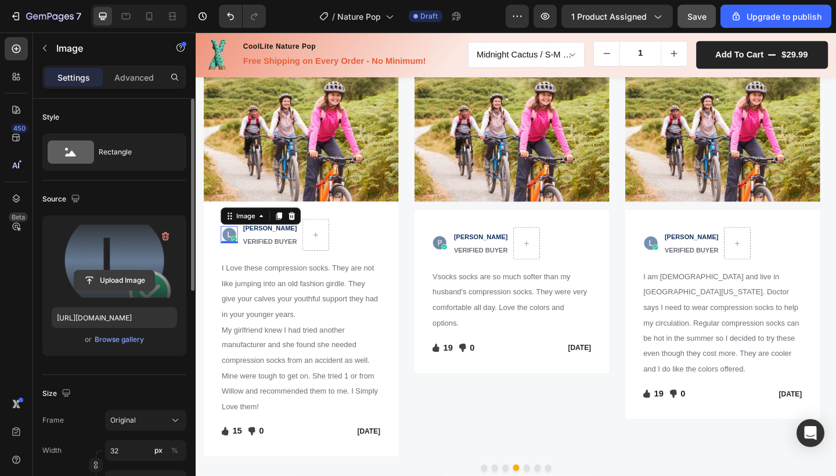
click at [102, 282] on input "file" at bounding box center [114, 281] width 80 height 20
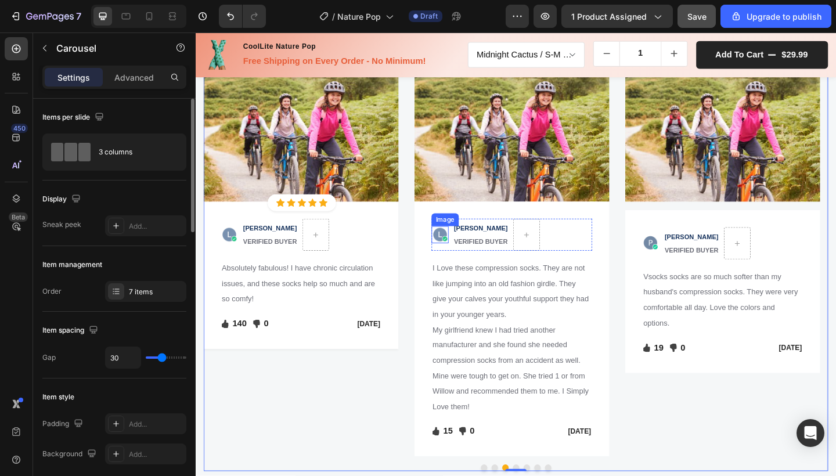
click at [461, 250] on img at bounding box center [461, 252] width 19 height 19
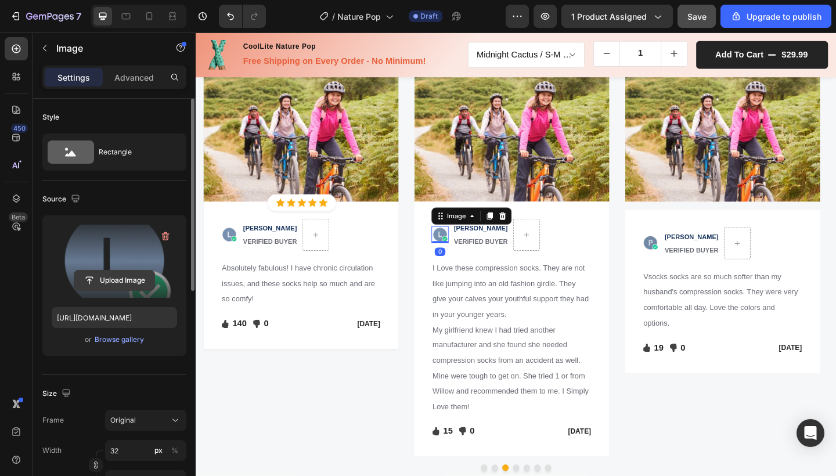
click at [138, 276] on input "file" at bounding box center [114, 281] width 80 height 20
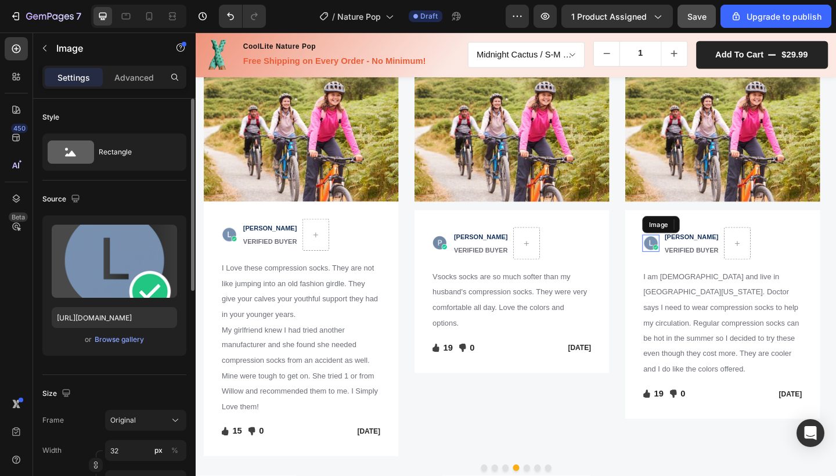
click at [693, 264] on img at bounding box center [690, 262] width 19 height 19
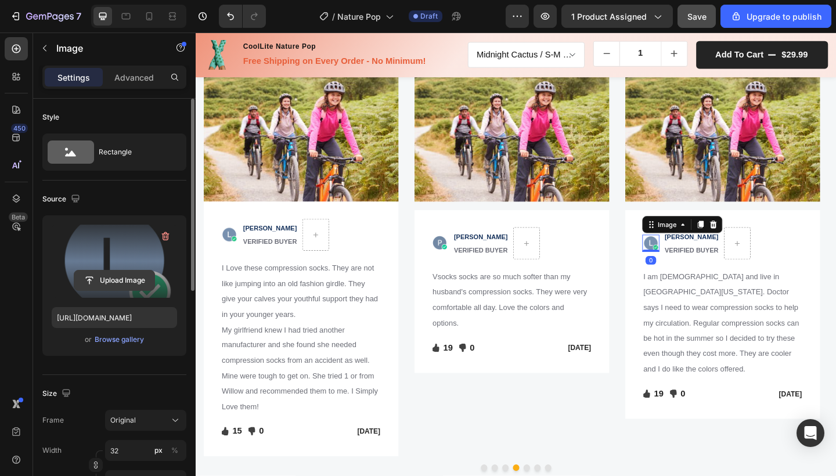
click at [111, 282] on input "file" at bounding box center [114, 281] width 80 height 20
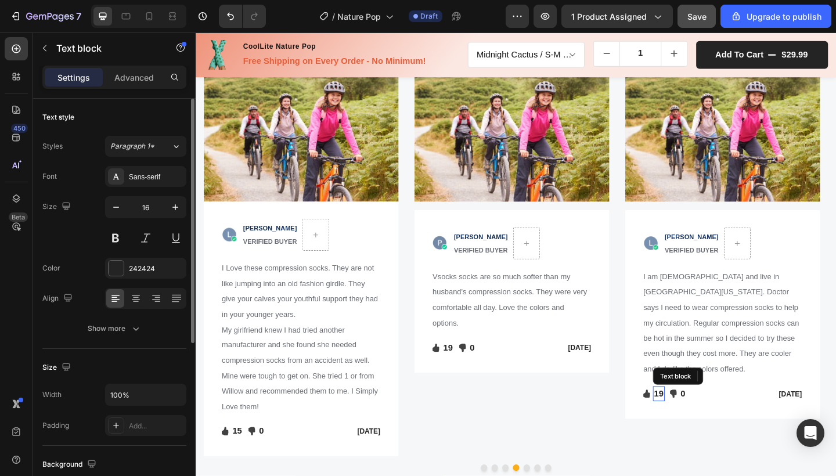
click at [704, 419] on p "19" at bounding box center [699, 426] width 10 height 14
click at [698, 419] on p "19" at bounding box center [699, 426] width 10 height 14
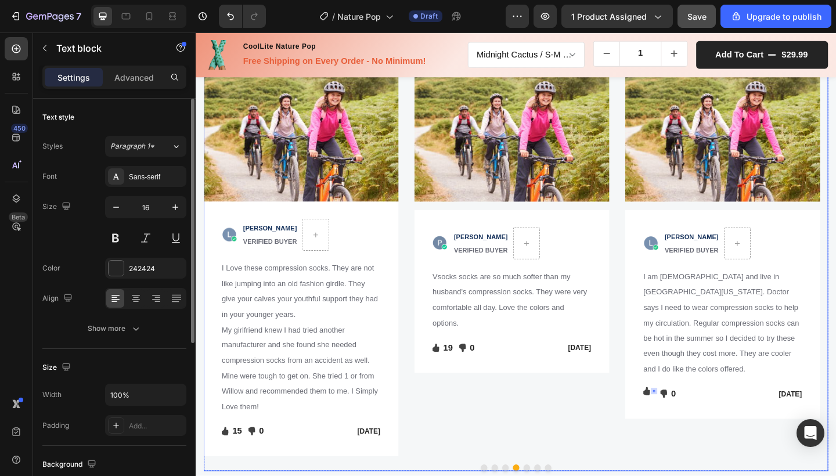
click at [562, 458] on div "Image Image PAULA S. VERIFIED BUYER Text block Row Vsocks socks are so much sof…" at bounding box center [540, 284] width 212 height 419
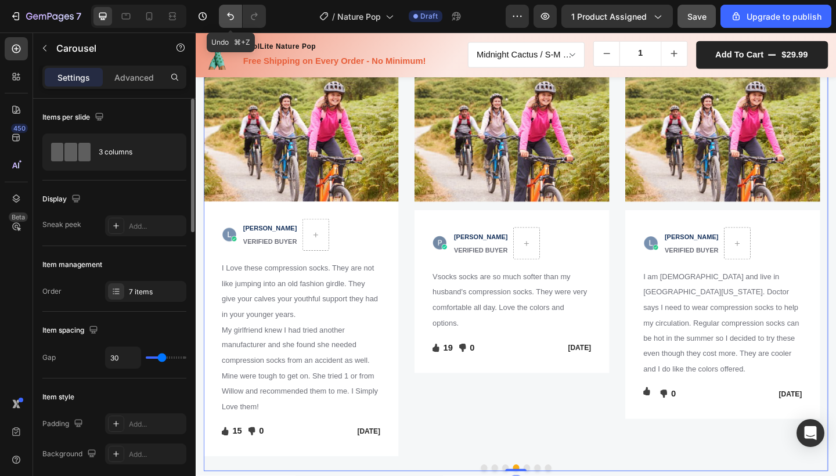
click at [232, 11] on icon "Undo/Redo" at bounding box center [231, 16] width 12 height 12
click at [699, 419] on p "19" at bounding box center [699, 426] width 10 height 14
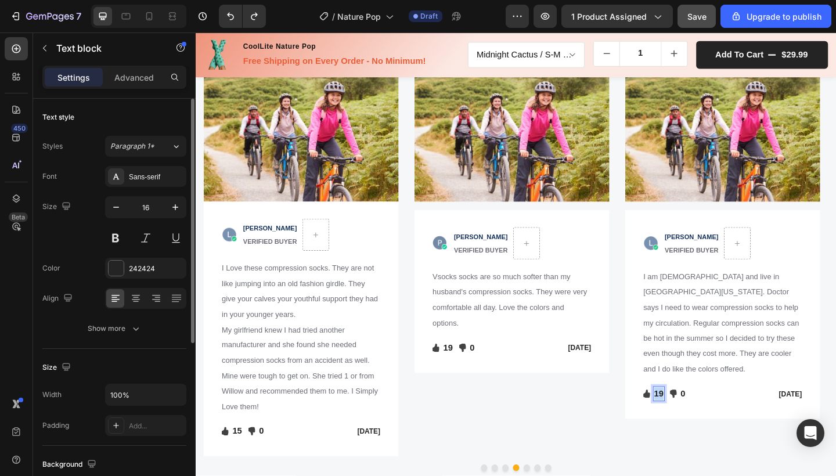
click at [699, 419] on p "19" at bounding box center [699, 426] width 10 height 14
click at [232, 15] on icon "Undo/Redo" at bounding box center [230, 17] width 7 height 8
click at [700, 429] on div "0" at bounding box center [700, 433] width 12 height 9
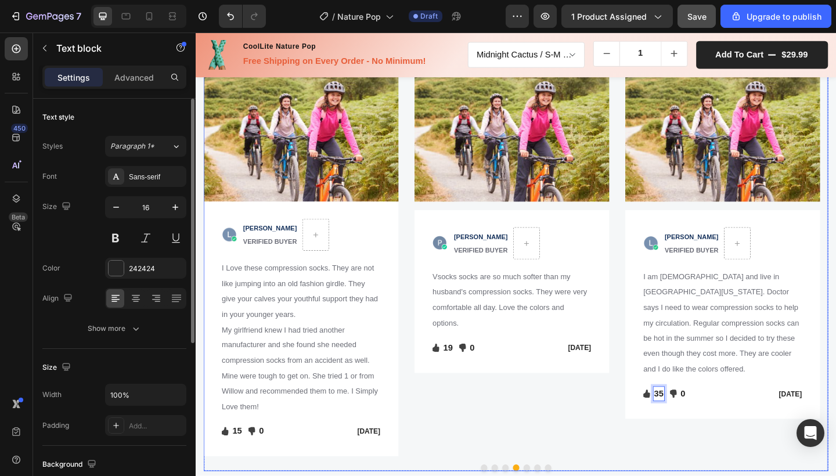
scroll to position [0, 0]
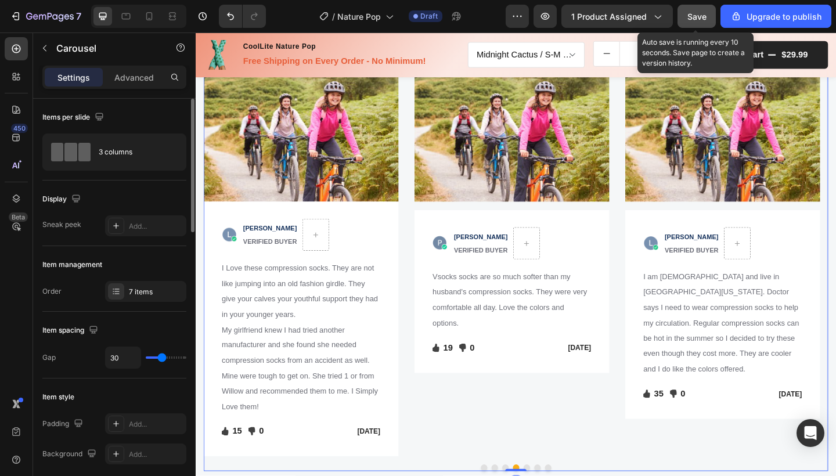
click at [700, 22] on div "Save" at bounding box center [696, 16] width 19 height 12
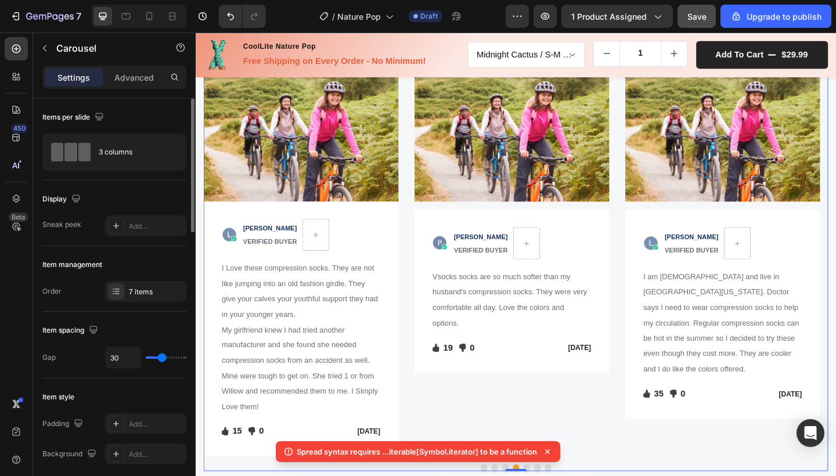
click at [546, 450] on icon at bounding box center [548, 452] width 12 height 12
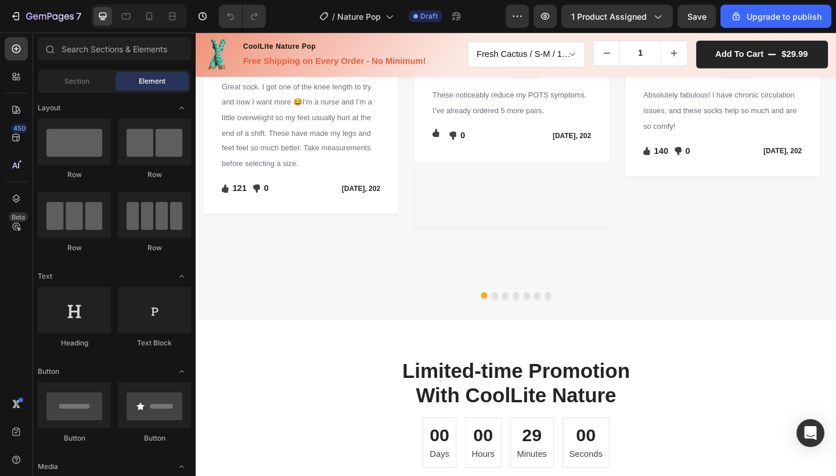
scroll to position [1555, 0]
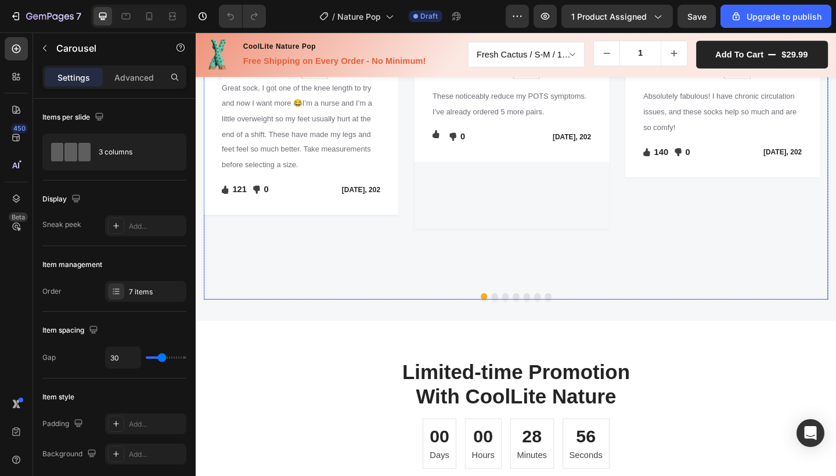
click at [517, 323] on button "Dot" at bounding box center [520, 319] width 7 height 7
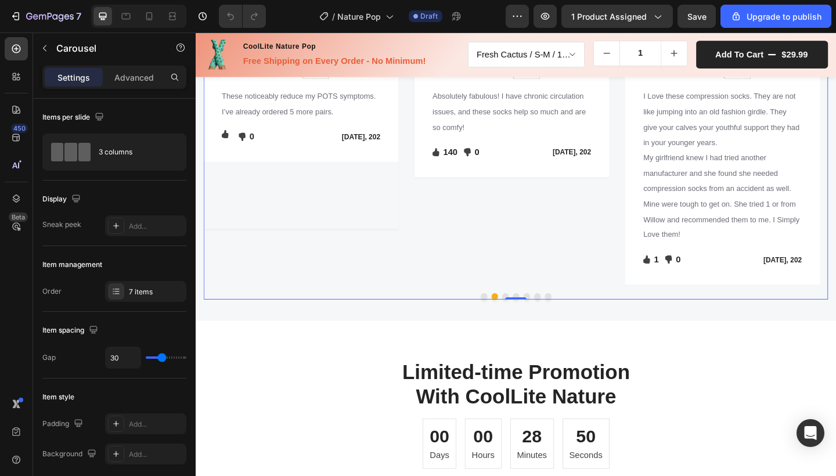
click at [529, 323] on button "Dot" at bounding box center [532, 319] width 7 height 7
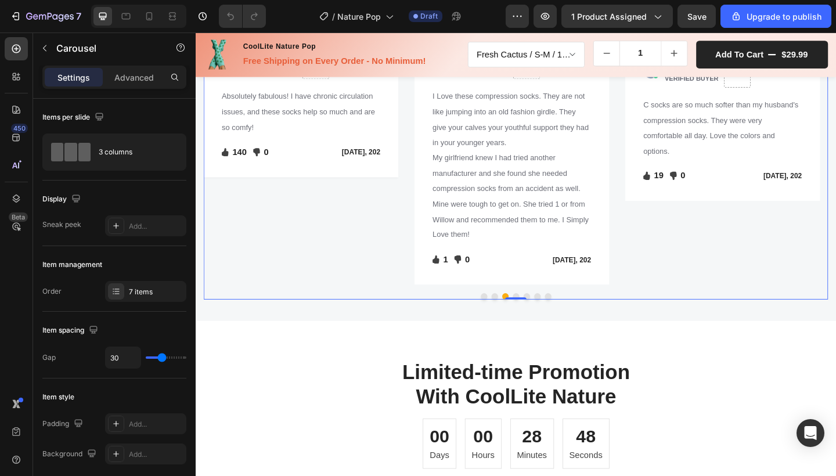
click at [540, 323] on button "Dot" at bounding box center [543, 319] width 7 height 7
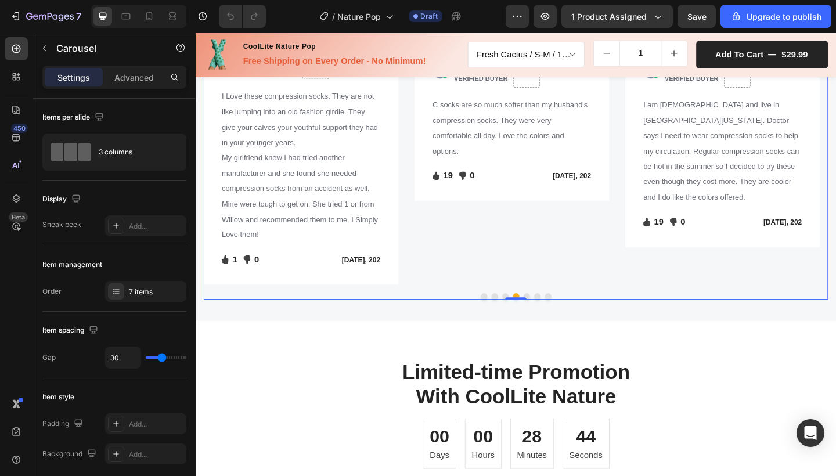
click at [552, 323] on button "Dot" at bounding box center [555, 319] width 7 height 7
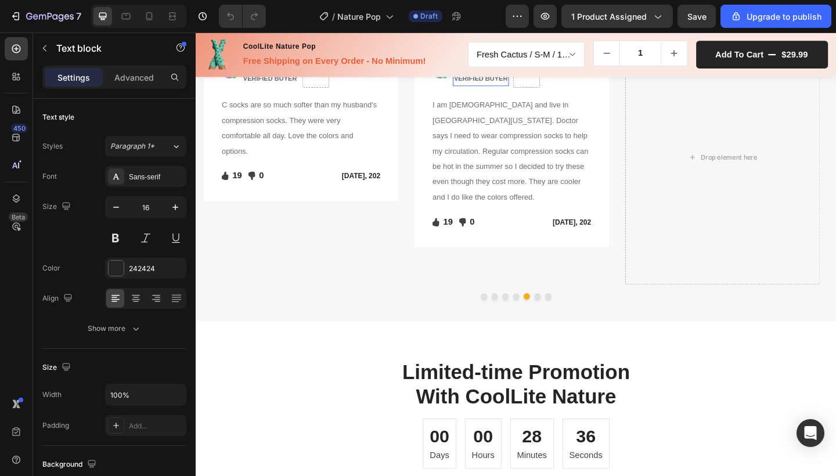
click at [495, 90] on p "VERIFIED BUYER" at bounding box center [506, 82] width 59 height 15
click at [497, 90] on p "VERIFIED BUYER" at bounding box center [506, 82] width 59 height 15
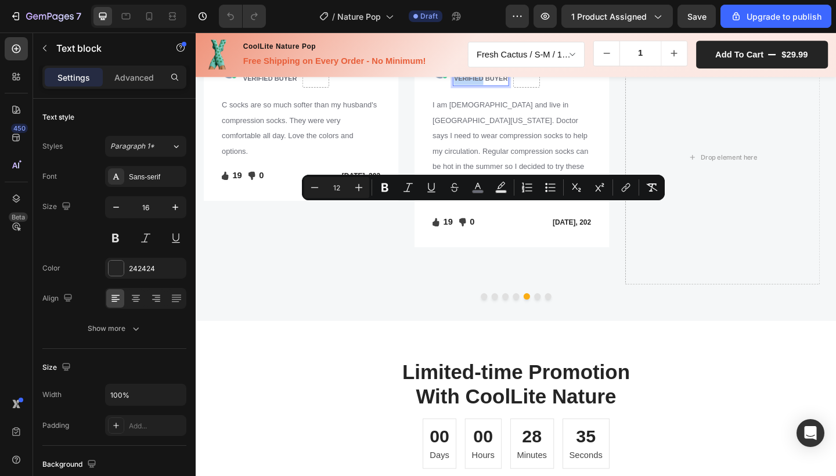
click at [460, 200] on div "Minus 12 Plus Bold Italic Underline Strikethrough color Text Background Color N…" at bounding box center [483, 188] width 363 height 26
click at [487, 87] on span "VERIFIED BUYER" at bounding box center [506, 83] width 59 height 8
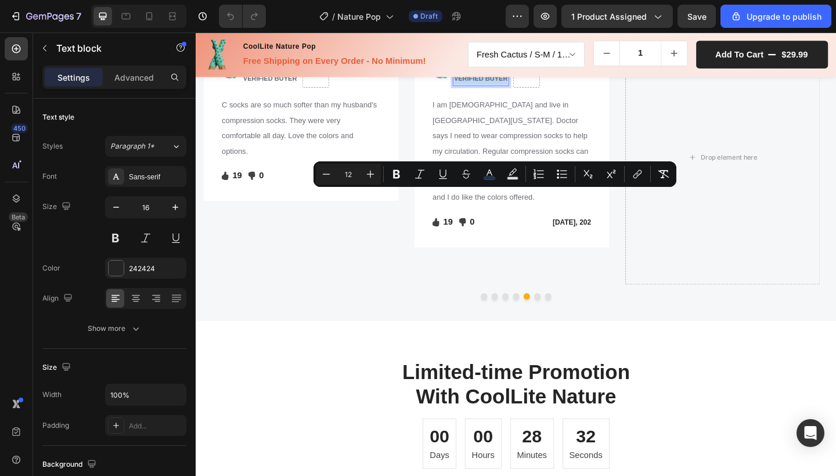
drag, startPoint x: 478, startPoint y: 207, endPoint x: 533, endPoint y: 228, distance: 59.0
click at [533, 91] on div "PAULA S. VERIFIED BUYER" at bounding box center [505, 75] width 61 height 31
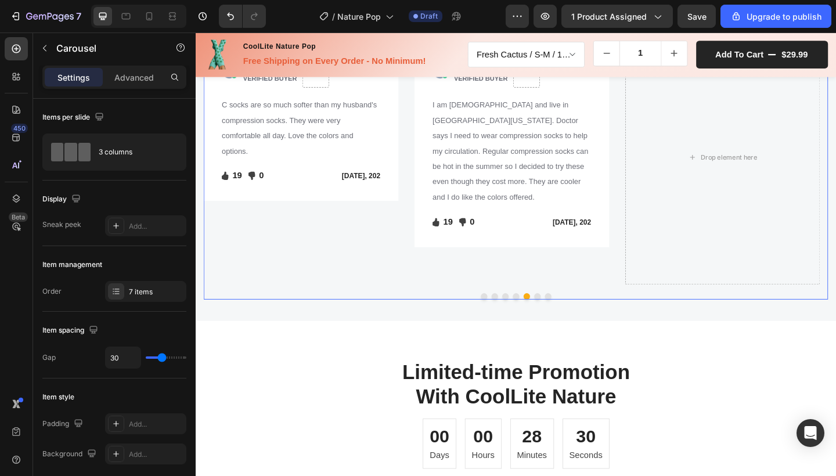
click at [404, 307] on div "Image Image PAULA S. VERIFIED BUYER Text block Row C socks are so much softer t…" at bounding box center [310, 168] width 212 height 277
click at [461, 85] on img at bounding box center [461, 75] width 19 height 19
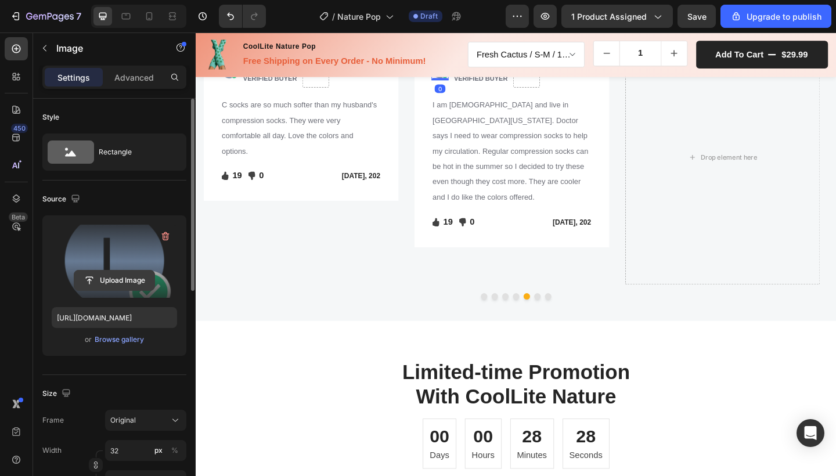
click at [123, 280] on input "file" at bounding box center [114, 281] width 80 height 20
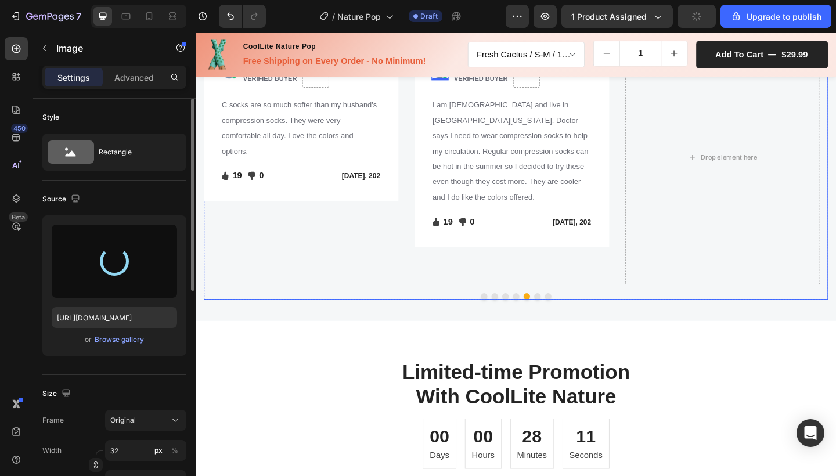
click at [533, 323] on div at bounding box center [543, 319] width 679 height 7
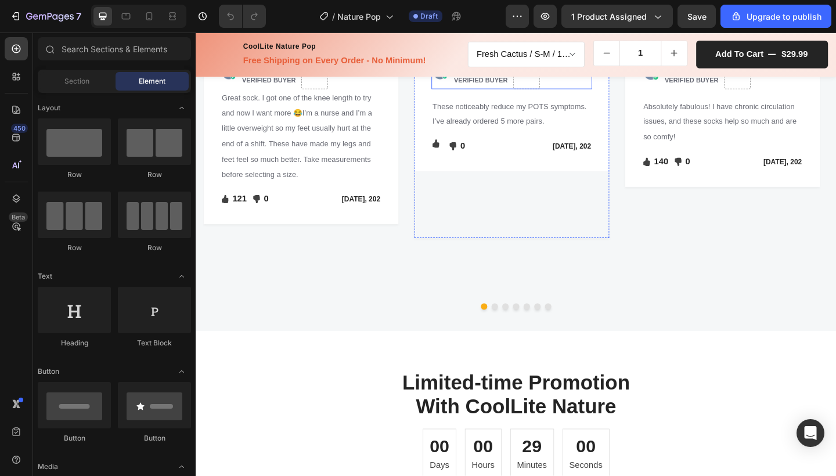
scroll to position [1651, 0]
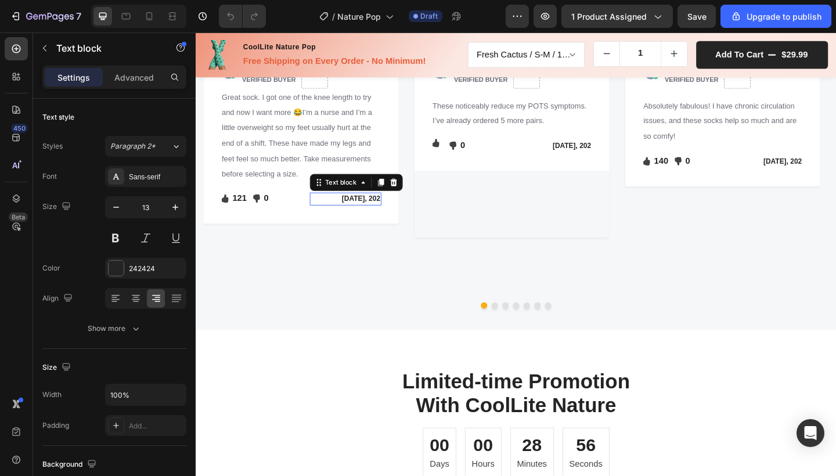
click at [392, 219] on p "[DATE], 202" at bounding box center [359, 214] width 76 height 12
click at [373, 219] on p "[DATE], 202" at bounding box center [359, 214] width 76 height 12
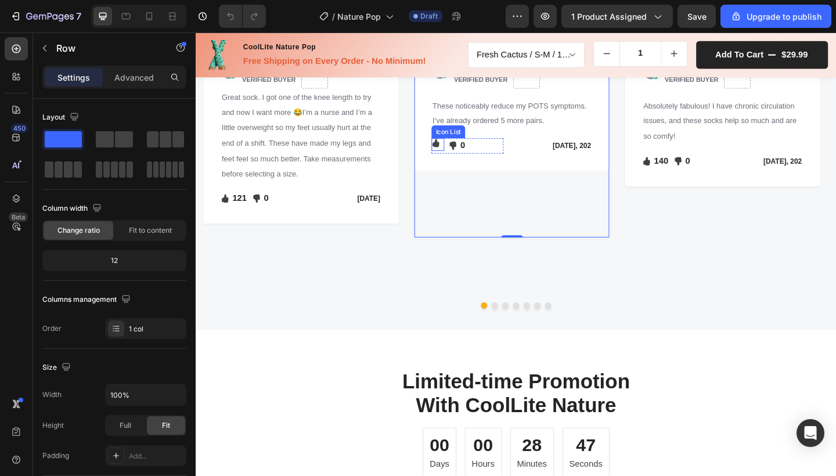
click at [464, 157] on li "Icon Text block" at bounding box center [459, 152] width 14 height 9
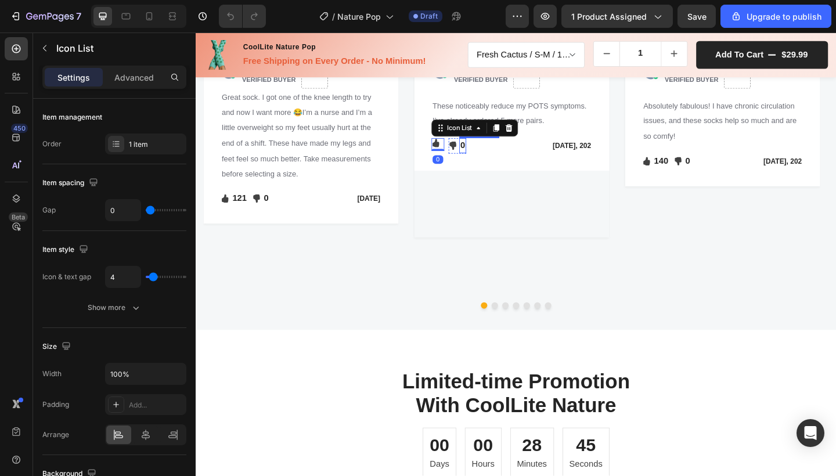
click at [485, 163] on p "0" at bounding box center [486, 156] width 5 height 14
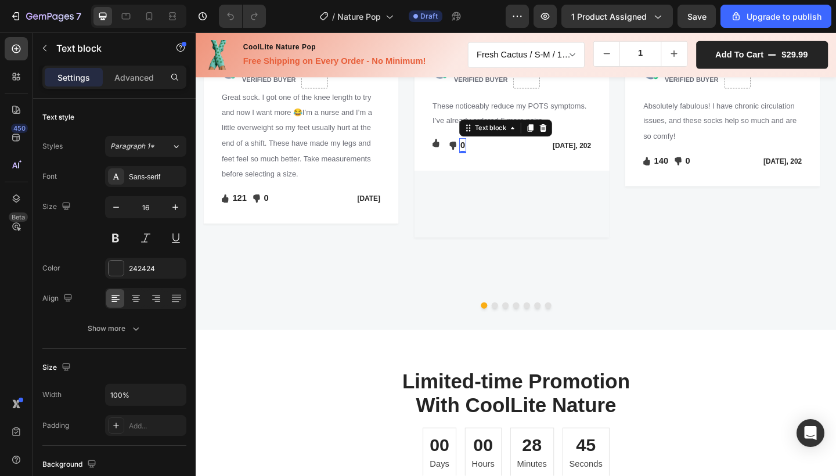
click at [485, 163] on p "0" at bounding box center [486, 156] width 5 height 14
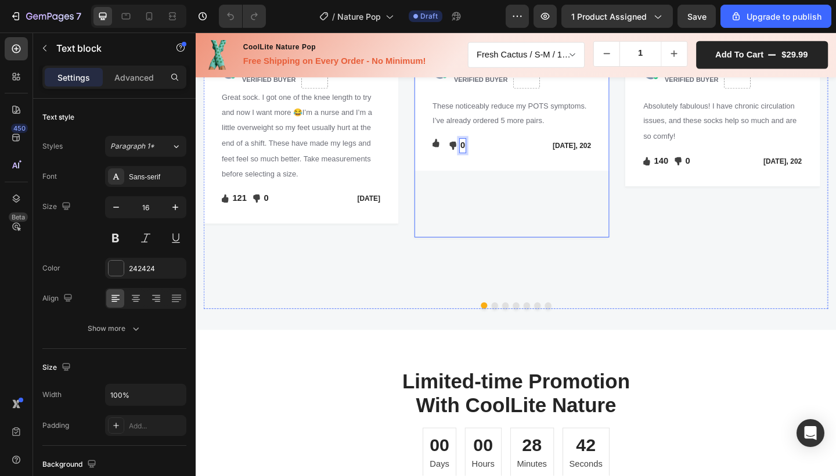
click at [485, 256] on div "Image Icon Icon Icon Icon Icon Icon List Hoz Row Row Image CARLY P. VERIFIED BU…" at bounding box center [540, 148] width 212 height 216
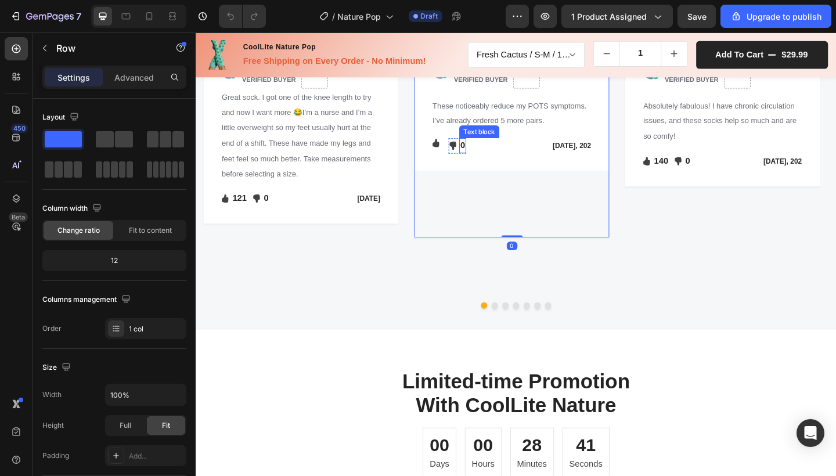
click at [487, 163] on p "0" at bounding box center [486, 156] width 5 height 14
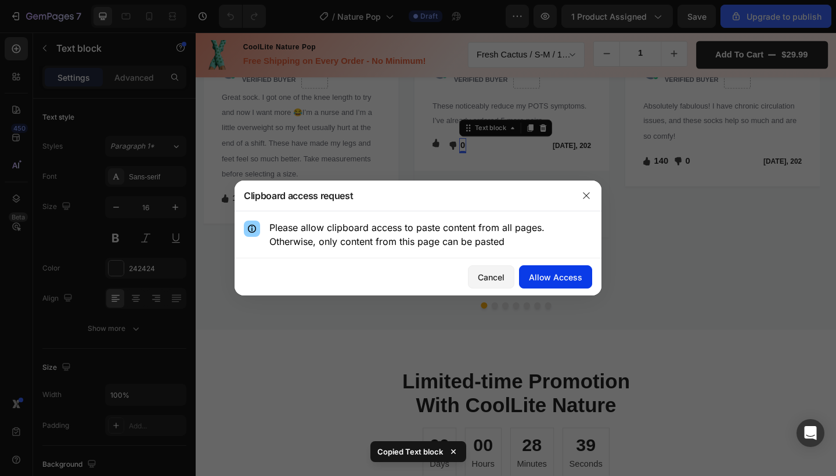
click at [535, 276] on div "Allow Access" at bounding box center [555, 277] width 53 height 12
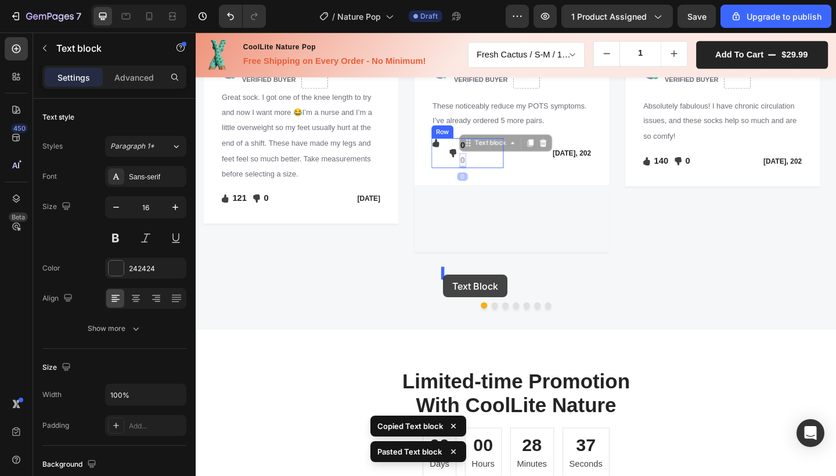
drag, startPoint x: 485, startPoint y: 311, endPoint x: 464, endPoint y: 297, distance: 25.0
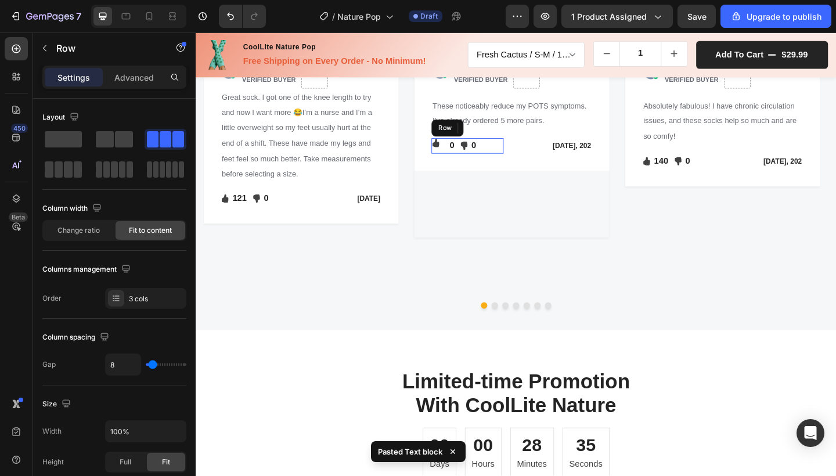
click at [466, 164] on div "Icon Text block Icon List 0 Text block 0 Icon 0 Text block Icon List Row" at bounding box center [491, 155] width 78 height 17
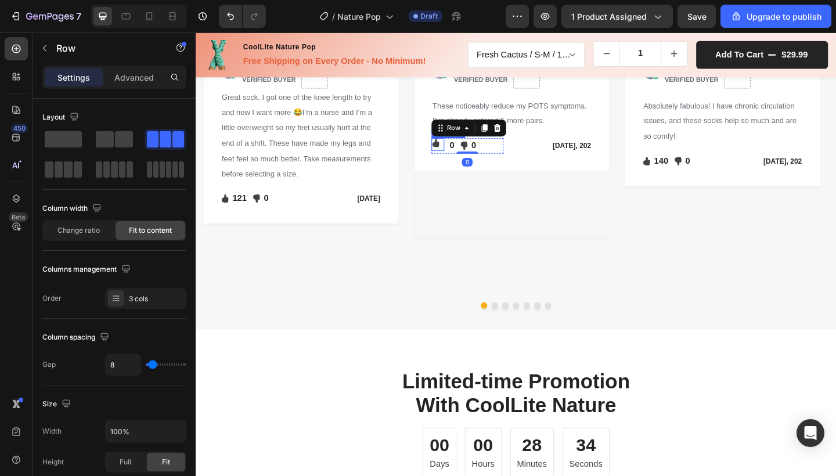
click at [461, 161] on div "Icon Text block" at bounding box center [459, 154] width 14 height 14
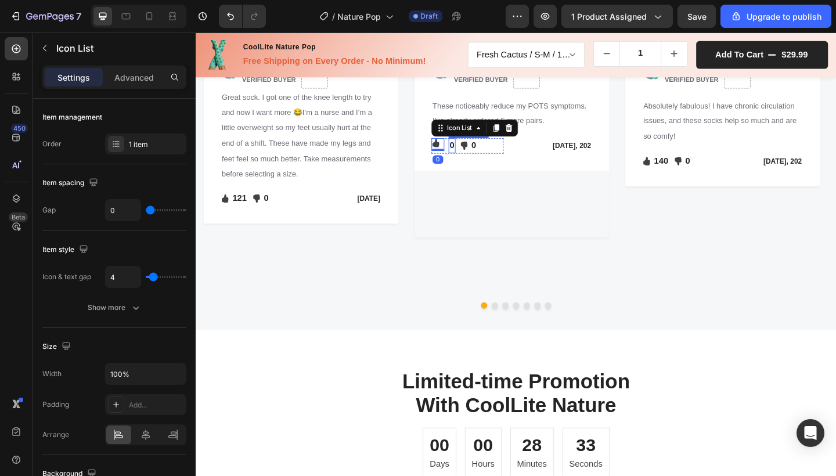
click at [473, 163] on p "0" at bounding box center [474, 156] width 5 height 14
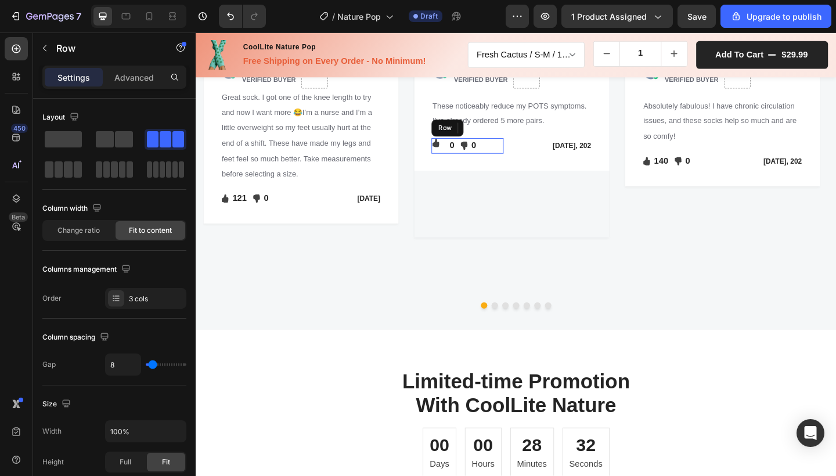
click at [468, 164] on div "Icon Text block Icon List 0 Text block 0 Icon 0 Text block Icon List Row" at bounding box center [491, 155] width 78 height 17
click at [474, 163] on p "0" at bounding box center [474, 156] width 5 height 14
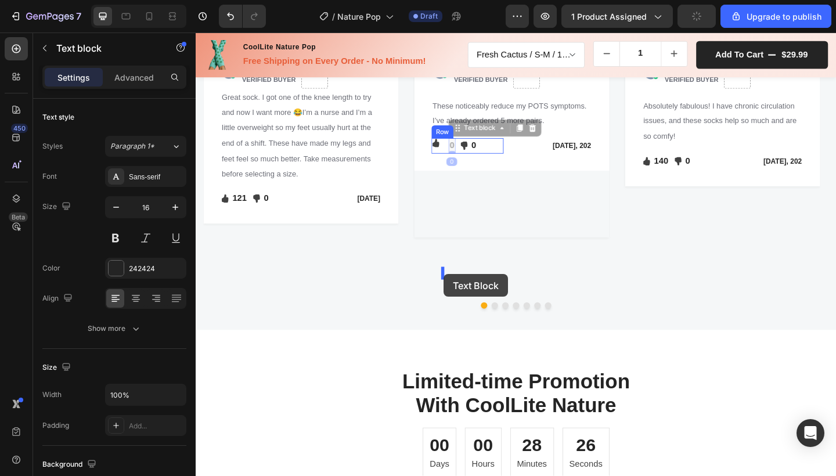
drag, startPoint x: 474, startPoint y: 295, endPoint x: 466, endPoint y: 295, distance: 8.1
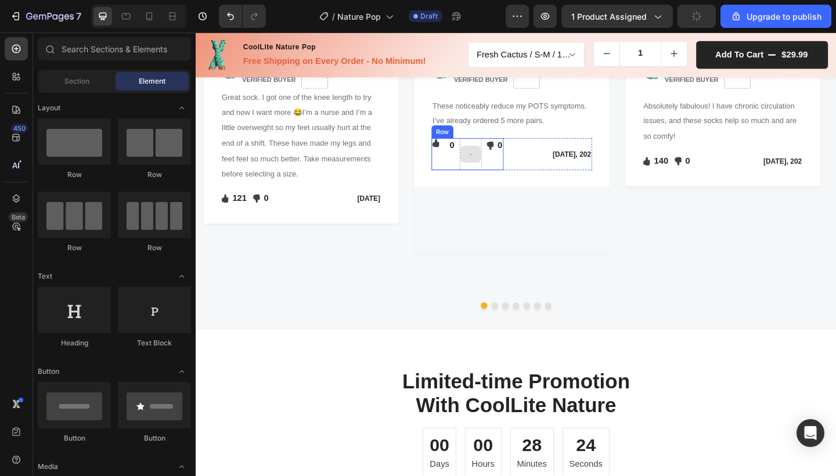
click at [493, 170] on icon at bounding box center [495, 165] width 4 height 10
click at [228, 20] on icon "Undo/Redo" at bounding box center [231, 16] width 12 height 12
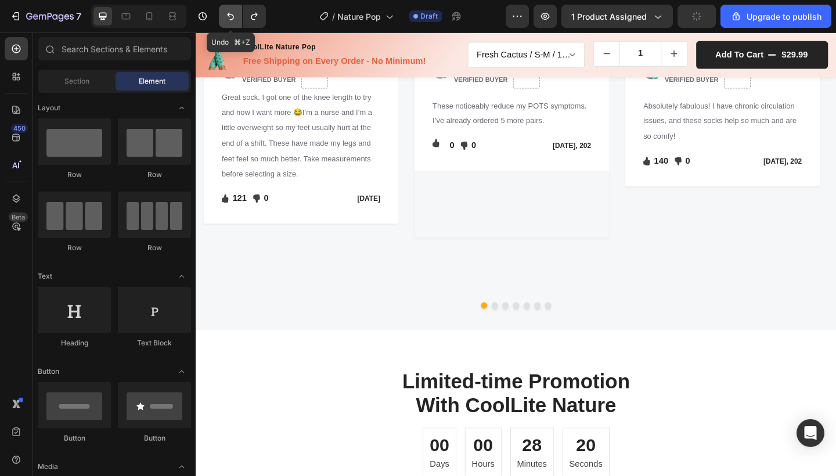
click at [228, 20] on icon "Undo/Redo" at bounding box center [231, 16] width 12 height 12
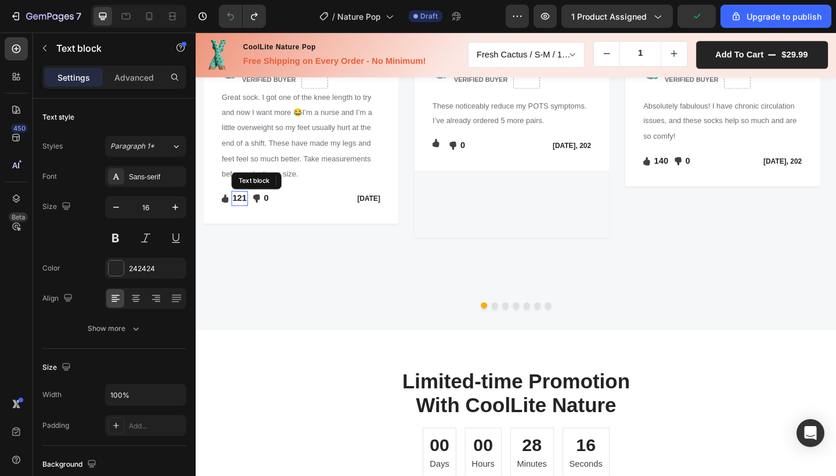
click at [246, 220] on p "121" at bounding box center [244, 213] width 16 height 14
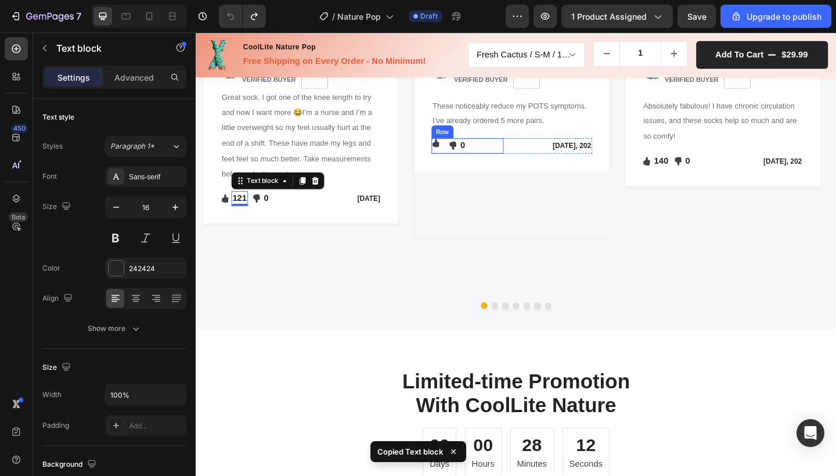
click at [467, 164] on div "Icon Text block Icon List Icon 0 Text block Icon List Row" at bounding box center [491, 155] width 78 height 17
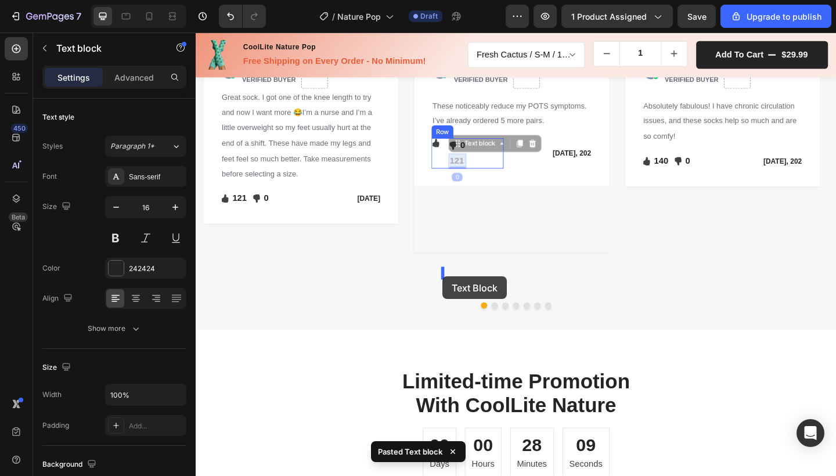
drag, startPoint x: 478, startPoint y: 311, endPoint x: 464, endPoint y: 298, distance: 19.7
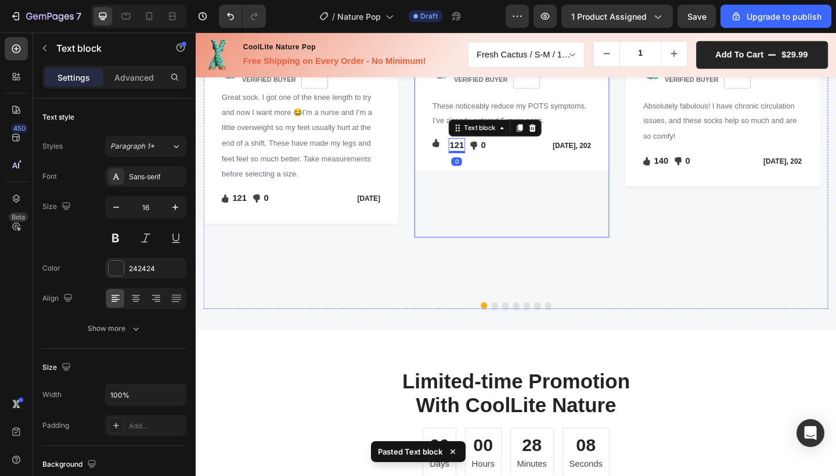
click at [499, 256] on div "Image Icon Icon Icon Icon Icon Icon List Hoz Row Row Image CARLY P. VERIFIED BU…" at bounding box center [540, 148] width 212 height 216
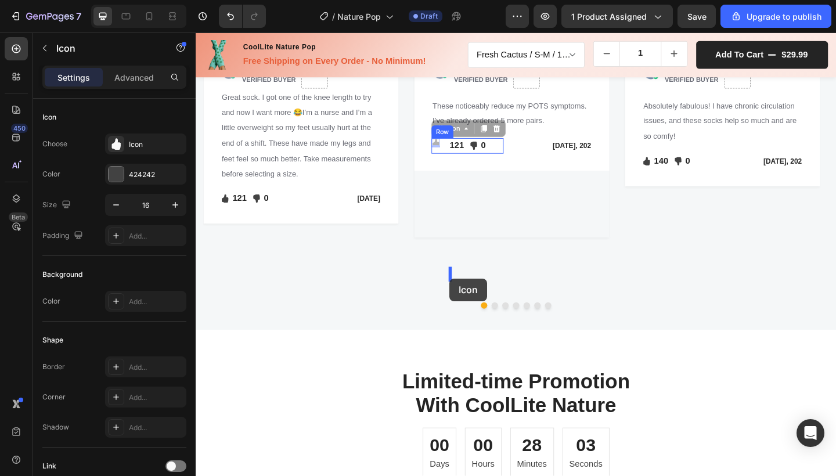
drag, startPoint x: 456, startPoint y: 292, endPoint x: 473, endPoint y: 300, distance: 18.2
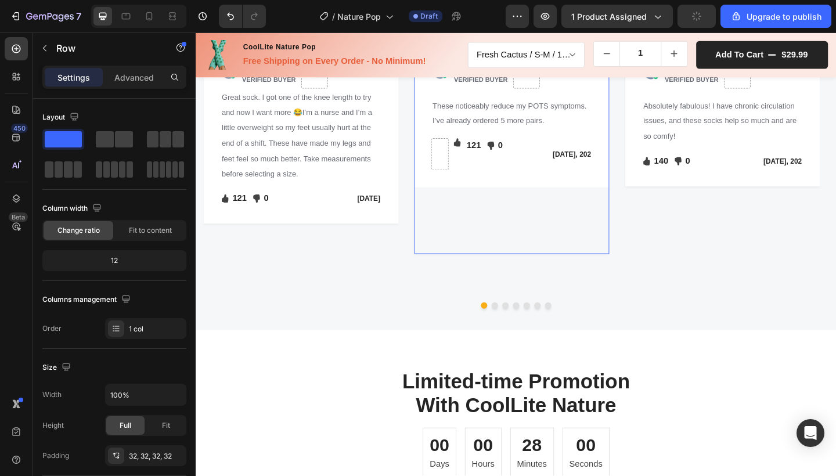
click at [504, 201] on div "Image CARLY P. VERIFIED BUYER Text block Row These noticeably reduce my POTS sy…" at bounding box center [540, 120] width 212 height 161
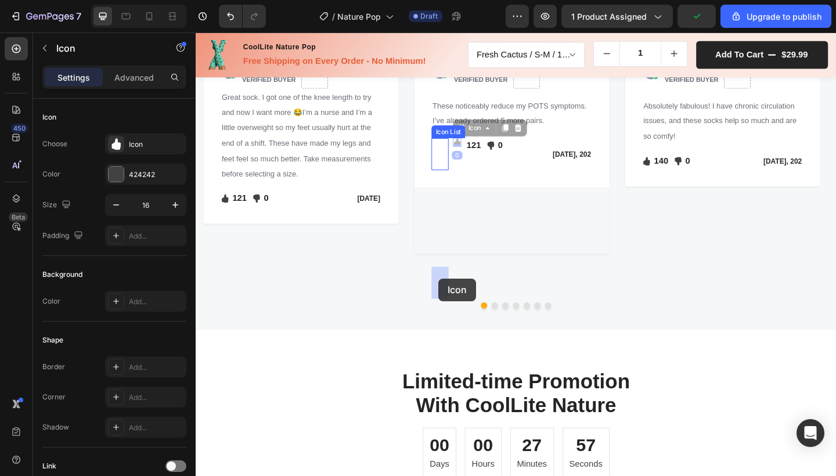
drag, startPoint x: 480, startPoint y: 295, endPoint x: 460, endPoint y: 300, distance: 20.7
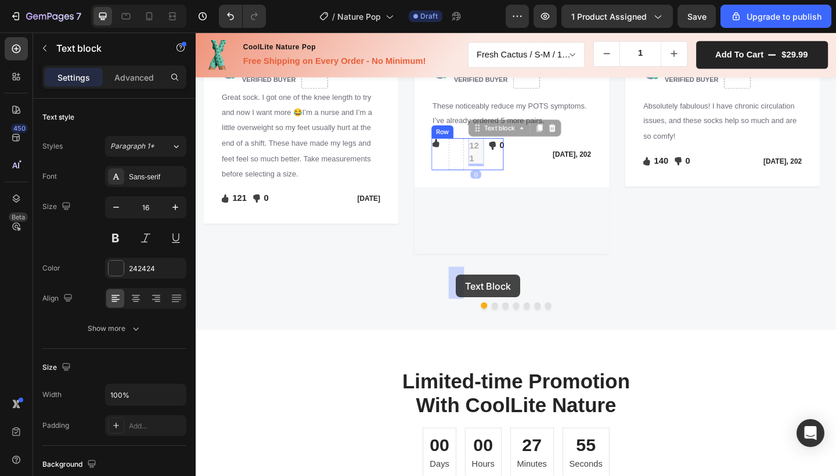
drag, startPoint x: 498, startPoint y: 295, endPoint x: 478, endPoint y: 296, distance: 19.8
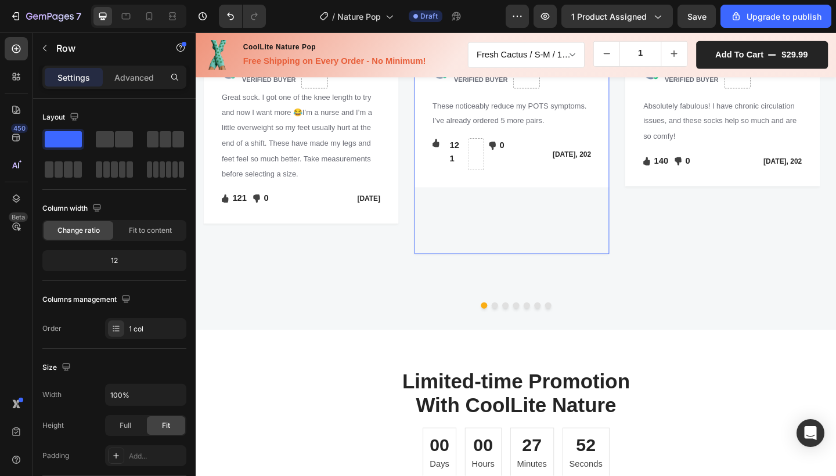
click at [497, 274] on div "Image Icon Icon Icon Icon Icon Icon List Hoz Row Row Image CARLY P. VERIFIED BU…" at bounding box center [540, 157] width 212 height 234
click at [233, 18] on icon "Undo/Redo" at bounding box center [230, 17] width 7 height 8
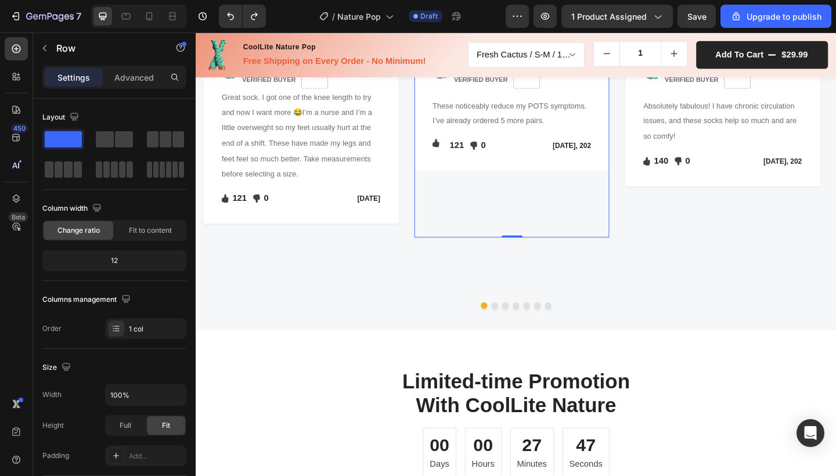
click at [508, 256] on div "Image Icon Icon Icon Icon Icon Icon List Hoz Row Row Image CARLY P. VERIFIED BU…" at bounding box center [540, 148] width 212 height 216
click at [482, 163] on p "121" at bounding box center [480, 156] width 16 height 14
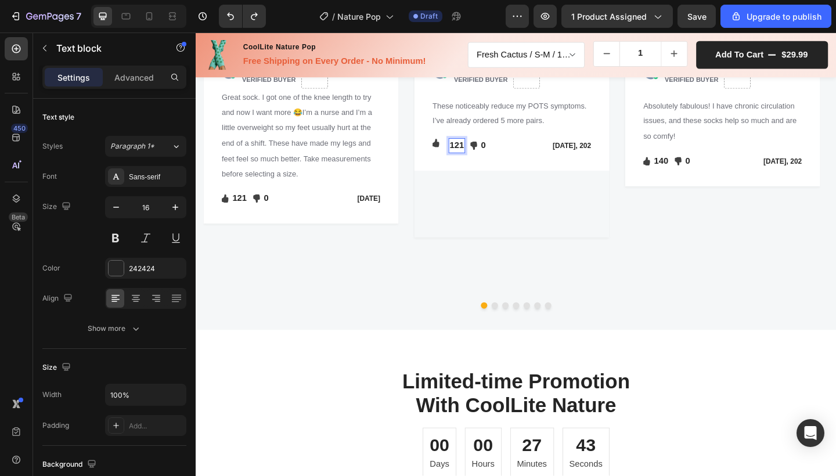
click at [482, 163] on p "121" at bounding box center [480, 156] width 16 height 14
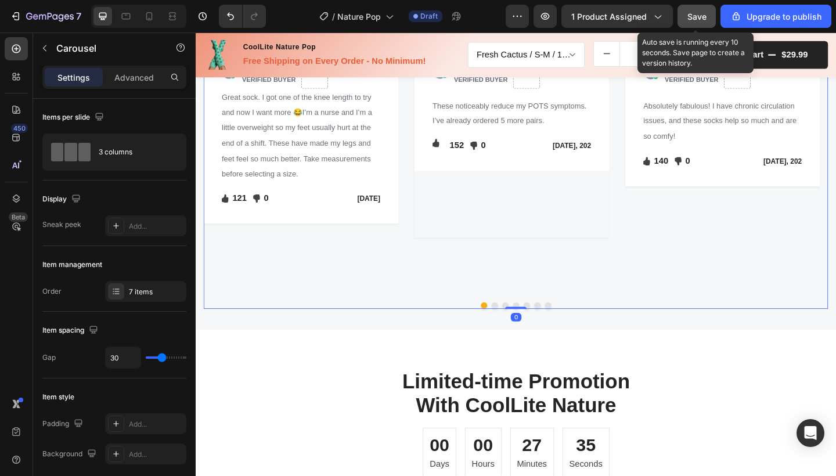
click at [698, 23] on button "Save" at bounding box center [696, 16] width 38 height 23
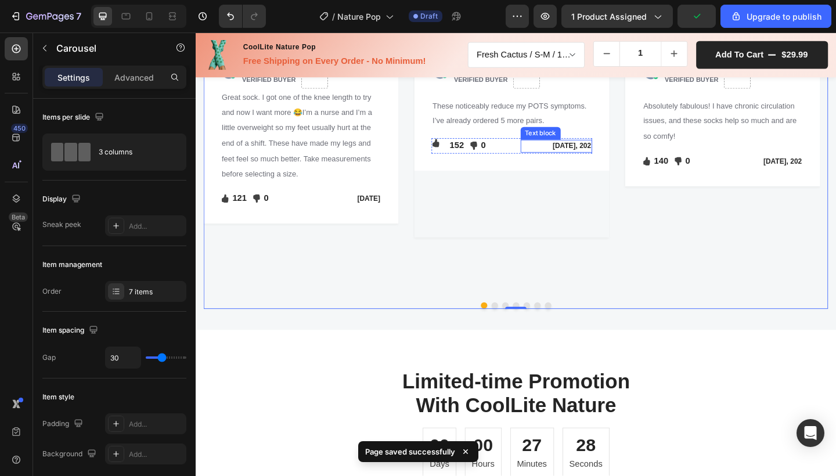
click at [614, 163] on div "[DATE], 202" at bounding box center [588, 156] width 78 height 14
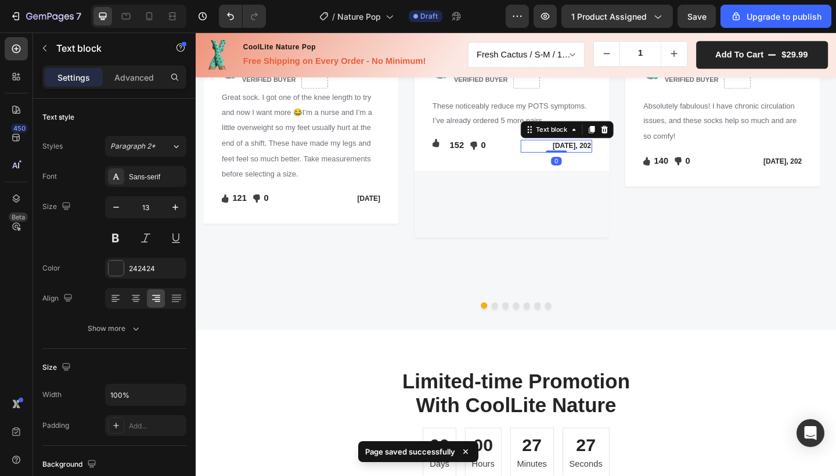
click at [618, 162] on p "[DATE], 202" at bounding box center [588, 156] width 76 height 12
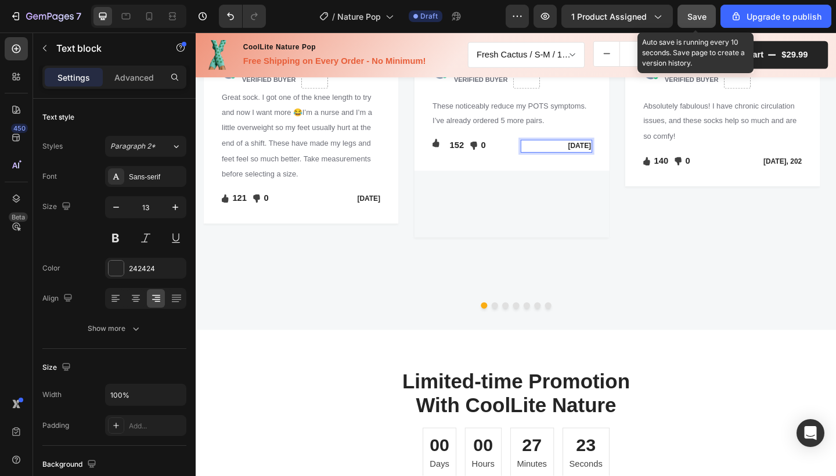
click at [700, 16] on span "Save" at bounding box center [696, 17] width 19 height 10
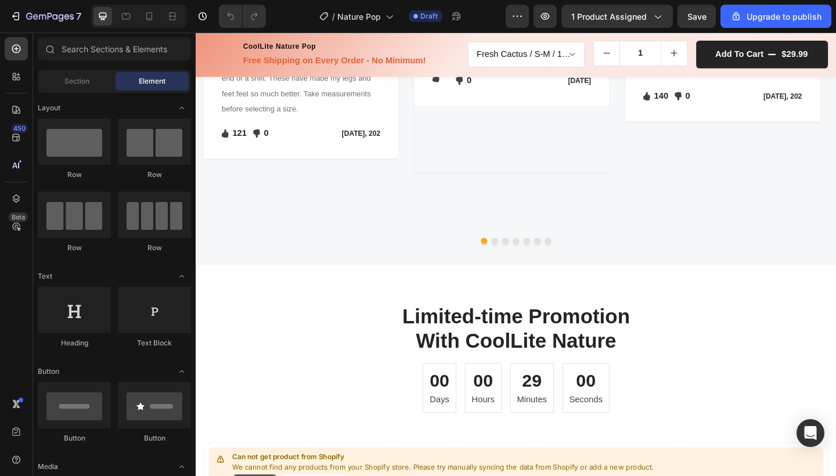
scroll to position [1722, 0]
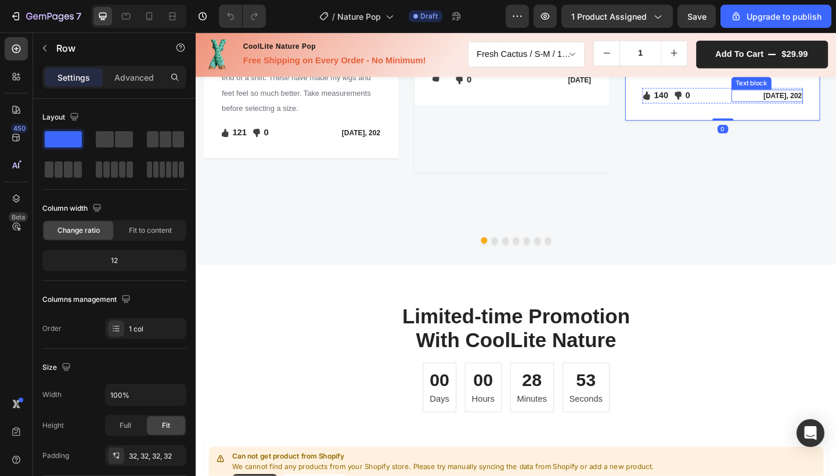
click at [835, 108] on p "[DATE], 202" at bounding box center [818, 102] width 76 height 12
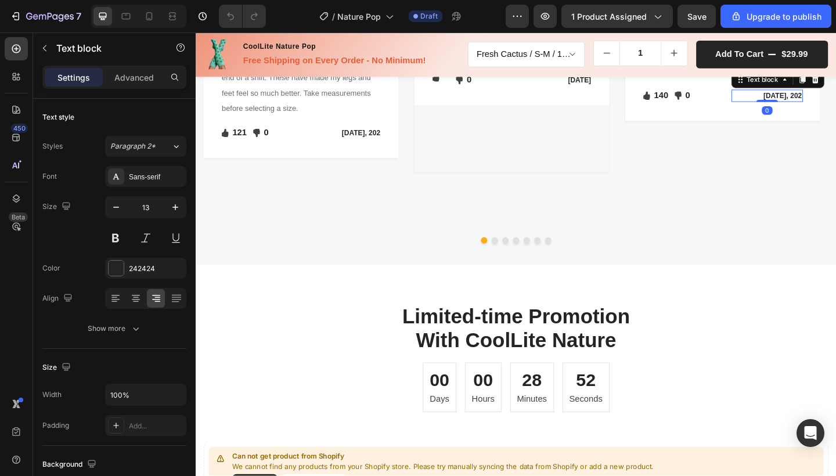
click at [835, 108] on p "[DATE], 202" at bounding box center [818, 102] width 76 height 12
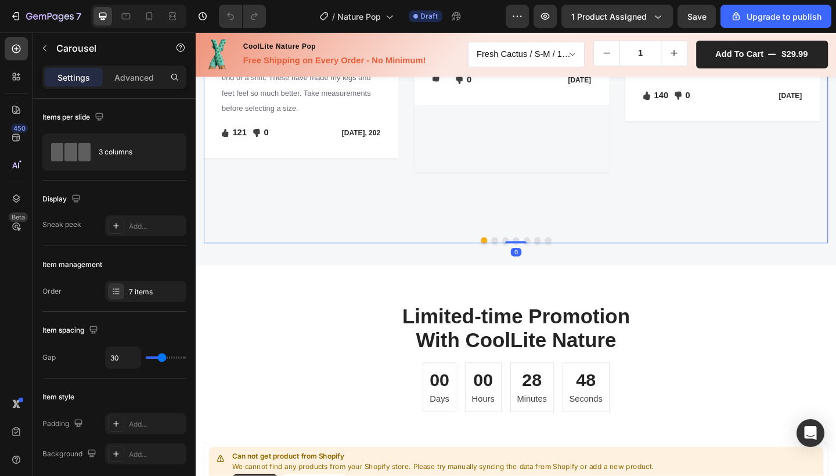
click at [517, 262] on button "Dot" at bounding box center [520, 258] width 7 height 7
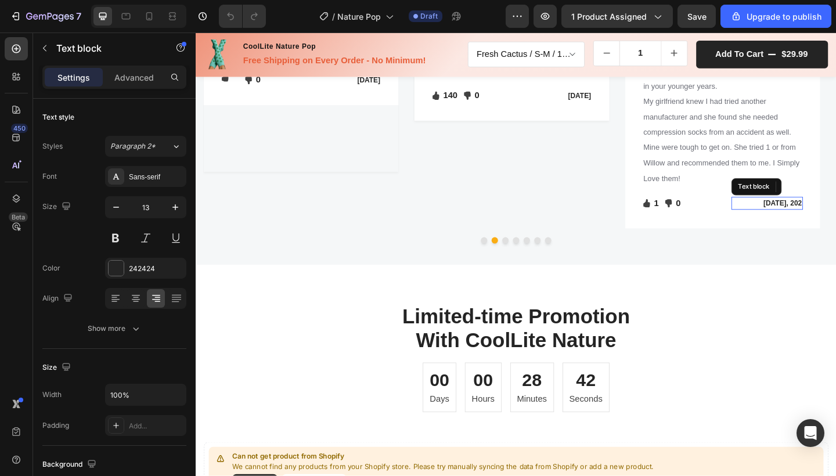
click at [835, 225] on p "[DATE], 202" at bounding box center [818, 219] width 76 height 12
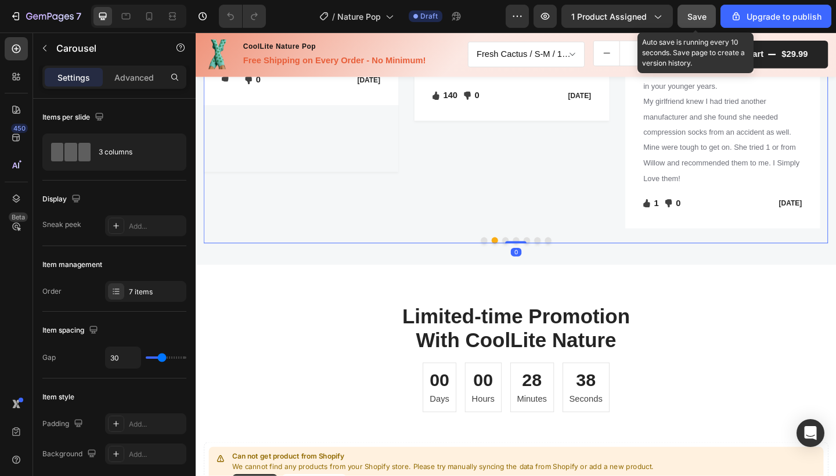
click at [698, 15] on span "Save" at bounding box center [696, 17] width 19 height 10
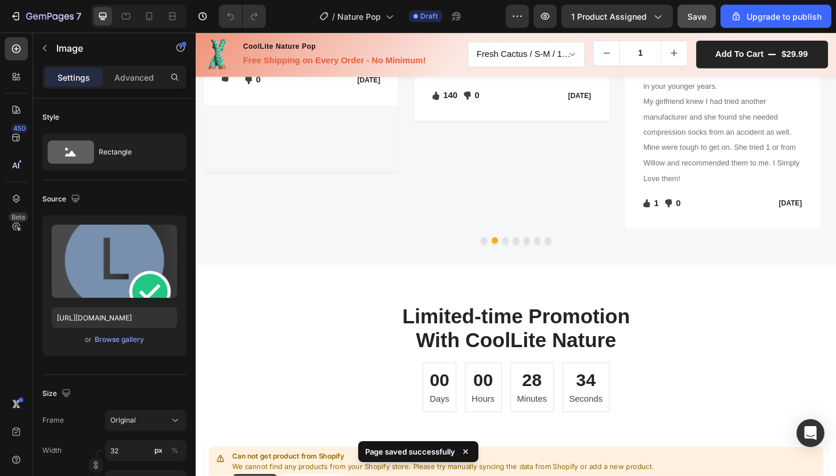
click at [689, 5] on img at bounding box center [690, 5] width 19 height 0
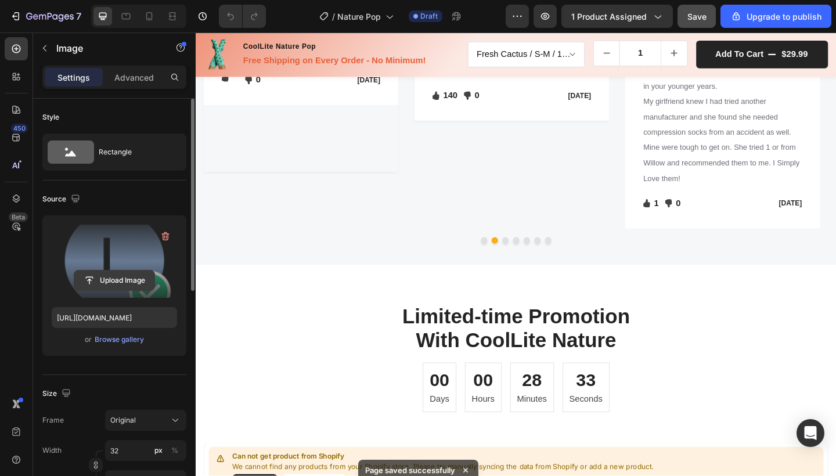
click at [124, 276] on input "file" at bounding box center [114, 281] width 80 height 20
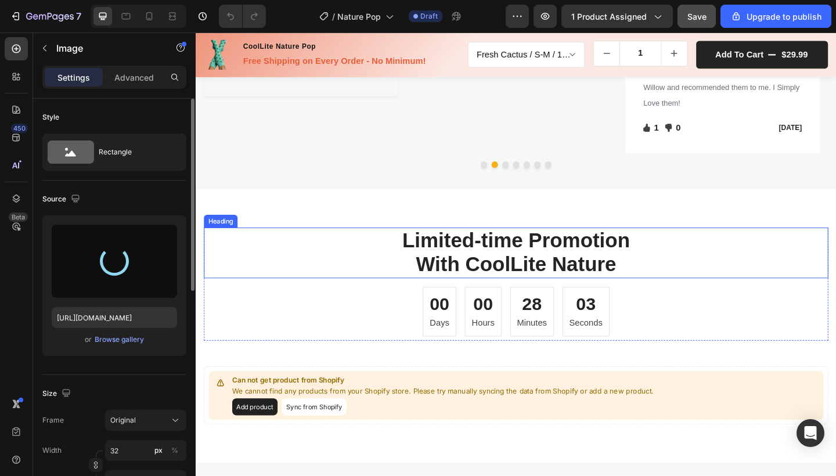
scroll to position [1804, 0]
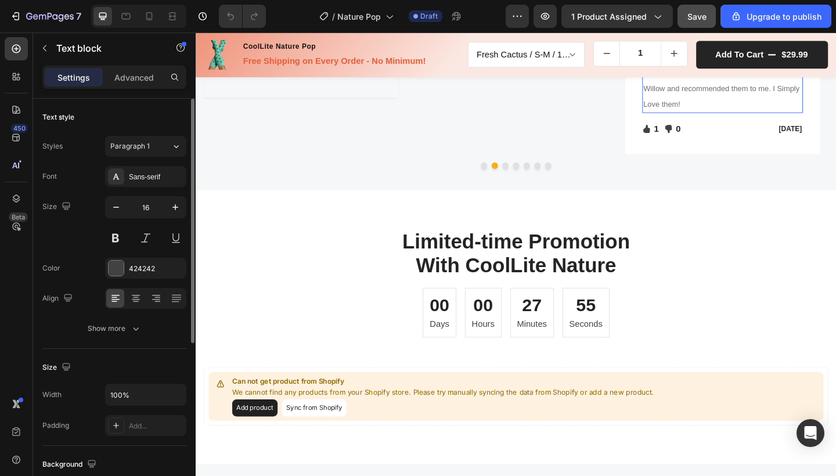
click at [724, 98] on span "My girlfriend knew I had tried another manufacturer and she found she needed co…" at bounding box center [766, 60] width 166 height 76
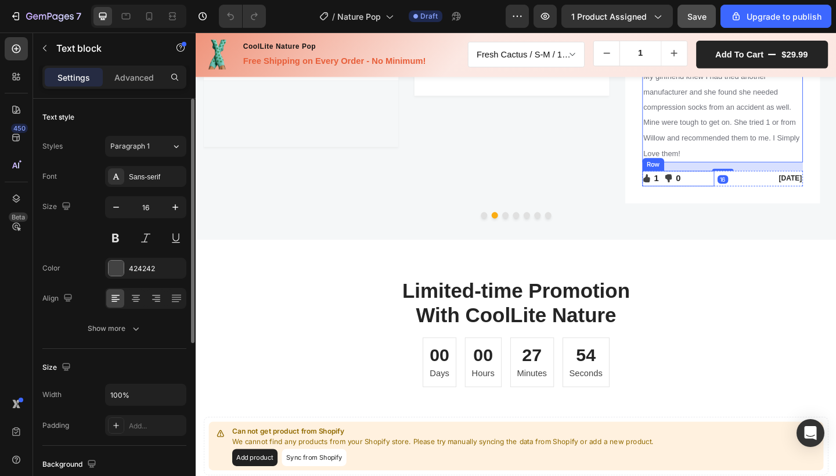
scroll to position [1748, 0]
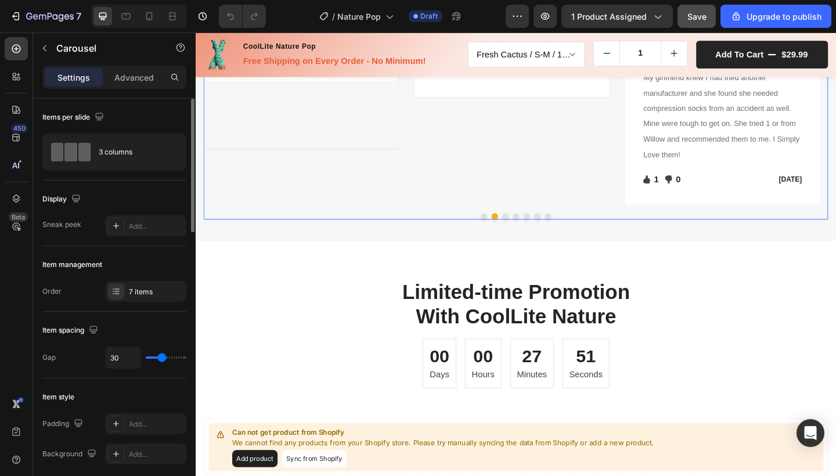
click at [529, 236] on button "Dot" at bounding box center [532, 232] width 7 height 7
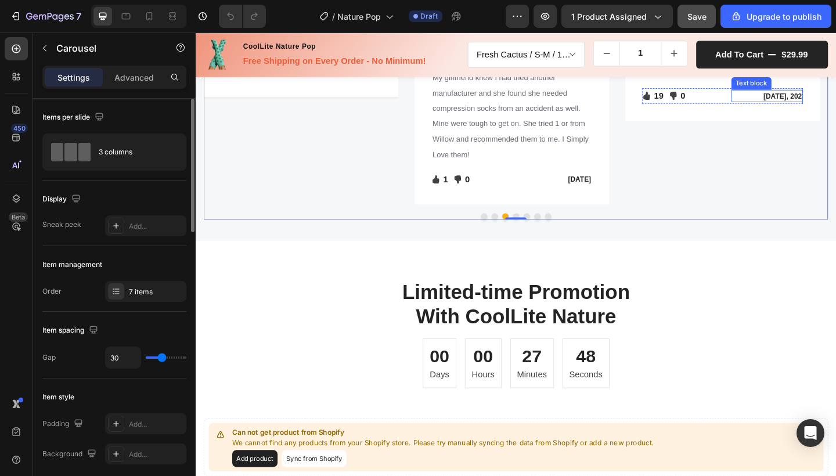
click at [835, 108] on p "[DATE], 202" at bounding box center [817, 102] width 75 height 12
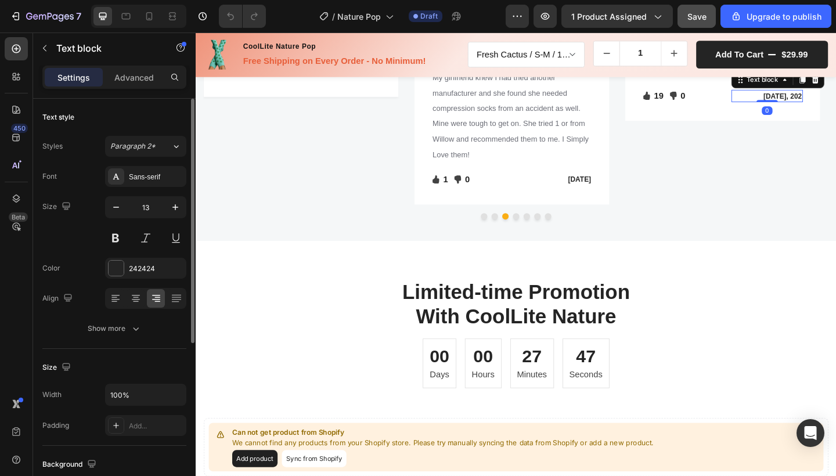
click at [835, 108] on p "[DATE], 202" at bounding box center [817, 102] width 75 height 12
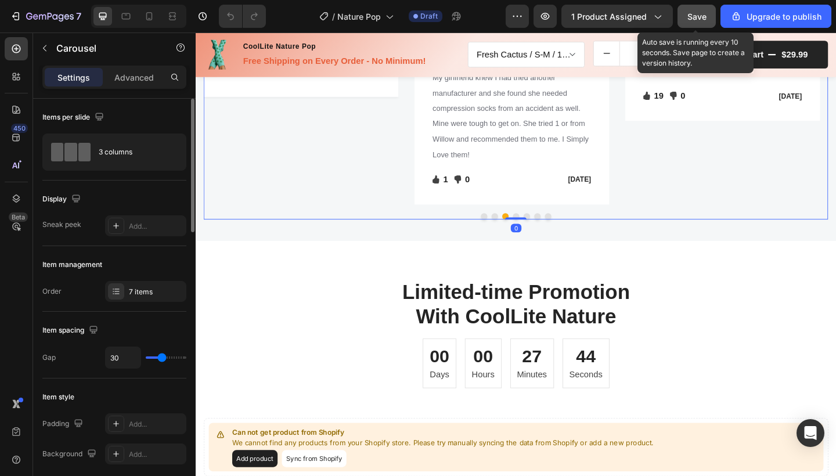
click at [691, 20] on span "Save" at bounding box center [696, 17] width 19 height 10
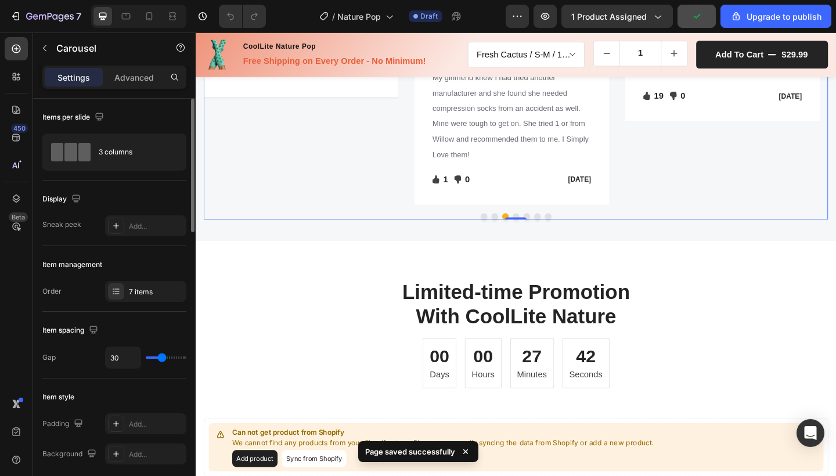
click at [540, 236] on button "Dot" at bounding box center [543, 232] width 7 height 7
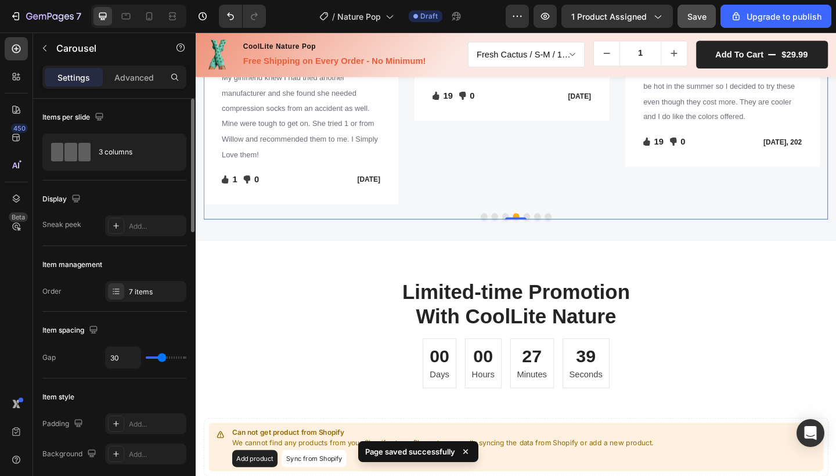
click at [552, 236] on button "Dot" at bounding box center [555, 232] width 7 height 7
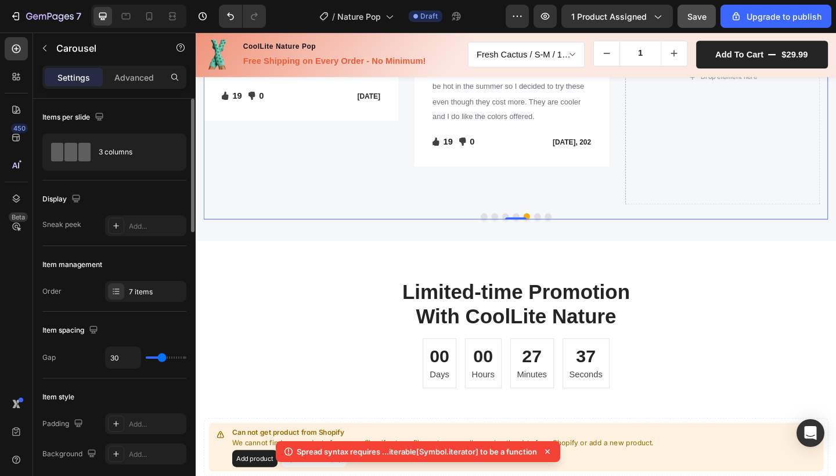
click at [540, 236] on button "Dot" at bounding box center [543, 232] width 7 height 7
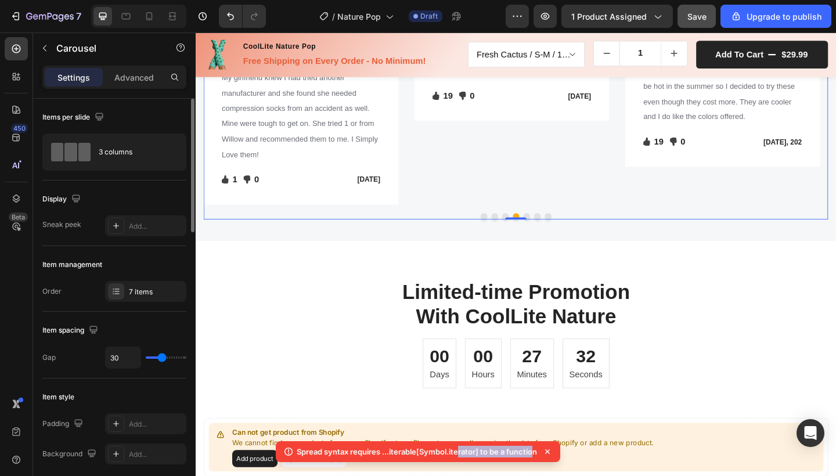
drag, startPoint x: 457, startPoint y: 453, endPoint x: 535, endPoint y: 450, distance: 77.9
click at [535, 450] on p "Spread syntax requires ...iterable[Symbol.iterator] to be a function" at bounding box center [417, 452] width 240 height 12
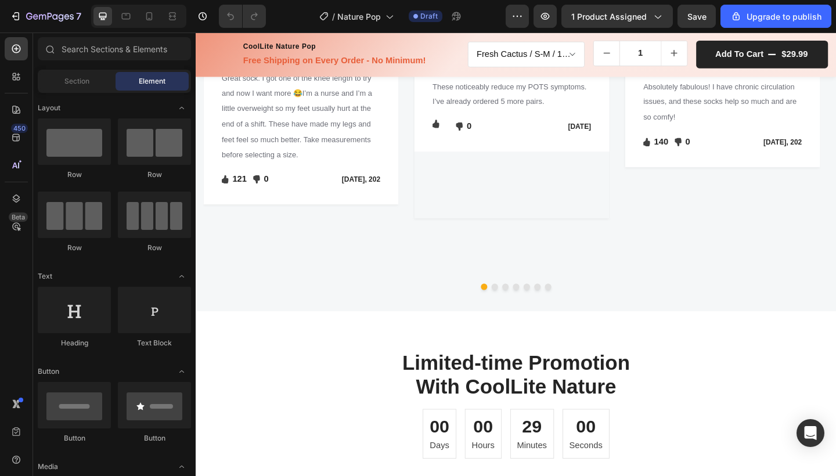
scroll to position [1667, 0]
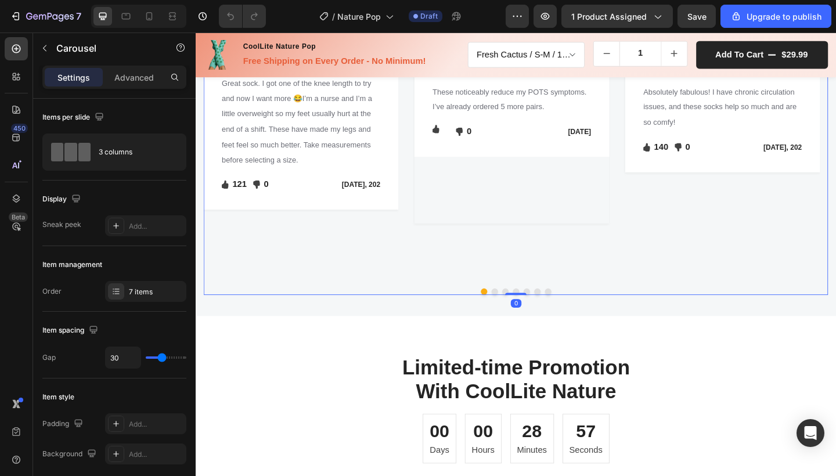
click at [517, 318] on button "Dot" at bounding box center [520, 314] width 7 height 7
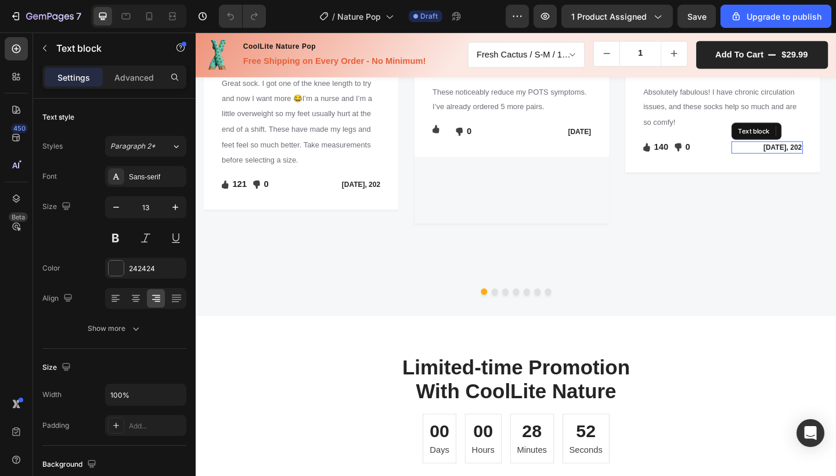
click at [835, 164] on p "[DATE], 202" at bounding box center [818, 158] width 76 height 12
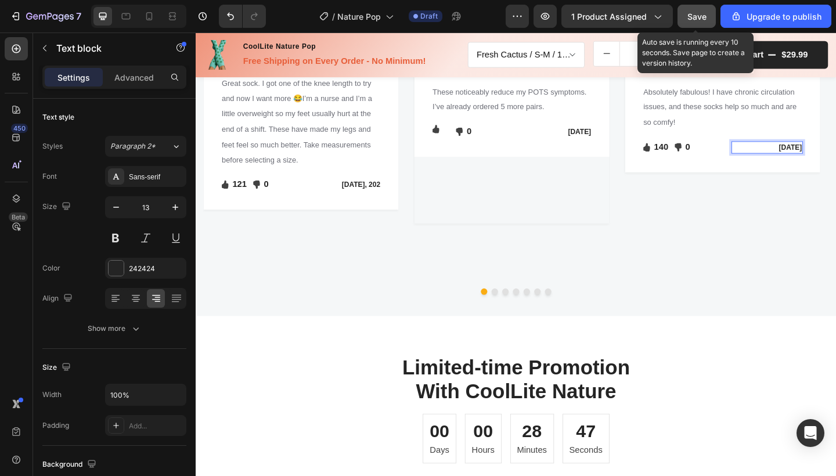
click at [692, 21] on div "Save" at bounding box center [696, 16] width 19 height 12
